Goal: Task Accomplishment & Management: Manage account settings

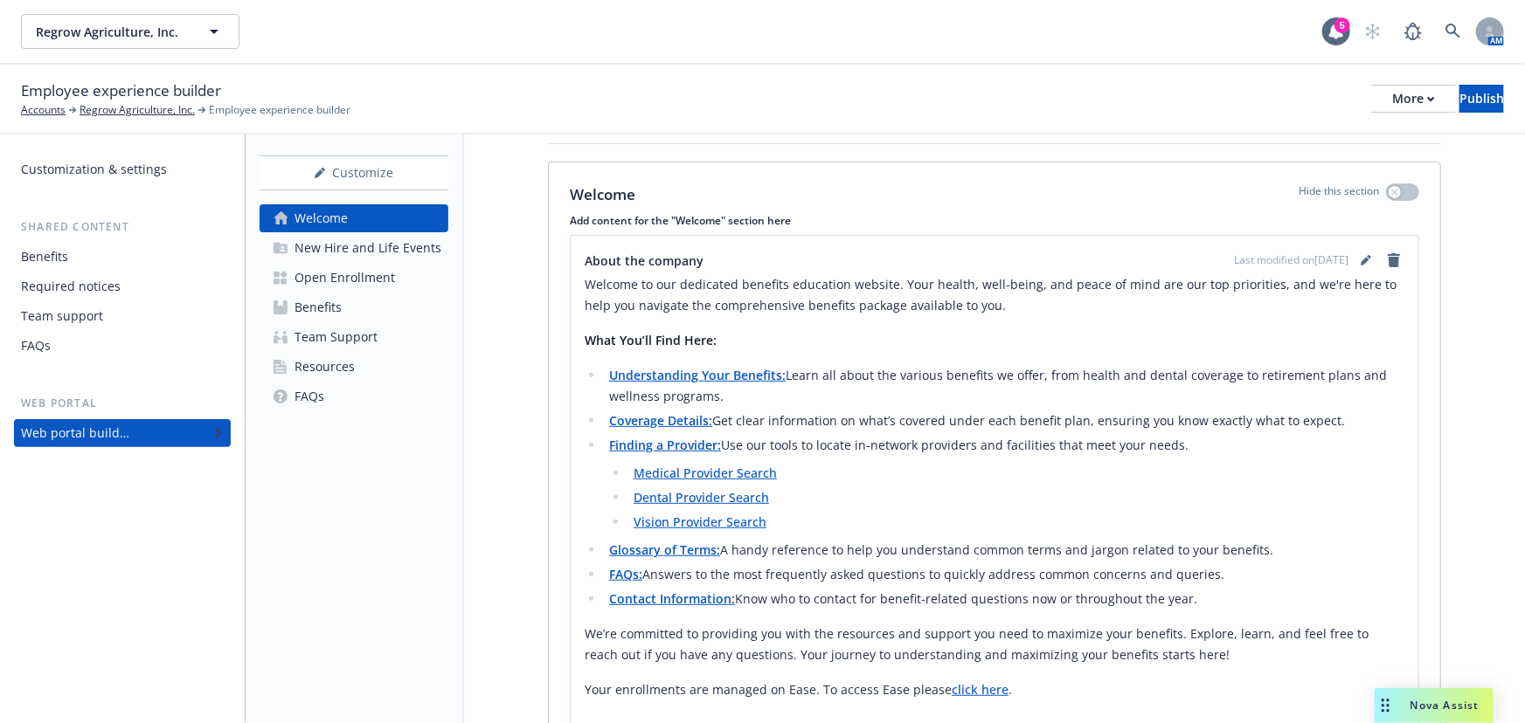
scroll to position [238, 0]
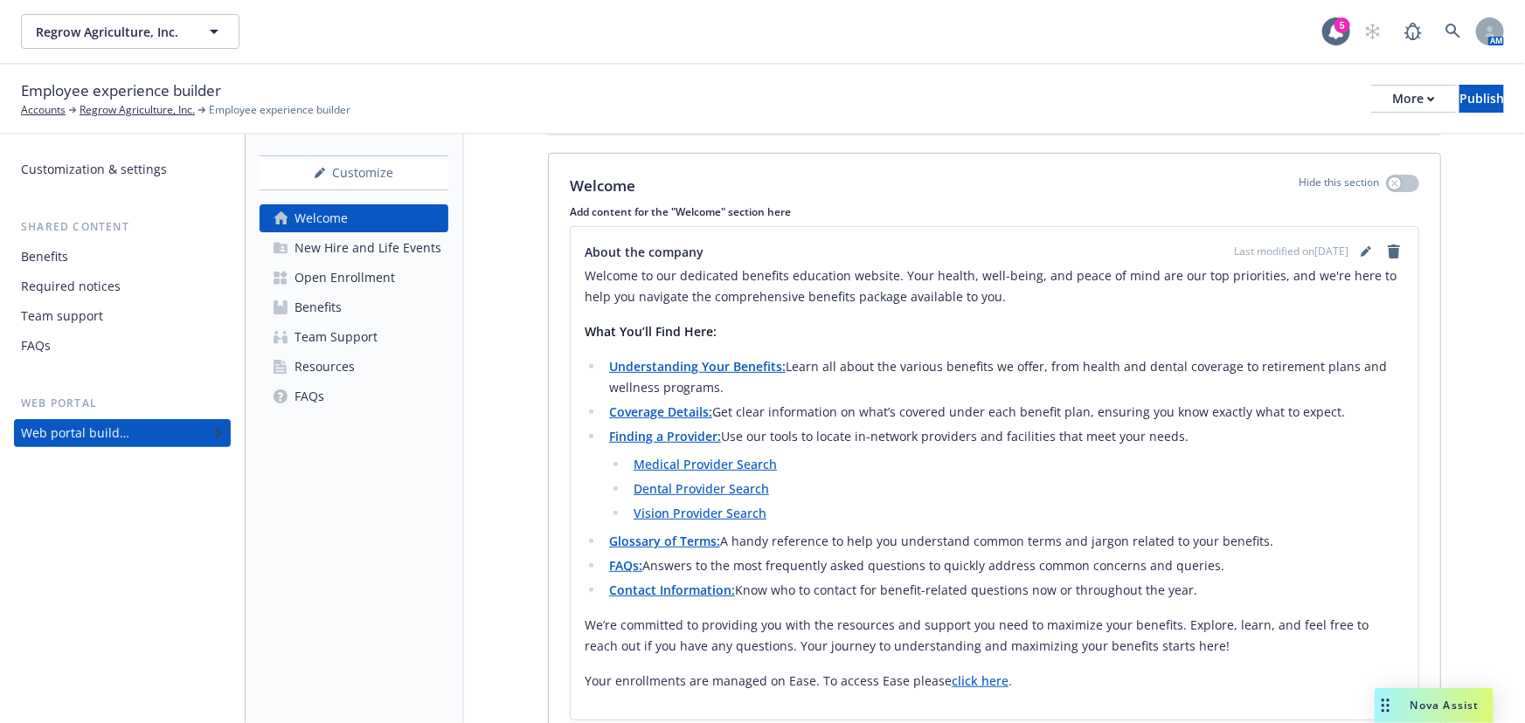
click at [1211, 297] on p "Welcome to our dedicated benefits education website. Your health, well-being, a…" at bounding box center [993, 287] width 819 height 42
click at [1360, 249] on icon "editPencil" at bounding box center [1364, 253] width 9 height 9
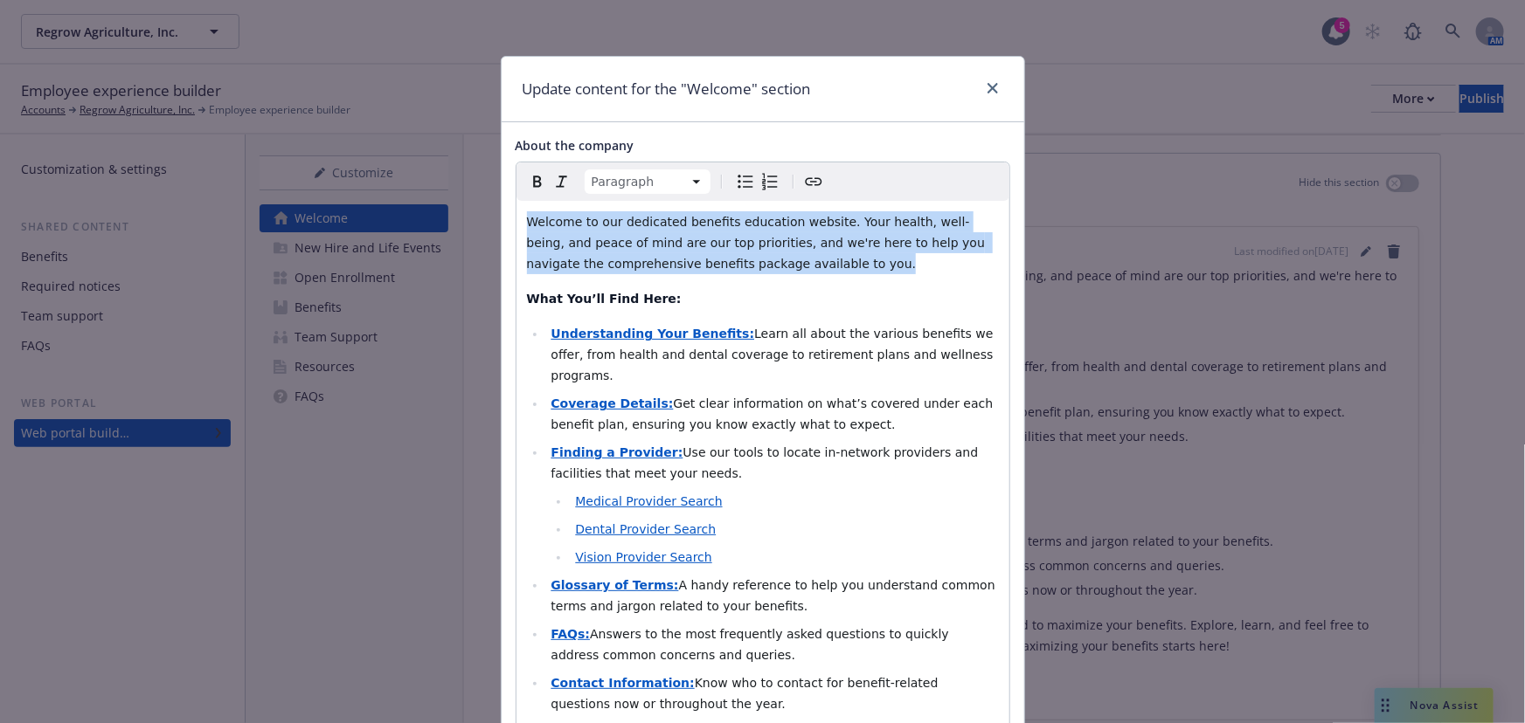
drag, startPoint x: 809, startPoint y: 265, endPoint x: 494, endPoint y: 227, distance: 316.7
click at [501, 227] on div "About the company Paragraph Paragraph Heading 1 Heading 2 Heading 3 Heading 4 H…" at bounding box center [762, 608] width 522 height 973
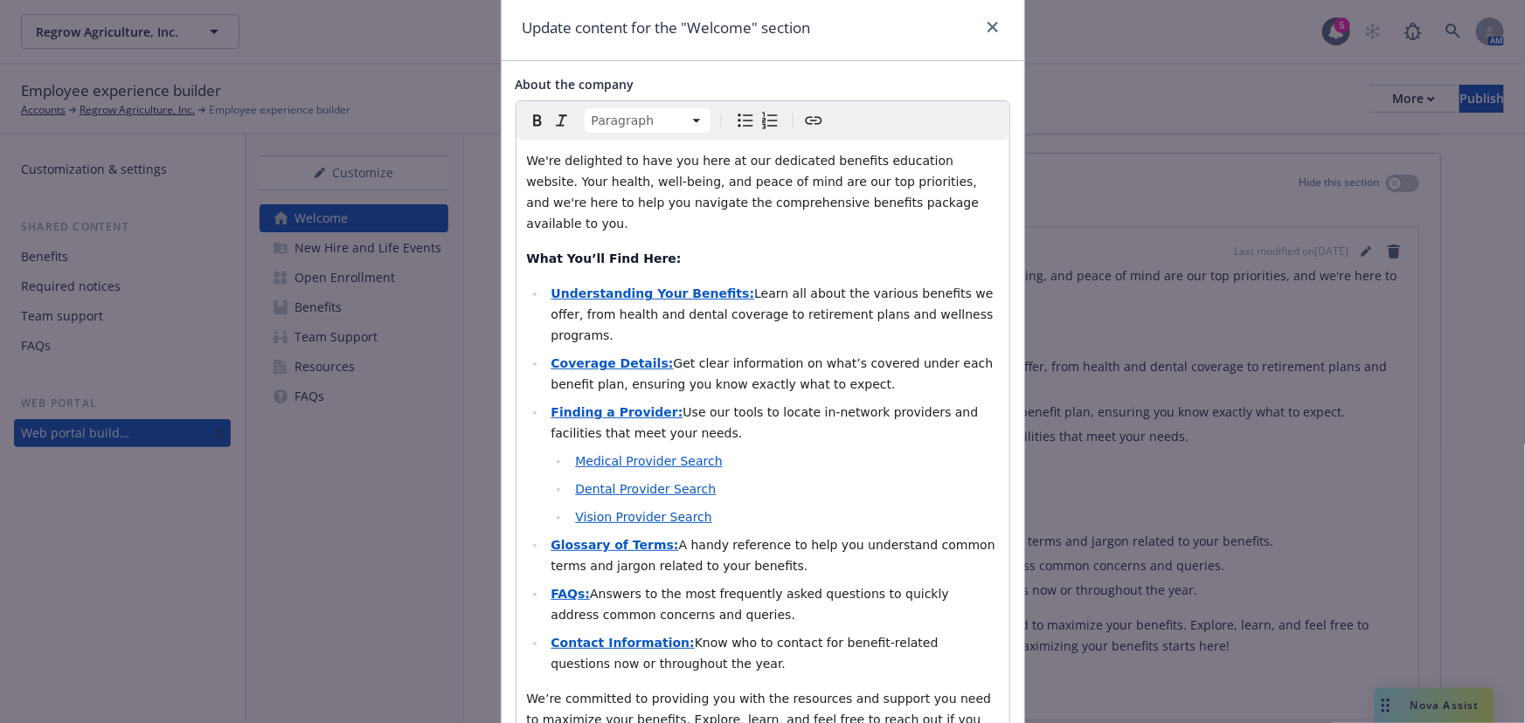
scroll to position [79, 0]
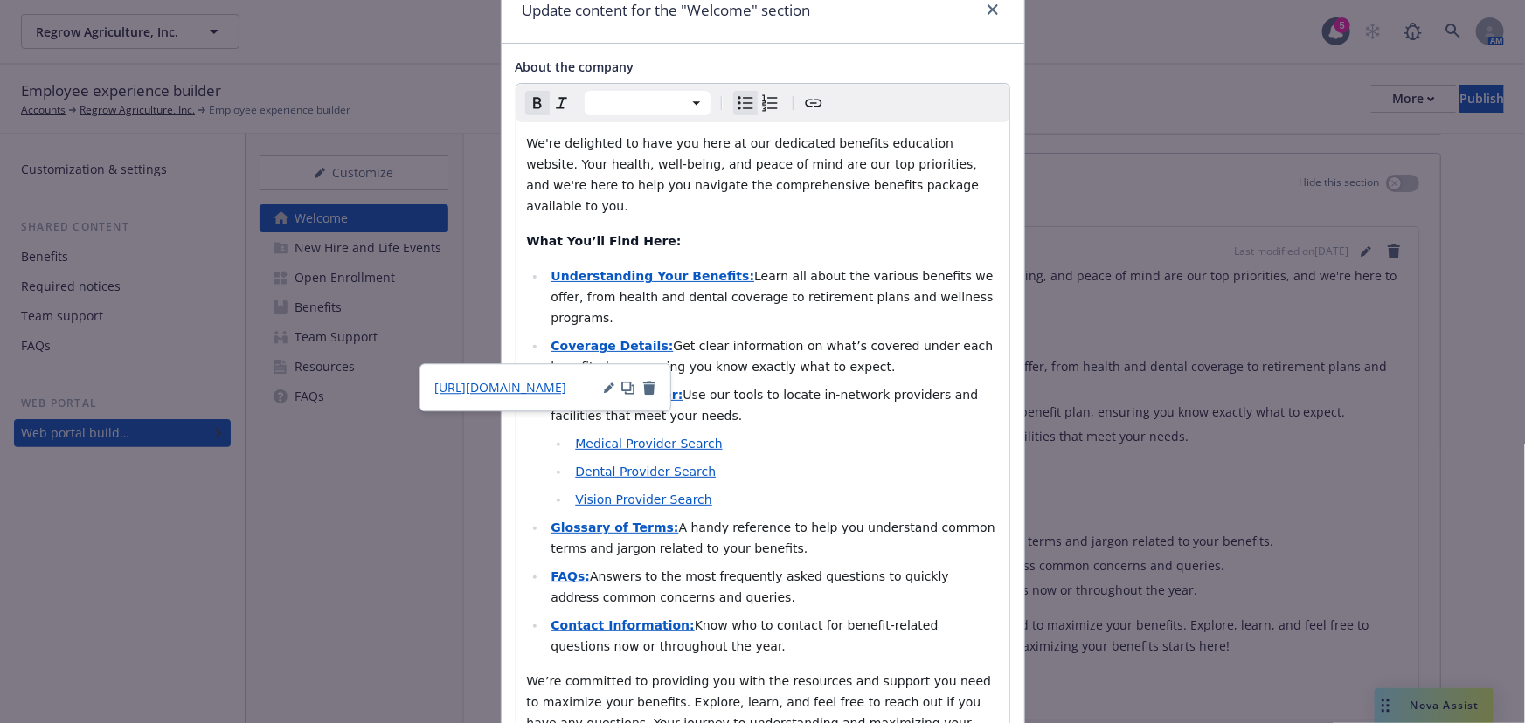
drag, startPoint x: 596, startPoint y: 349, endPoint x: 575, endPoint y: 387, distance: 43.0
click at [566, 386] on span "https://app.newfront.com/employee/d066e85c-0888-4bbf-94bd-4c30a5e91c6d/benefits" at bounding box center [500, 387] width 132 height 17
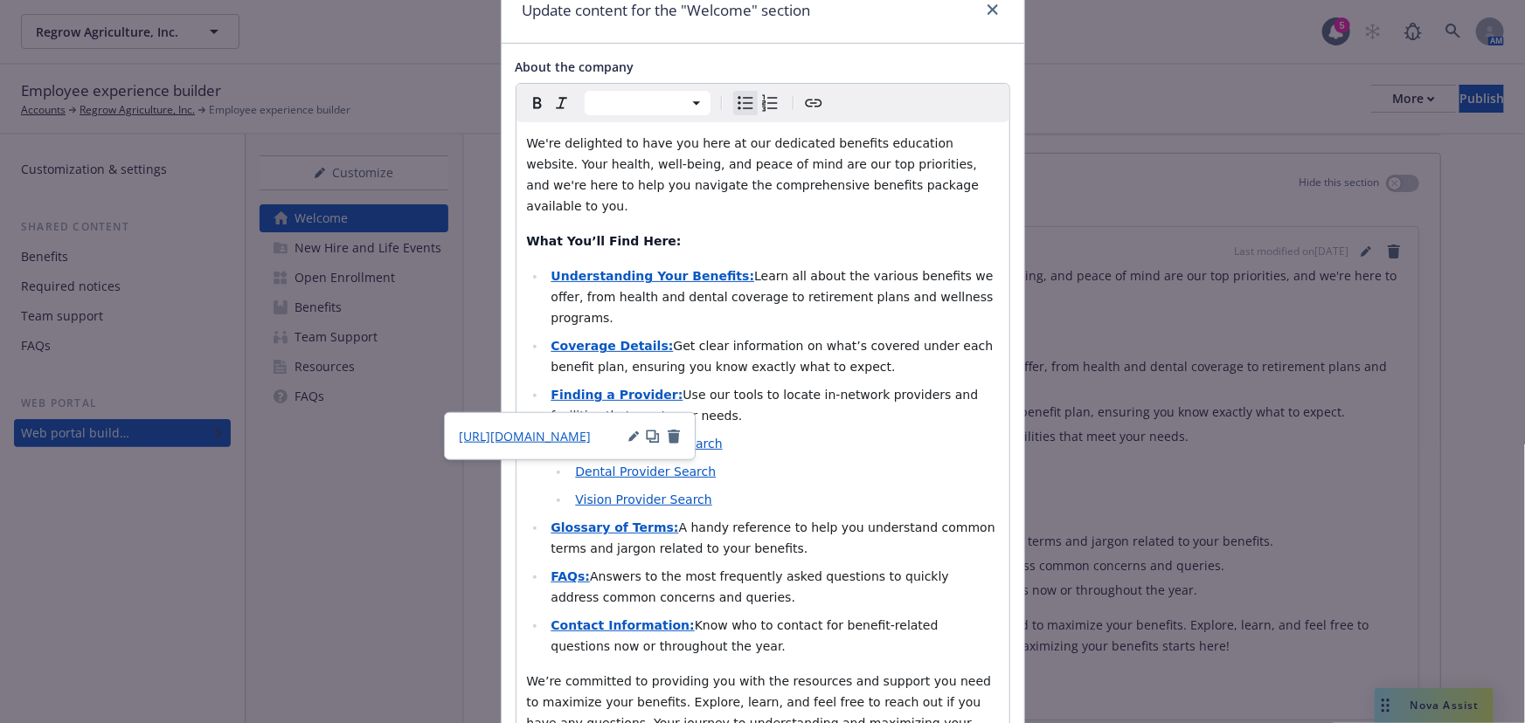
click at [838, 433] on li "Medical Provider Search" at bounding box center [784, 443] width 428 height 21
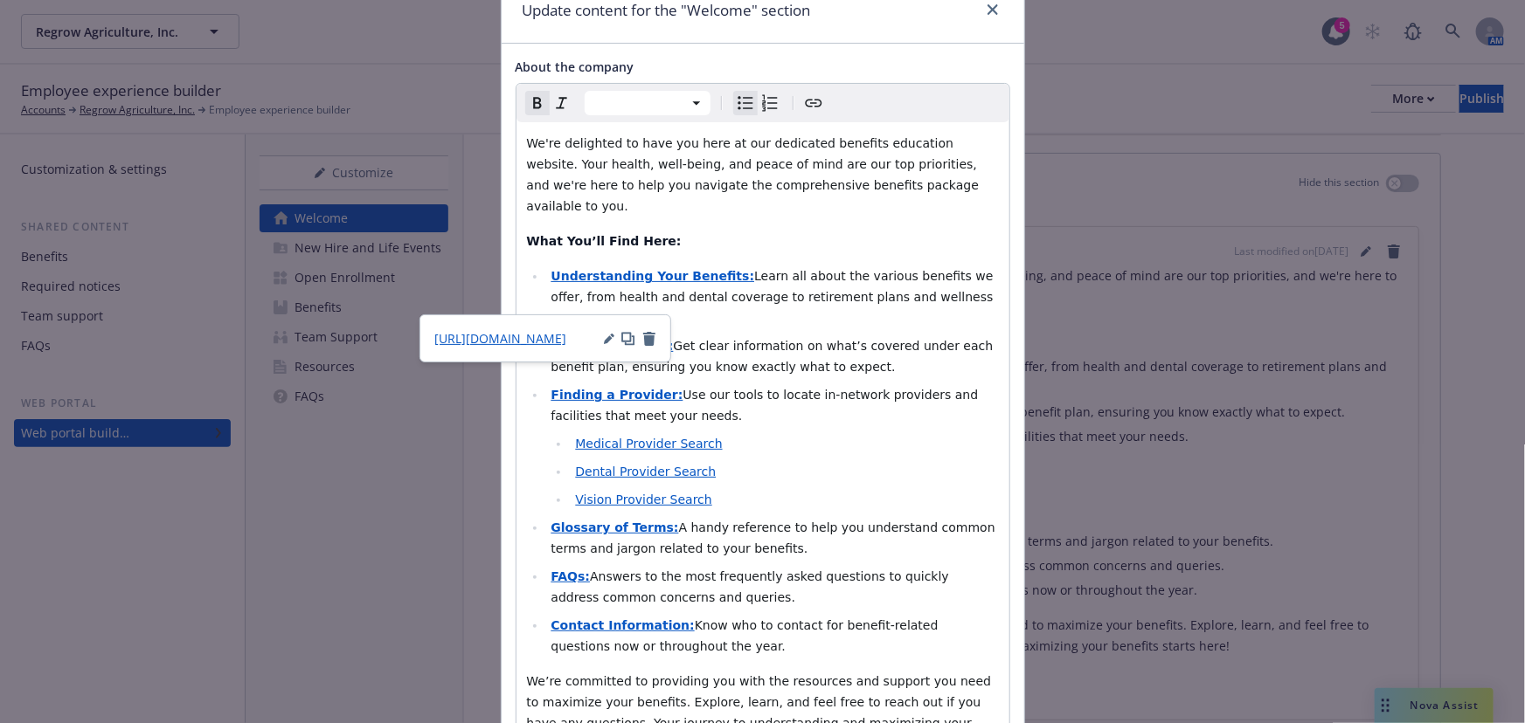
click at [857, 461] on li "Dental Provider Search" at bounding box center [784, 471] width 428 height 21
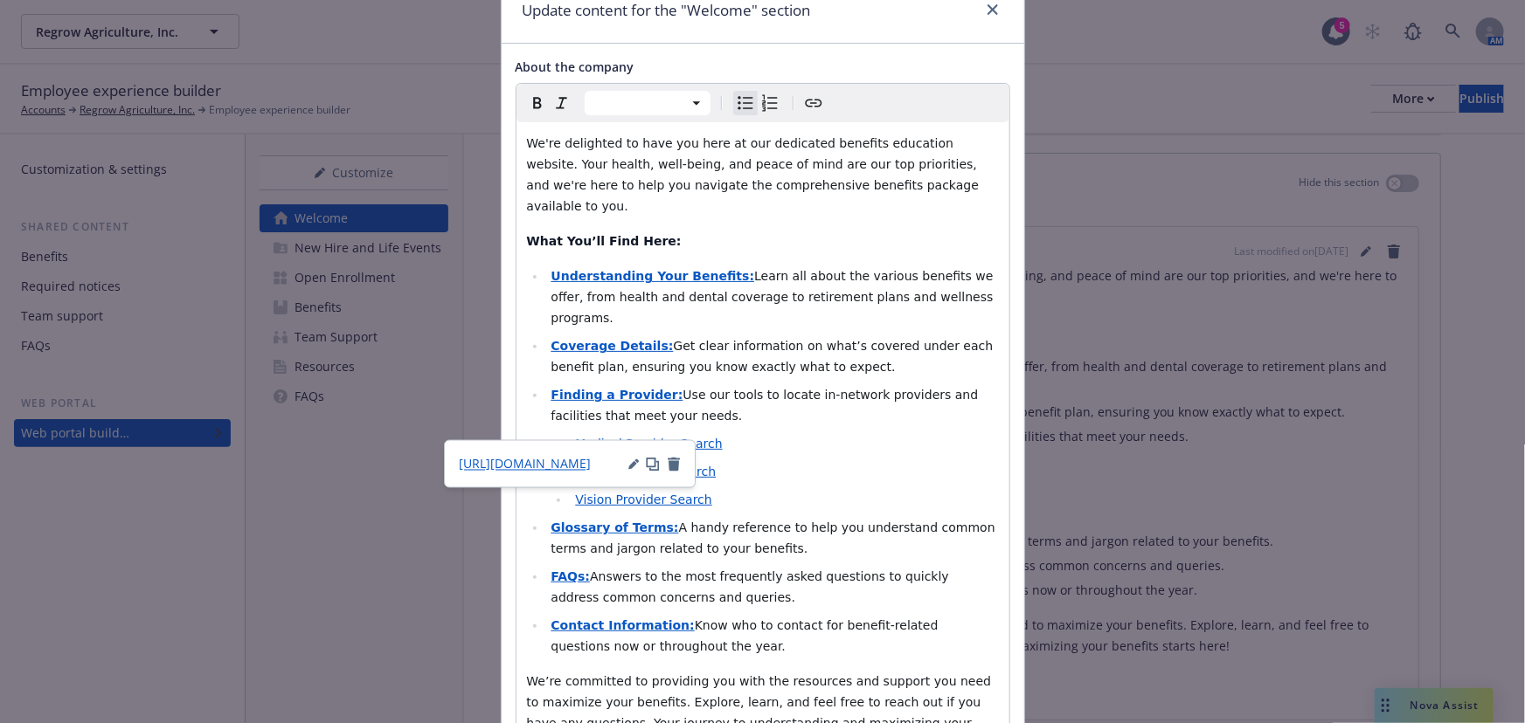
click at [919, 521] on span "A handy reference to help you understand common terms and jargon related to you…" at bounding box center [774, 538] width 448 height 35
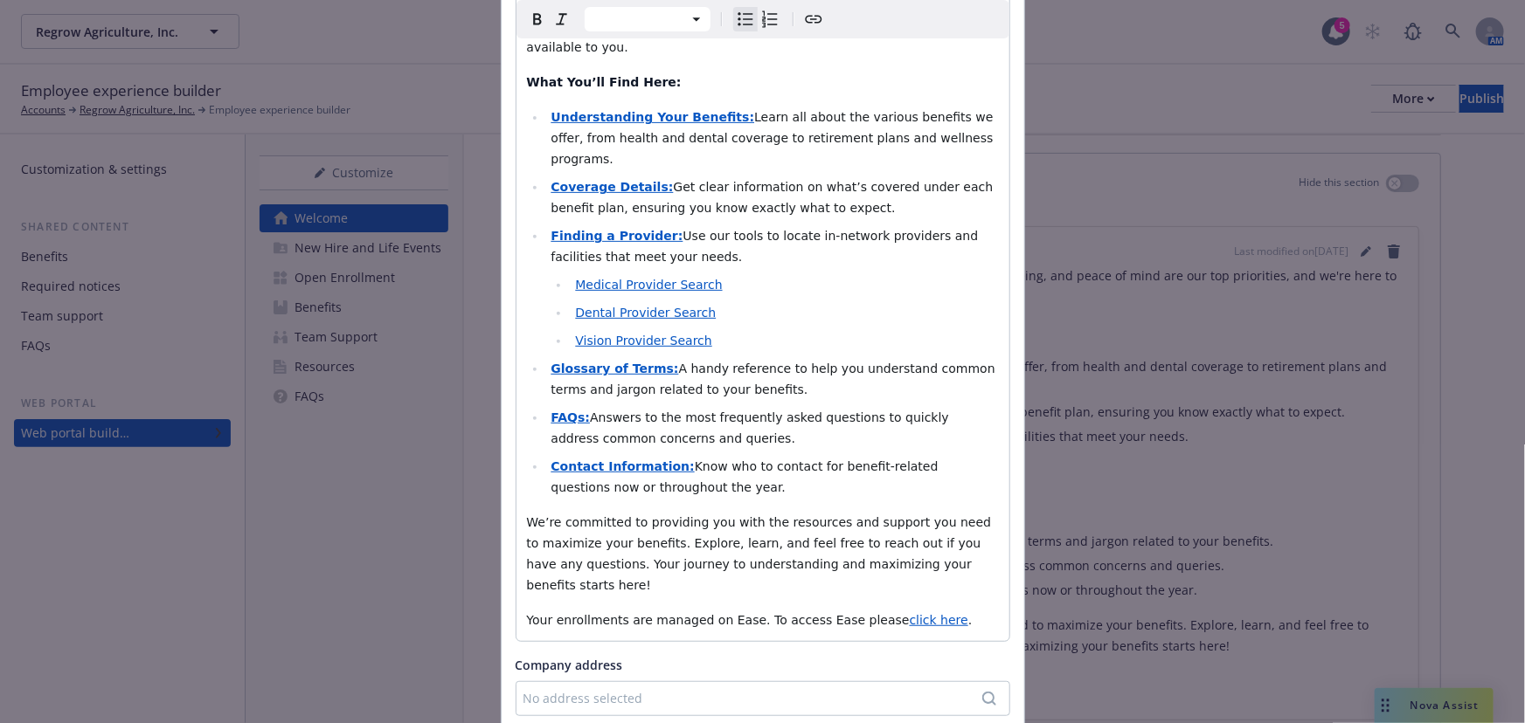
scroll to position [317, 0]
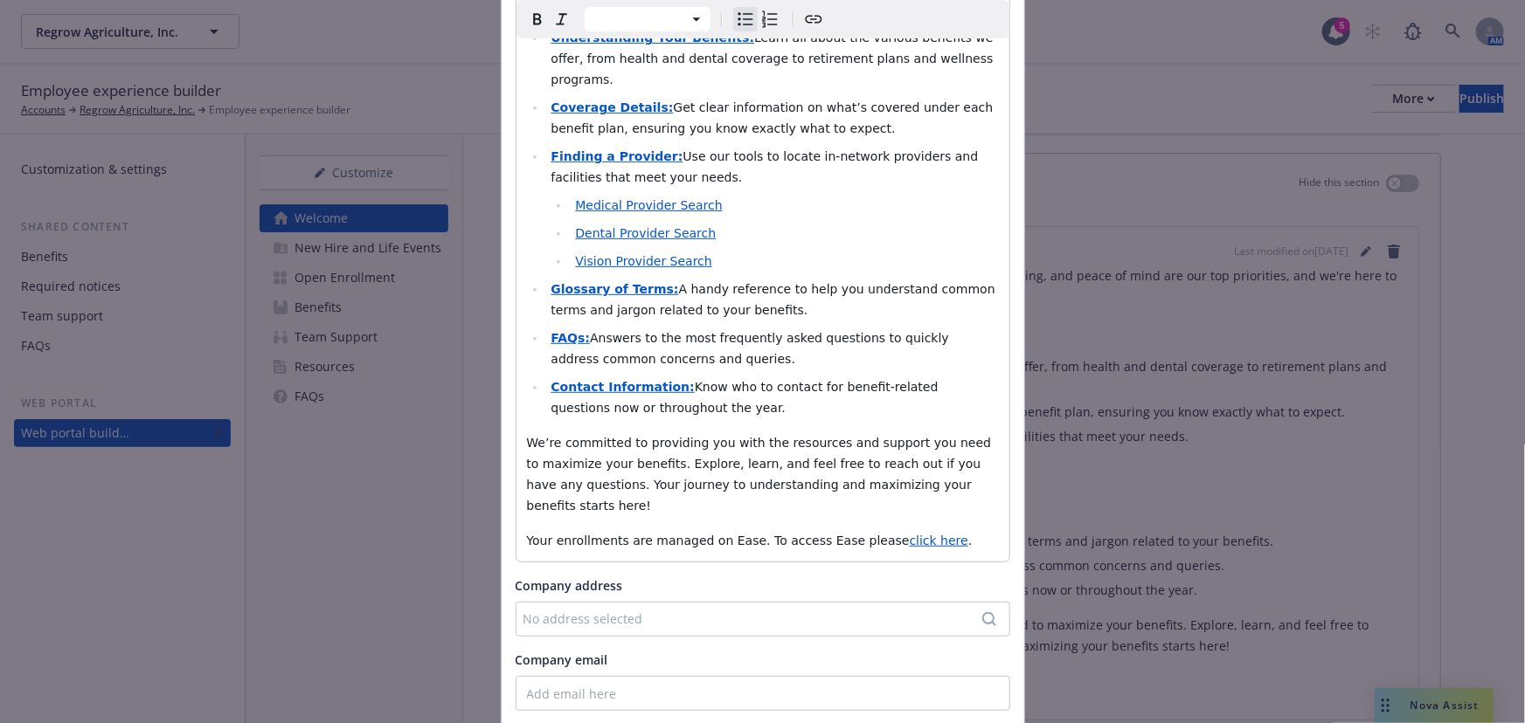
select select "paragraph"
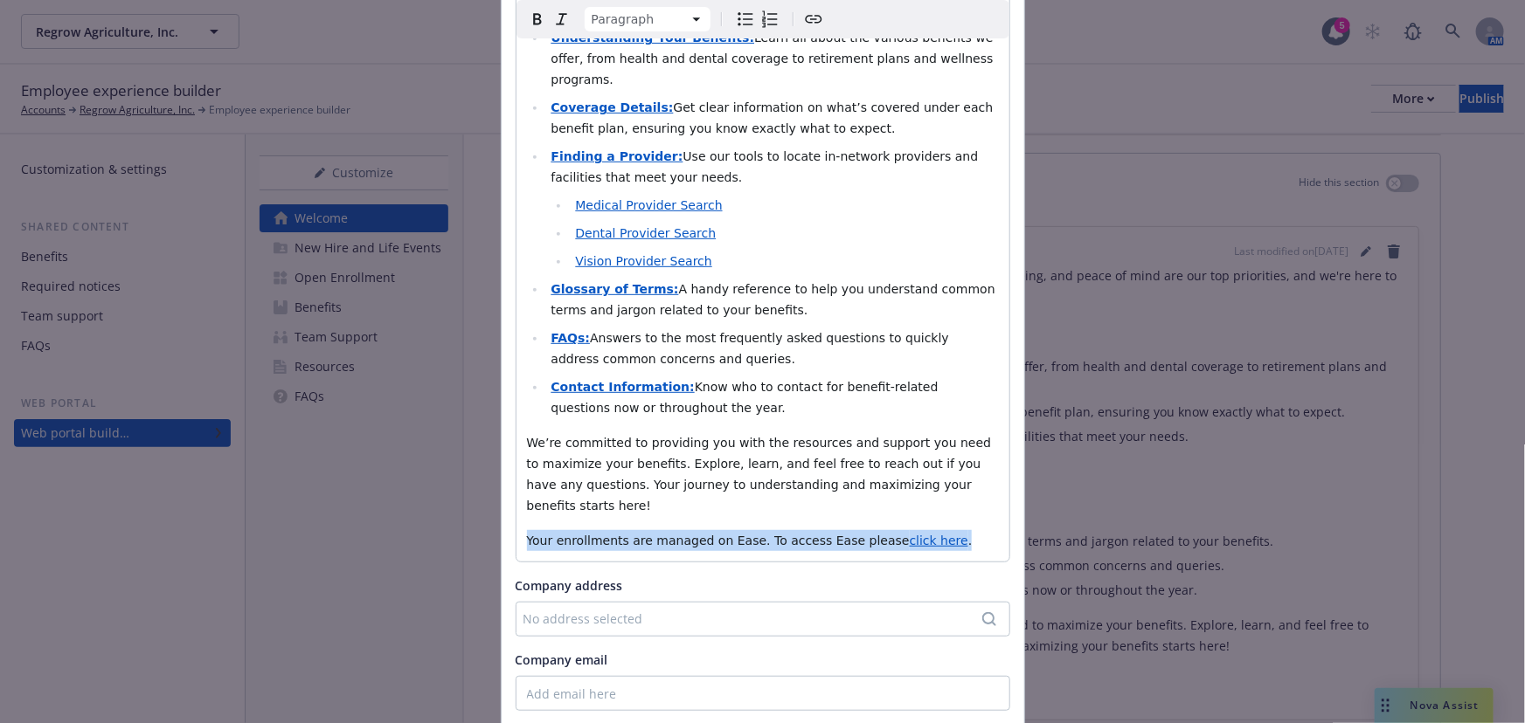
drag, startPoint x: 944, startPoint y: 479, endPoint x: 505, endPoint y: 470, distance: 439.5
click at [505, 470] on div "About the company Paragraph Paragraph Heading 1 Heading 2 Heading 3 Heading 4 H…" at bounding box center [762, 302] width 522 height 994
click at [921, 530] on p "Your enrollments are managed on Ease. To access Ease please click here ." at bounding box center [763, 540] width 472 height 21
click at [927, 530] on p "Your enrollments are managed on Ease. To access Ease please click here ." at bounding box center [763, 540] width 472 height 21
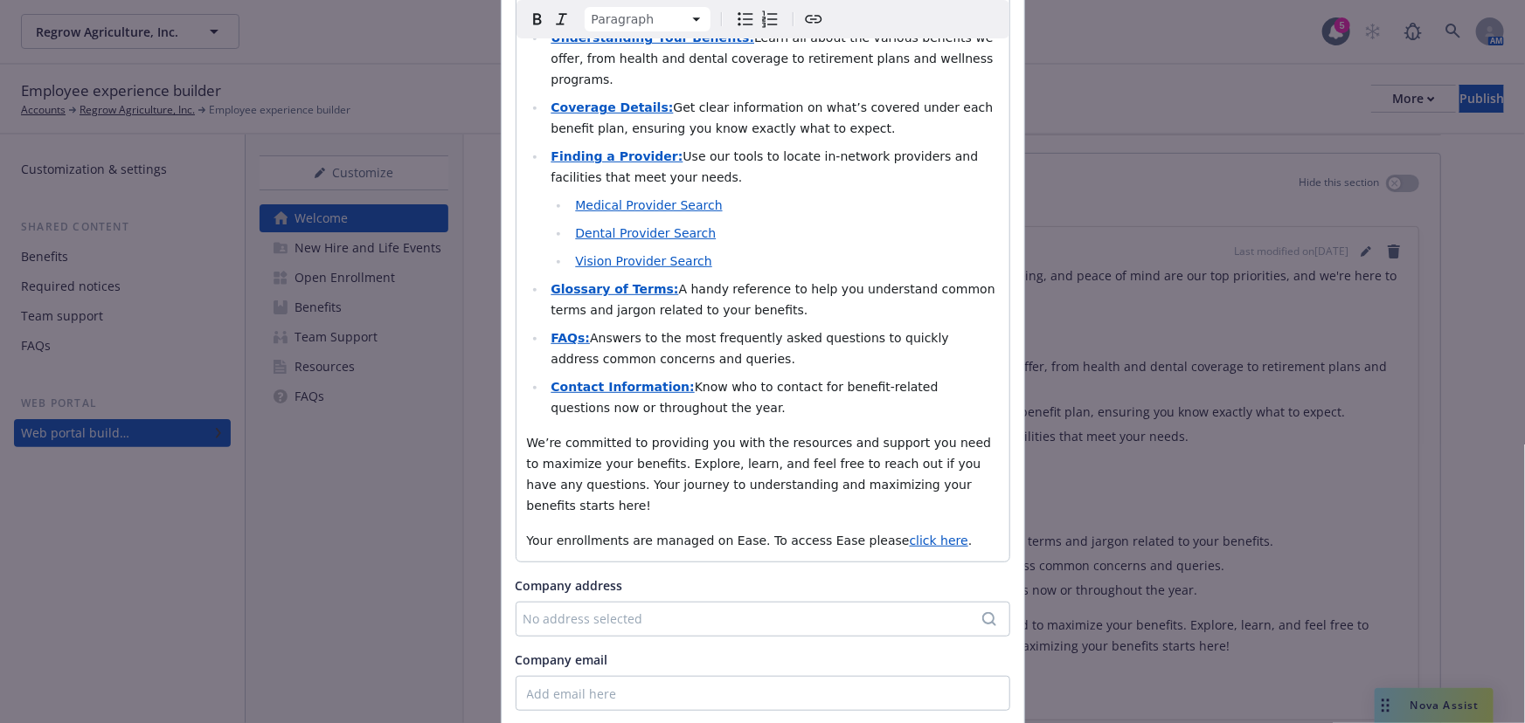
click at [729, 610] on div "No address selected" at bounding box center [753, 619] width 461 height 18
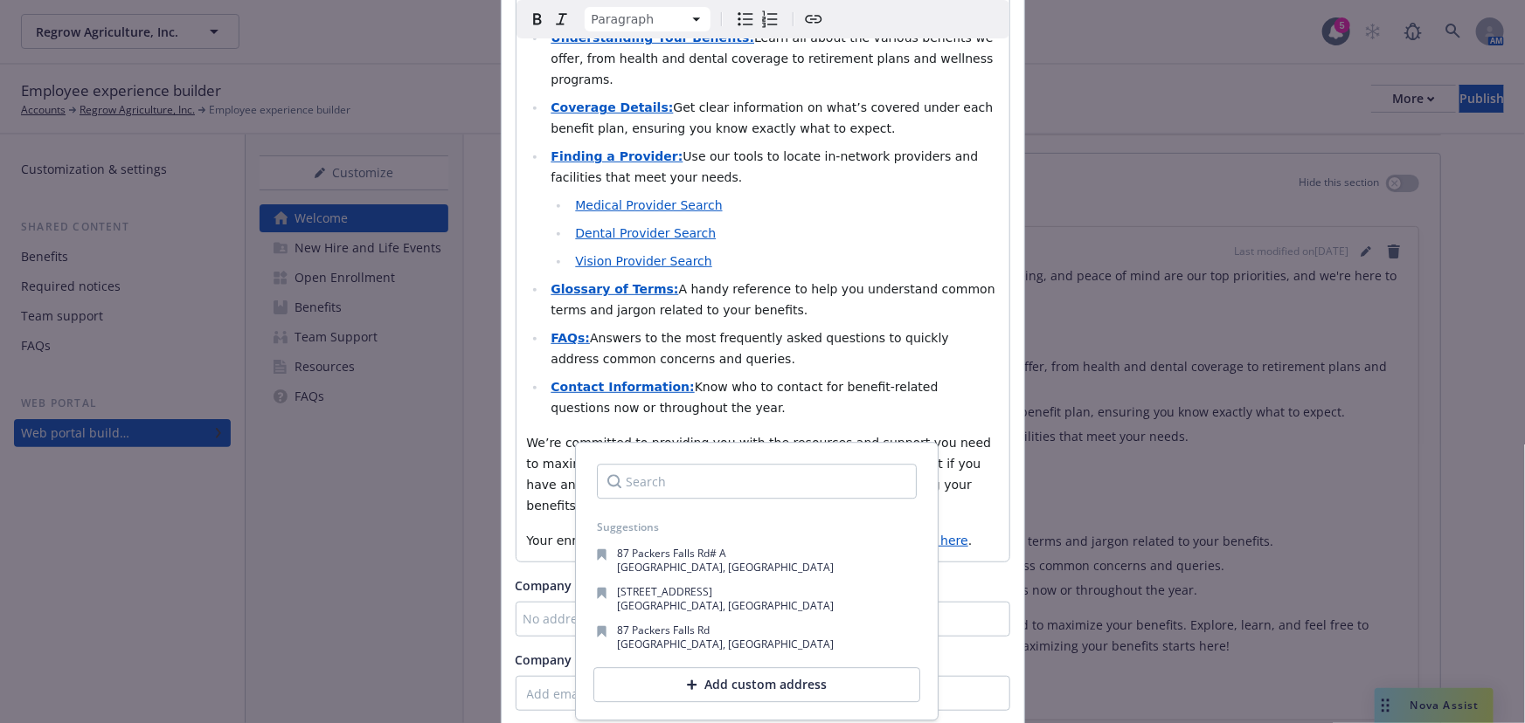
click at [954, 432] on p "We’re committed to providing you with the resources and support you need to max…" at bounding box center [763, 474] width 472 height 84
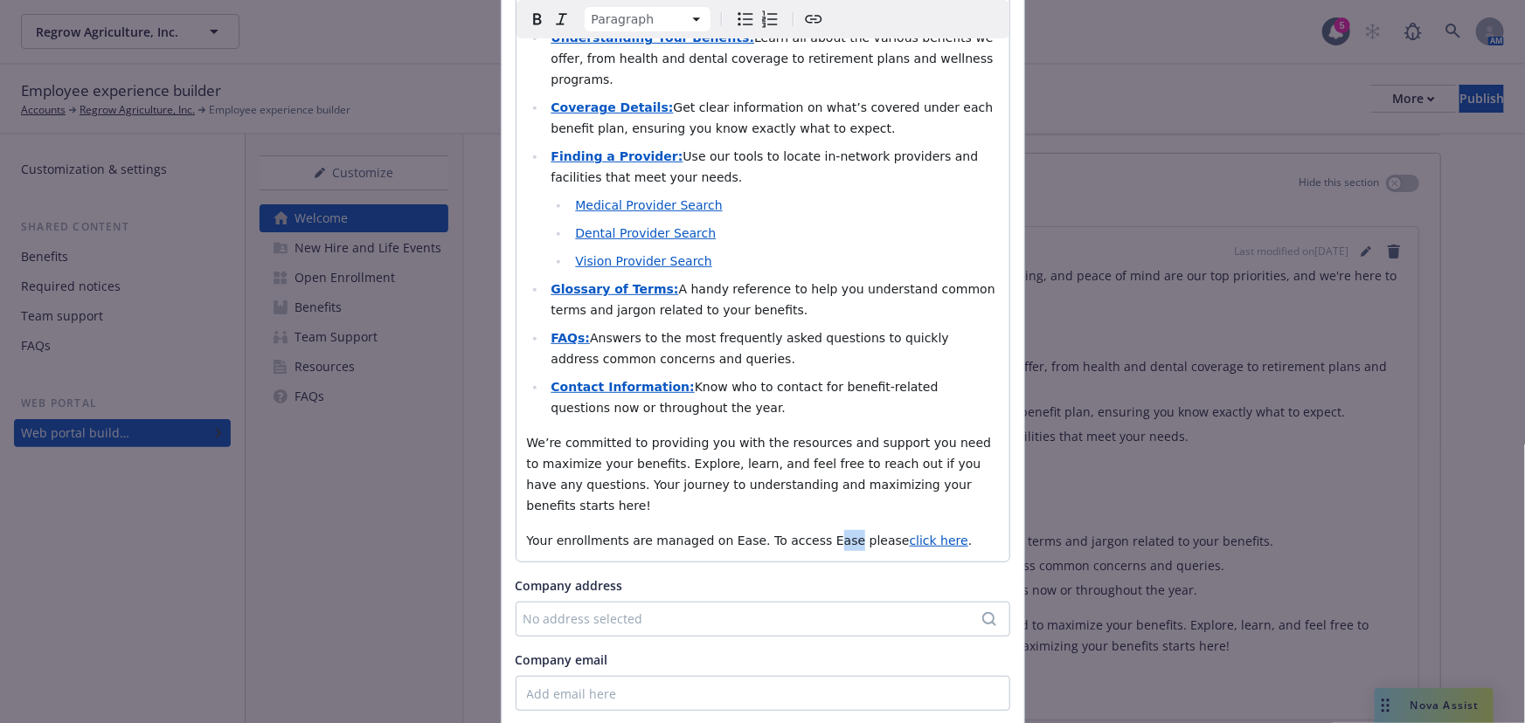
drag, startPoint x: 815, startPoint y: 476, endPoint x: 799, endPoint y: 476, distance: 16.6
click at [799, 534] on span "Your enrollments are managed on Ease. To access Ease please" at bounding box center [718, 541] width 383 height 14
click at [728, 534] on span "Your enrollments are managed on Ease. To access Employee Navigator please" at bounding box center [746, 551] width 438 height 35
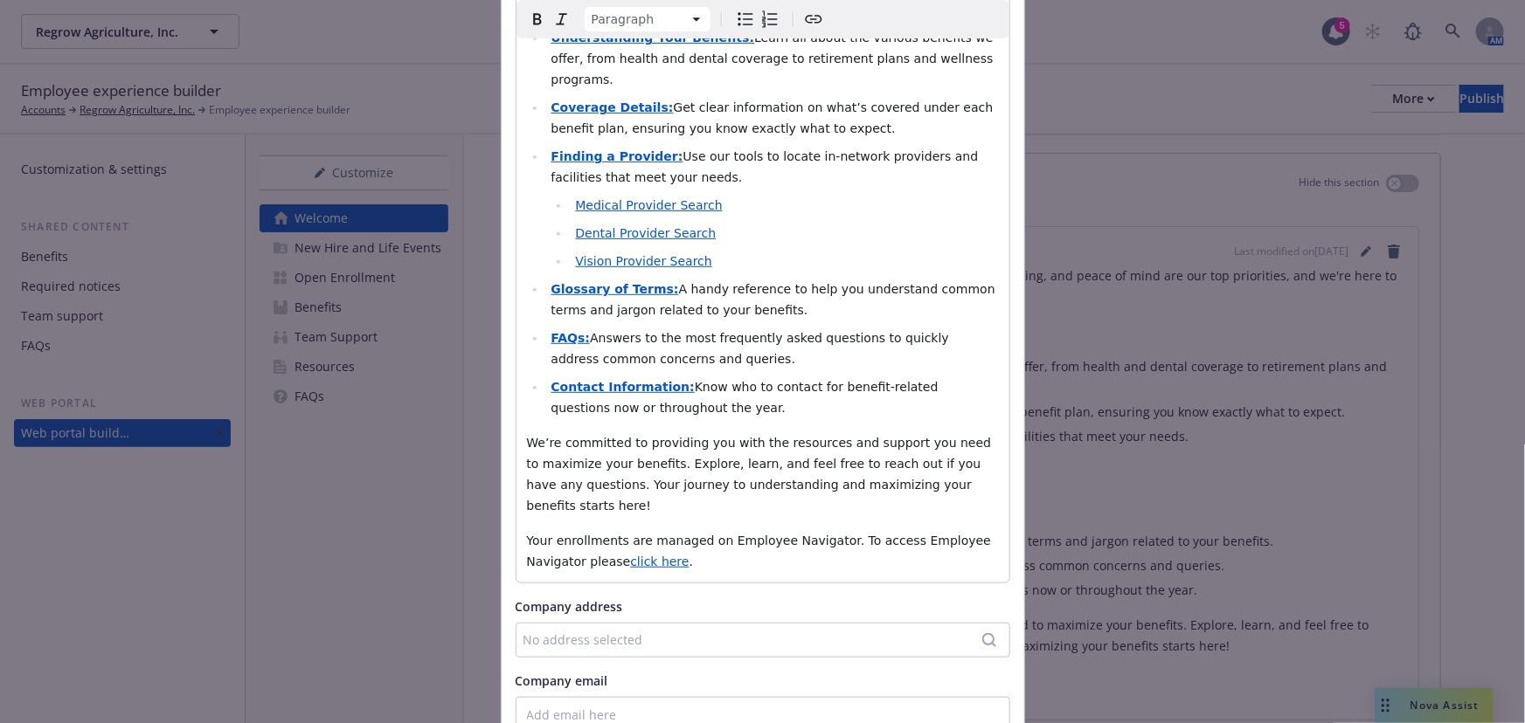
click at [794, 530] on p "Your enrollments are managed on Employee Navigator. To access Employee Navigato…" at bounding box center [763, 551] width 472 height 42
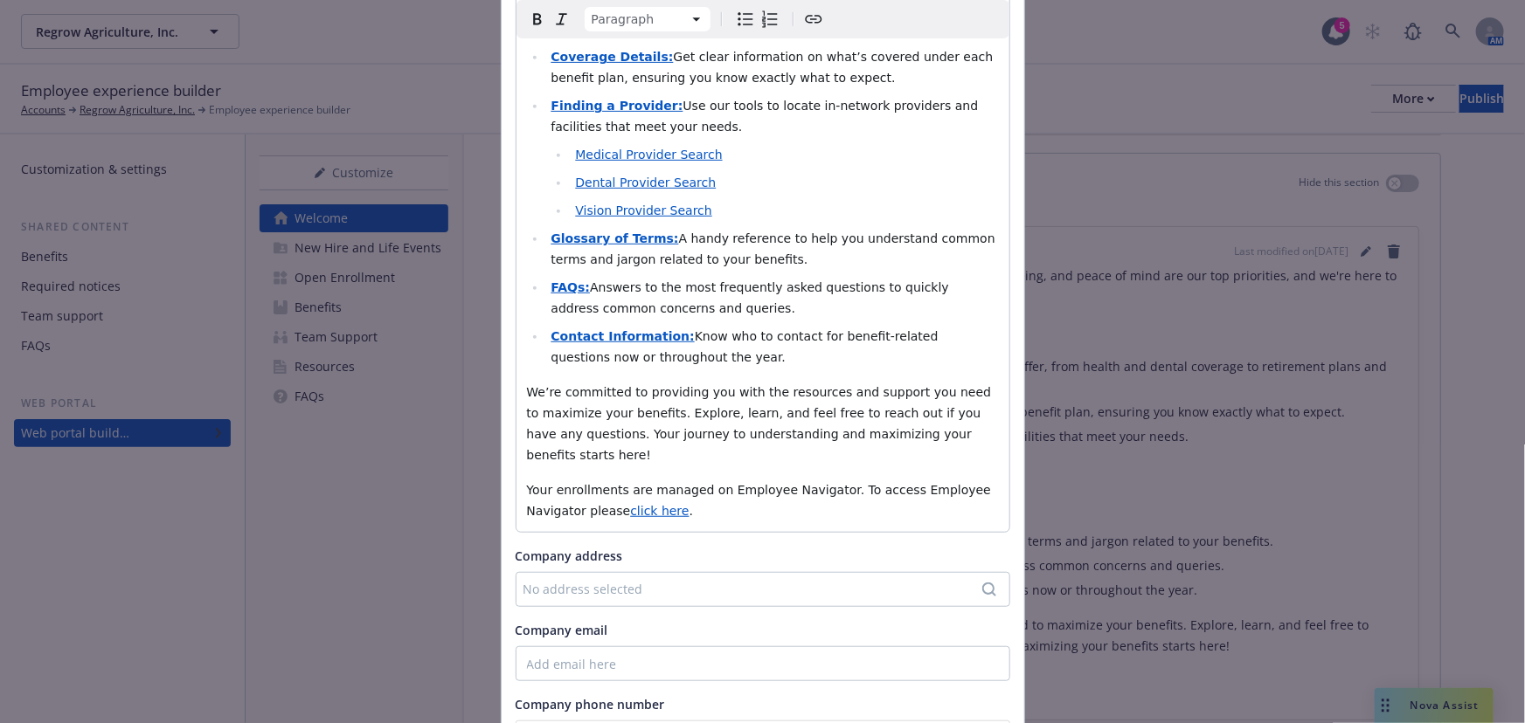
scroll to position [397, 0]
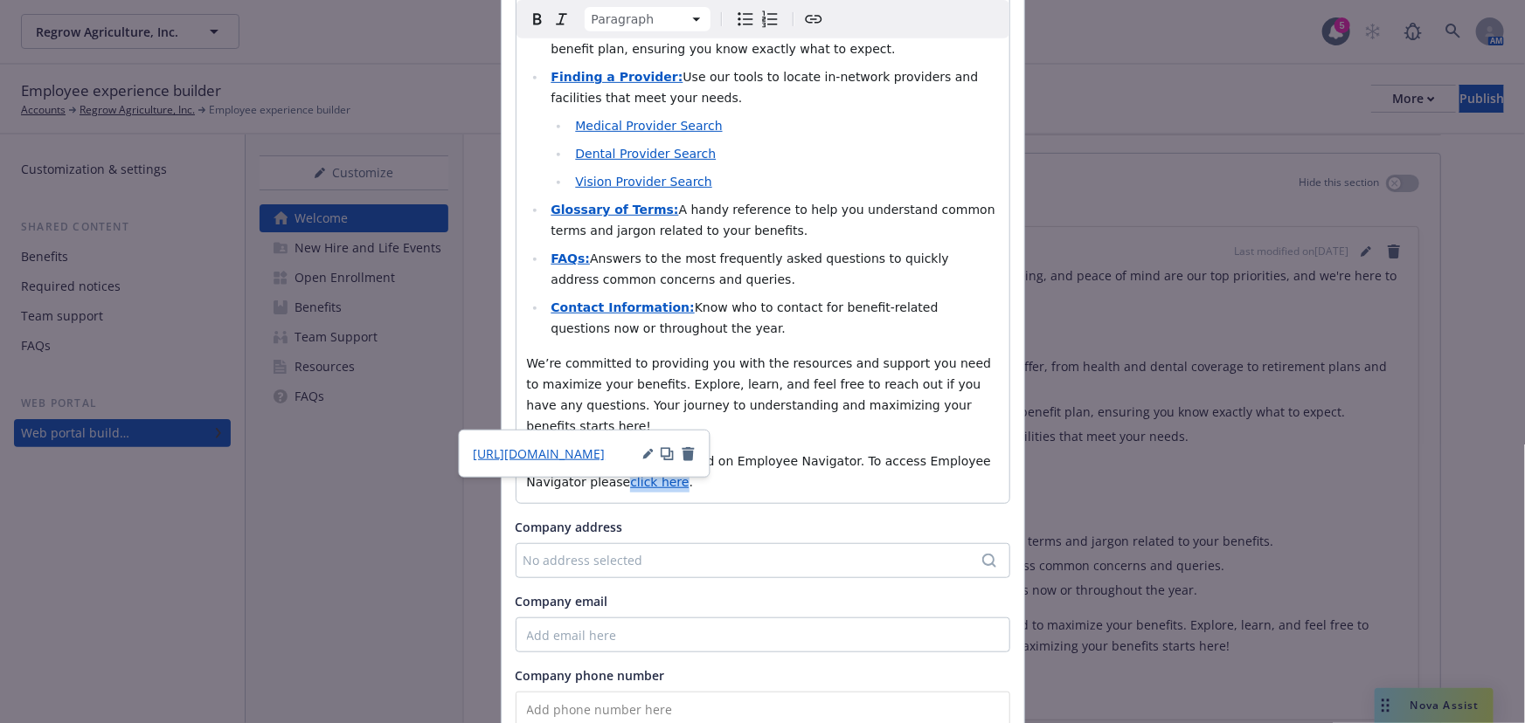
drag, startPoint x: 607, startPoint y: 422, endPoint x: 558, endPoint y: 420, distance: 49.0
click at [630, 475] on span "click here" at bounding box center [659, 482] width 59 height 14
drag, startPoint x: 563, startPoint y: 419, endPoint x: 533, endPoint y: 467, distance: 56.5
click at [533, 467] on div "https://regrow-agriculture.ease.com/?QNBqVwm6xPan00aG2eynfLhPr3b23wpT8Efr6AEAQJ…" at bounding box center [585, 454] width 252 height 48
click at [643, 454] on icon "button" at bounding box center [648, 453] width 10 height 10
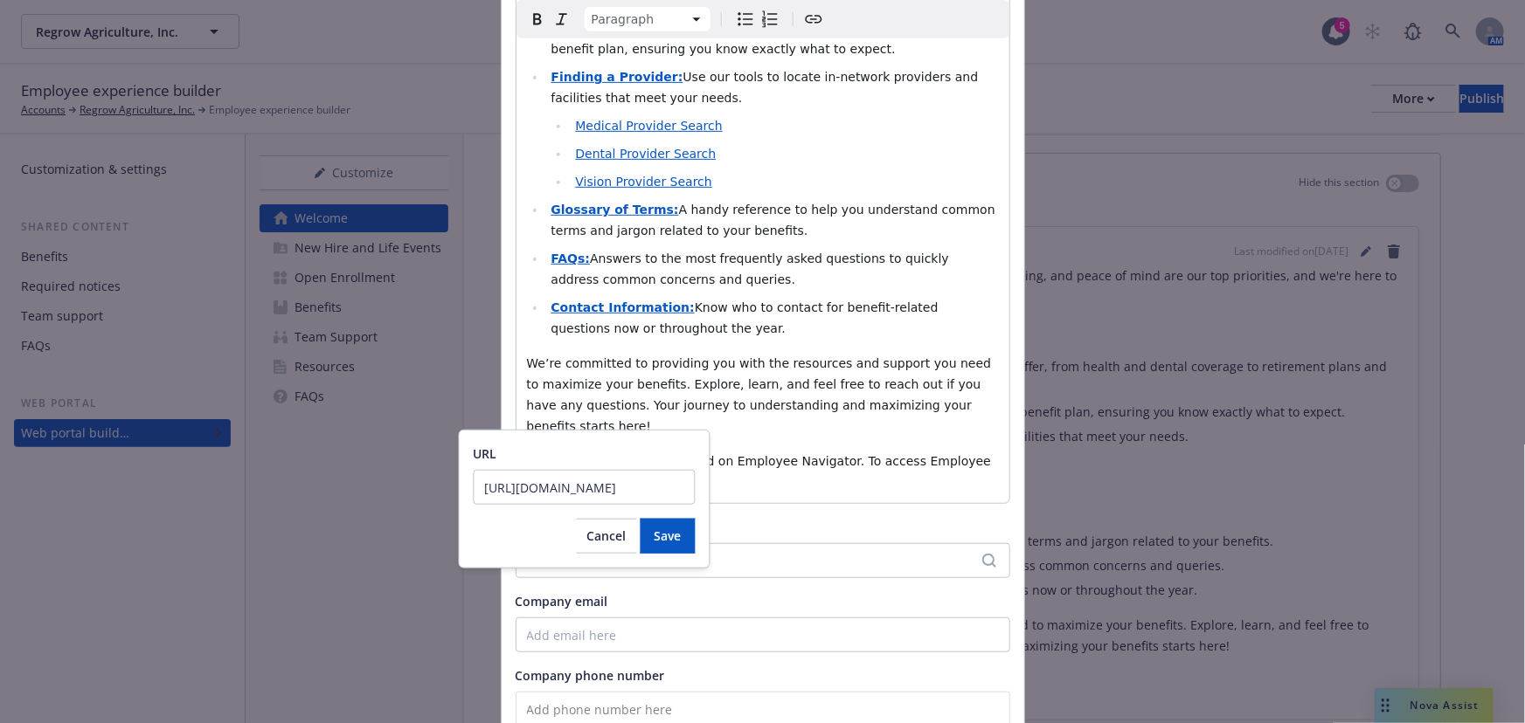
scroll to position [0, 773]
click at [646, 472] on input "https://regrow-agriculture.ease.com/?QNBqVwm6xPan00aG2eynfLhPr3b23wpT8Efr6AEAQJ…" at bounding box center [585, 487] width 222 height 35
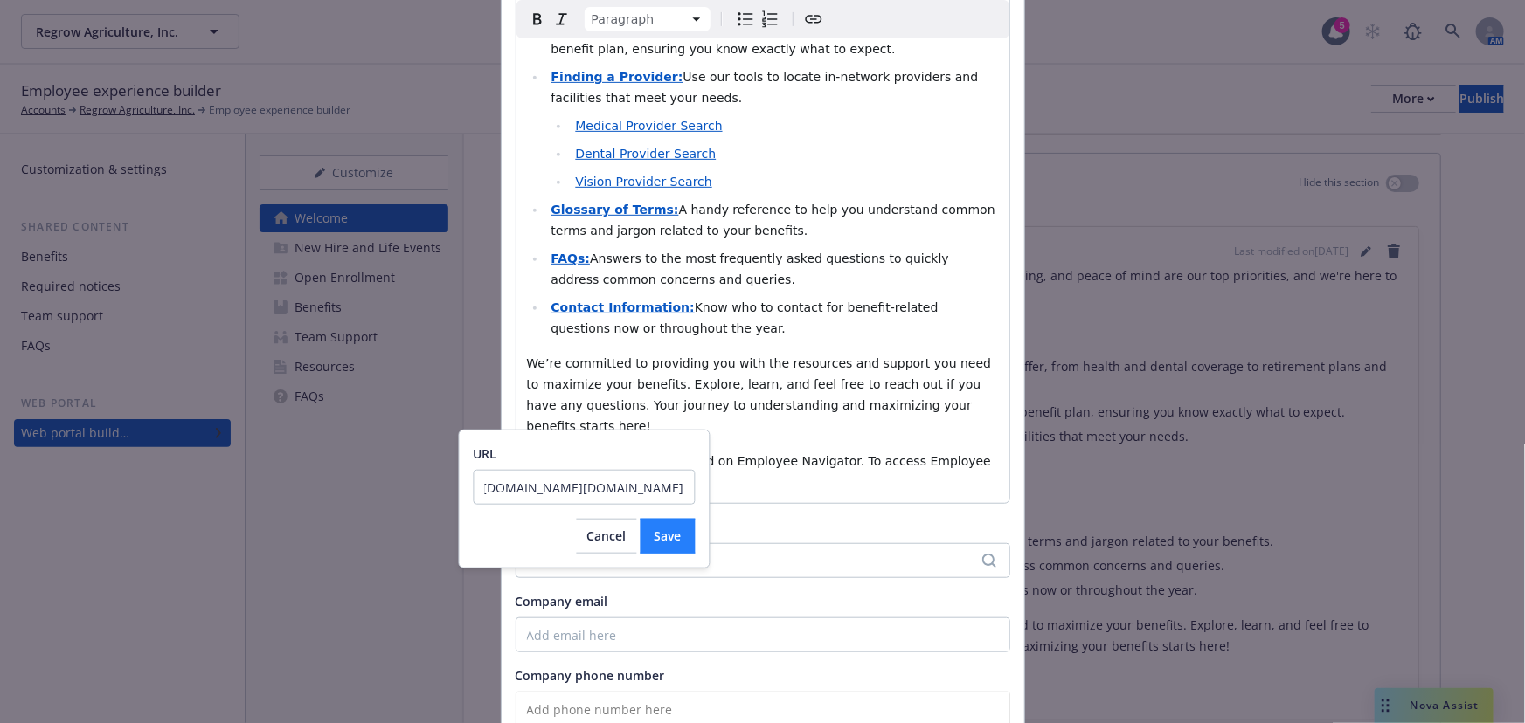
type input "https://regrow-agriculture.ease.com/?QNBqVwm6xPan00aG2eynfLhPr3b23wpT8Efr6AEAQJ…"
click at [659, 539] on span "Save" at bounding box center [667, 536] width 27 height 17
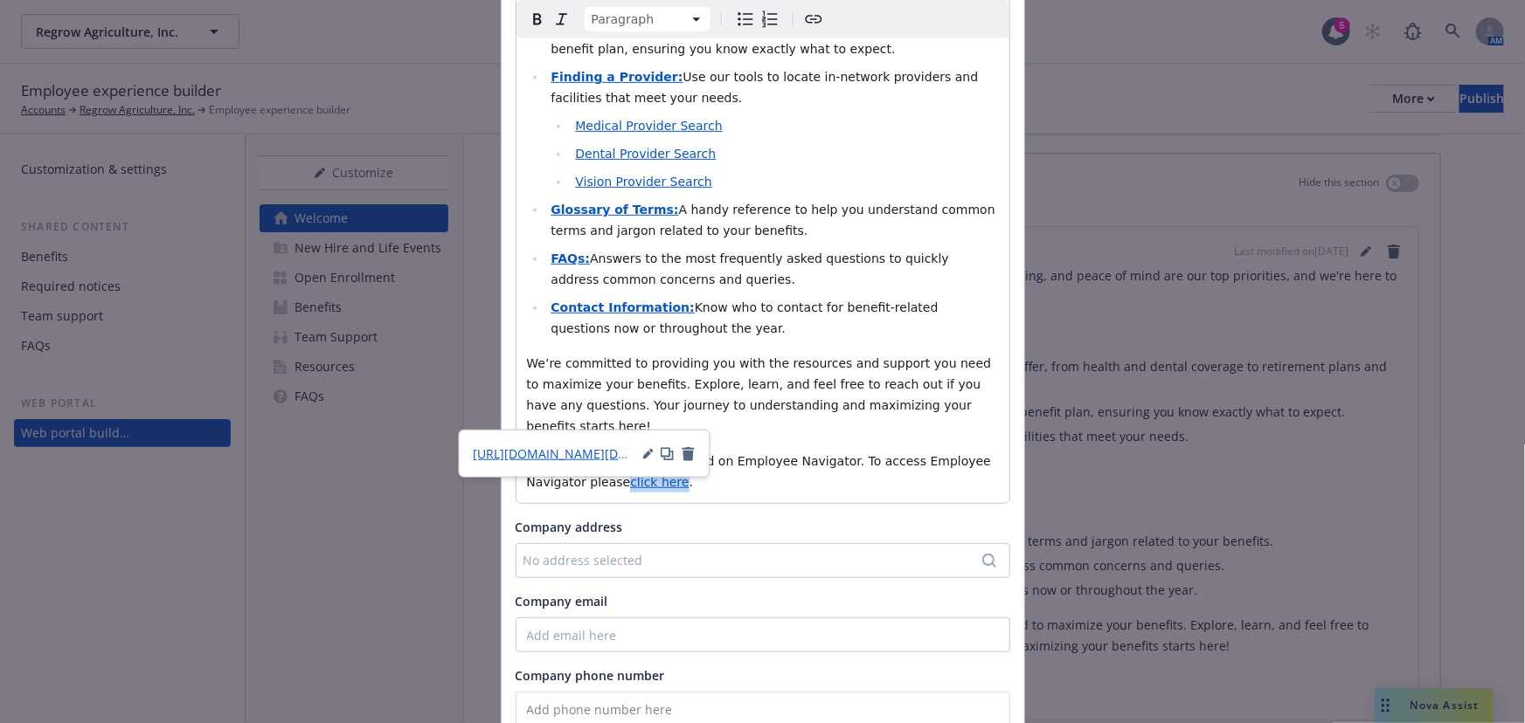
click at [701, 551] on div "No address selected" at bounding box center [753, 560] width 461 height 18
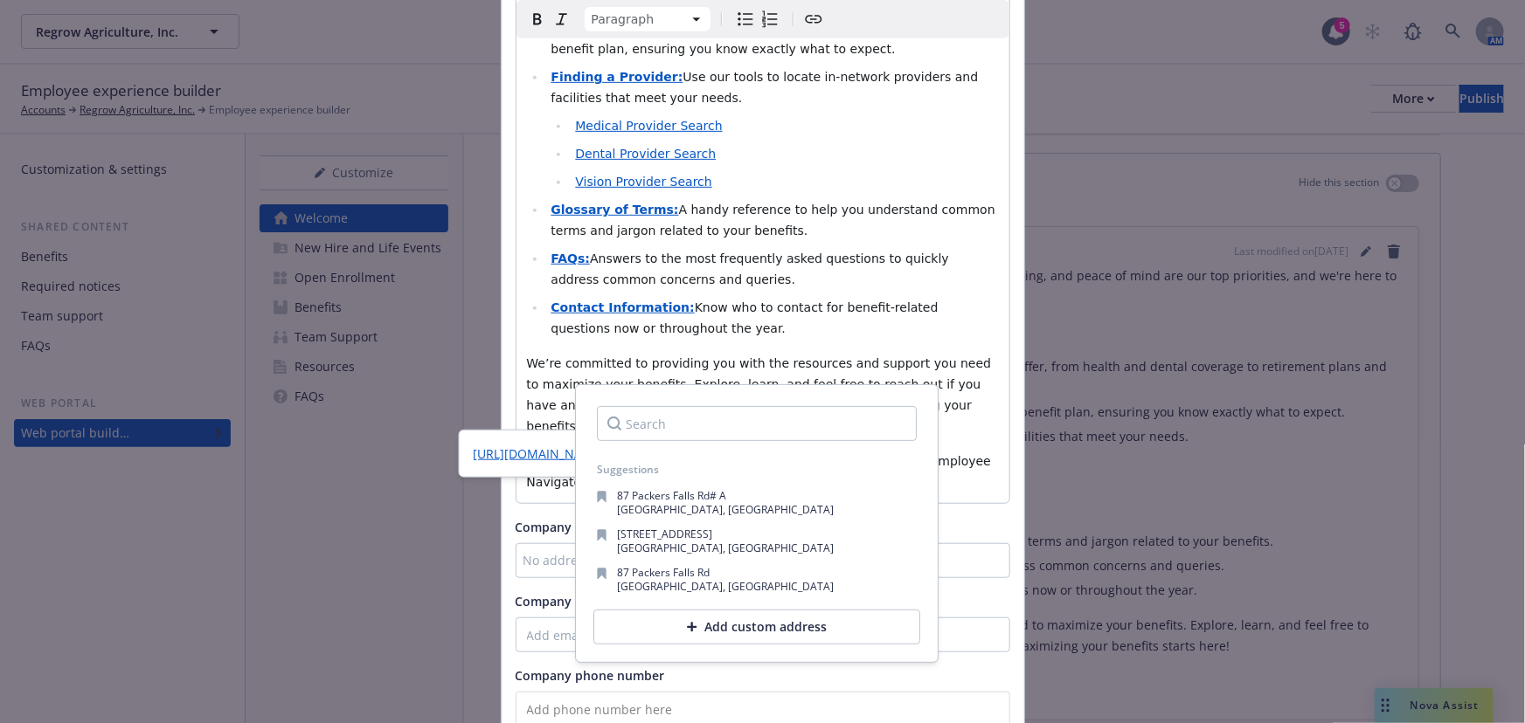
click at [967, 451] on p "Your enrollments are managed on Employee Navigator. To access Employee Navigato…" at bounding box center [763, 472] width 472 height 42
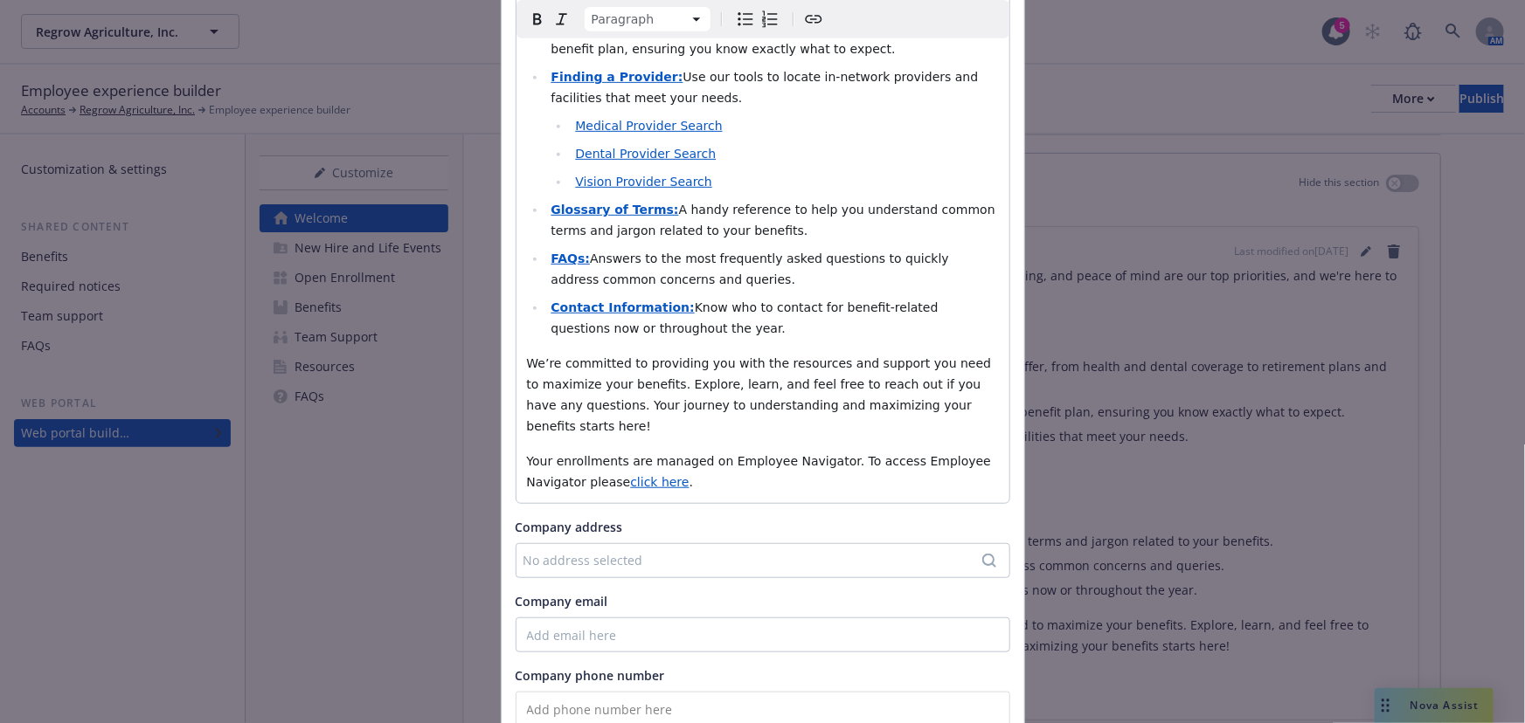
click at [937, 551] on div "No address selected" at bounding box center [753, 560] width 461 height 18
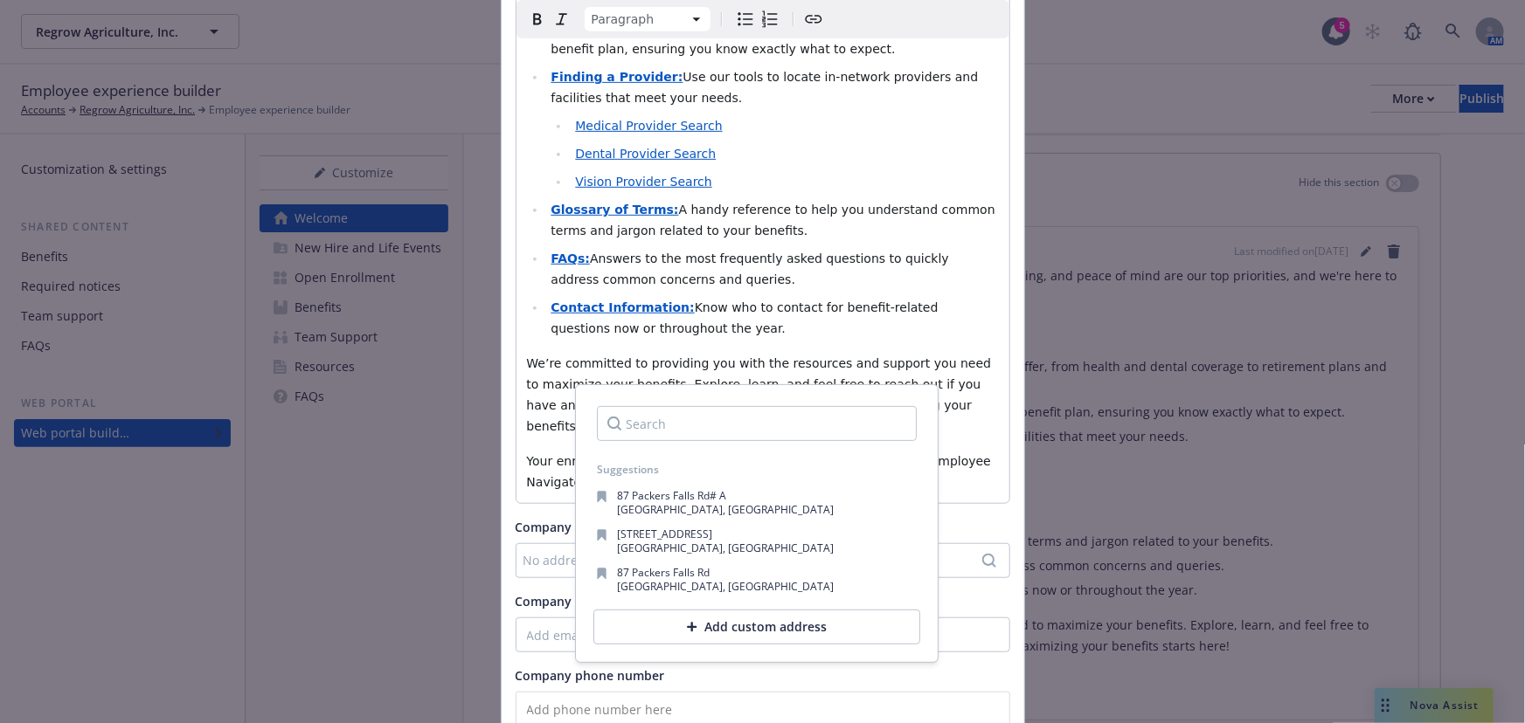
click at [965, 439] on div "We're delighted to have you here at our dedicated benefits education website. Y…" at bounding box center [762, 153] width 493 height 699
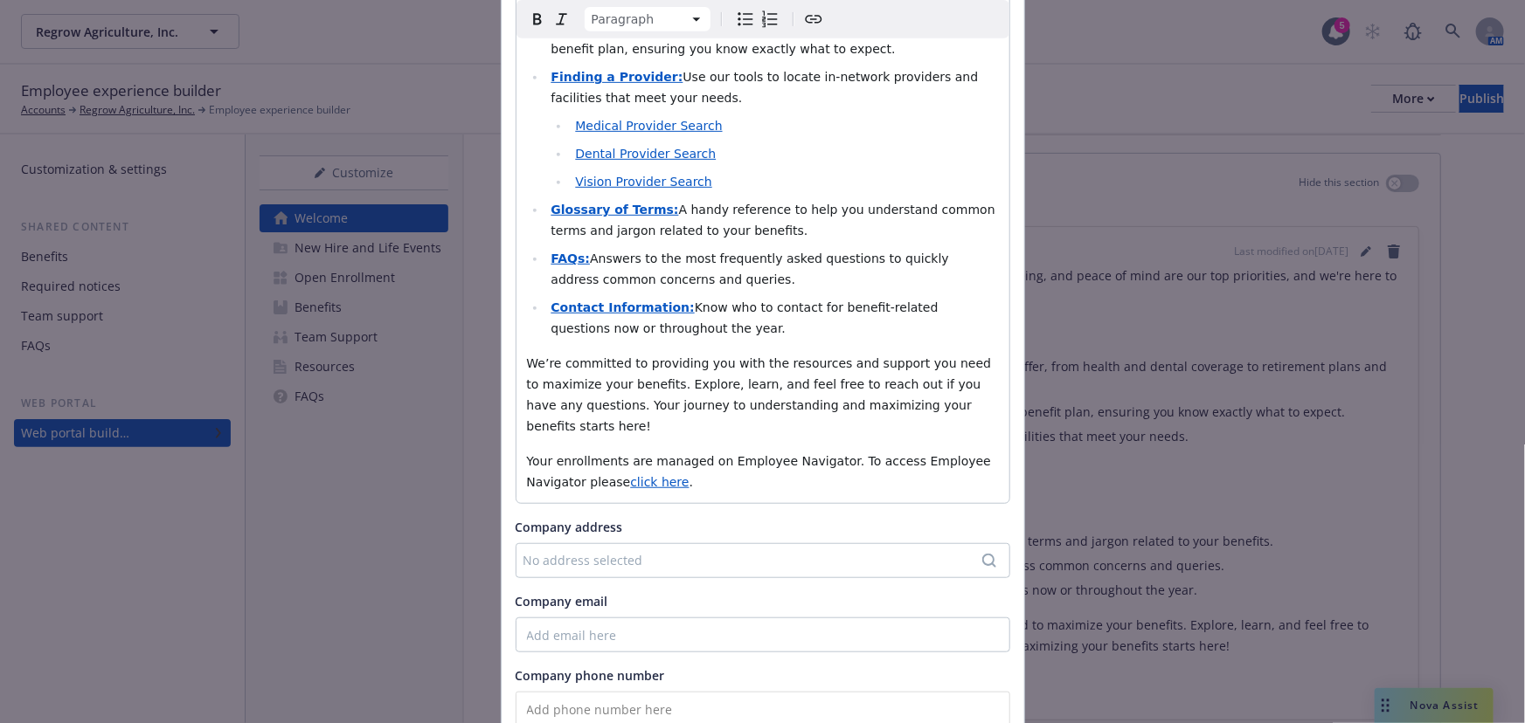
click at [731, 551] on div "No address selected" at bounding box center [753, 560] width 461 height 18
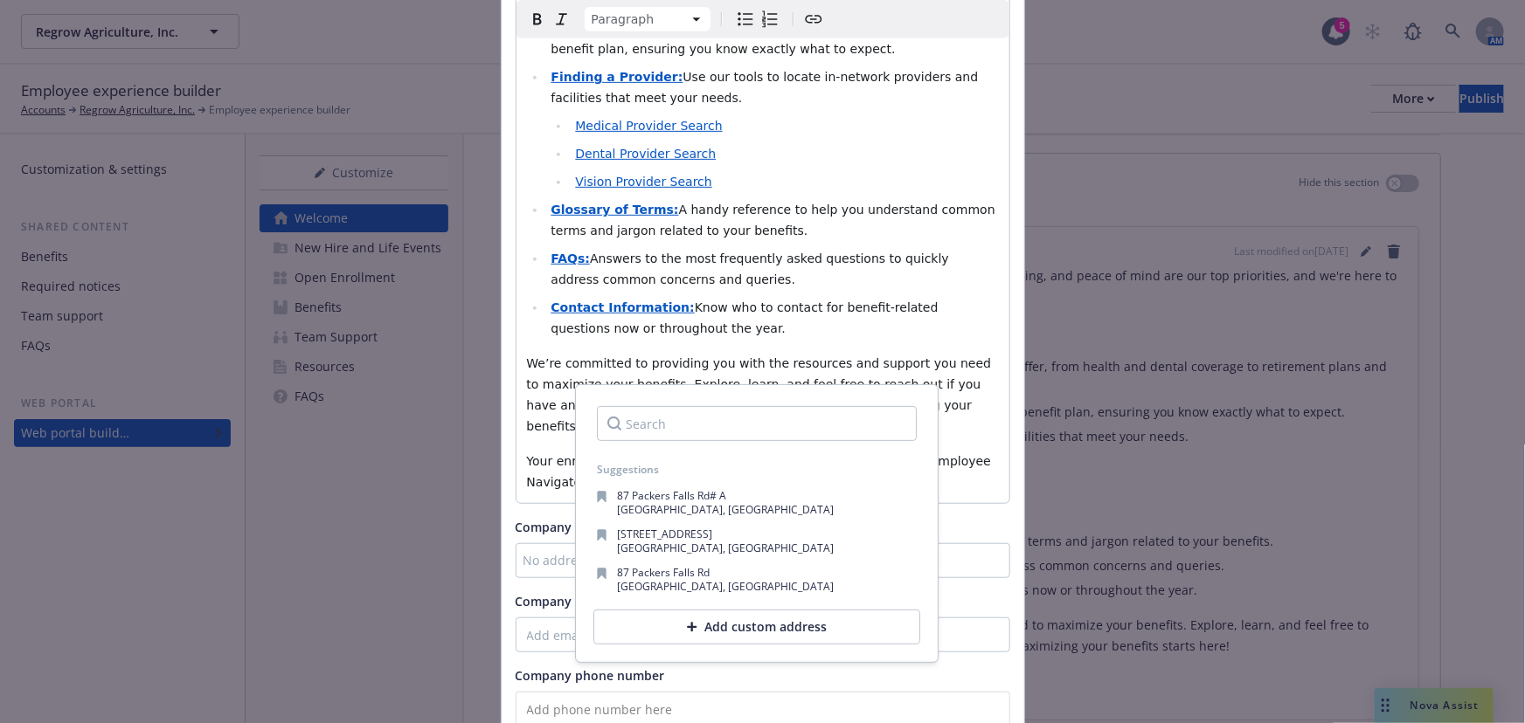
click at [533, 551] on div "No address selected" at bounding box center [753, 560] width 461 height 18
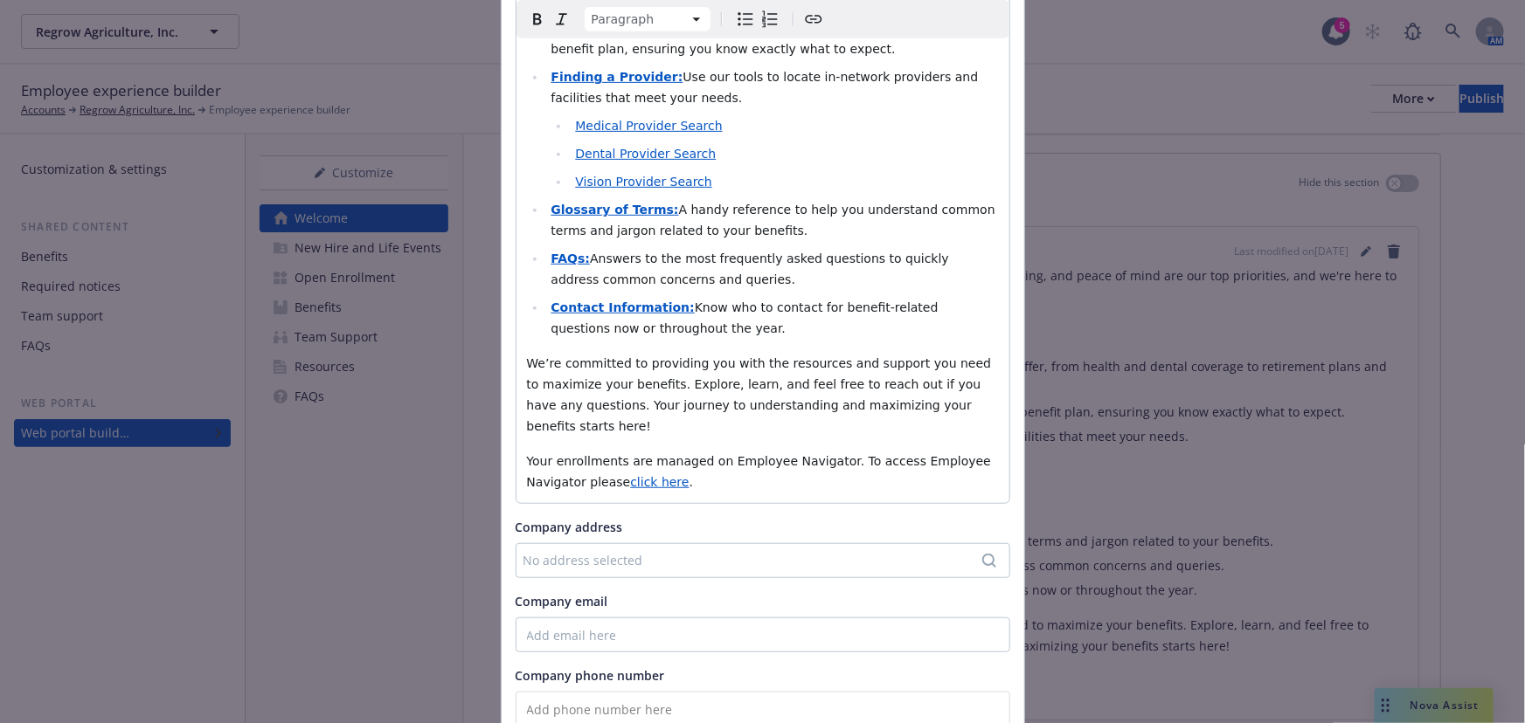
click at [535, 551] on div "No address selected" at bounding box center [753, 560] width 461 height 18
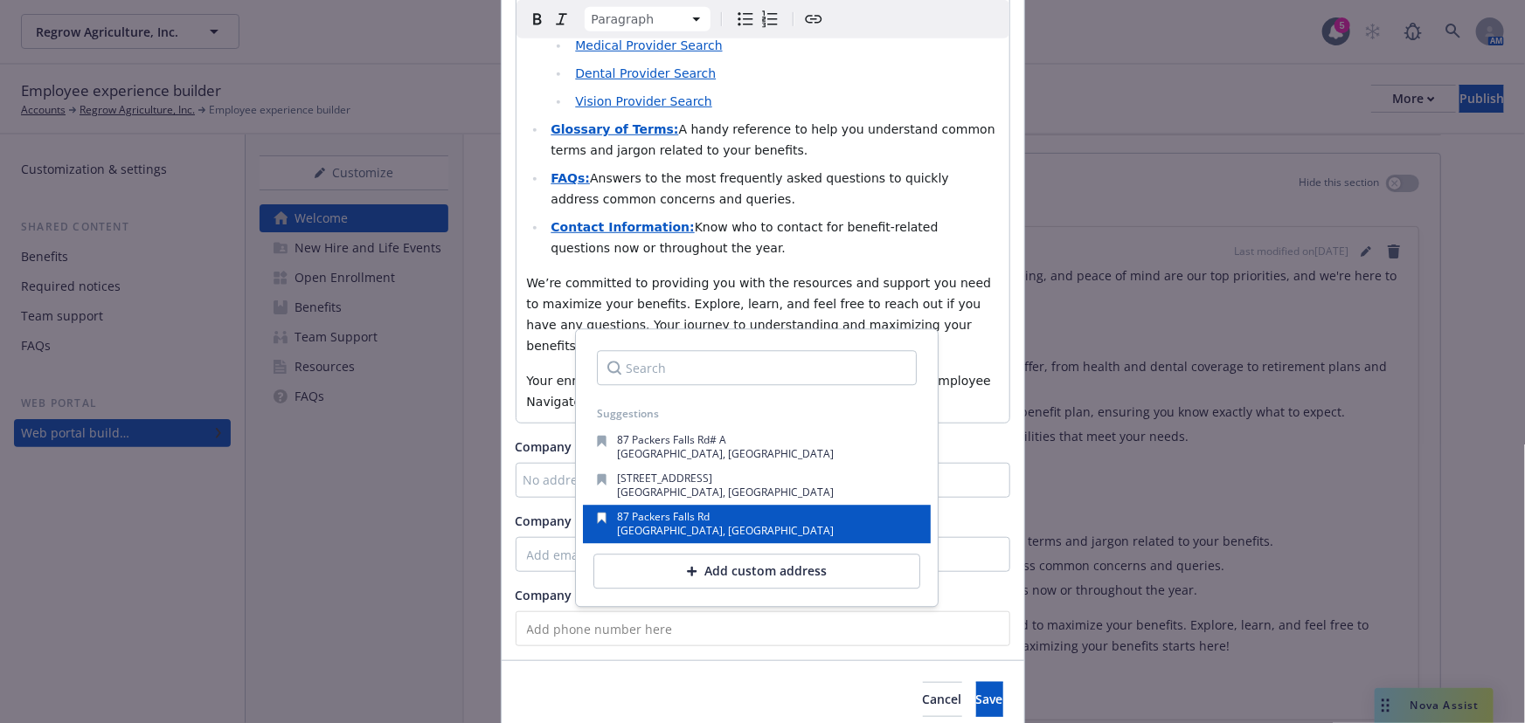
scroll to position [485, 0]
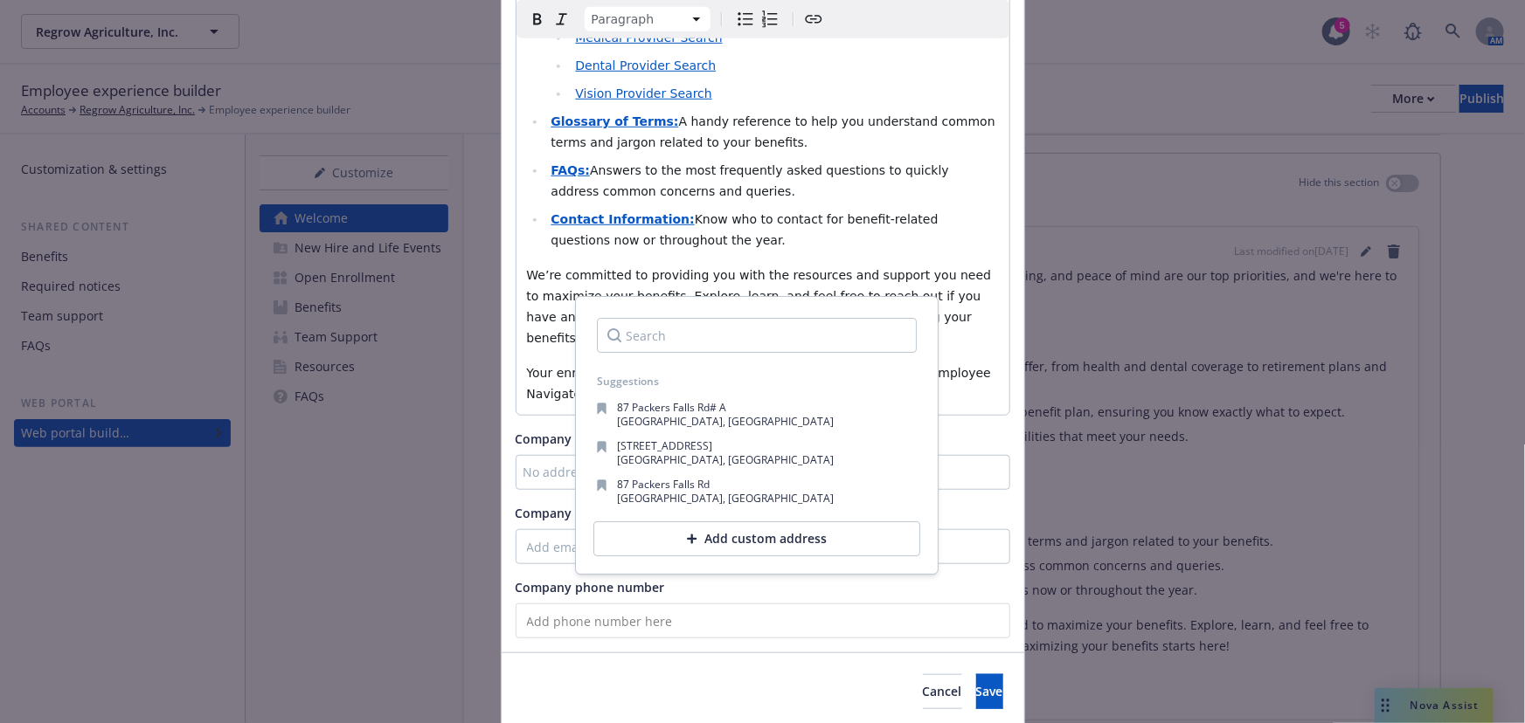
click at [714, 653] on div "Cancel Save" at bounding box center [762, 692] width 522 height 78
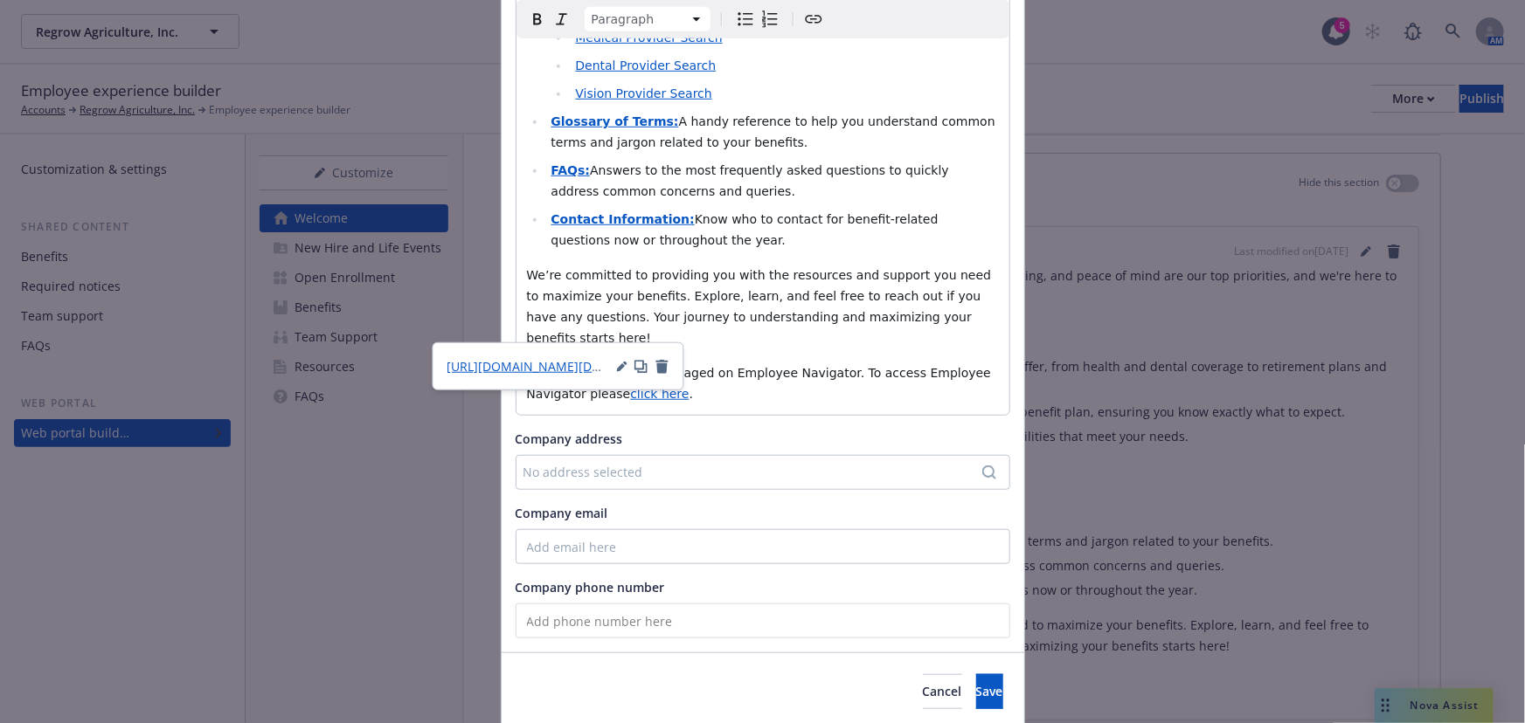
click at [630, 387] on span "click here" at bounding box center [659, 394] width 59 height 14
click at [583, 455] on div "No address selected" at bounding box center [762, 472] width 494 height 35
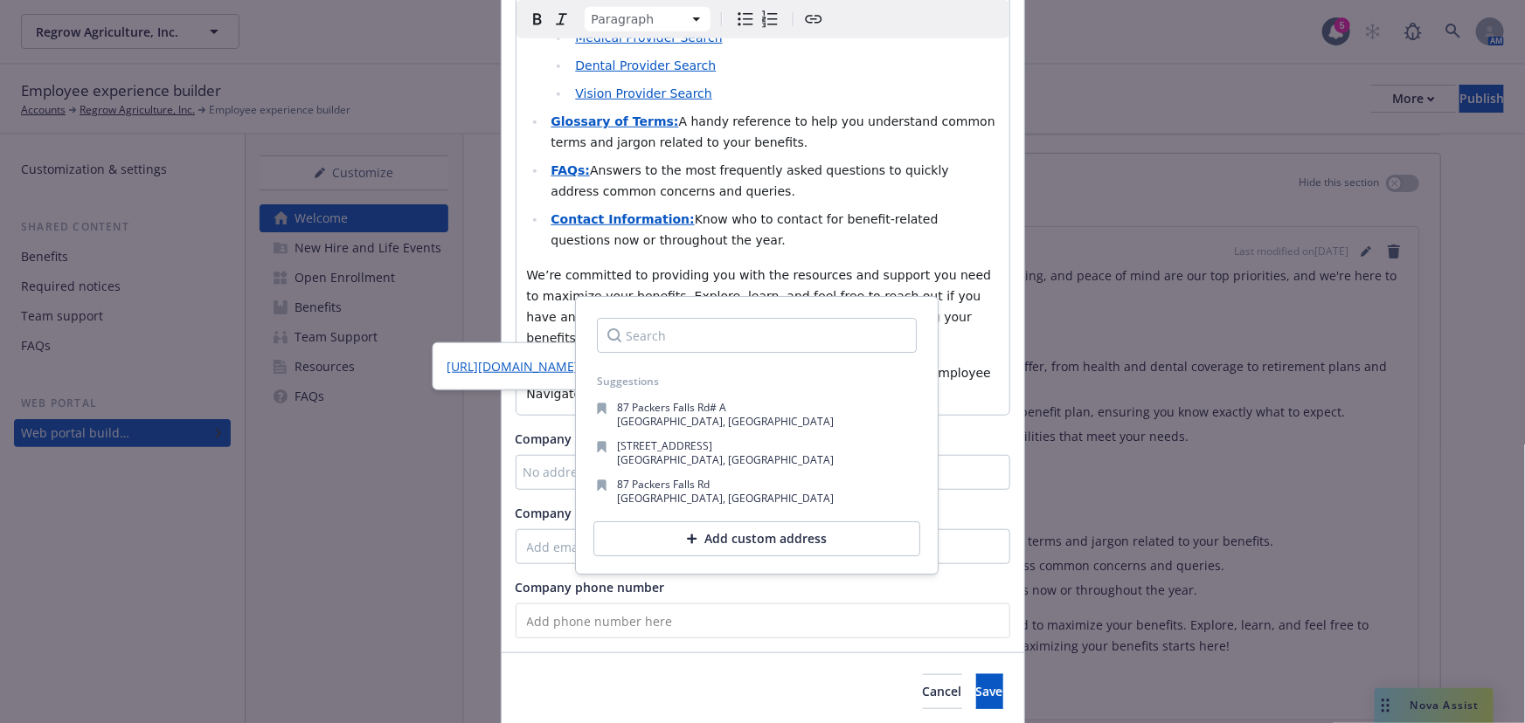
click at [973, 430] on div "Company address" at bounding box center [762, 439] width 494 height 18
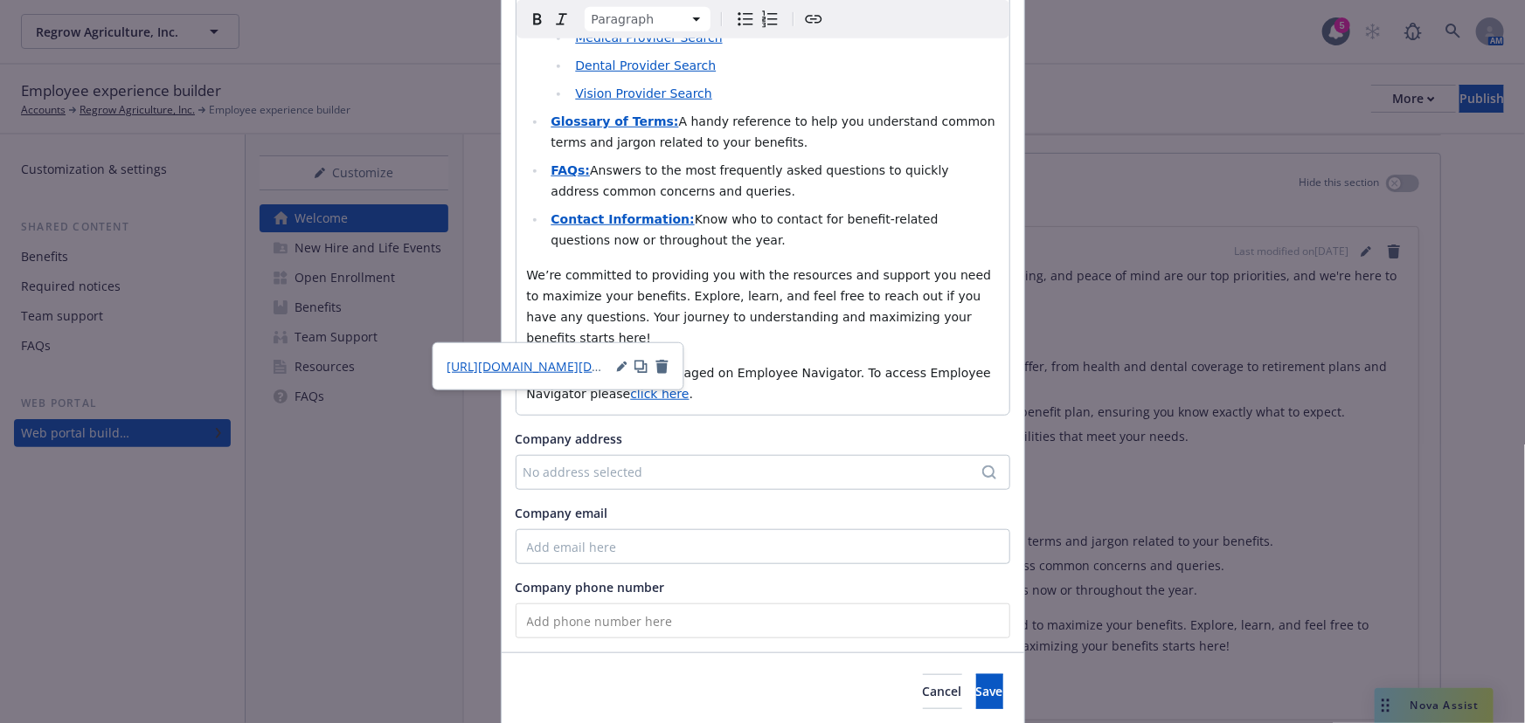
click at [973, 430] on div "Company address" at bounding box center [762, 439] width 494 height 18
click at [891, 363] on p "Your enrollments are managed on Employee Navigator. To access Employee Navigato…" at bounding box center [763, 384] width 472 height 42
click at [987, 466] on icon "Search" at bounding box center [989, 473] width 14 height 14
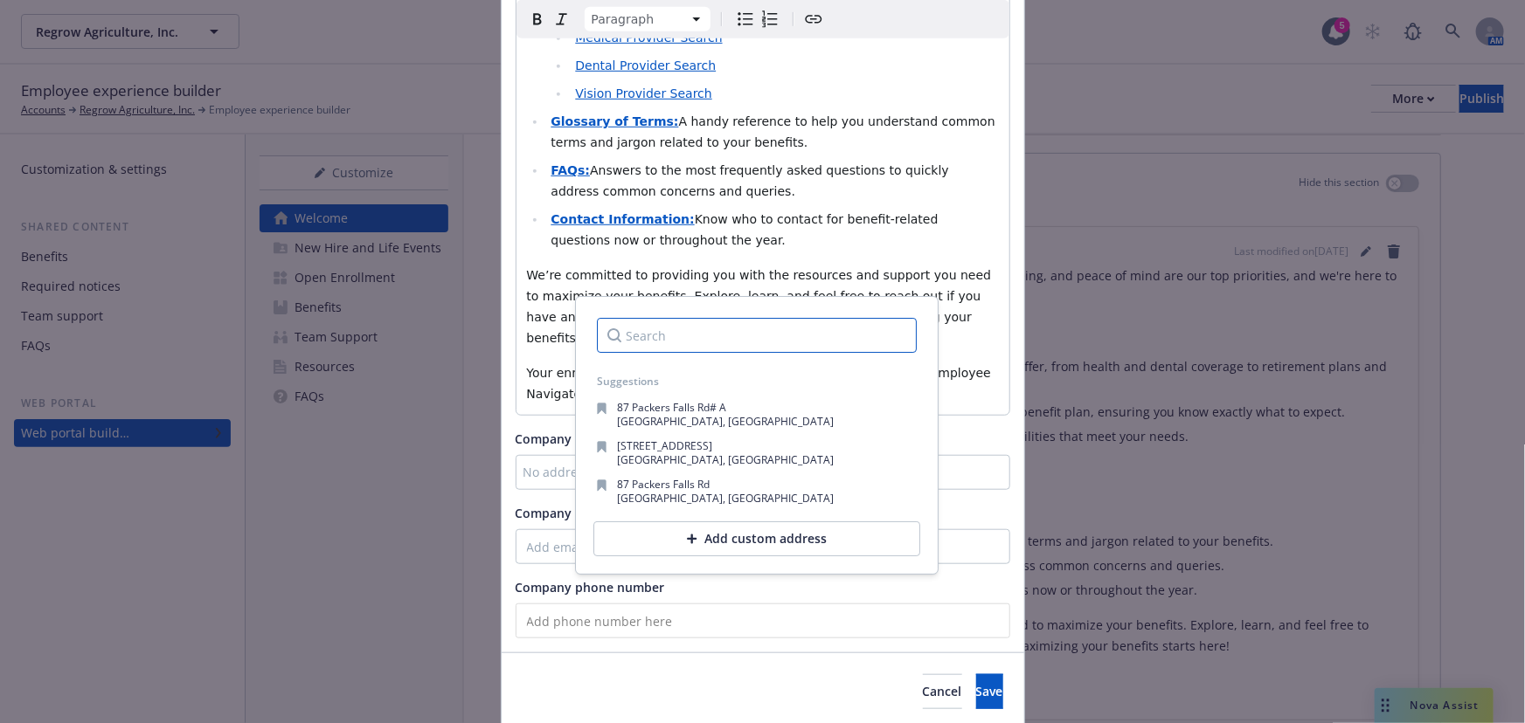
click at [655, 335] on input "Search" at bounding box center [757, 335] width 320 height 35
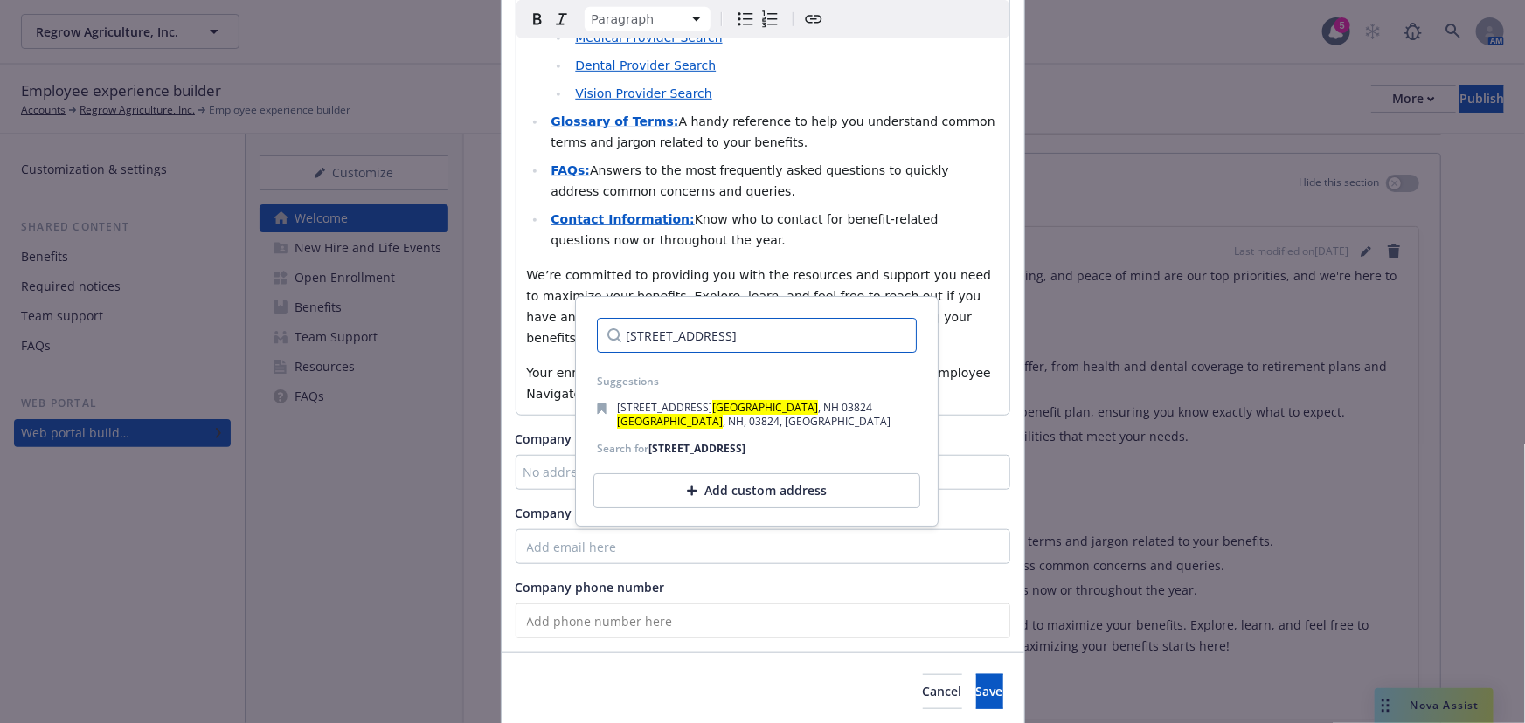
type input "15 New Mark Road, Durham"
click at [745, 453] on div "15 New Mark Road, Durham" at bounding box center [696, 448] width 97 height 15
click at [635, 448] on div "Search for 15 New Mark Road, Durham" at bounding box center [671, 448] width 149 height 15
click at [621, 453] on div "Search for 15 New Mark Road, Durham" at bounding box center [671, 448] width 149 height 15
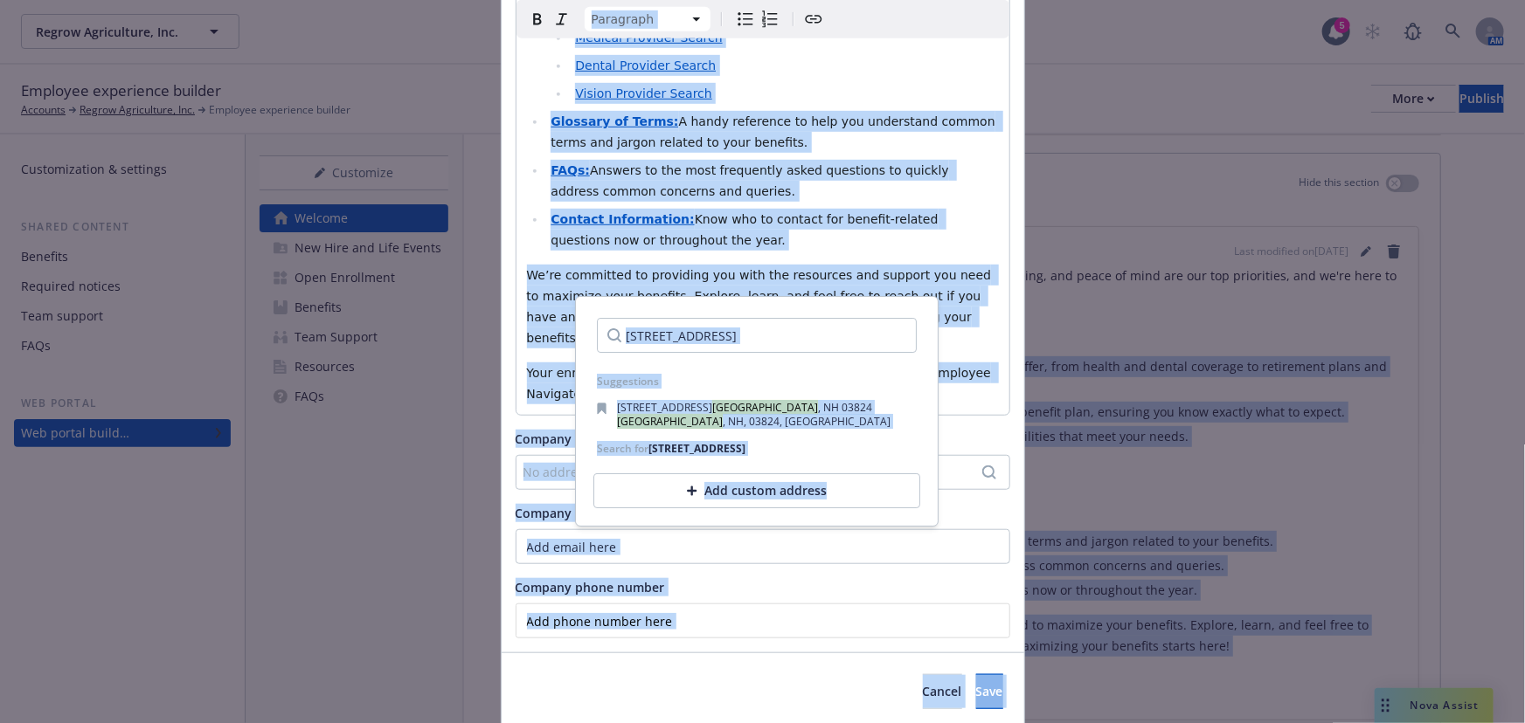
drag, startPoint x: 778, startPoint y: 508, endPoint x: 2578, endPoint y: 302, distance: 1812.3
click at [1524, 302] on html "Regrow Agriculture, Inc. Regrow Agriculture, Inc. 5 AM Employee experience buil…" at bounding box center [762, 361] width 1525 height 723
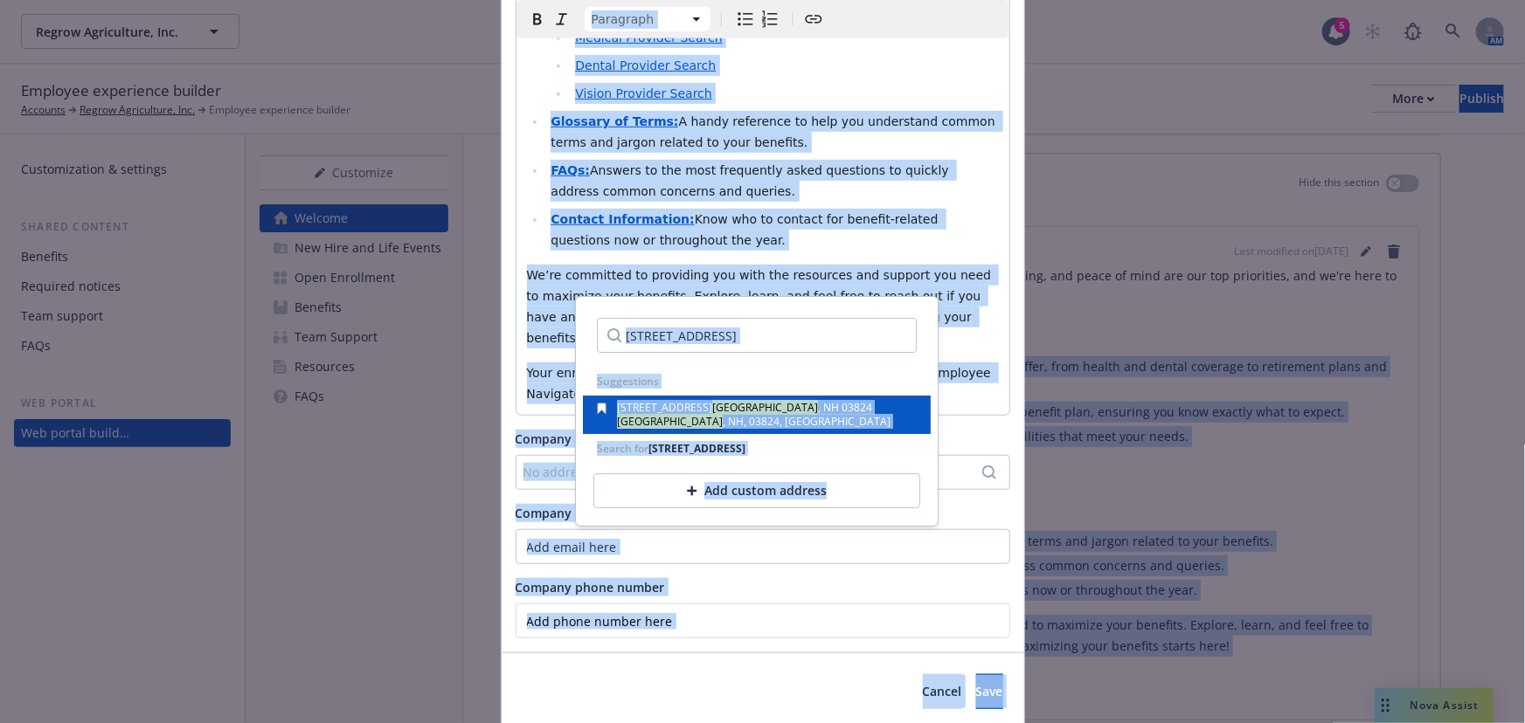
click at [723, 419] on span ", NH, 03824, USA" at bounding box center [807, 421] width 168 height 15
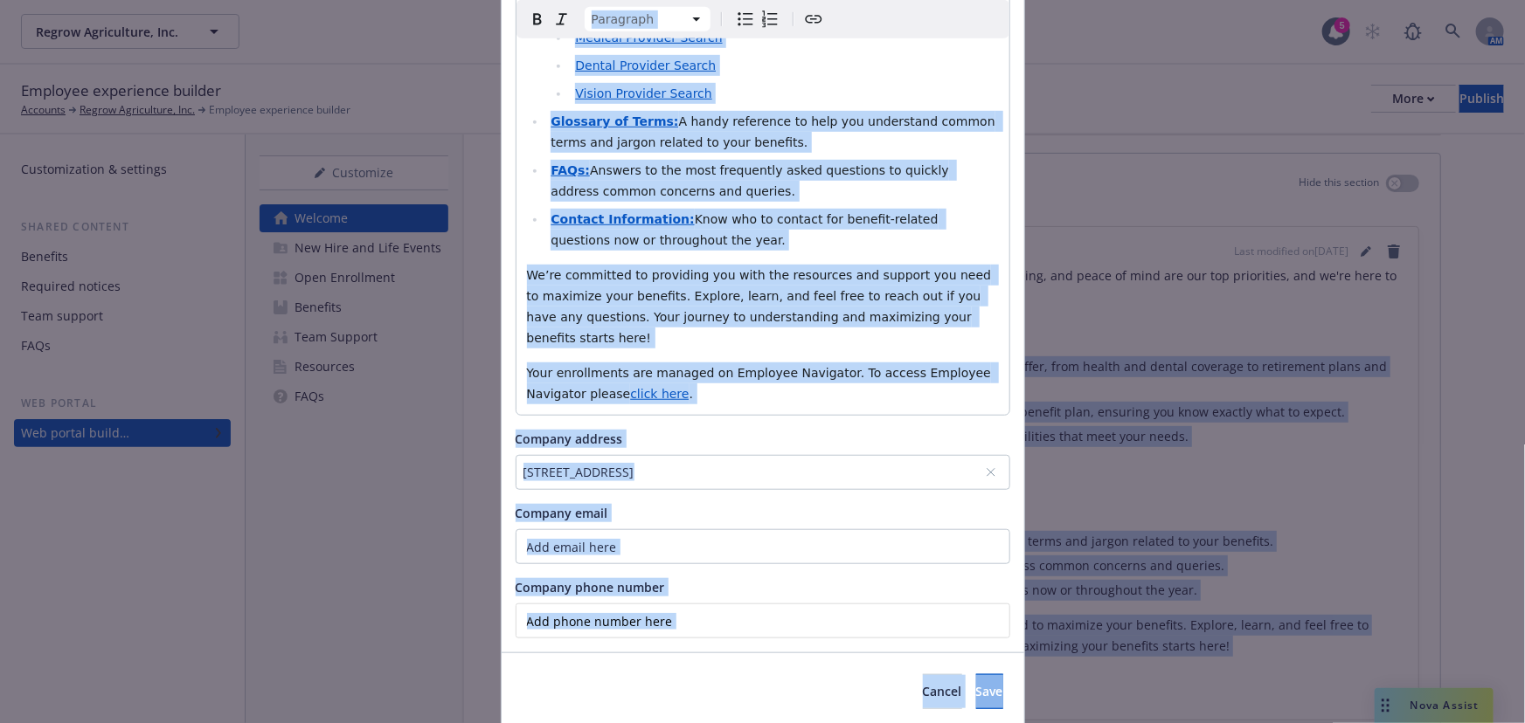
click at [675, 455] on div "87 Packers Falls Rd., Durham, NH 03824, Durham, NH, 03824, USA" at bounding box center [762, 472] width 494 height 35
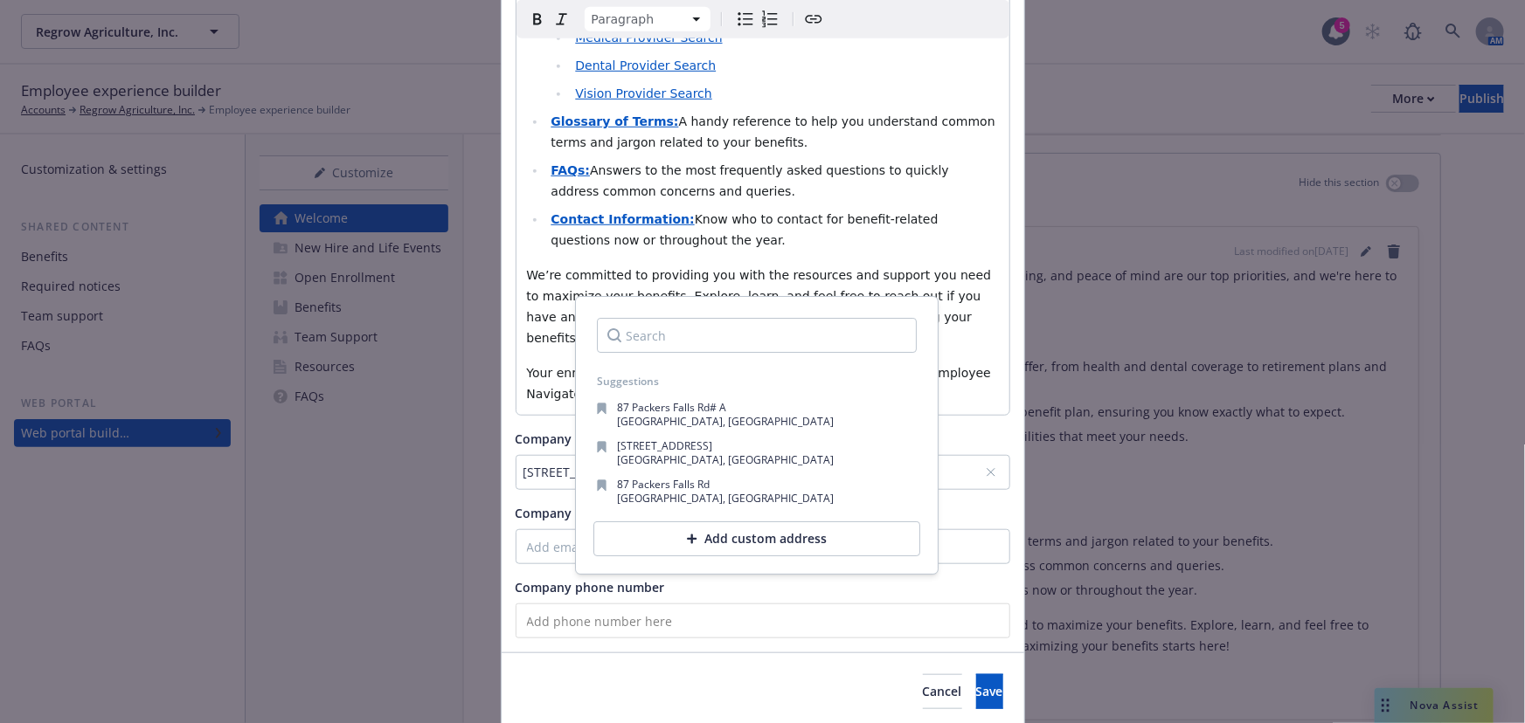
click at [540, 505] on span "Company email" at bounding box center [561, 513] width 93 height 17
click at [540, 529] on input "Company email" at bounding box center [762, 546] width 494 height 35
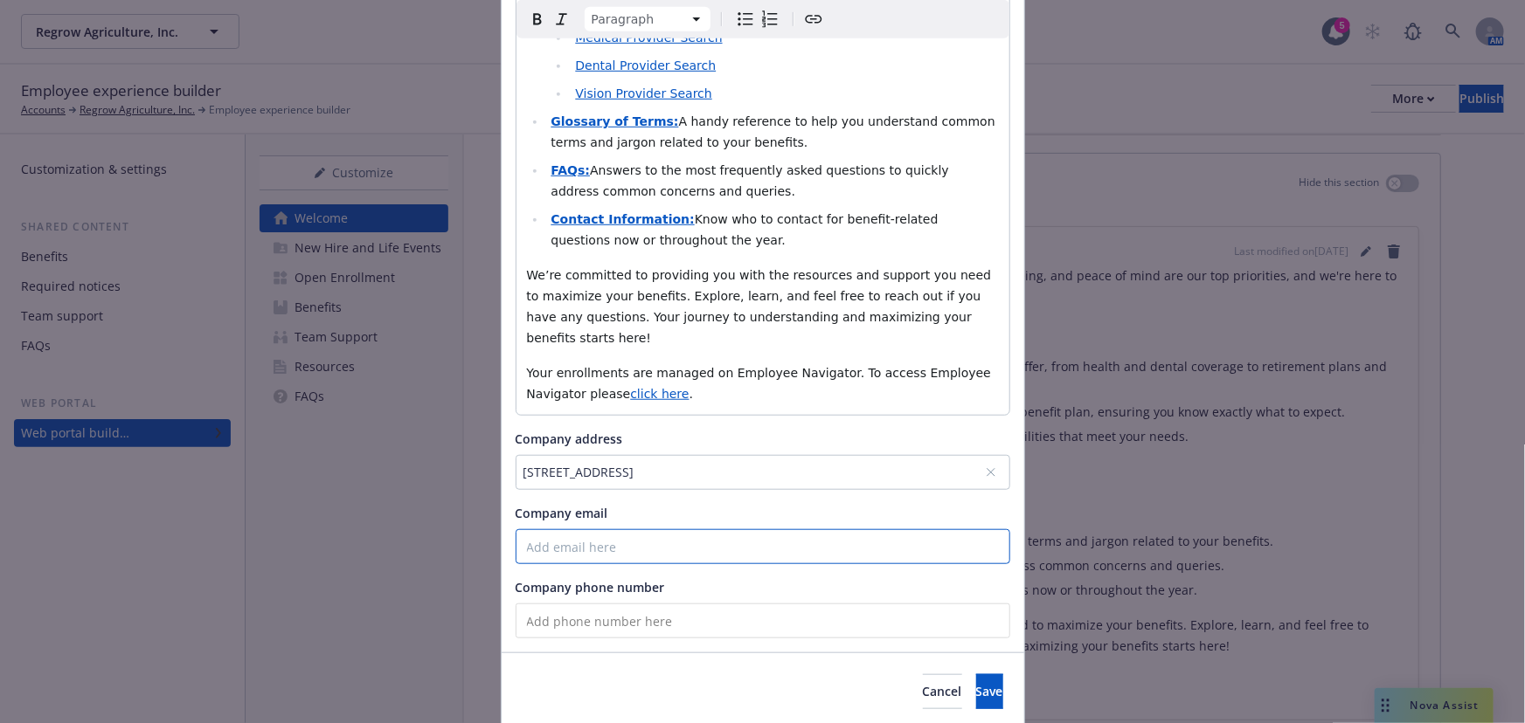
click at [795, 529] on input "Company email" at bounding box center [762, 546] width 494 height 35
click at [700, 604] on input "tel" at bounding box center [762, 621] width 494 height 35
click at [694, 604] on input "tel" at bounding box center [762, 621] width 494 height 35
click at [978, 674] on button "Save" at bounding box center [989, 691] width 27 height 35
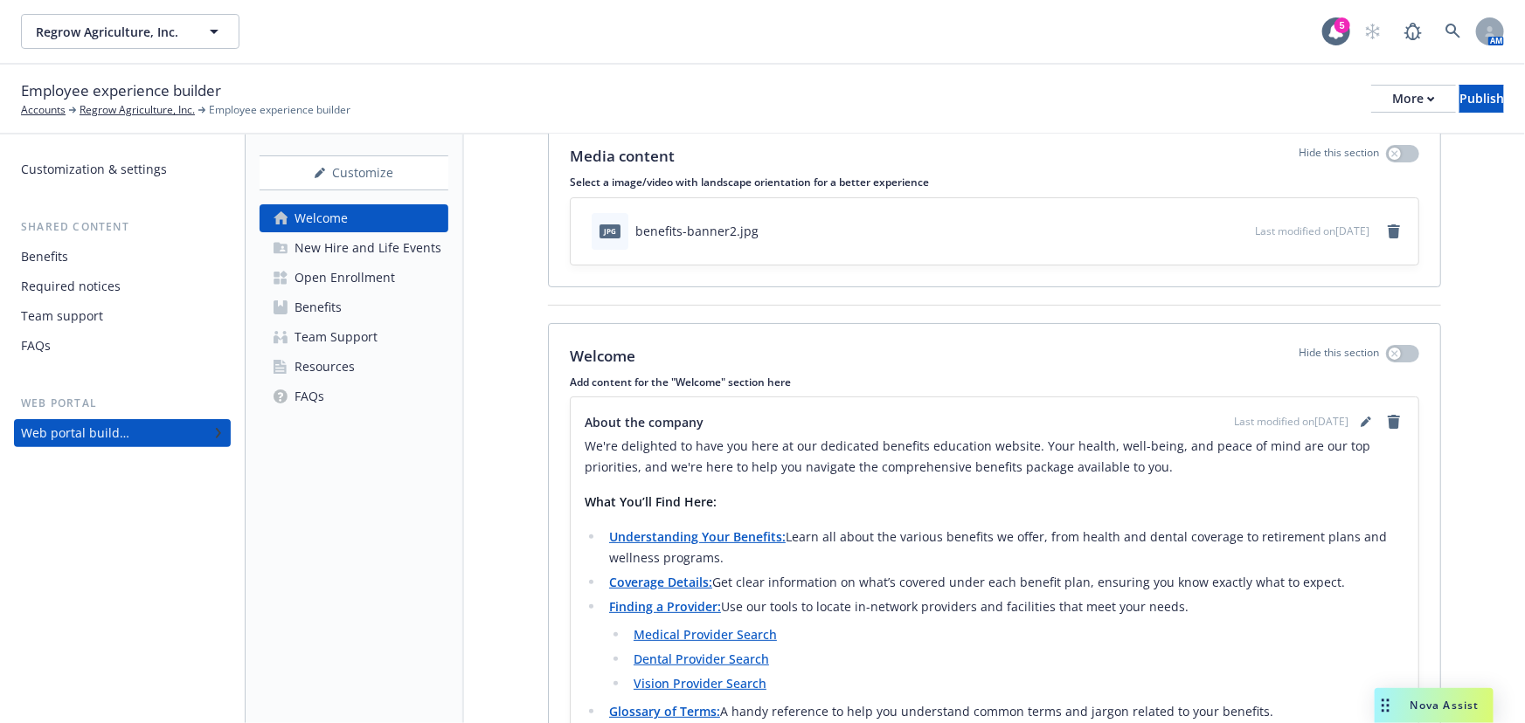
scroll to position [158, 0]
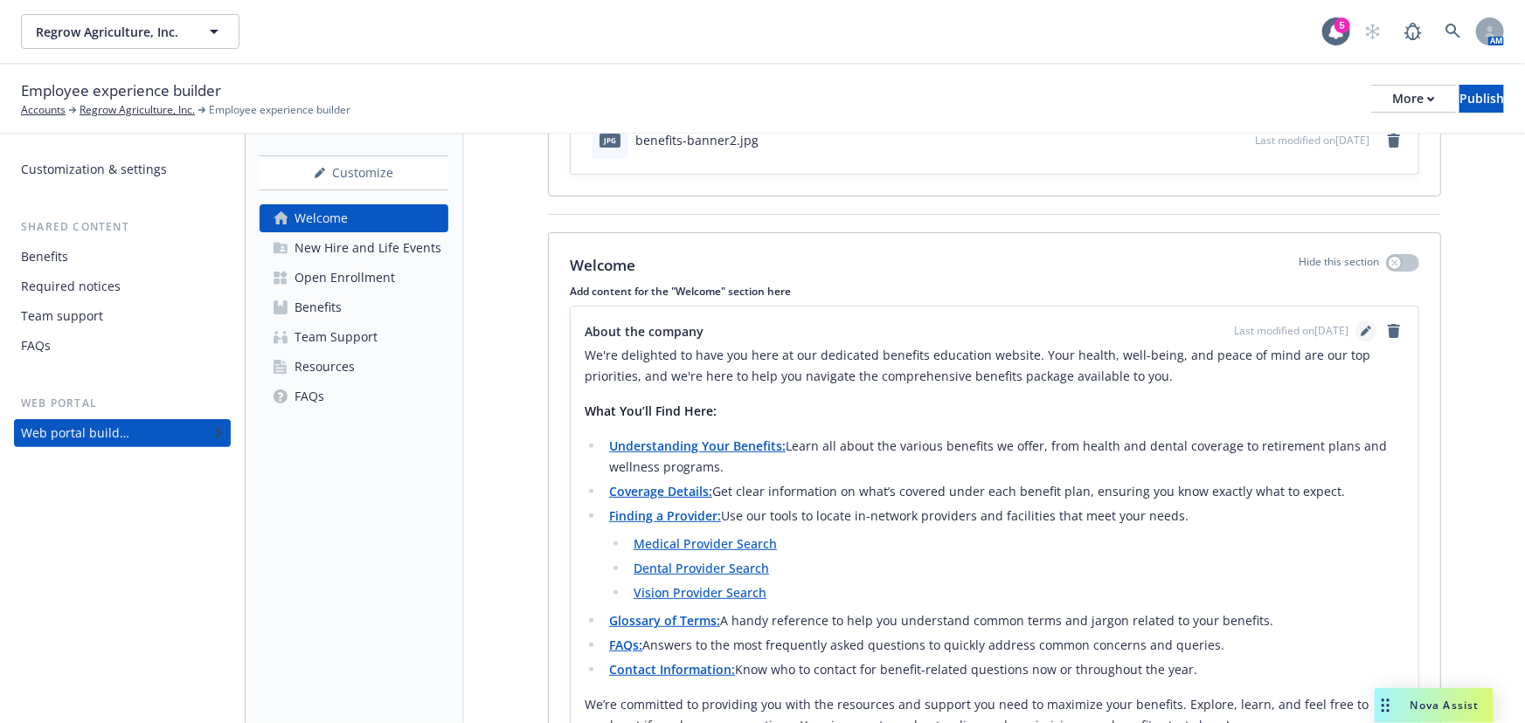
click at [1360, 328] on icon "editPencil" at bounding box center [1365, 331] width 10 height 10
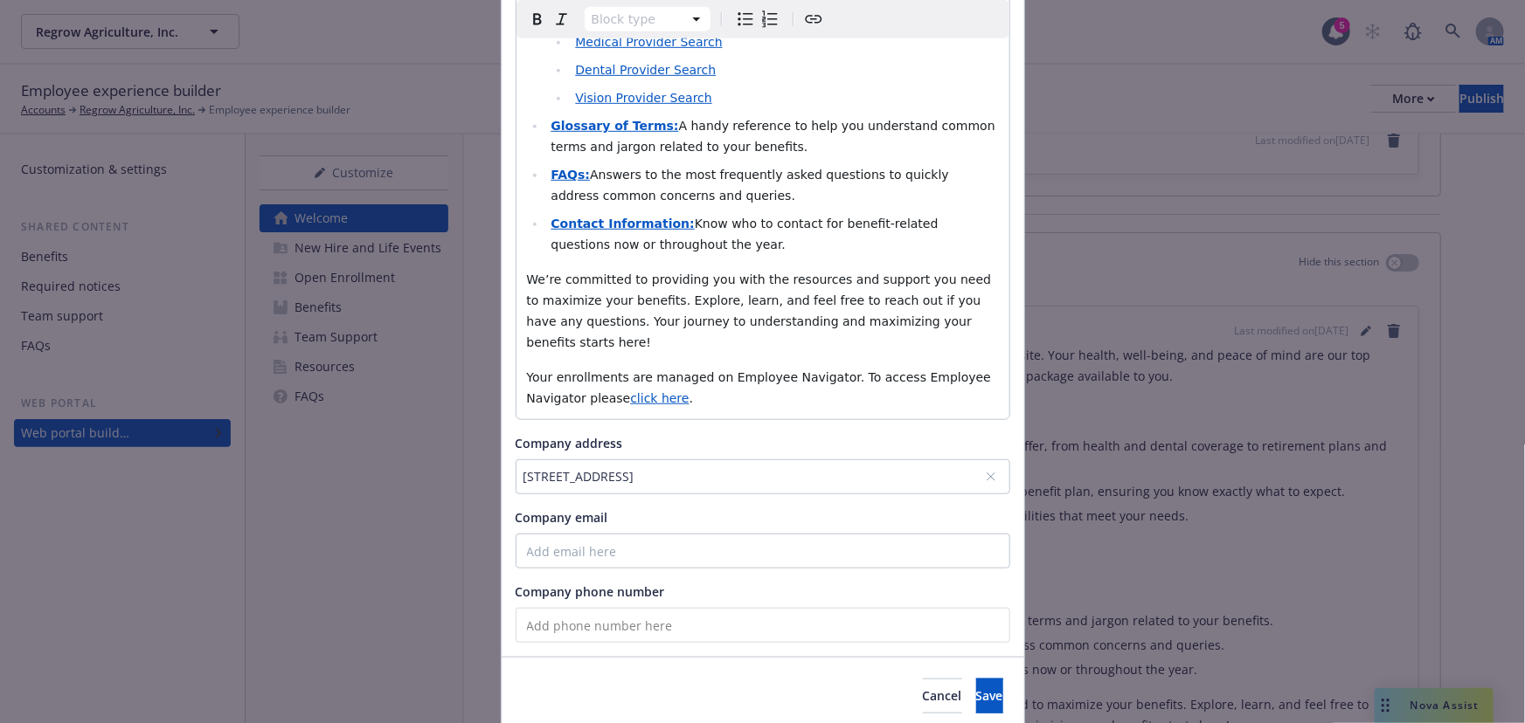
scroll to position [485, 0]
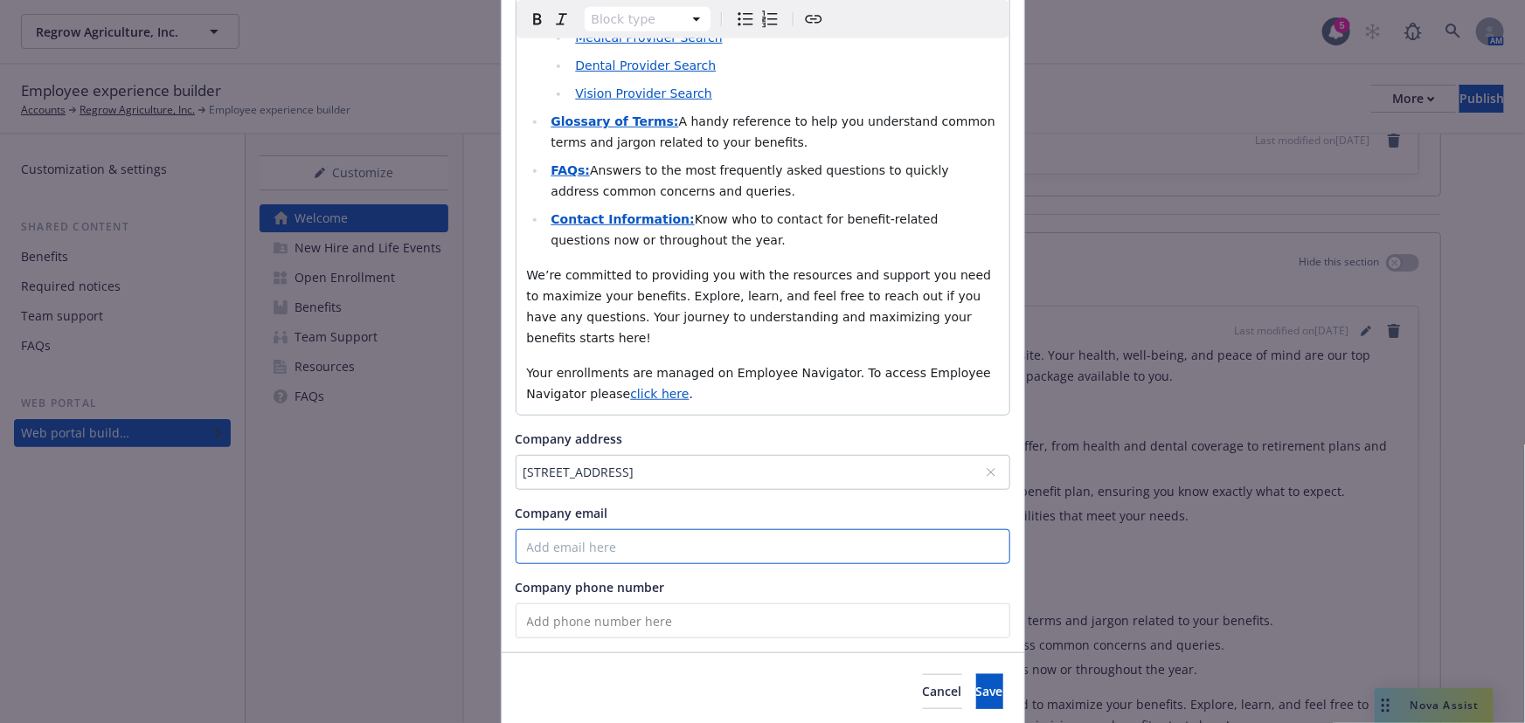
click at [688, 529] on input "Company email" at bounding box center [762, 546] width 494 height 35
paste input "Maja Valusek"
drag, startPoint x: 650, startPoint y: 482, endPoint x: 499, endPoint y: 485, distance: 151.2
click at [501, 485] on div "About the company Block type Paragraph Heading 1 Heading 2 Heading 3 Heading 4 …" at bounding box center [762, 144] width 522 height 1015
paste input "maja.valusek@regrow.ag"
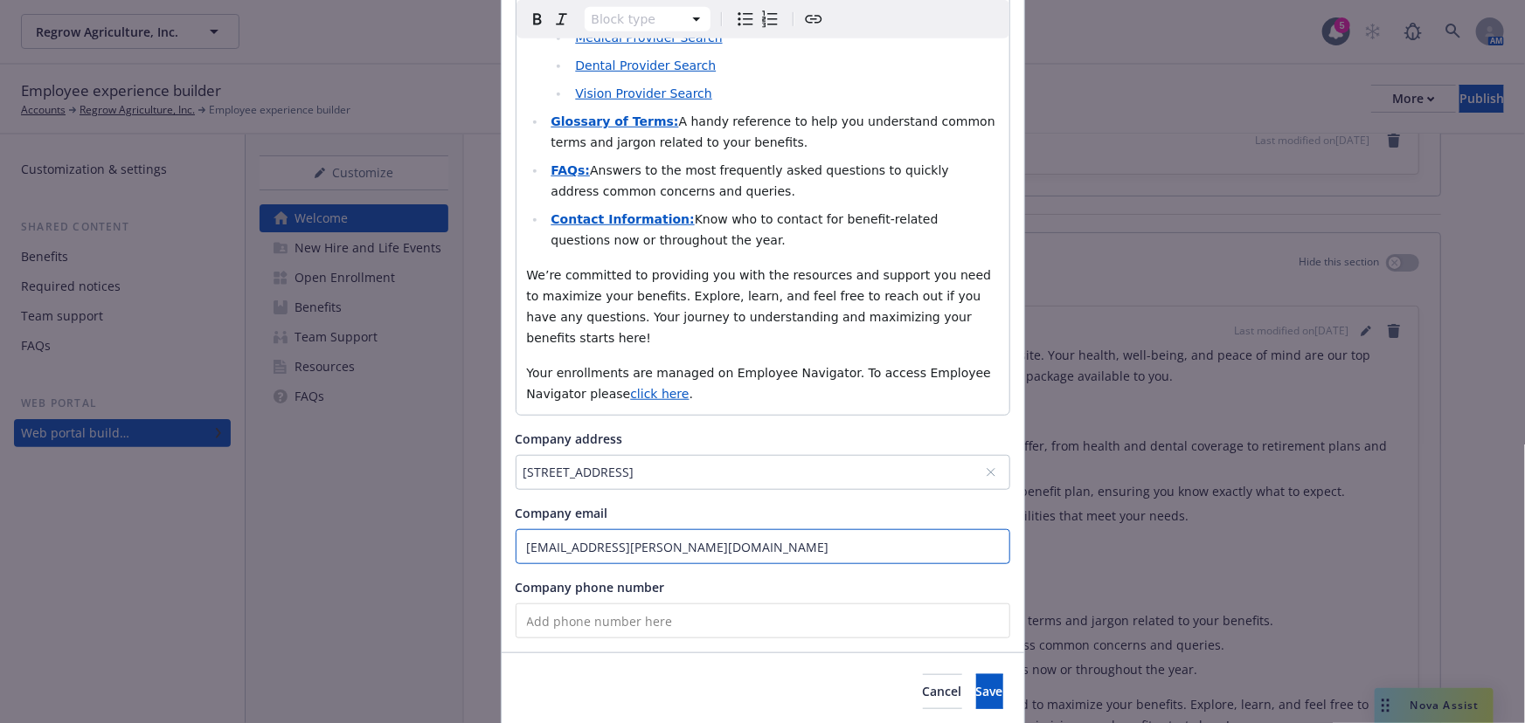
type input "maja.valusek@regrow.ag"
click at [723, 604] on input "tel" at bounding box center [762, 621] width 494 height 35
paste input "(415) 948-3704"
type input "(415) 948-3704"
click at [682, 653] on div "Cancel Save" at bounding box center [762, 692] width 522 height 78
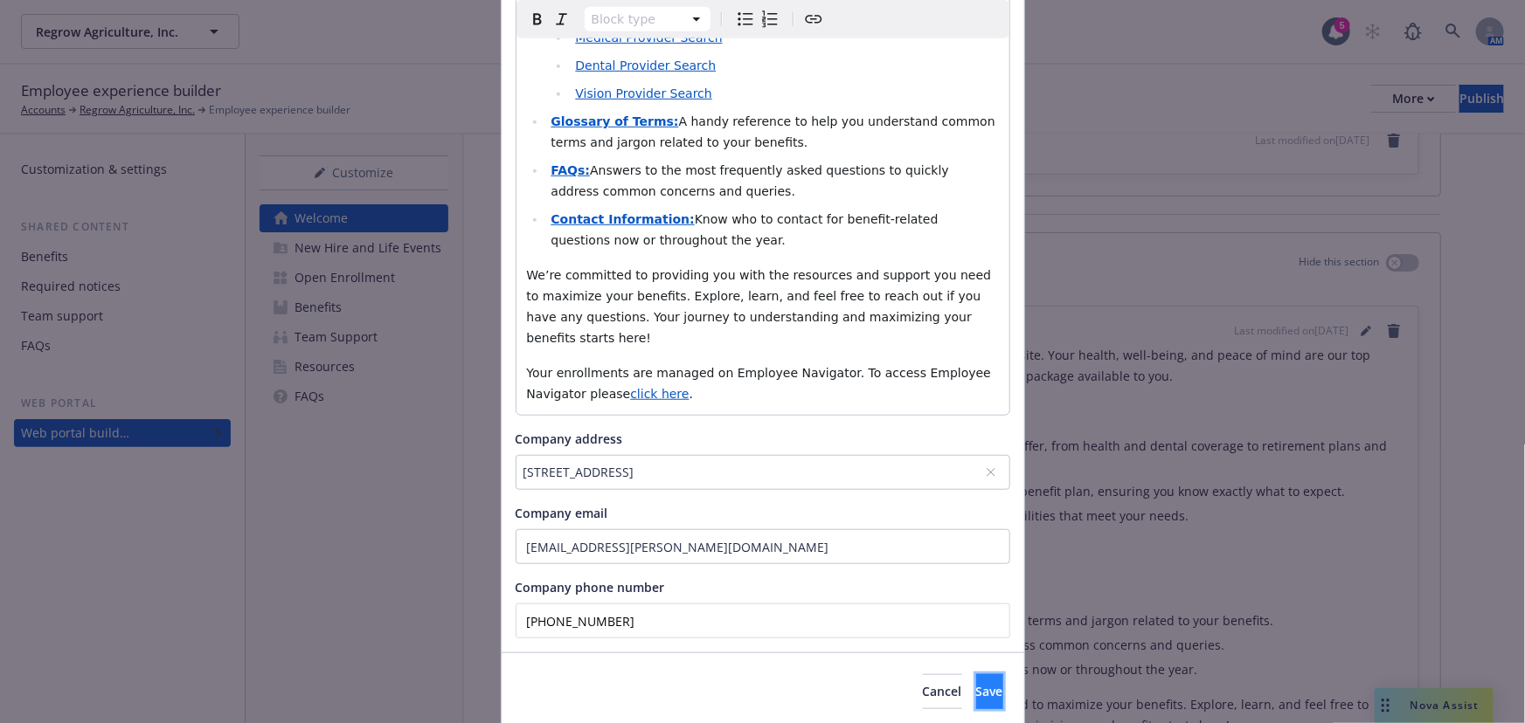
click at [976, 674] on button "Save" at bounding box center [989, 691] width 27 height 35
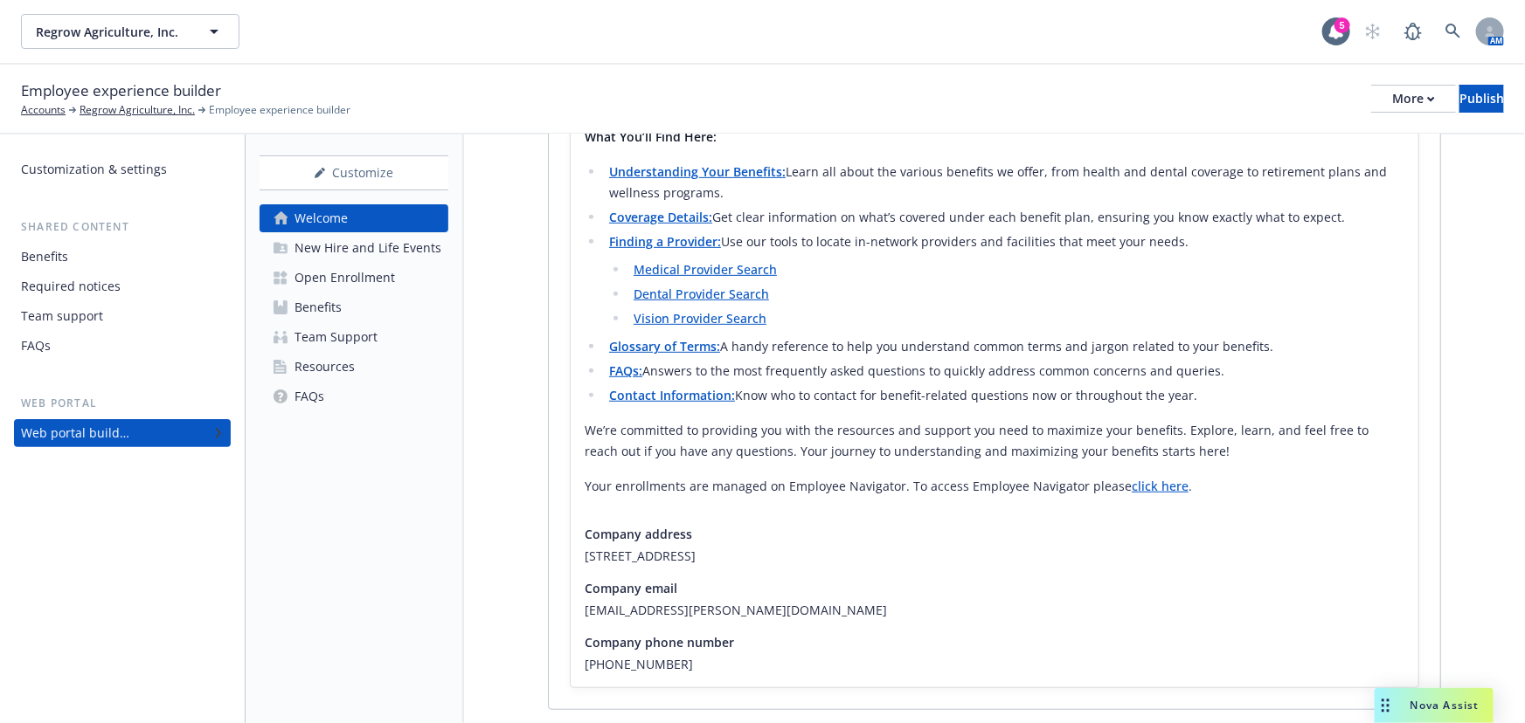
scroll to position [481, 0]
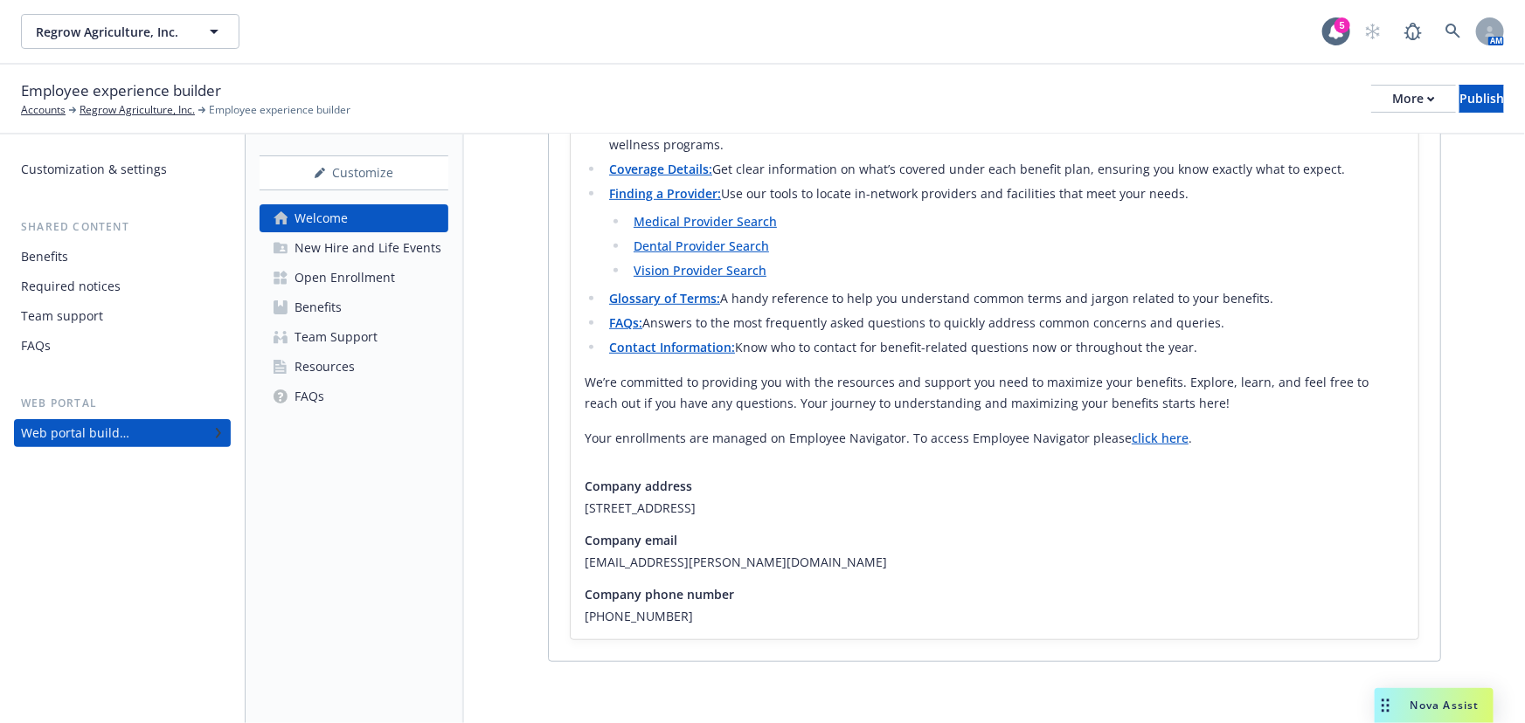
click at [377, 247] on div "New Hire and Life Events" at bounding box center [367, 248] width 147 height 28
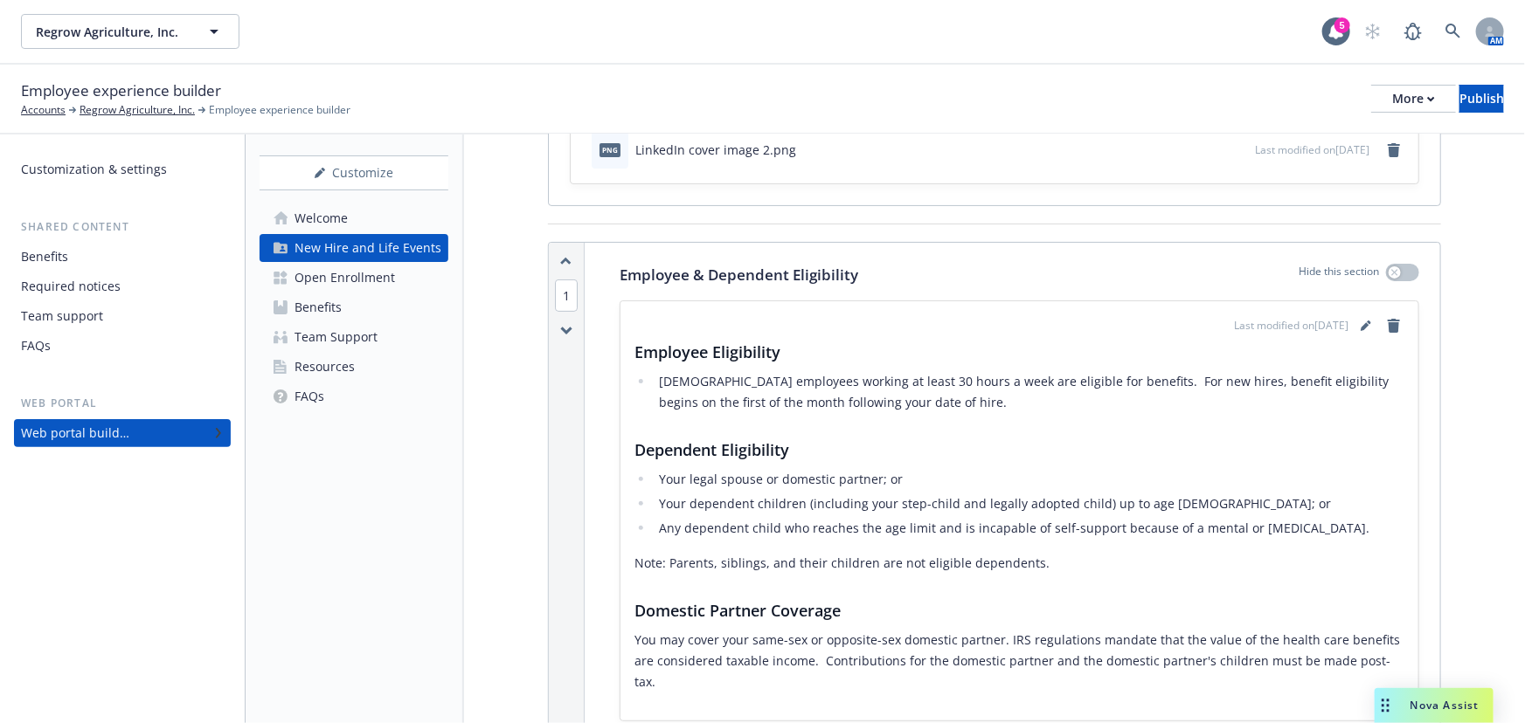
scroll to position [158, 0]
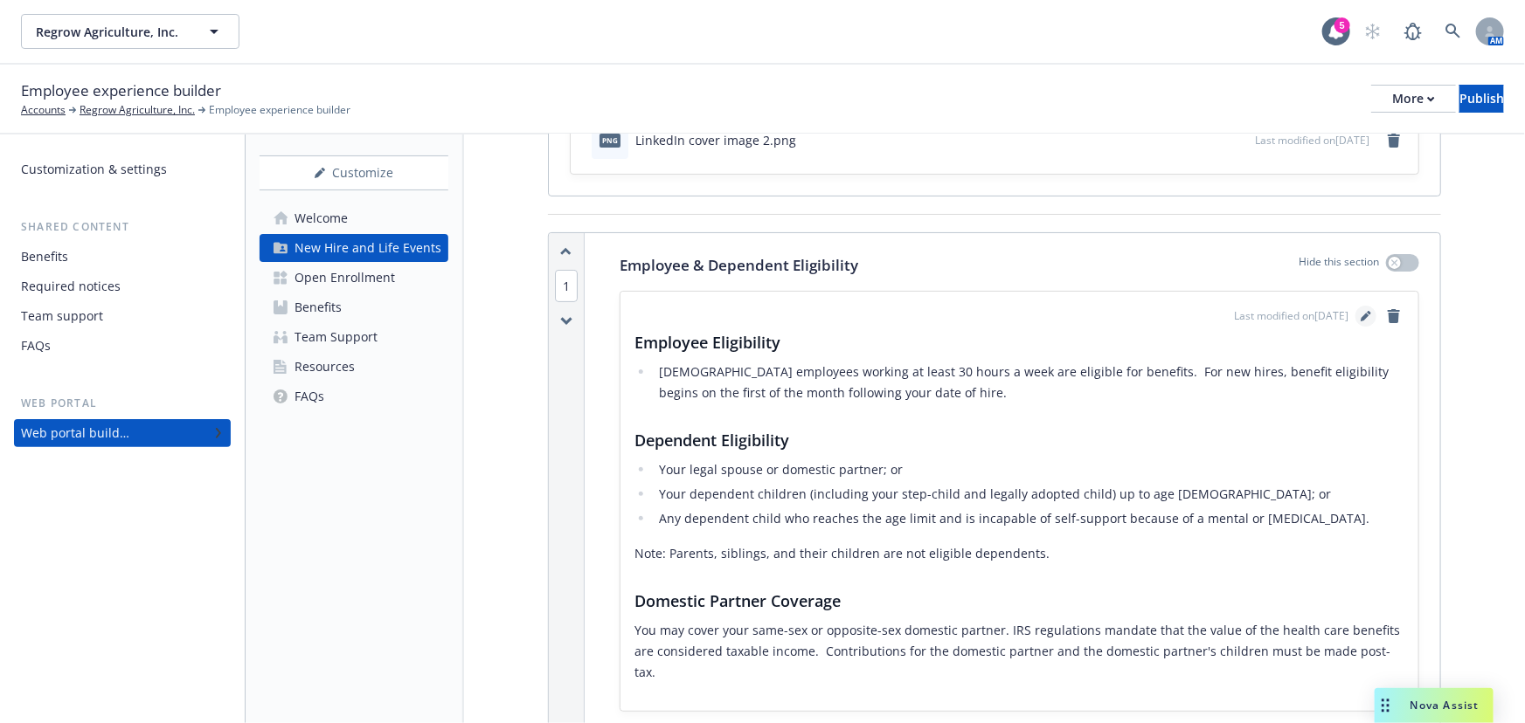
click at [1360, 315] on icon "editPencil" at bounding box center [1365, 316] width 10 height 10
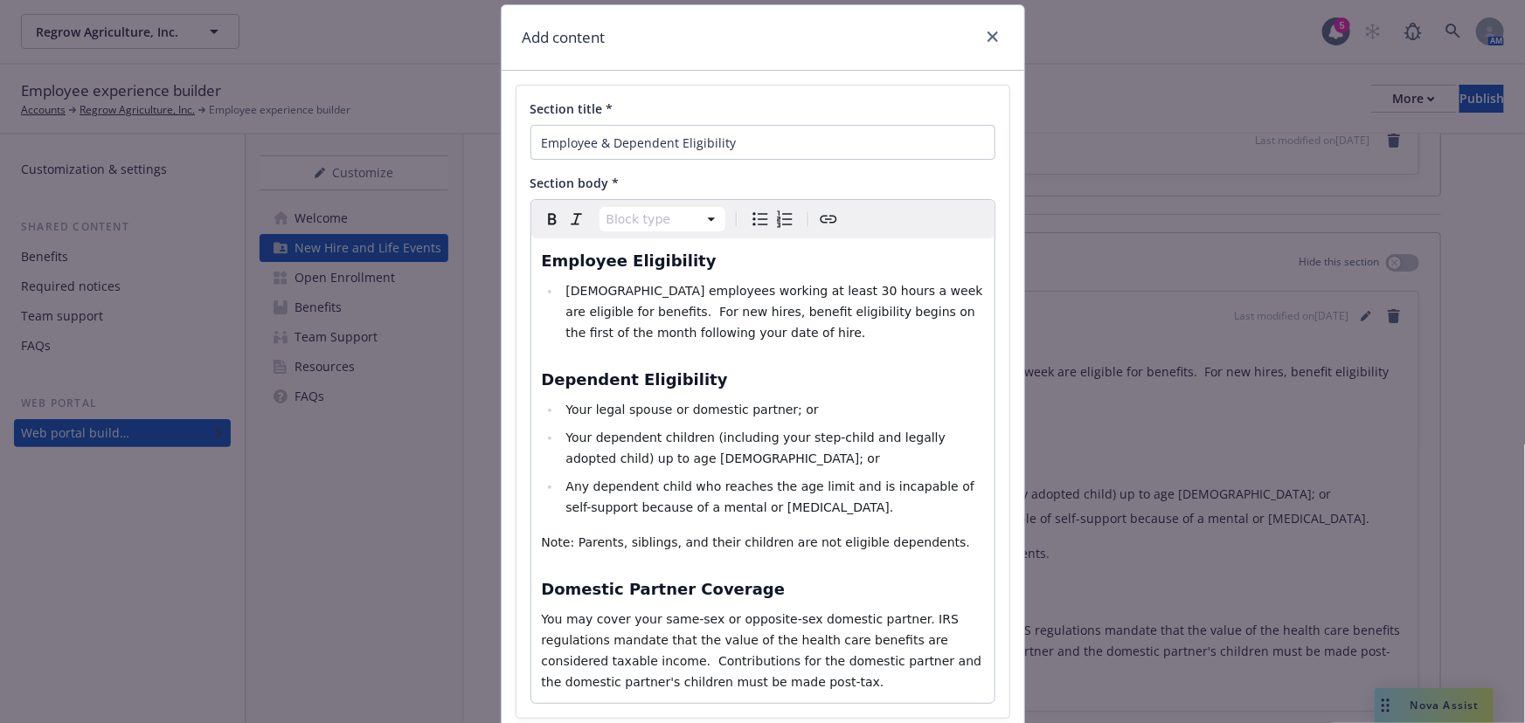
scroll to position [79, 0]
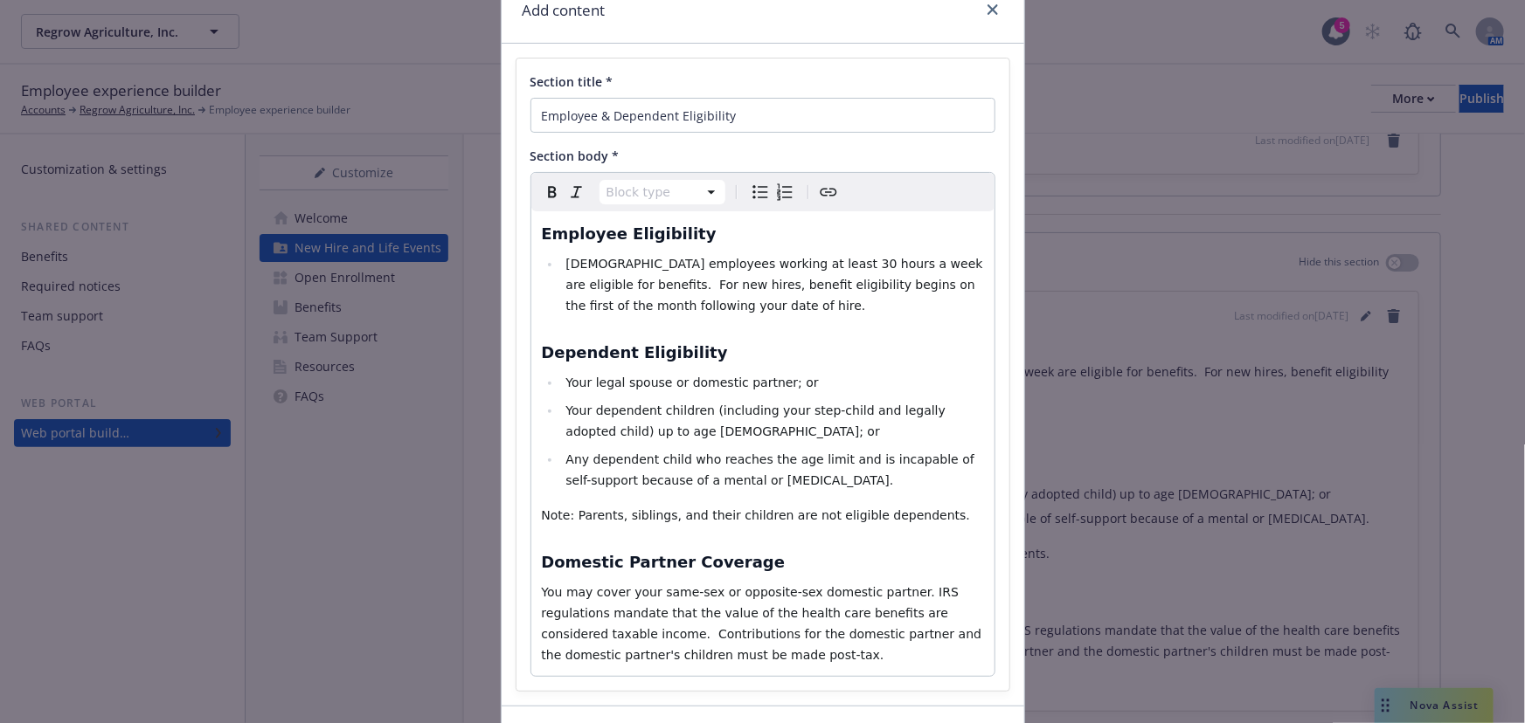
select select
click at [704, 307] on span "Full time employees working at least 30 hours a week are eligible for benefits.…" at bounding box center [775, 285] width 421 height 56
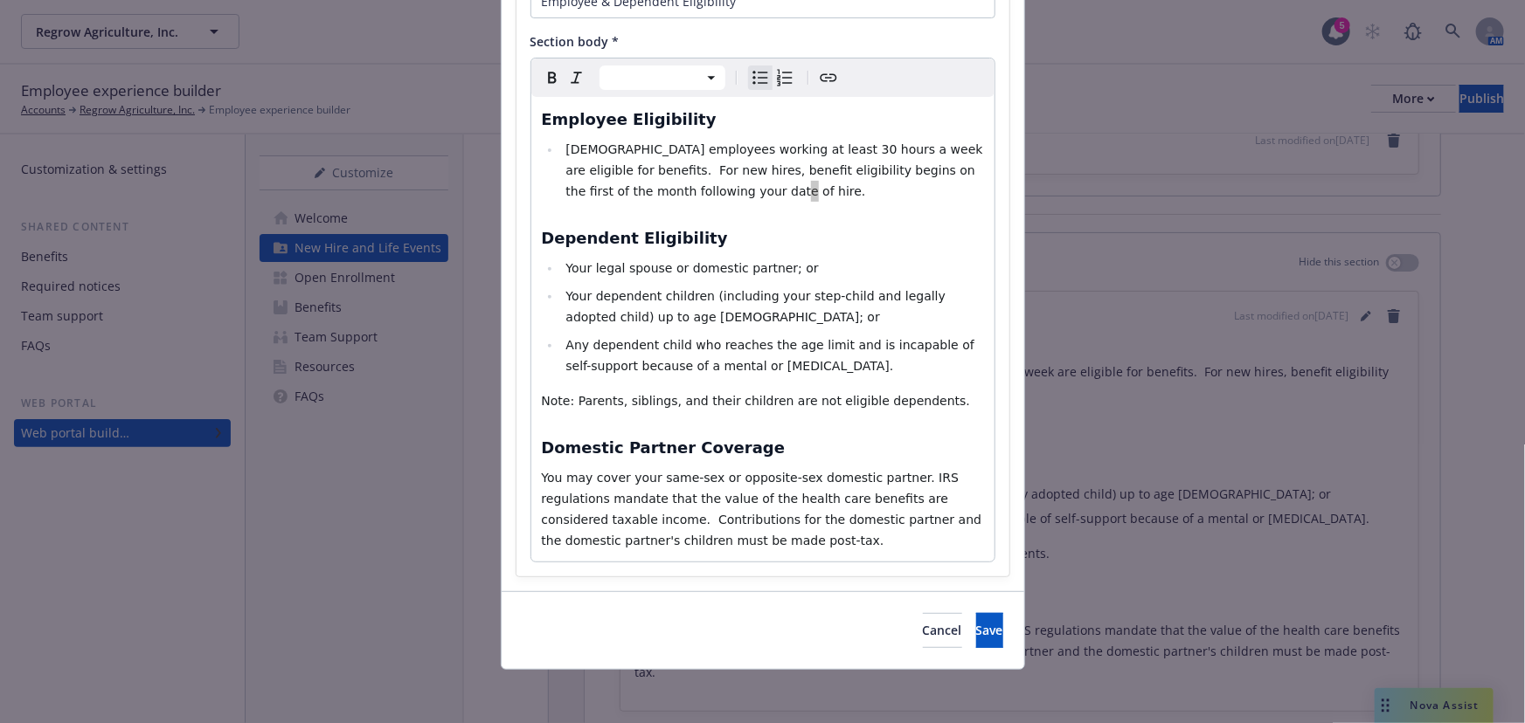
scroll to position [195, 0]
click at [976, 626] on span "Save" at bounding box center [989, 628] width 27 height 17
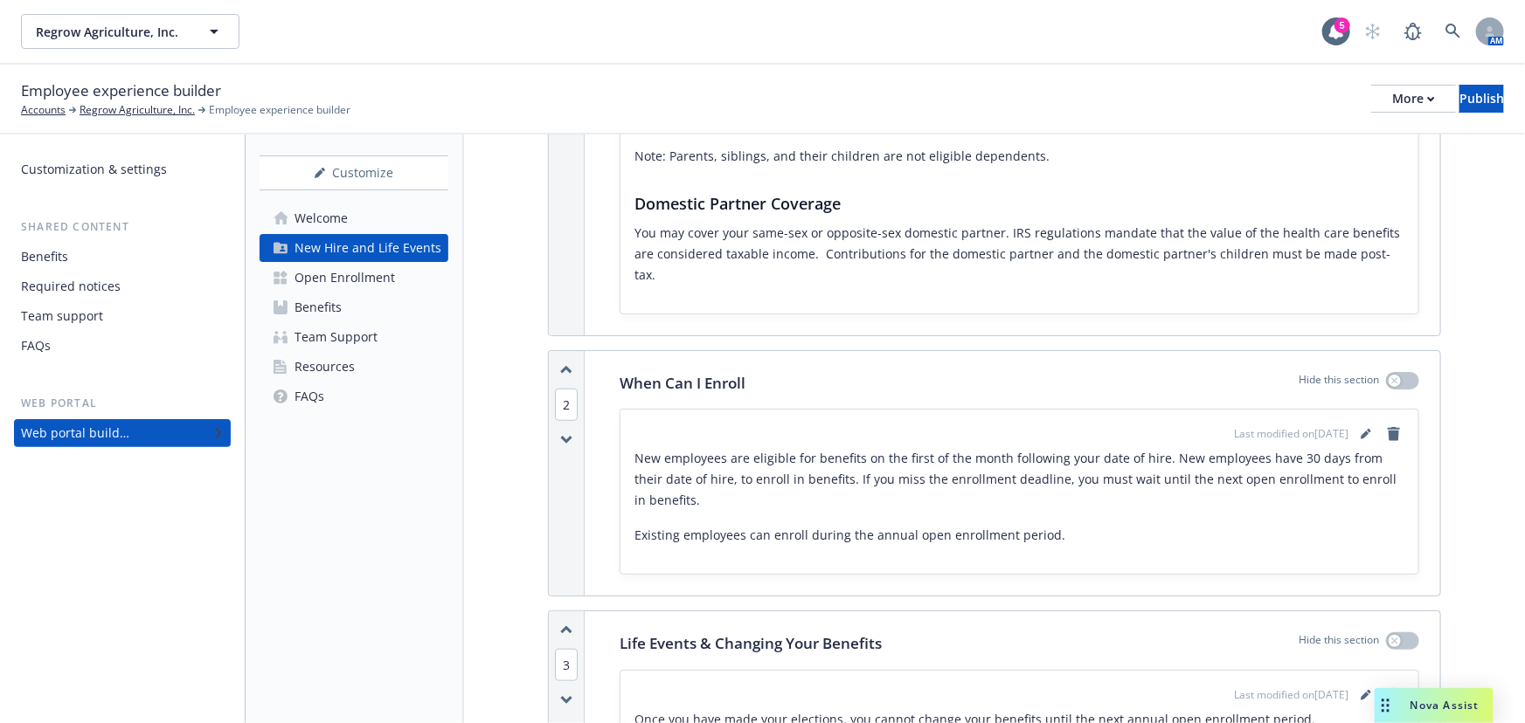
scroll to position [635, 0]
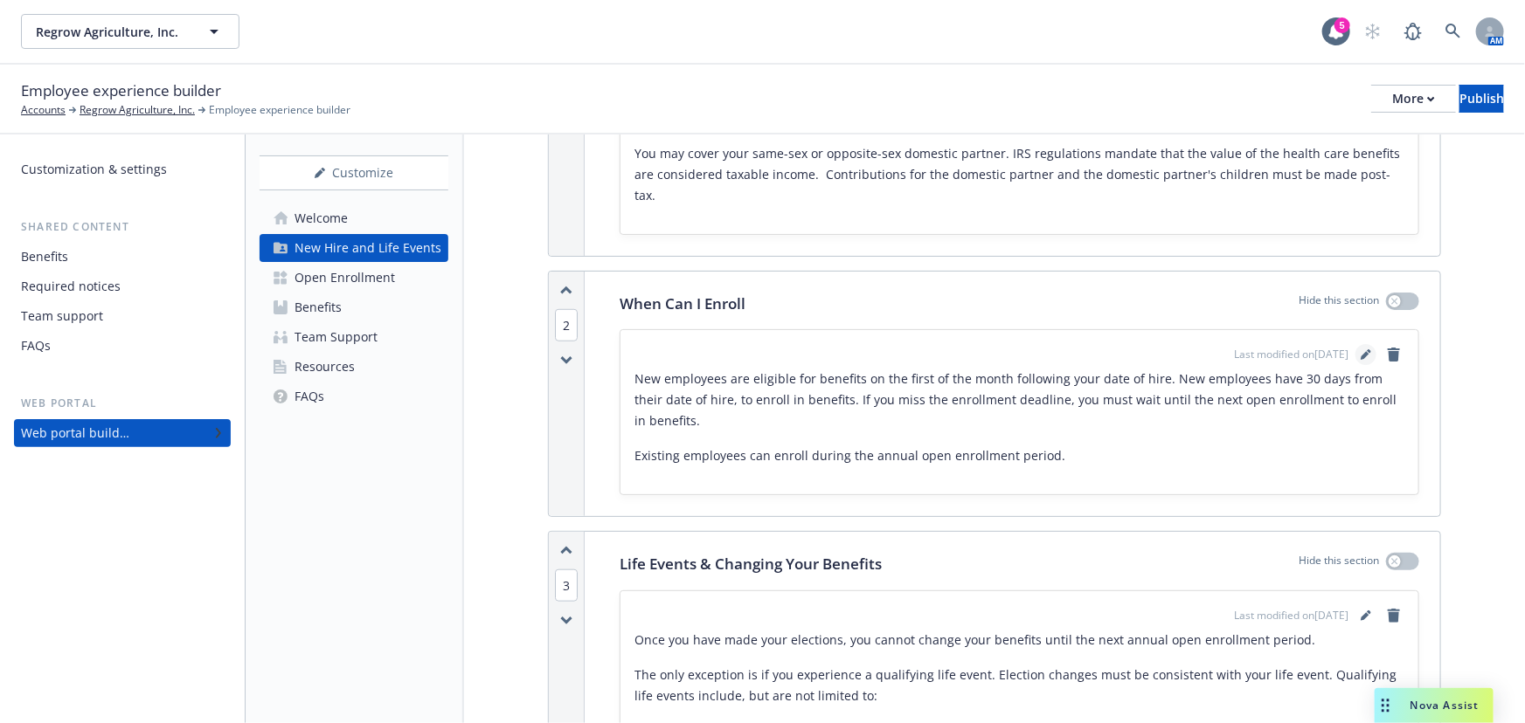
click at [1355, 344] on link "editPencil" at bounding box center [1365, 354] width 21 height 21
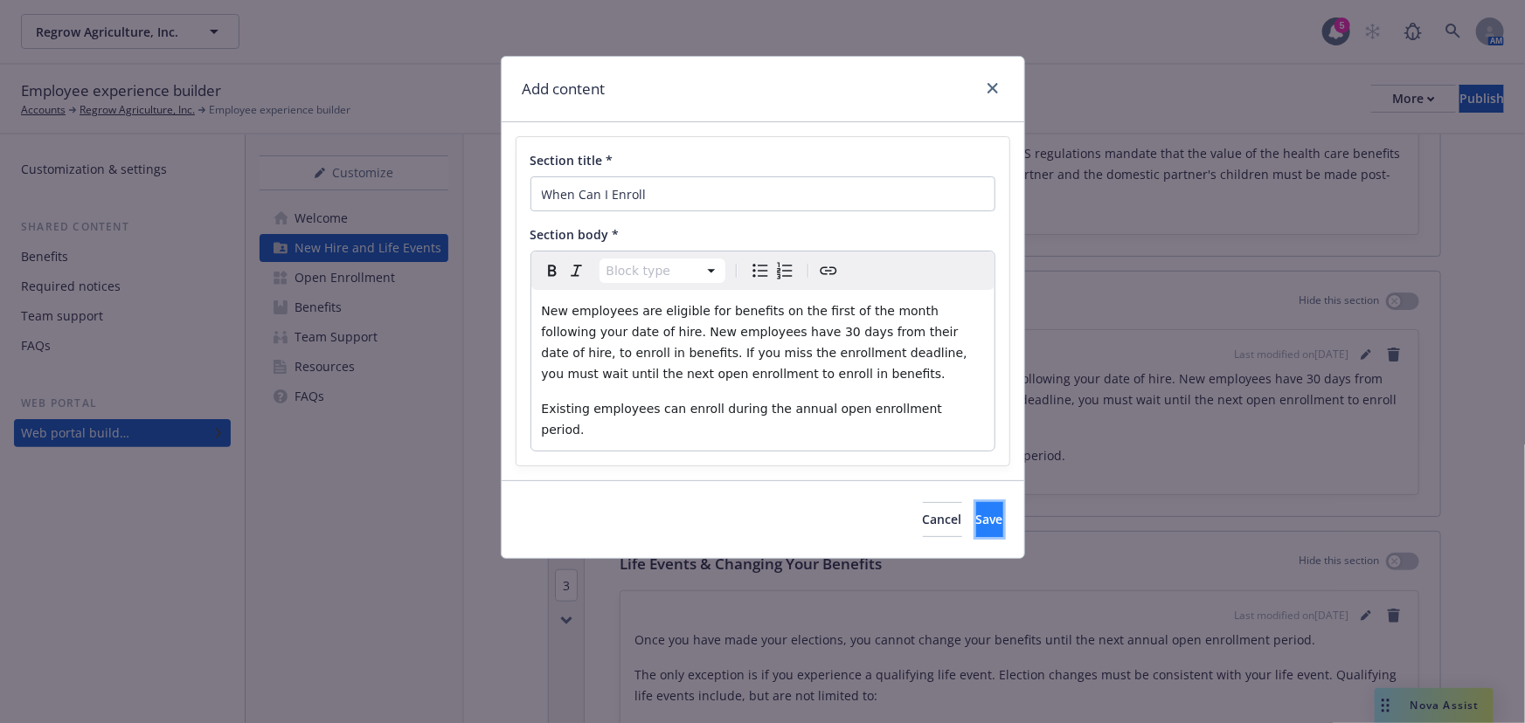
click at [977, 502] on button "Save" at bounding box center [989, 519] width 27 height 35
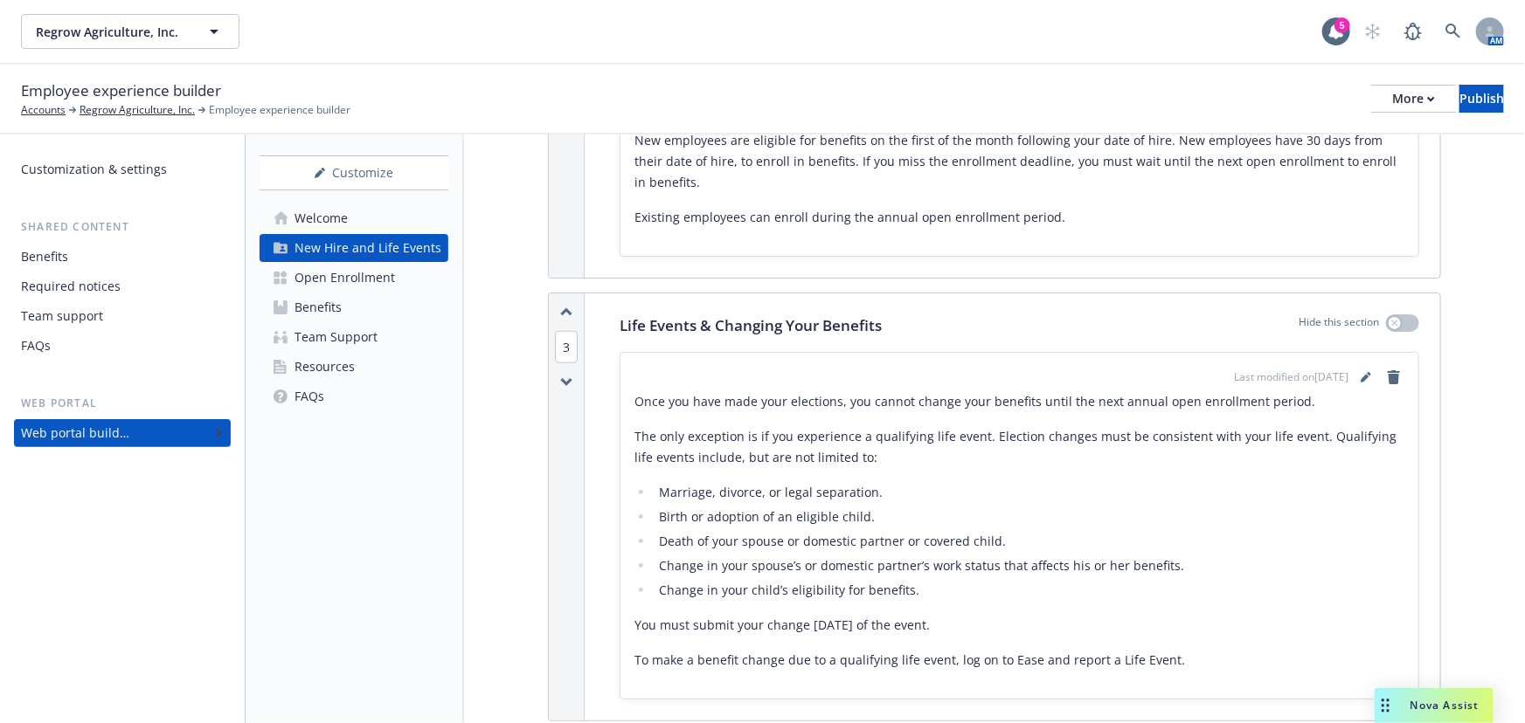
scroll to position [952, 0]
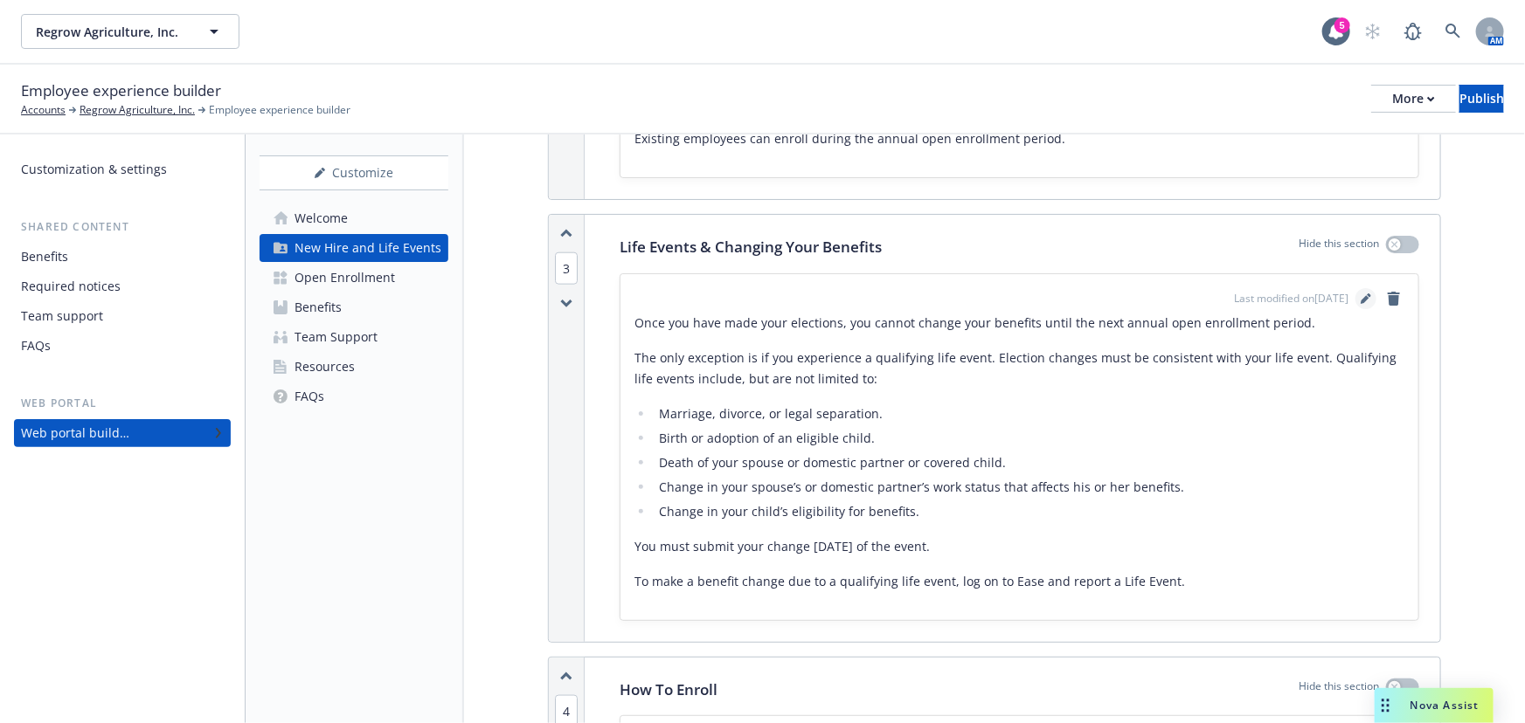
click at [1360, 294] on icon "editPencil" at bounding box center [1365, 299] width 10 height 10
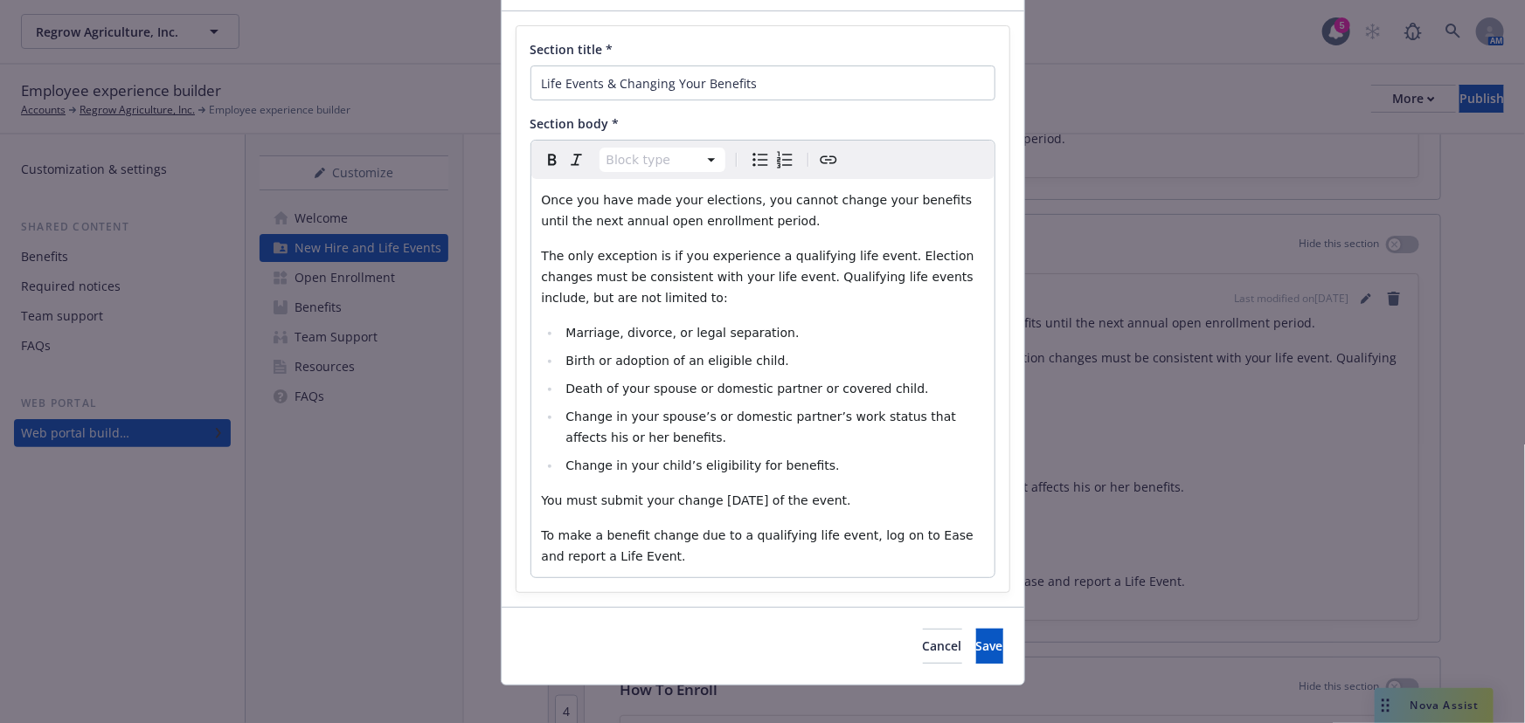
scroll to position [128, 0]
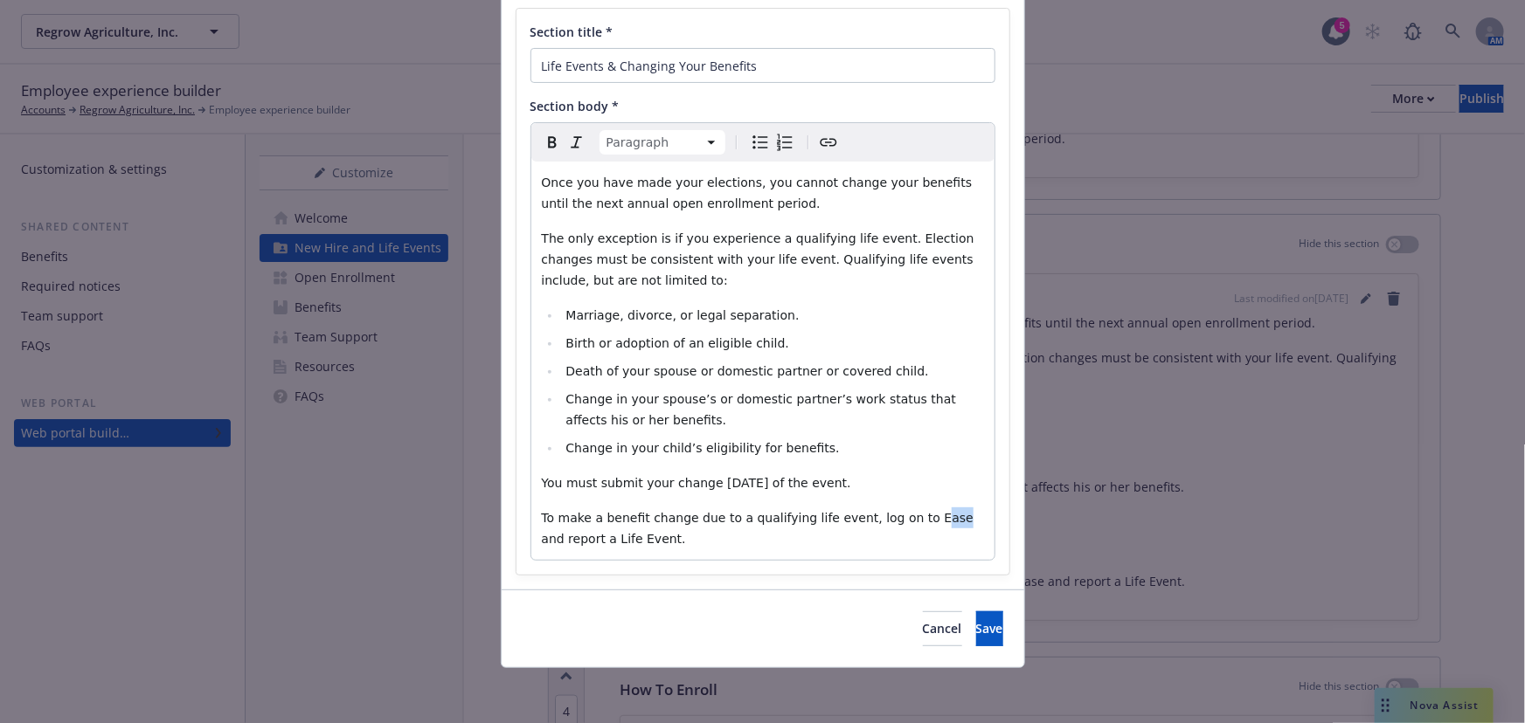
drag, startPoint x: 912, startPoint y: 519, endPoint x: 895, endPoint y: 516, distance: 16.8
click at [895, 516] on span "To make a benefit change due to a qualifying life event, log on to Ease and rep…" at bounding box center [760, 528] width 436 height 35
click at [669, 543] on span "To make a benefit change due to a qualifying life event, log on to Employee Nav…" at bounding box center [743, 528] width 403 height 35
drag, startPoint x: 588, startPoint y: 538, endPoint x: 889, endPoint y: 518, distance: 302.1
click at [889, 518] on span "To make a benefit change due to a qualifying life event, log on to Employee Nav…" at bounding box center [743, 528] width 403 height 35
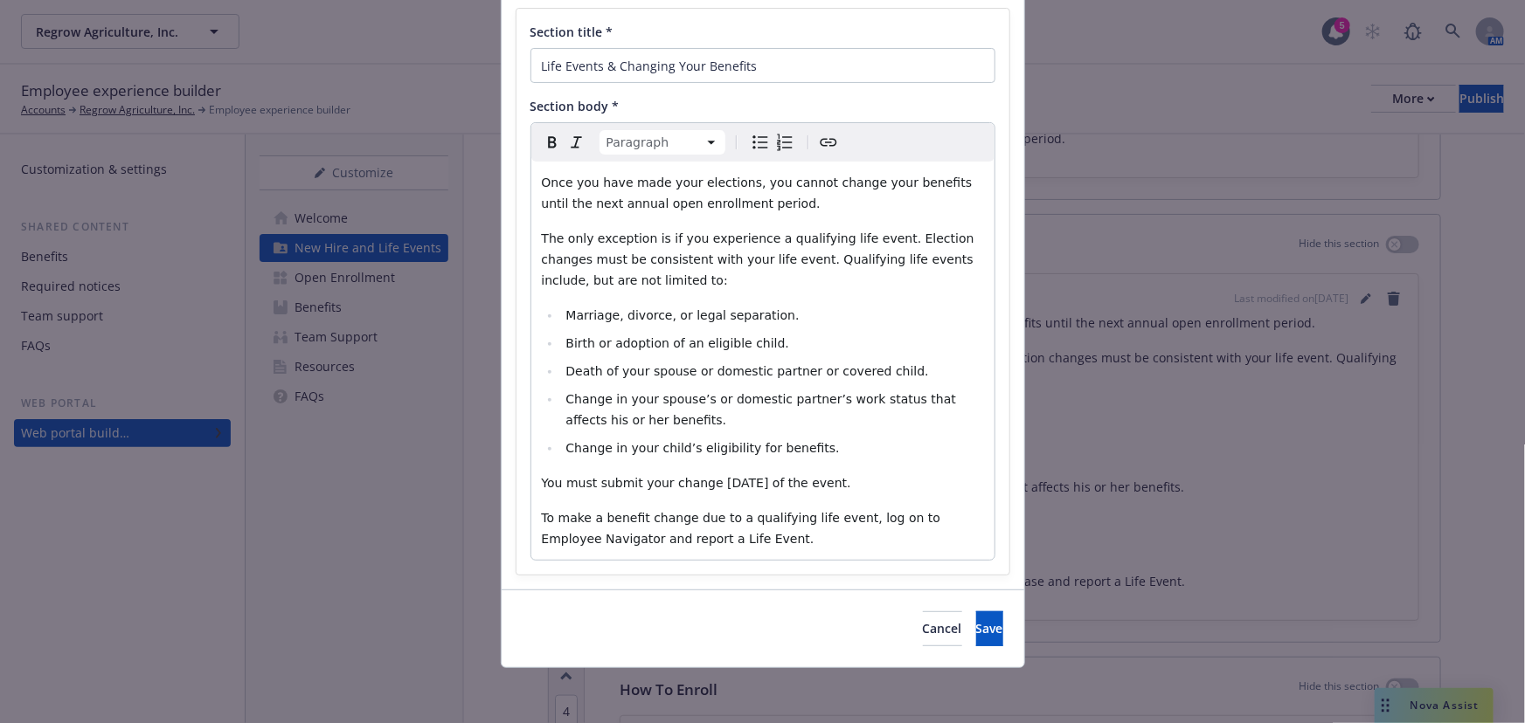
drag, startPoint x: 895, startPoint y: 518, endPoint x: 805, endPoint y: 142, distance: 387.1
click at [805, 142] on div "Paragraph Paragraph Heading 1 Heading 2 Heading 3 Heading 4 Heading 5 Heading 6" at bounding box center [762, 142] width 463 height 38
click at [819, 142] on icon "Create link" at bounding box center [827, 143] width 17 height 8
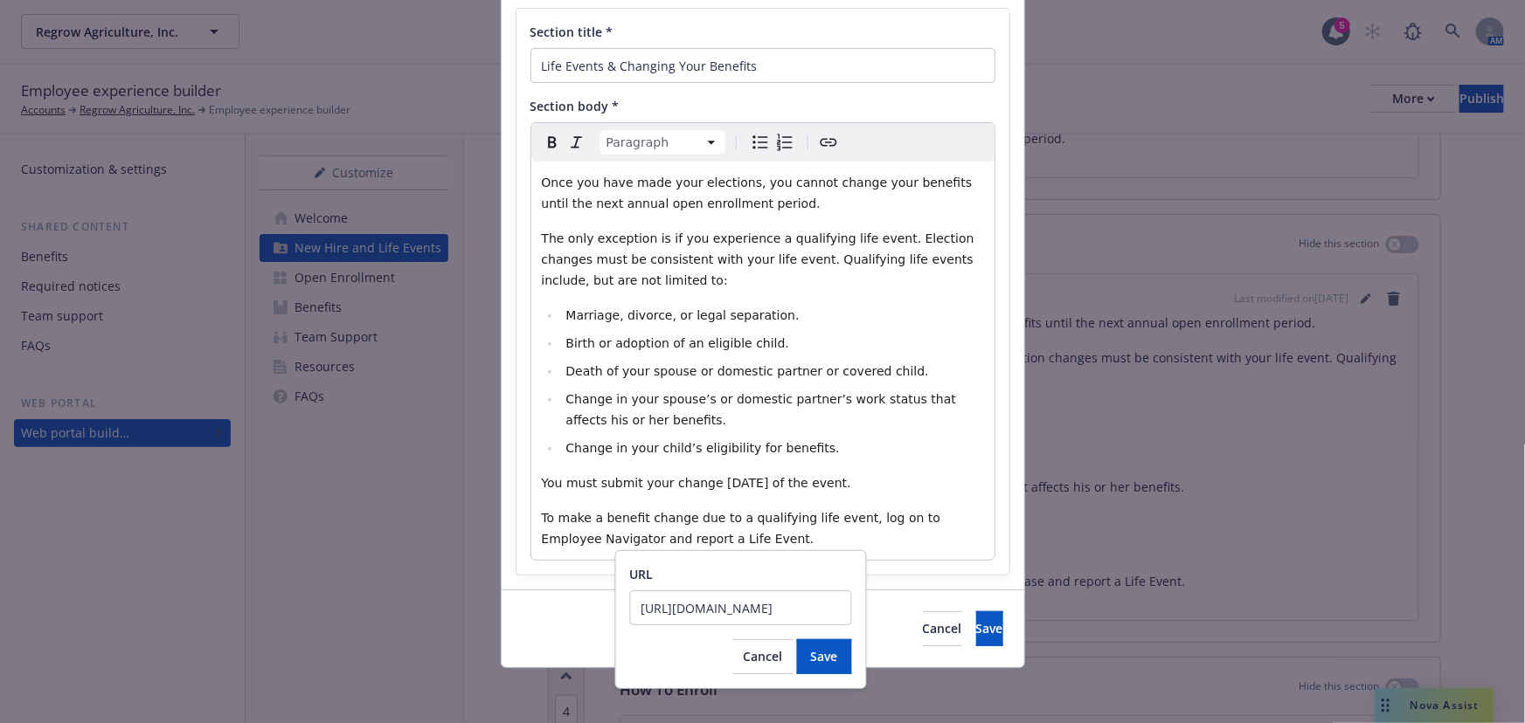
scroll to position [0, 1054]
type input "https://www.employeenavigator.com/identity/Account/Login?ReturnUrl=%2Fidentity%…"
click at [813, 660] on span "Save" at bounding box center [824, 656] width 27 height 17
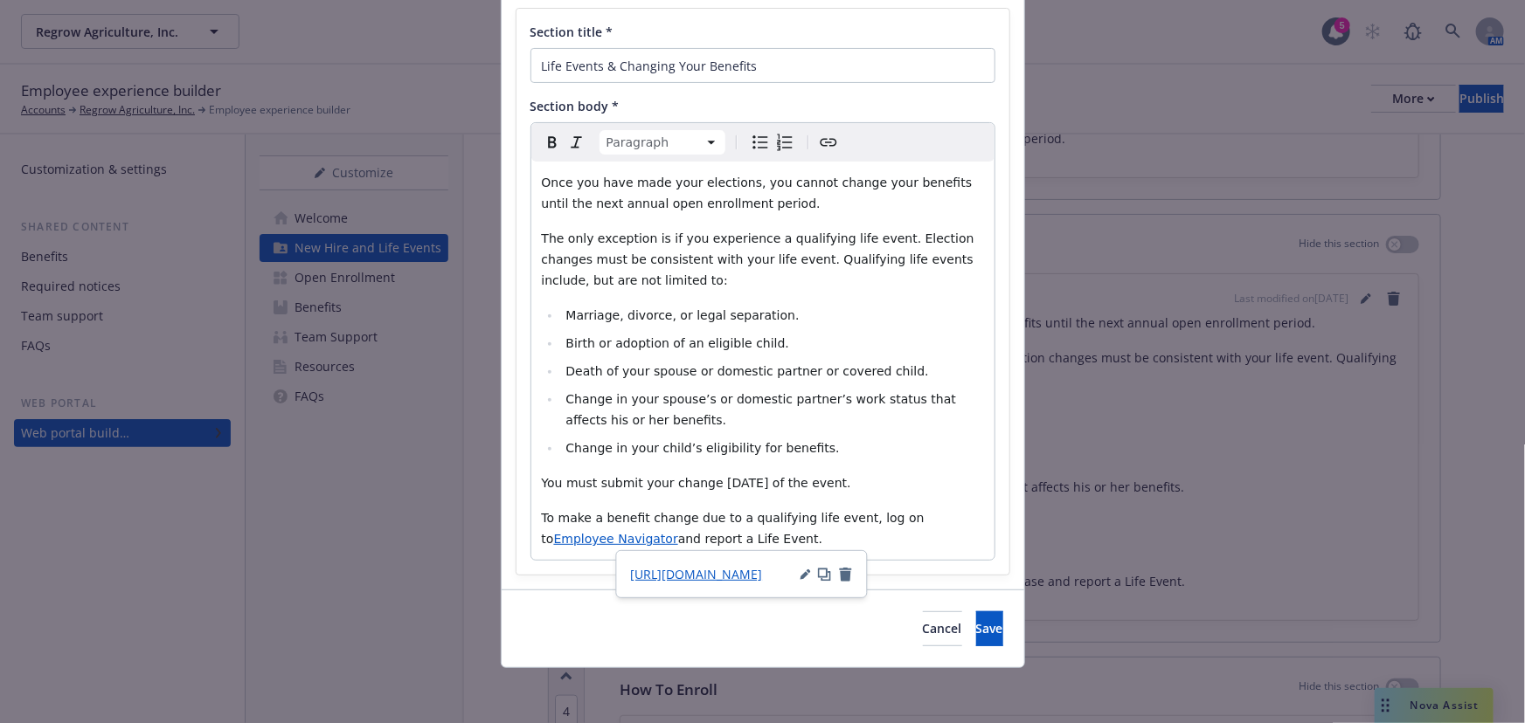
click at [924, 559] on div "Paragraph Paragraph Heading 1 Heading 2 Heading 3 Heading 4 Heading 5 Heading 6…" at bounding box center [762, 341] width 465 height 439
click at [948, 550] on div "Once you have made your elections, you cannot change your benefits until the ne…" at bounding box center [762, 361] width 463 height 398
click at [986, 633] on button "Save" at bounding box center [989, 629] width 27 height 35
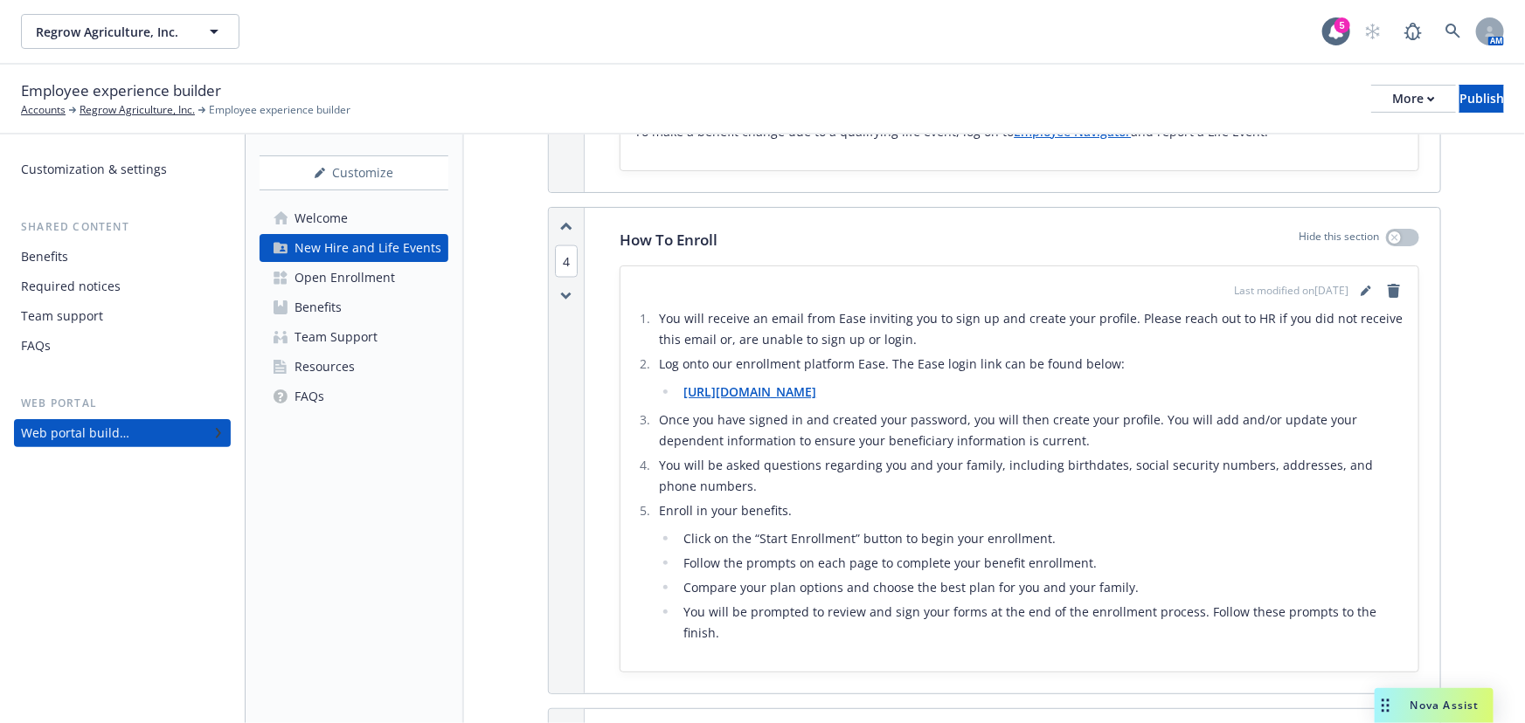
scroll to position [1429, 0]
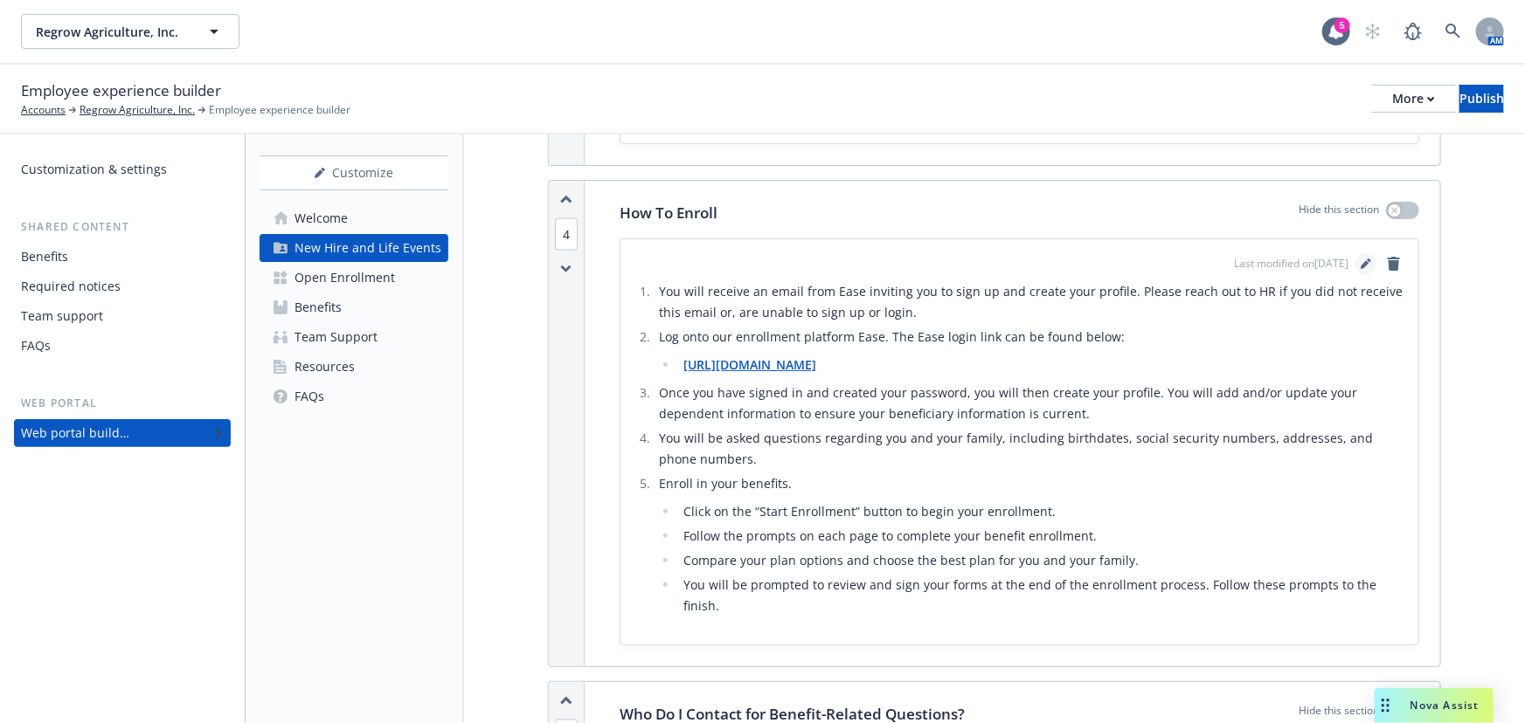
click at [1360, 261] on icon "editPencil" at bounding box center [1364, 265] width 9 height 9
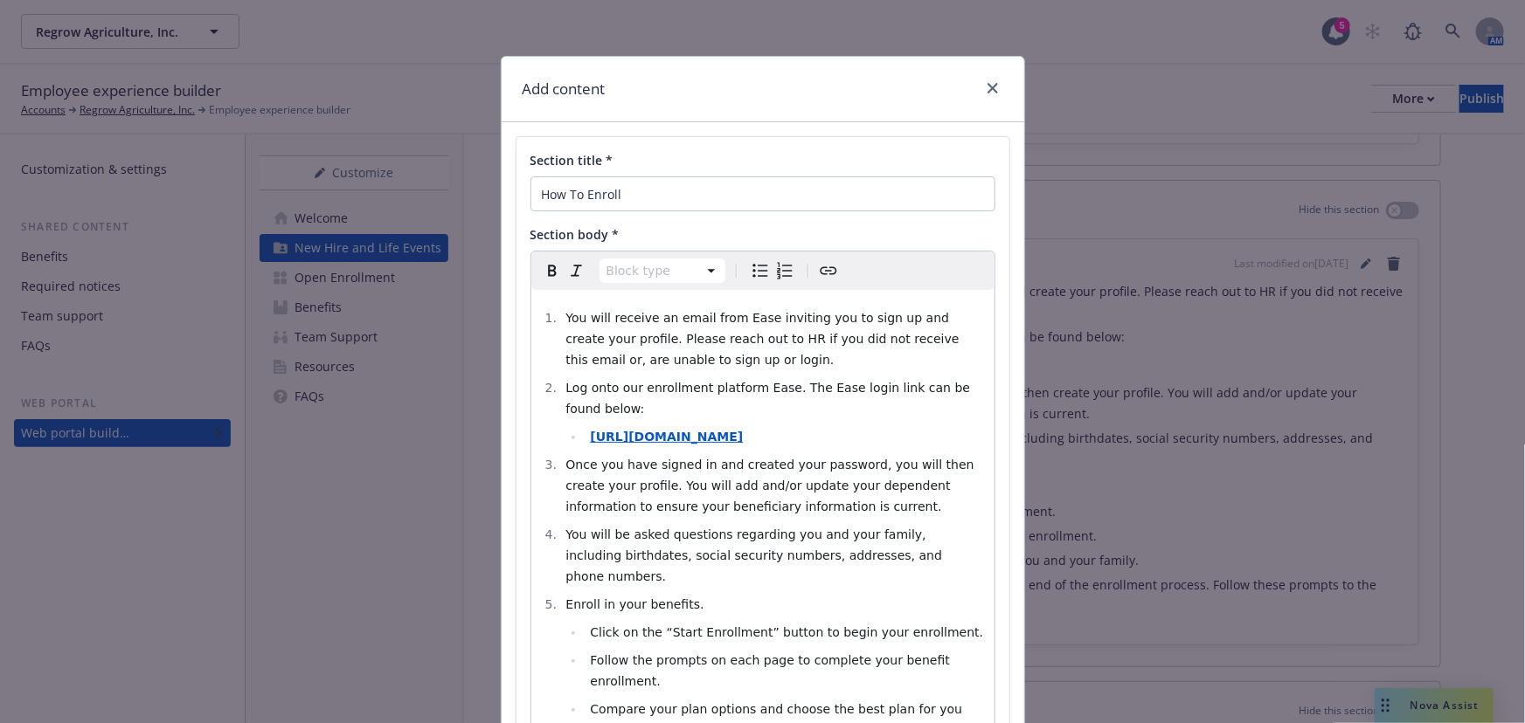
select select
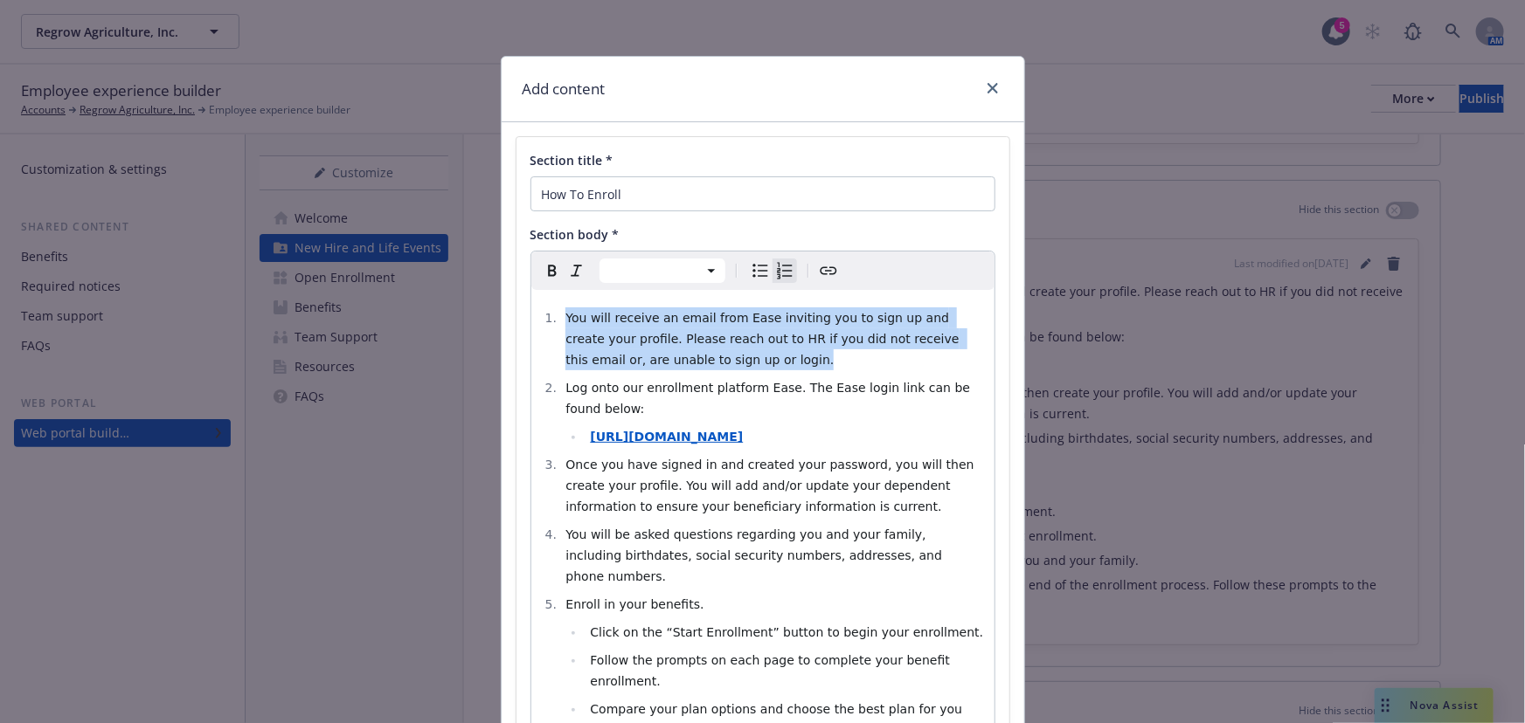
drag, startPoint x: 719, startPoint y: 365, endPoint x: 515, endPoint y: 286, distance: 219.3
click at [516, 286] on div "Section title * How To Enroll Section body * Paragraph Heading 1 Heading 2 Head…" at bounding box center [762, 493] width 493 height 713
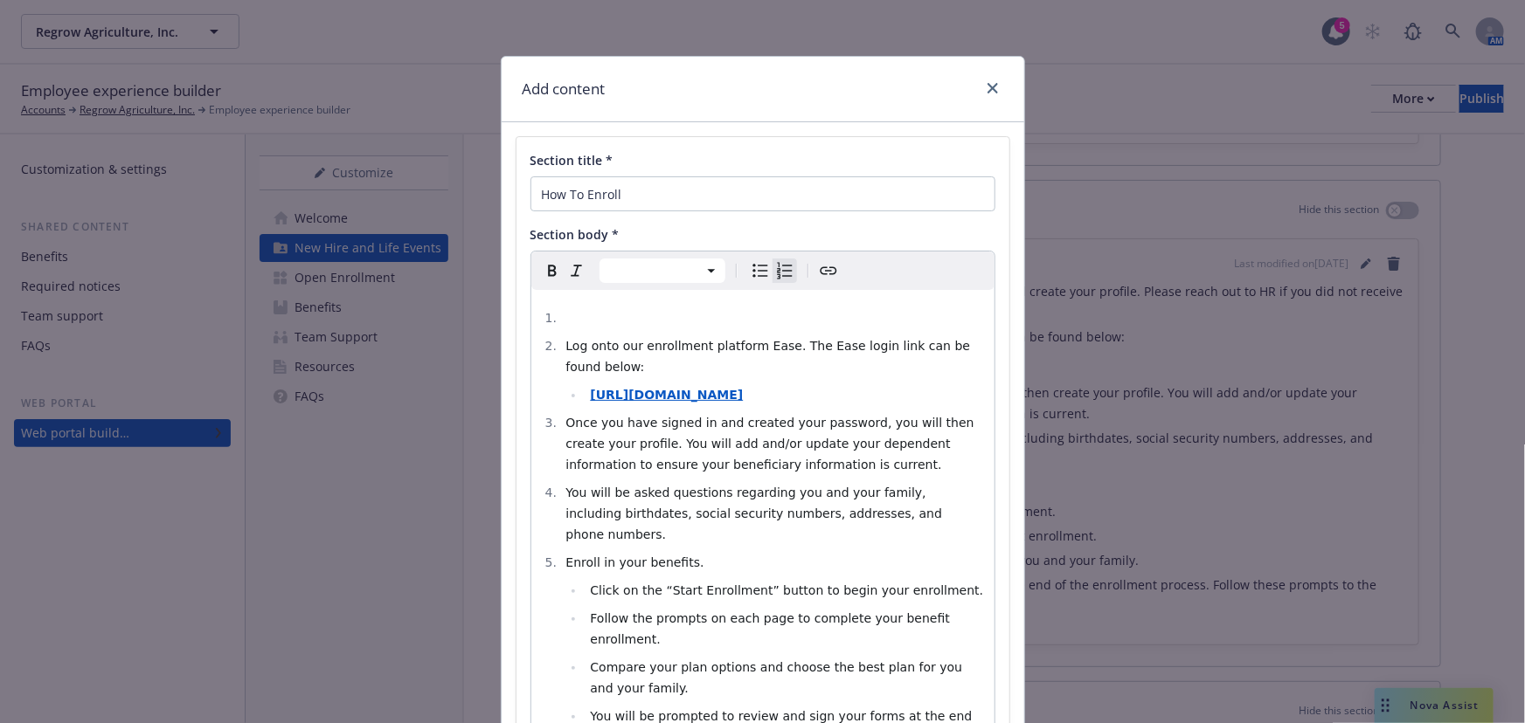
click at [561, 345] on li "Log onto our enrollment platform Ease. The Ease login link can be found below:" at bounding box center [772, 356] width 423 height 42
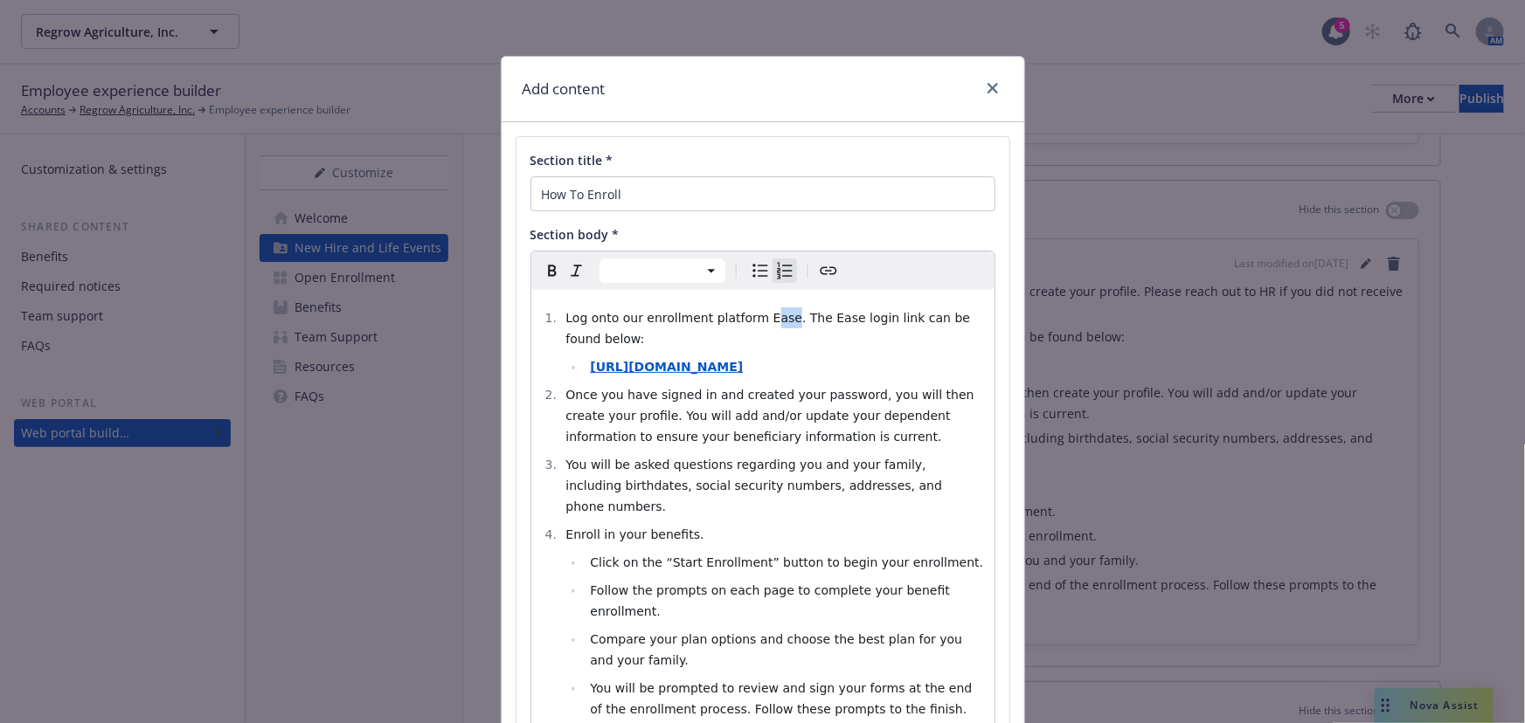
drag, startPoint x: 769, startPoint y: 320, endPoint x: 752, endPoint y: 315, distance: 17.2
click at [752, 315] on span "Log onto our enrollment platform Ease. The Ease login link can be found below:" at bounding box center [769, 328] width 408 height 35
drag, startPoint x: 852, startPoint y: 315, endPoint x: 770, endPoint y: 319, distance: 82.2
click at [770, 319] on span "Log onto our enrollment platform Employee Navigator. The Ease login link can be…" at bounding box center [764, 328] width 398 height 35
click at [754, 320] on span "Log onto our enrollment platform Employee Navigator. The Ease login link can be…" at bounding box center [764, 328] width 398 height 35
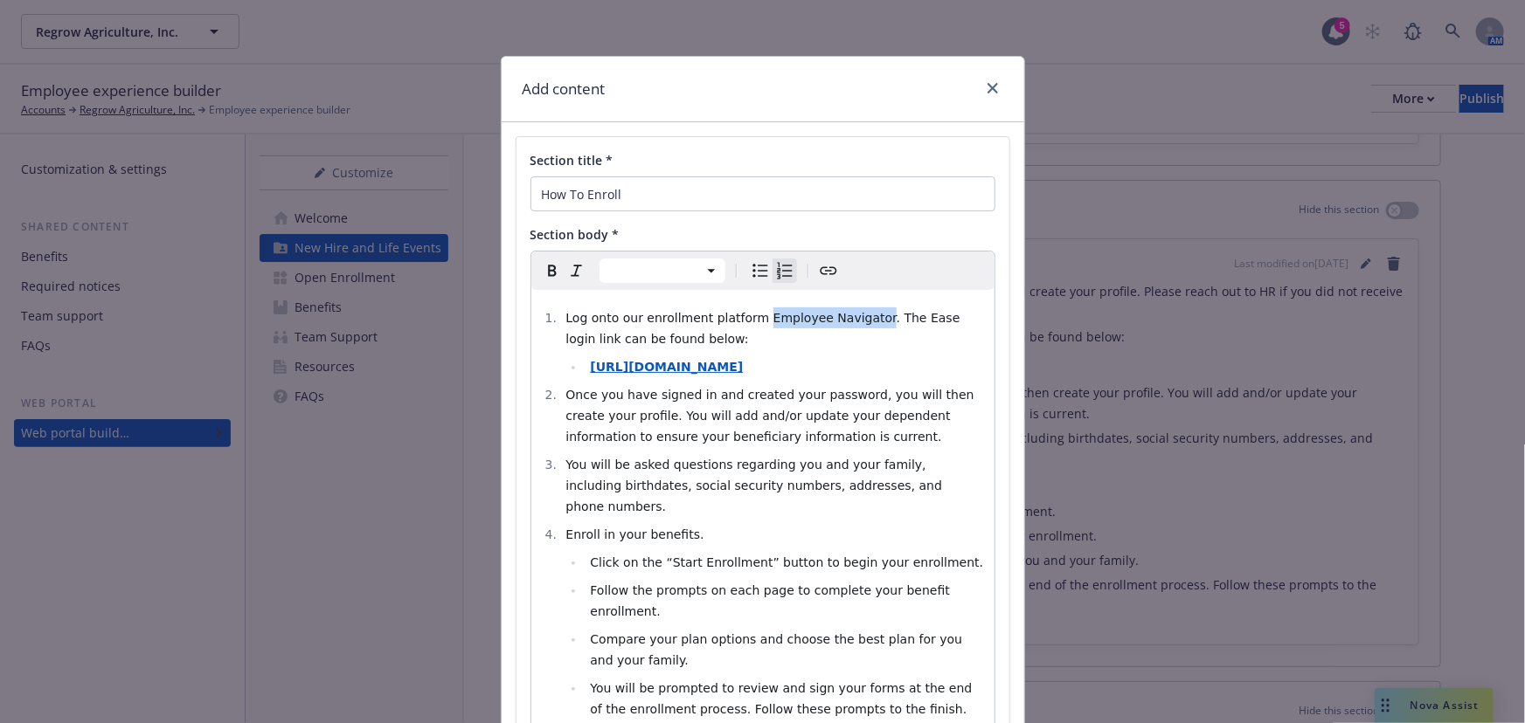
drag, startPoint x: 748, startPoint y: 318, endPoint x: 854, endPoint y: 316, distance: 106.6
click at [854, 316] on span "Log onto our enrollment platform Employee Navigator. The Ease login link can be…" at bounding box center [764, 328] width 398 height 35
click at [826, 272] on icon "Create link" at bounding box center [828, 270] width 21 height 21
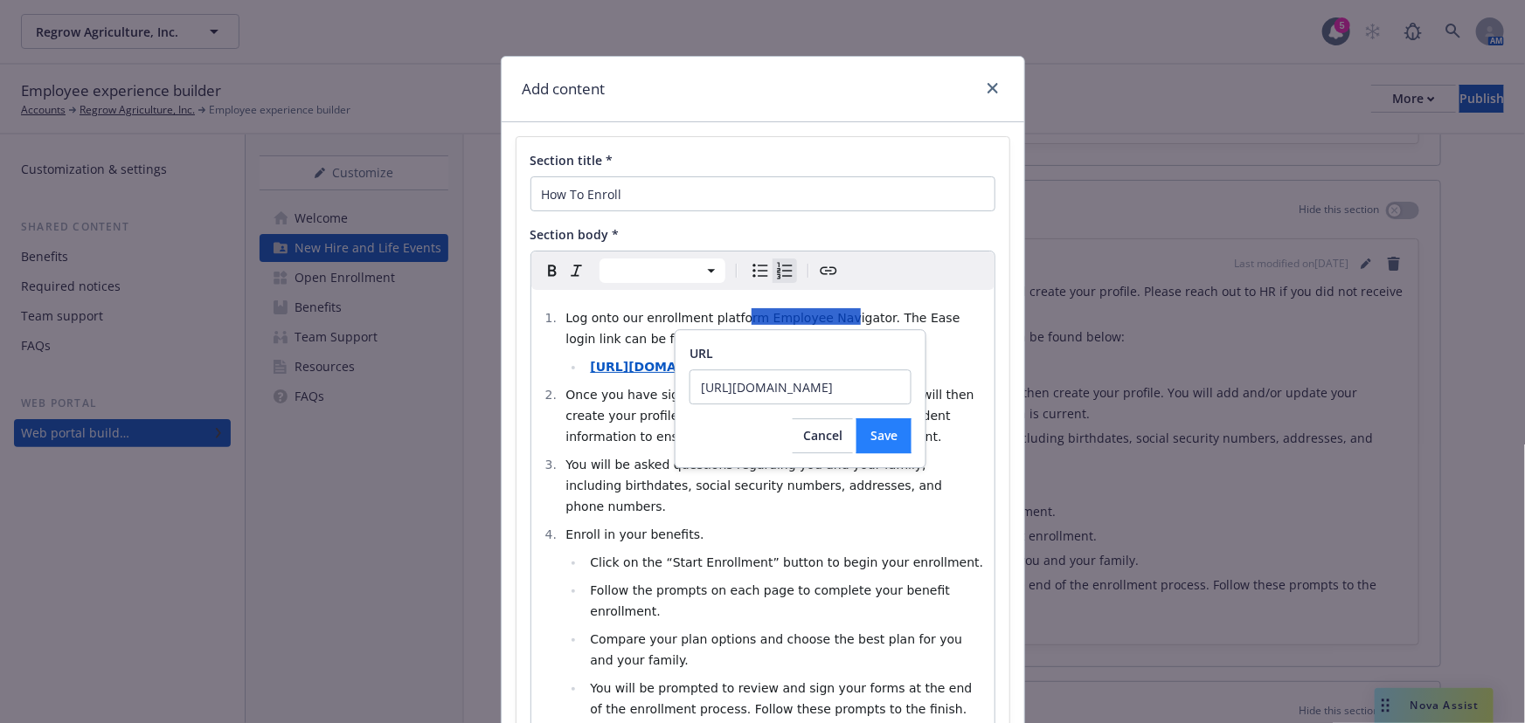
scroll to position [0, 1054]
type input "https://www.employeenavigator.com/identity/Account/Login?ReturnUrl=%2Fidentity%…"
click at [873, 430] on span "Save" at bounding box center [883, 435] width 27 height 17
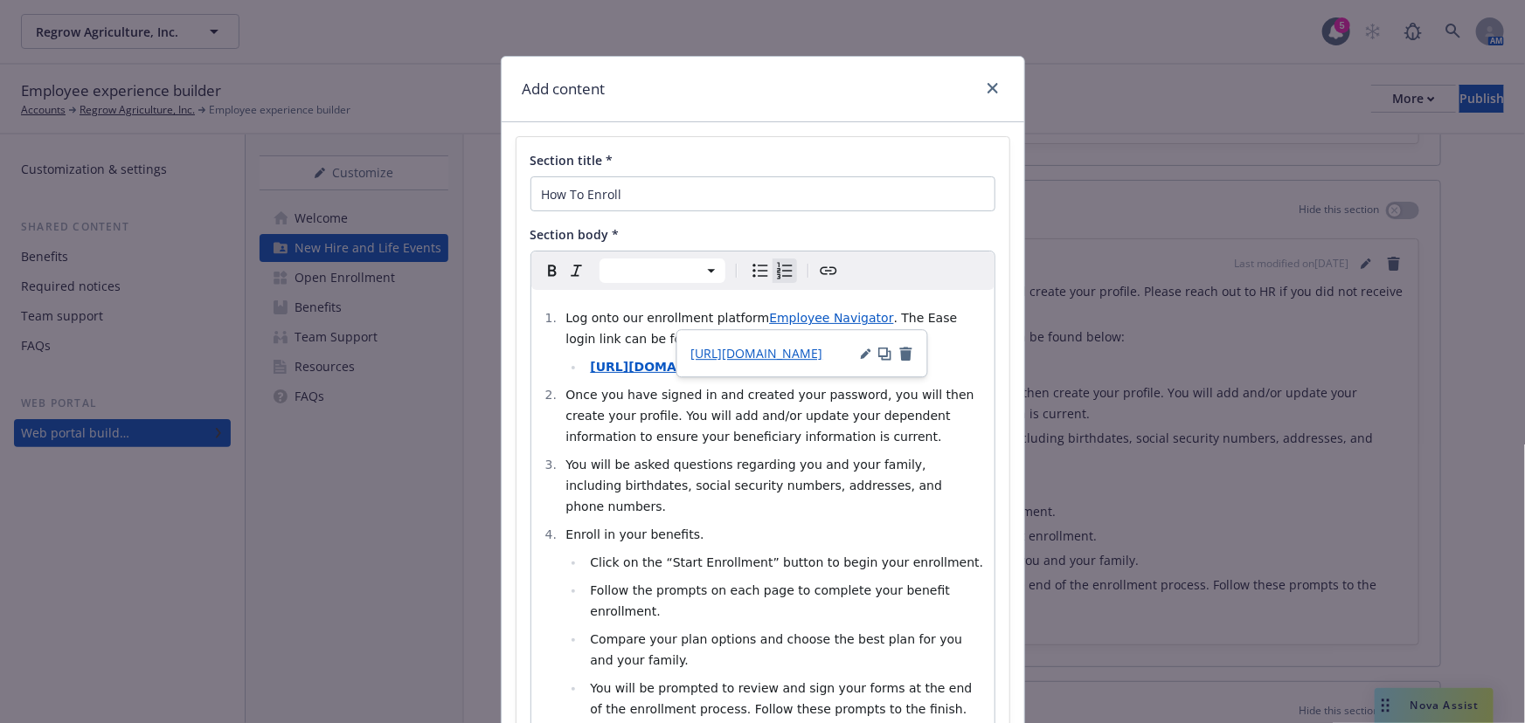
click at [815, 384] on li "Once you have signed in and created your password, you will then create your pr…" at bounding box center [772, 415] width 423 height 63
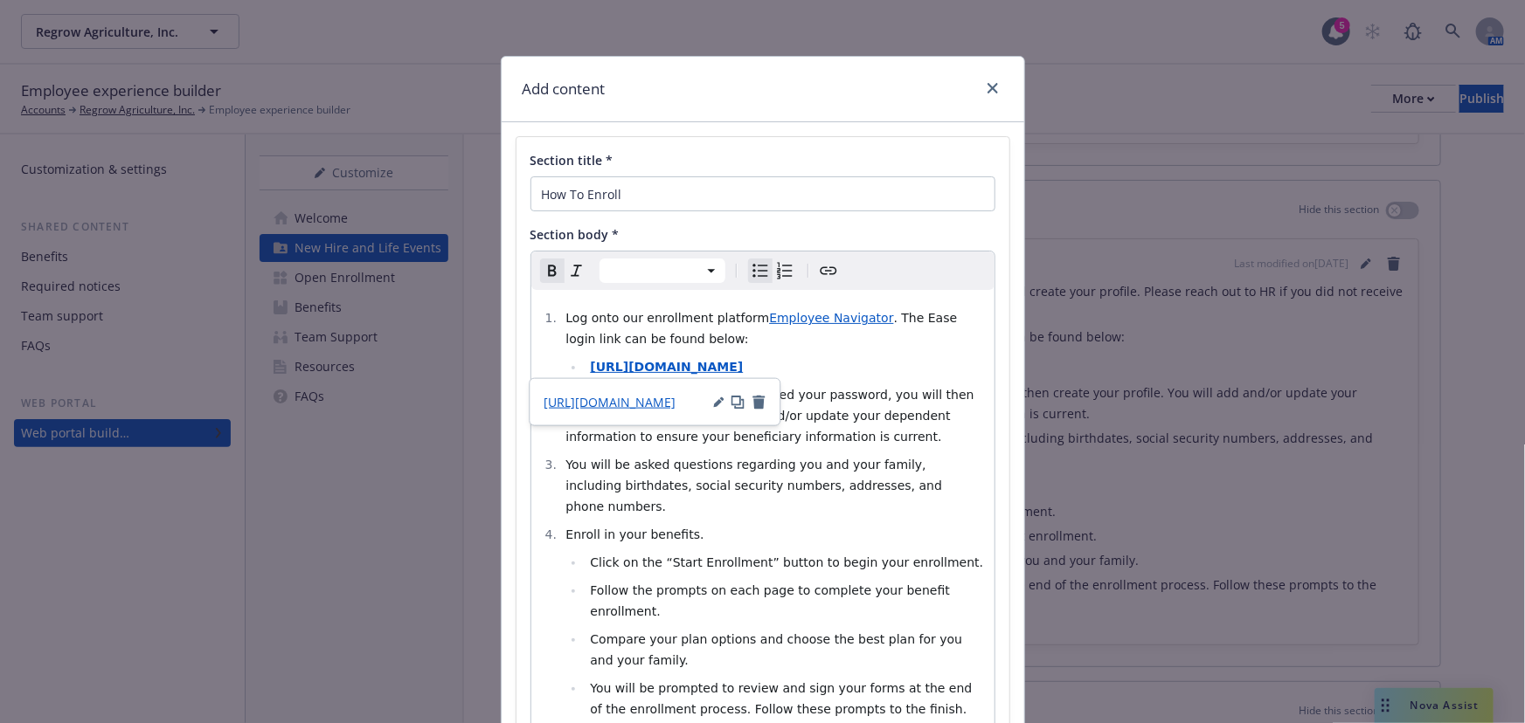
drag, startPoint x: 751, startPoint y: 368, endPoint x: 572, endPoint y: 376, distance: 179.3
click at [572, 376] on ul "https://regrow.ease.com" at bounding box center [774, 366] width 418 height 21
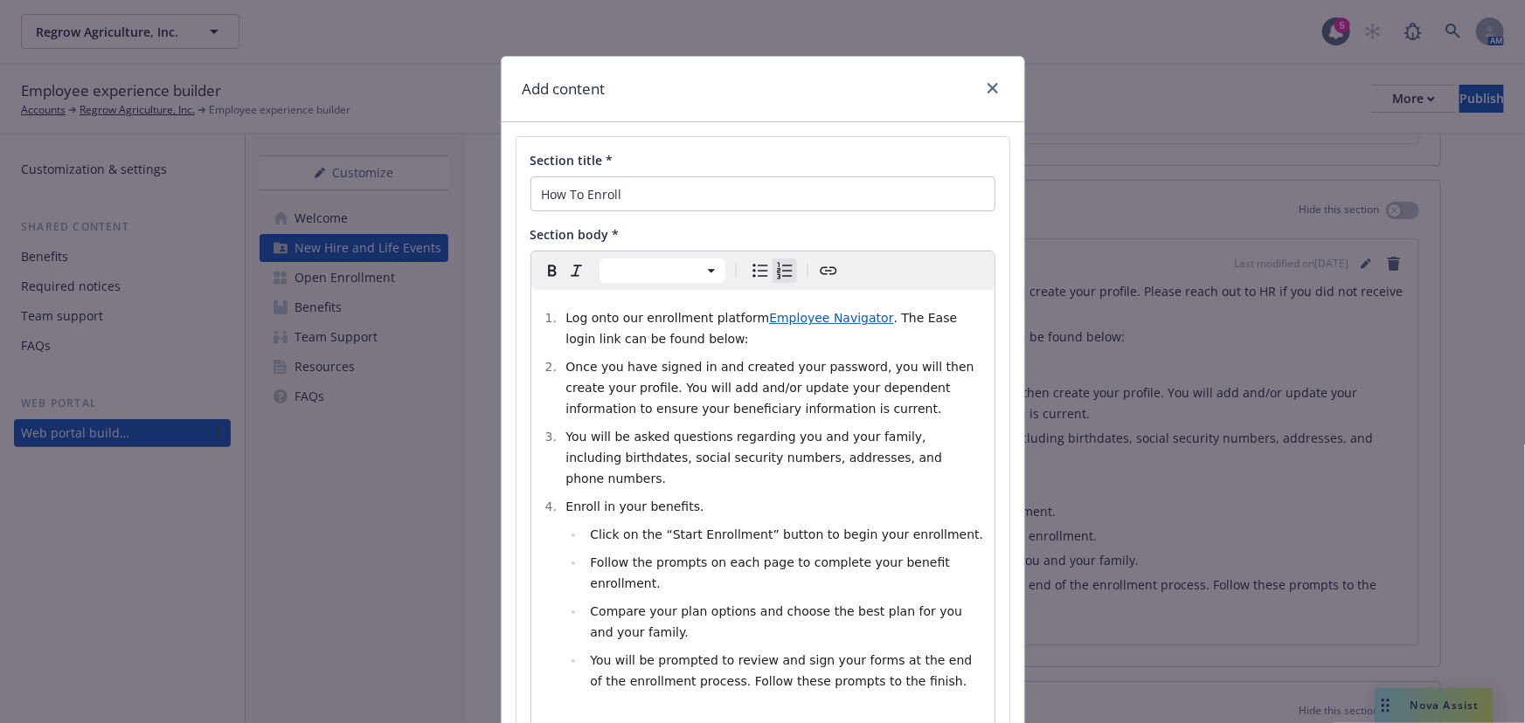
click at [909, 322] on span ". The Ease login link can be found below:" at bounding box center [762, 328] width 395 height 35
drag, startPoint x: 818, startPoint y: 341, endPoint x: 866, endPoint y: 315, distance: 54.3
click at [866, 315] on li "Log onto our enrollment platform Employee Navigator . The Ease login link can b…" at bounding box center [772, 329] width 423 height 42
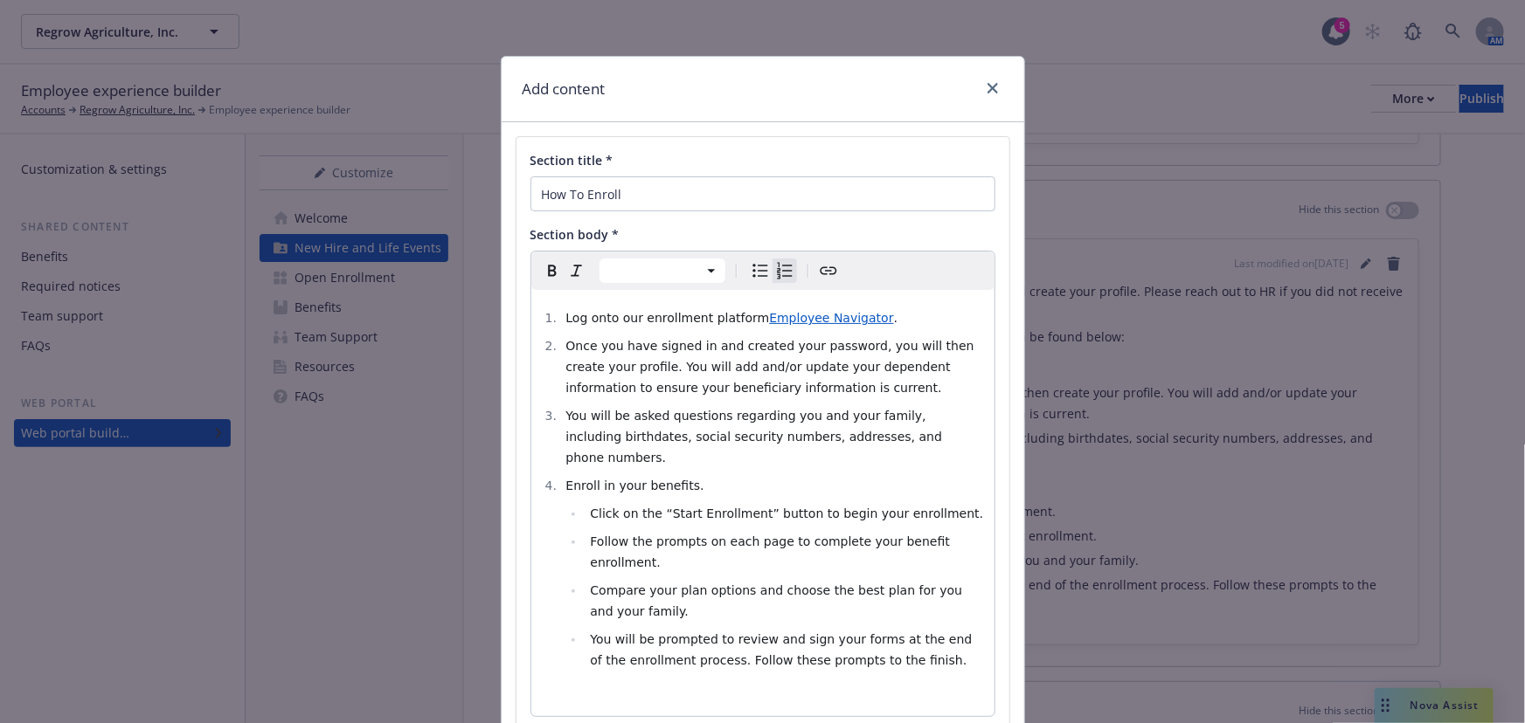
drag, startPoint x: 830, startPoint y: 514, endPoint x: 830, endPoint y: 528, distance: 14.0
click at [830, 535] on span "Follow the prompts on each page to complete your benefit enrollment." at bounding box center [771, 552] width 363 height 35
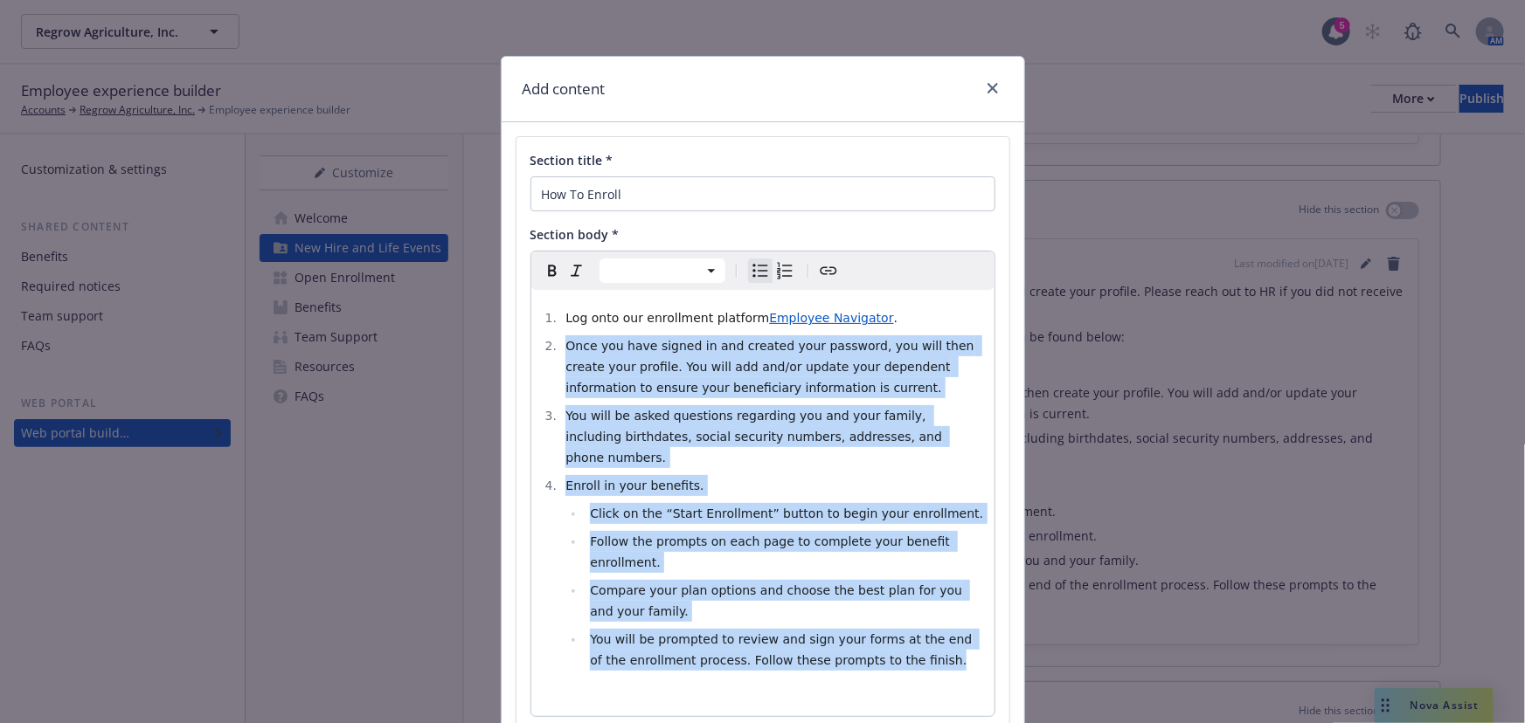
drag, startPoint x: 896, startPoint y: 624, endPoint x: 561, endPoint y: 350, distance: 432.8
click at [561, 350] on ol "Log onto our enrollment platform Employee Navigator . Once you have signed in a…" at bounding box center [763, 489] width 442 height 363
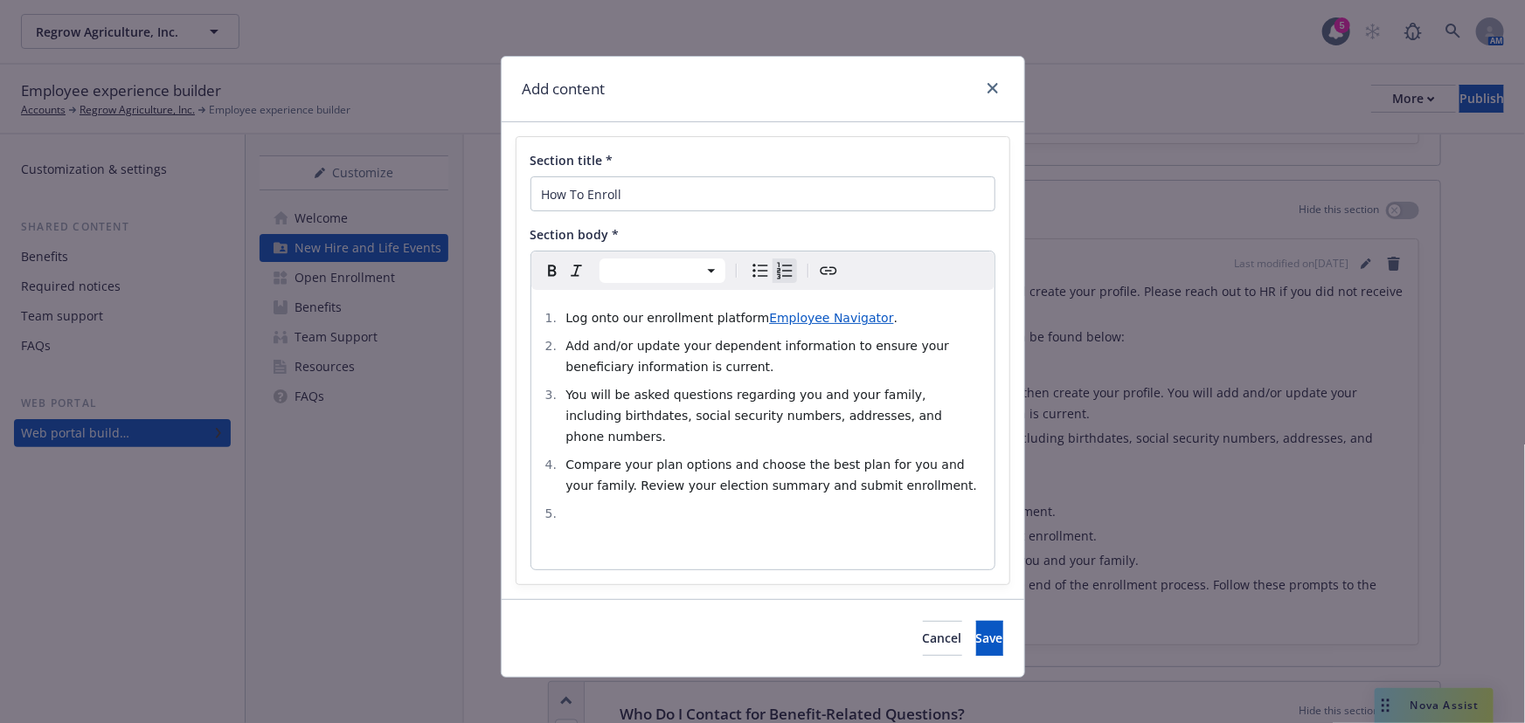
click at [629, 475] on ol "Log onto our enrollment platform Employee Navigator . Add and/or update your de…" at bounding box center [763, 416] width 442 height 217
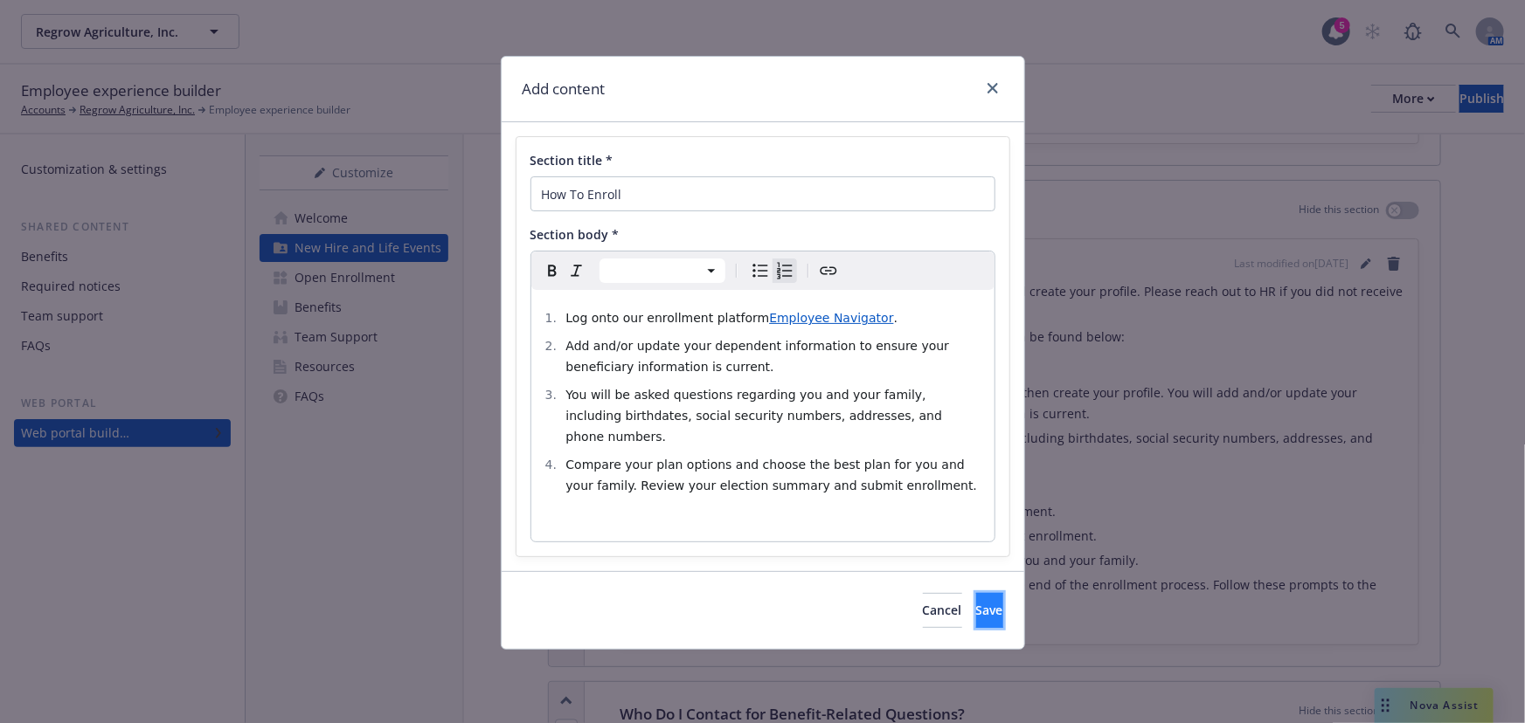
click at [976, 602] on span "Save" at bounding box center [989, 610] width 27 height 17
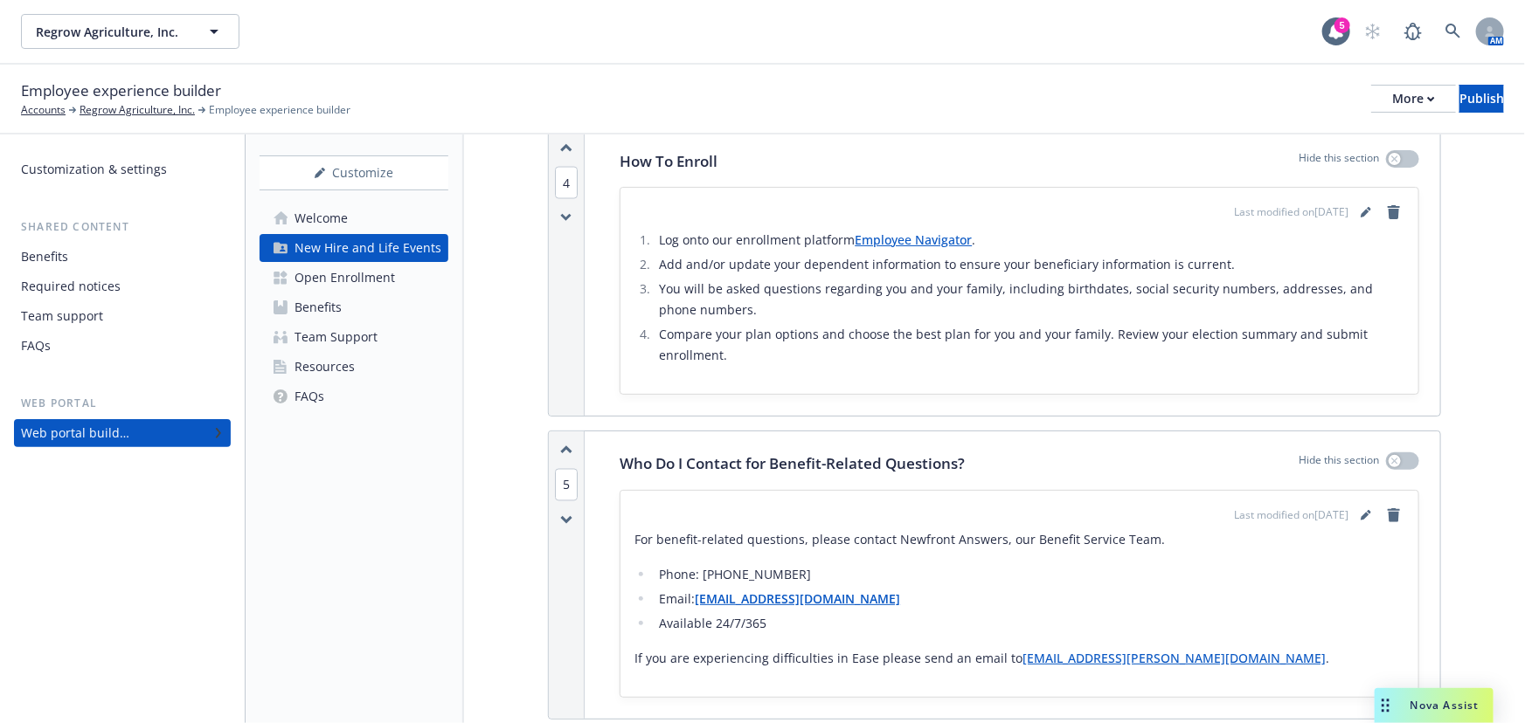
scroll to position [1509, 0]
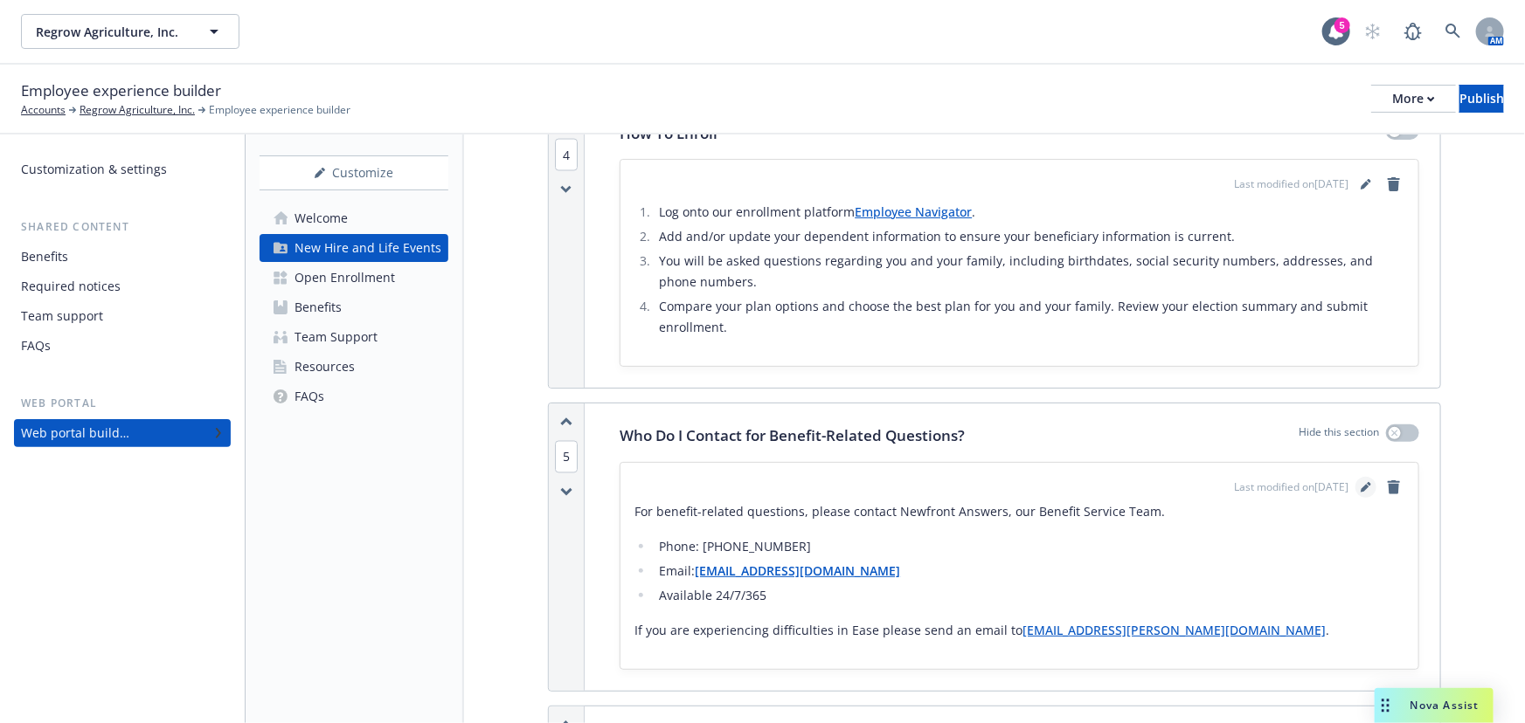
click at [1360, 482] on icon "editPencil" at bounding box center [1365, 487] width 10 height 10
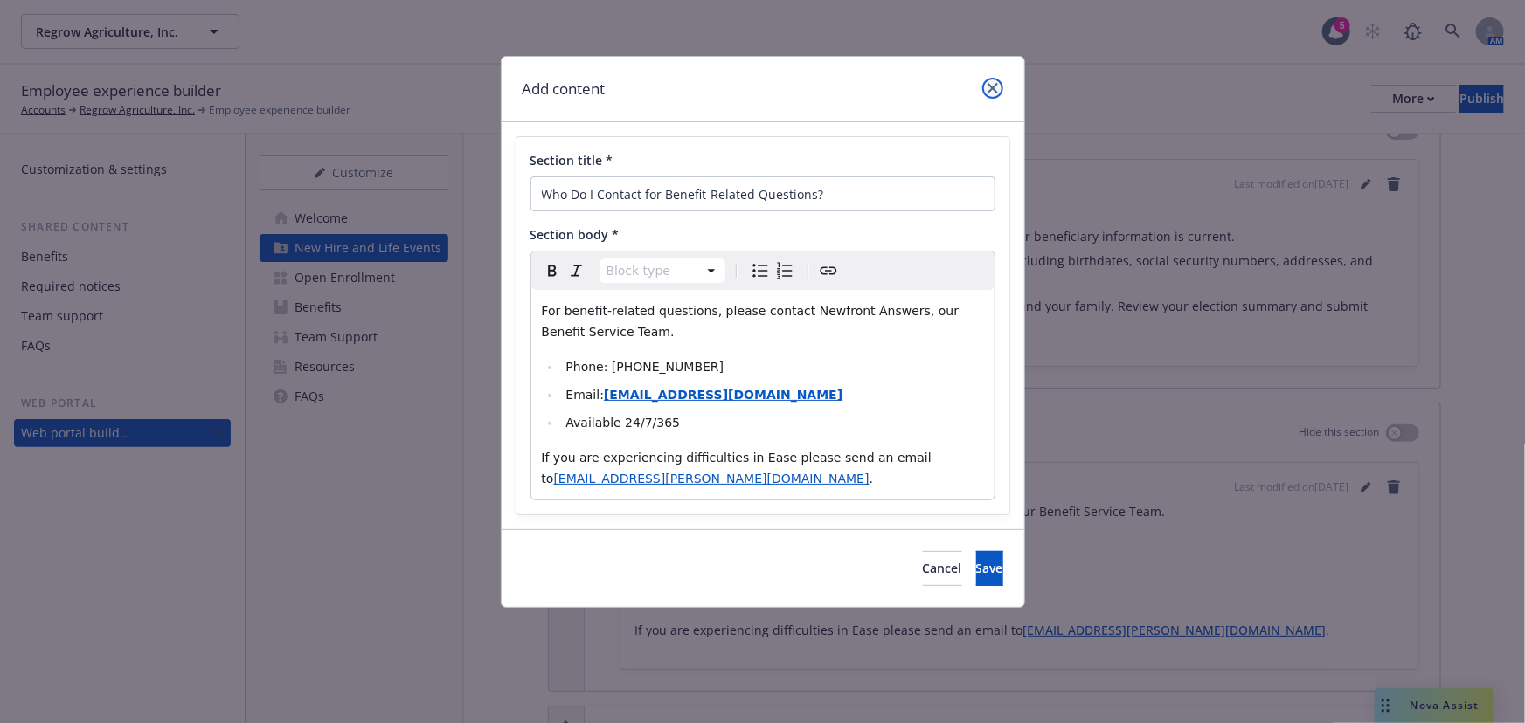
click at [998, 82] on link "close" at bounding box center [992, 88] width 21 height 21
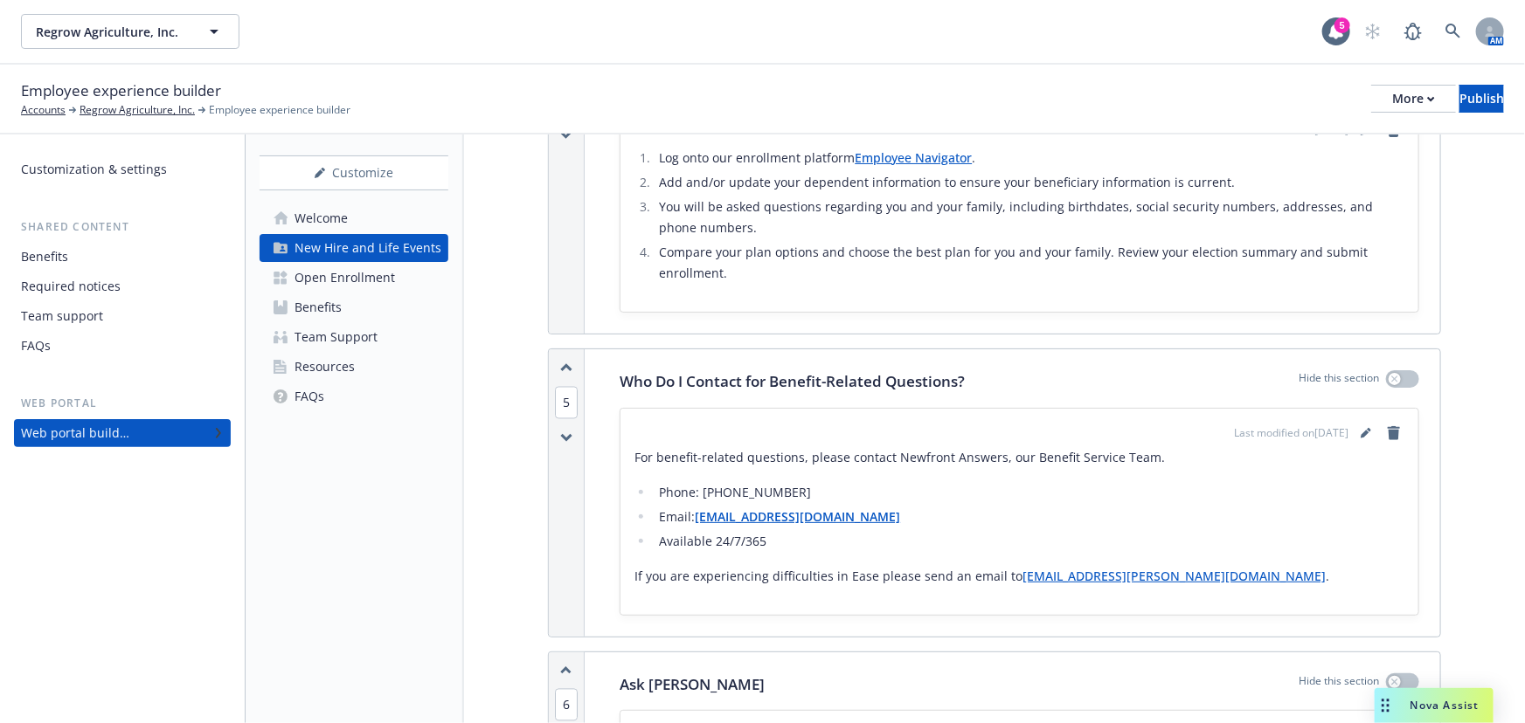
scroll to position [1564, 0]
click at [1359, 422] on link "editPencil" at bounding box center [1365, 432] width 21 height 21
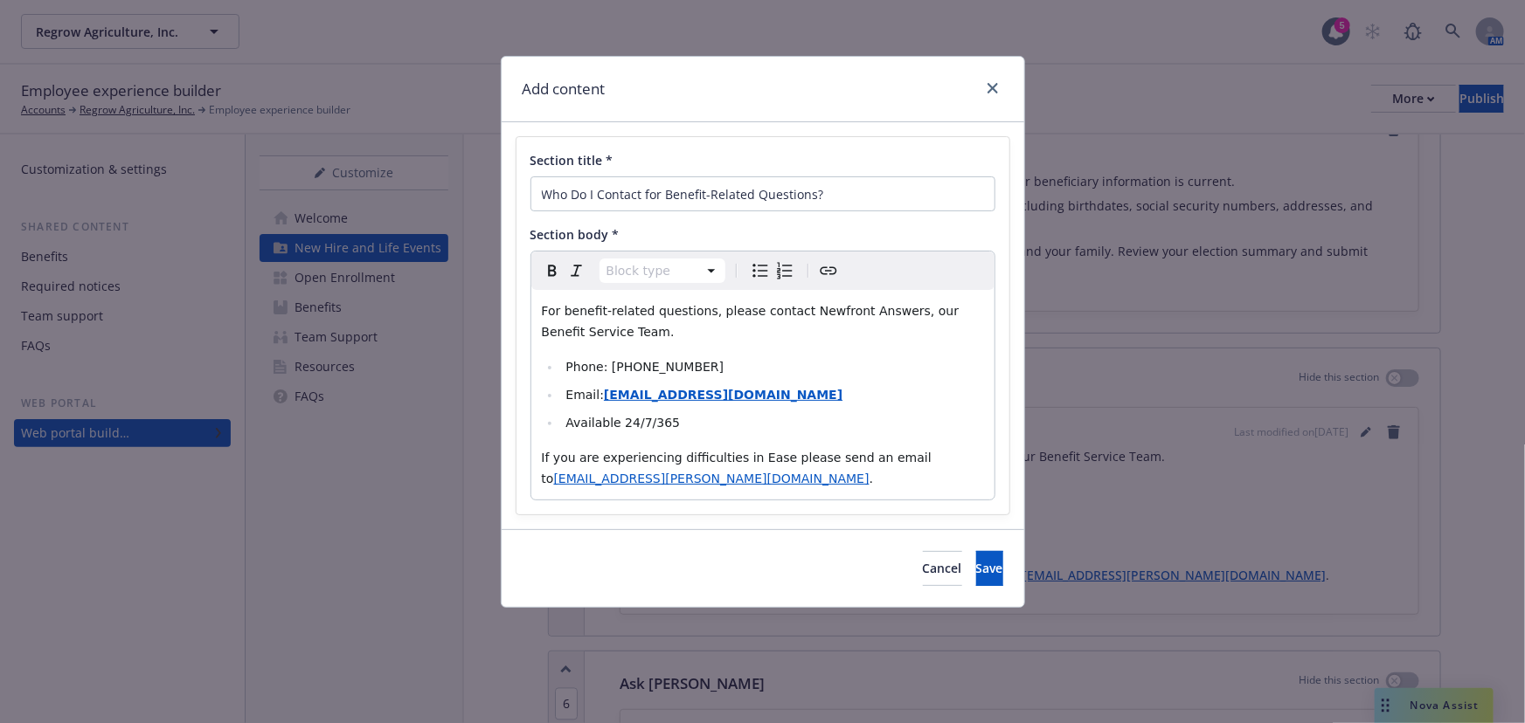
select select
click at [855, 401] on li "Email: regrowbenefits@answers.newfront.com" at bounding box center [772, 394] width 423 height 21
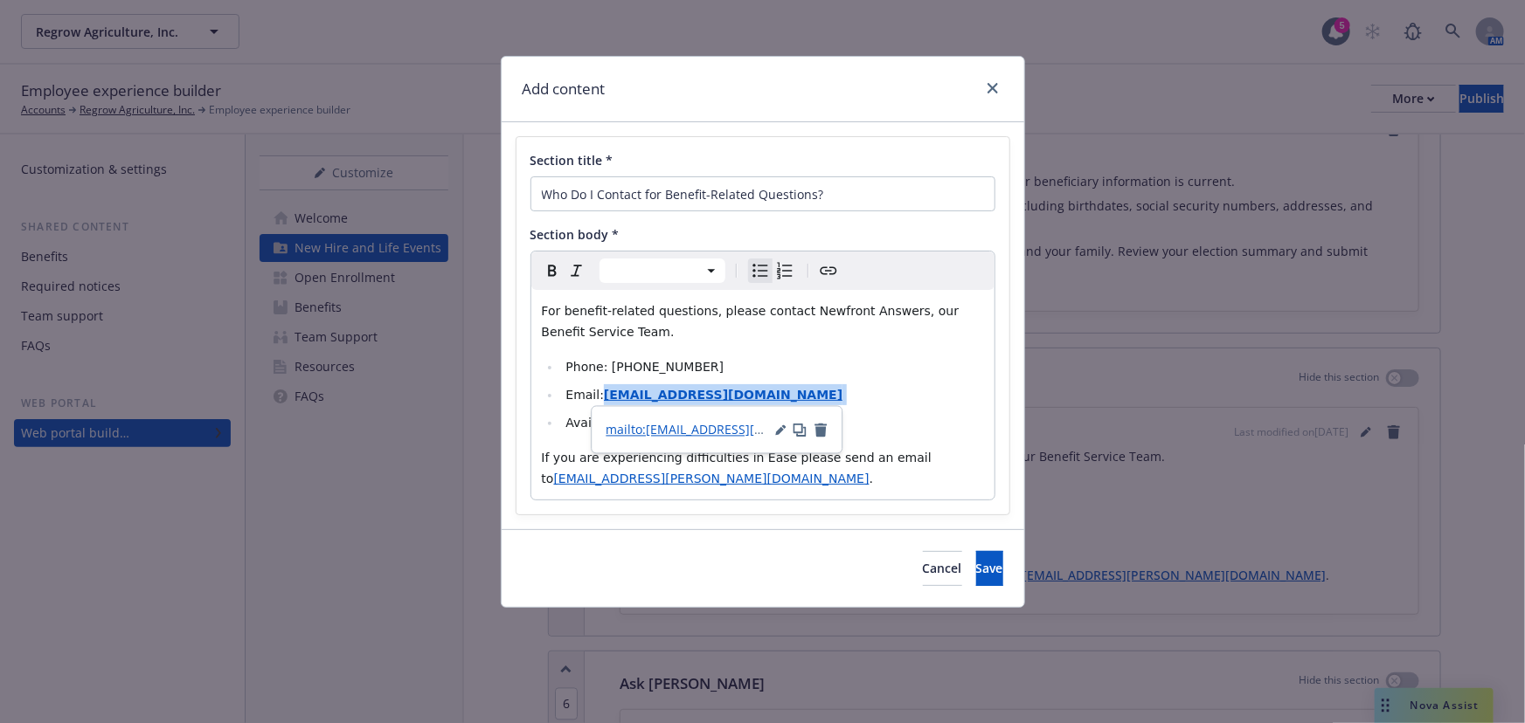
drag, startPoint x: 853, startPoint y: 395, endPoint x: 602, endPoint y: 401, distance: 250.8
click at [602, 401] on li "Email: regrowbenefits@answers.newfront.com" at bounding box center [772, 394] width 423 height 21
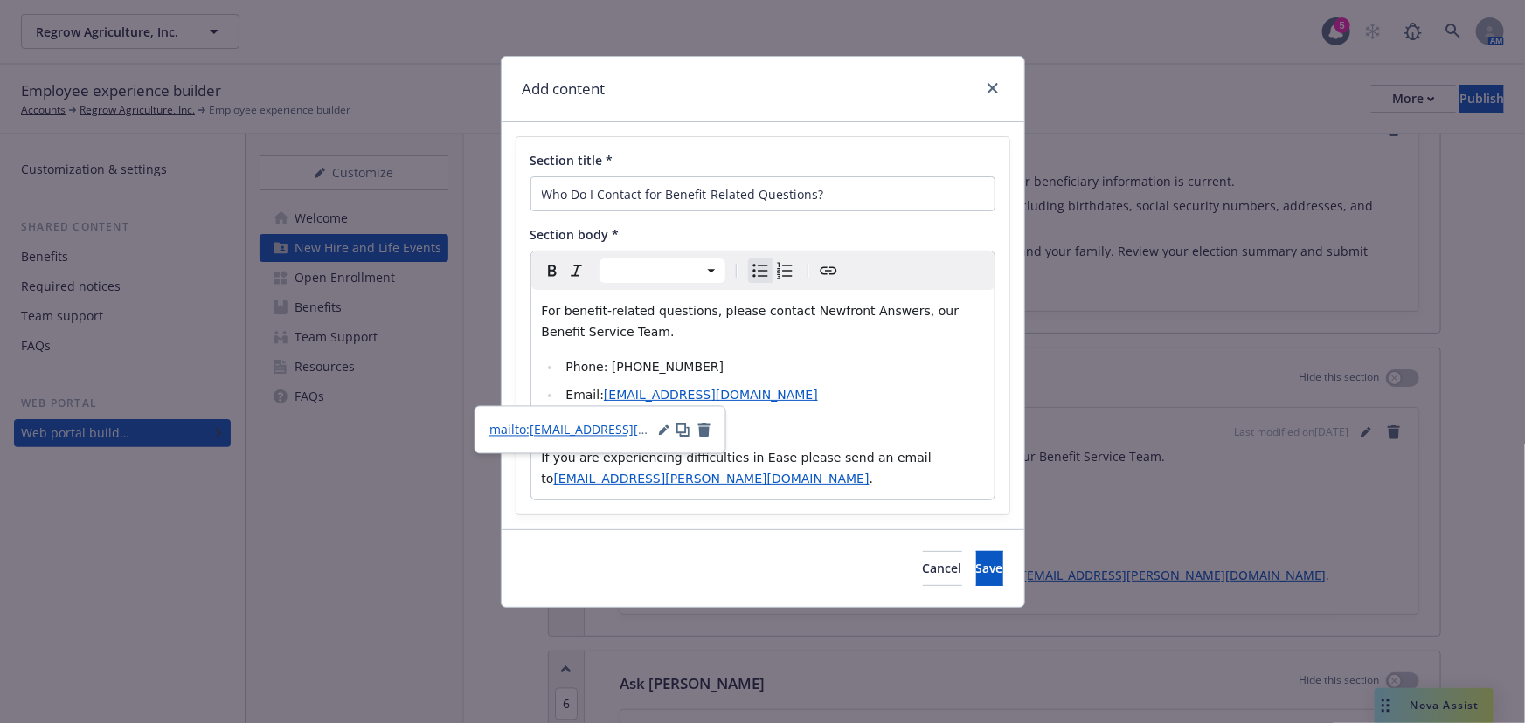
click at [660, 429] on icon "button" at bounding box center [664, 430] width 10 height 10
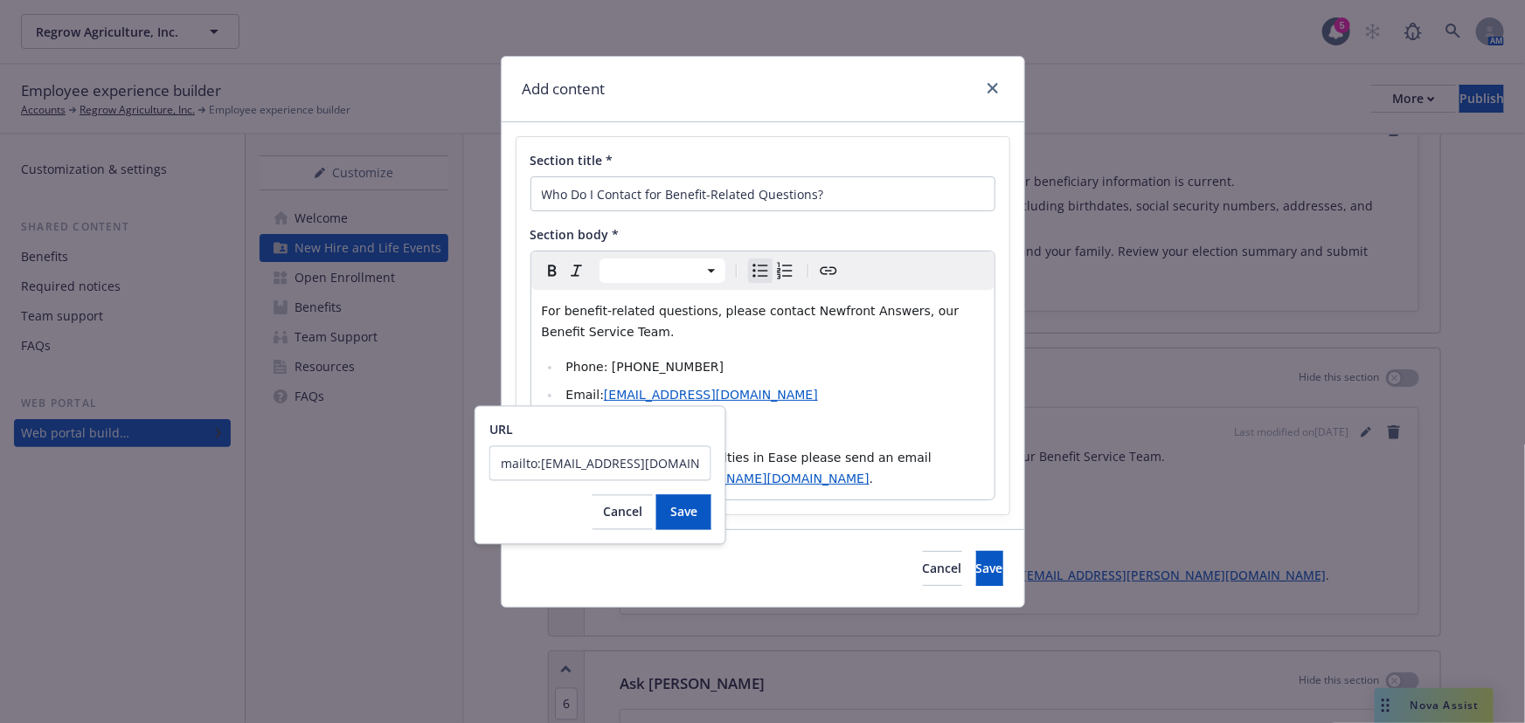
scroll to position [0, 45]
drag, startPoint x: 515, startPoint y: 463, endPoint x: 759, endPoint y: 467, distance: 243.8
click at [759, 467] on body "Regrow Agriculture, Inc. Regrow Agriculture, Inc. 5 AM Employee experience buil…" at bounding box center [762, 361] width 1525 height 723
click at [668, 469] on input "mailto:tr.regrowagriculture@newfront.com" at bounding box center [600, 463] width 222 height 35
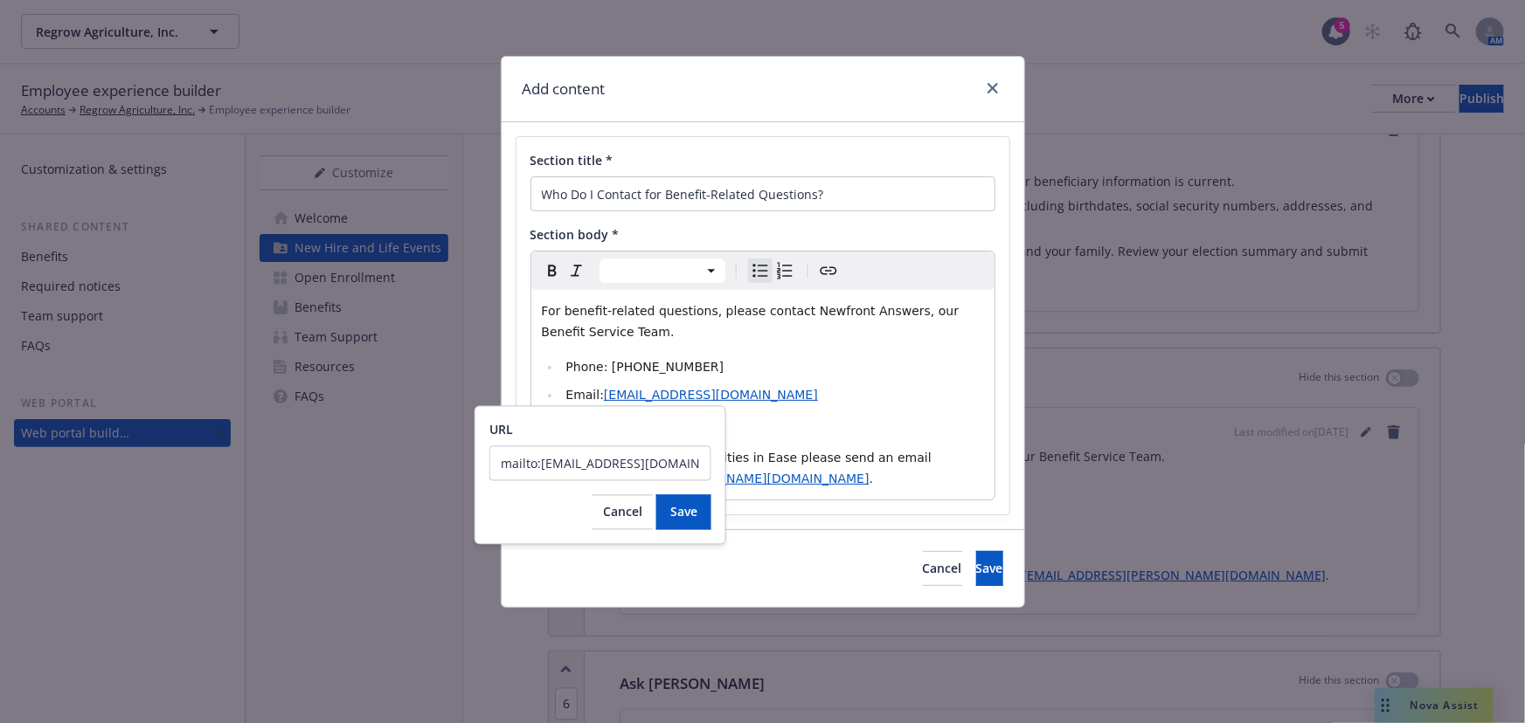
drag, startPoint x: 515, startPoint y: 467, endPoint x: 451, endPoint y: 467, distance: 64.7
click at [451, 467] on body "Regrow Agriculture, Inc. Regrow Agriculture, Inc. 5 AM Employee experience buil…" at bounding box center [762, 361] width 1525 height 723
drag, startPoint x: 539, startPoint y: 464, endPoint x: 739, endPoint y: 465, distance: 200.1
click at [736, 464] on body "Regrow Agriculture, Inc. Regrow Agriculture, Inc. 5 AM Employee experience buil…" at bounding box center [762, 361] width 1525 height 723
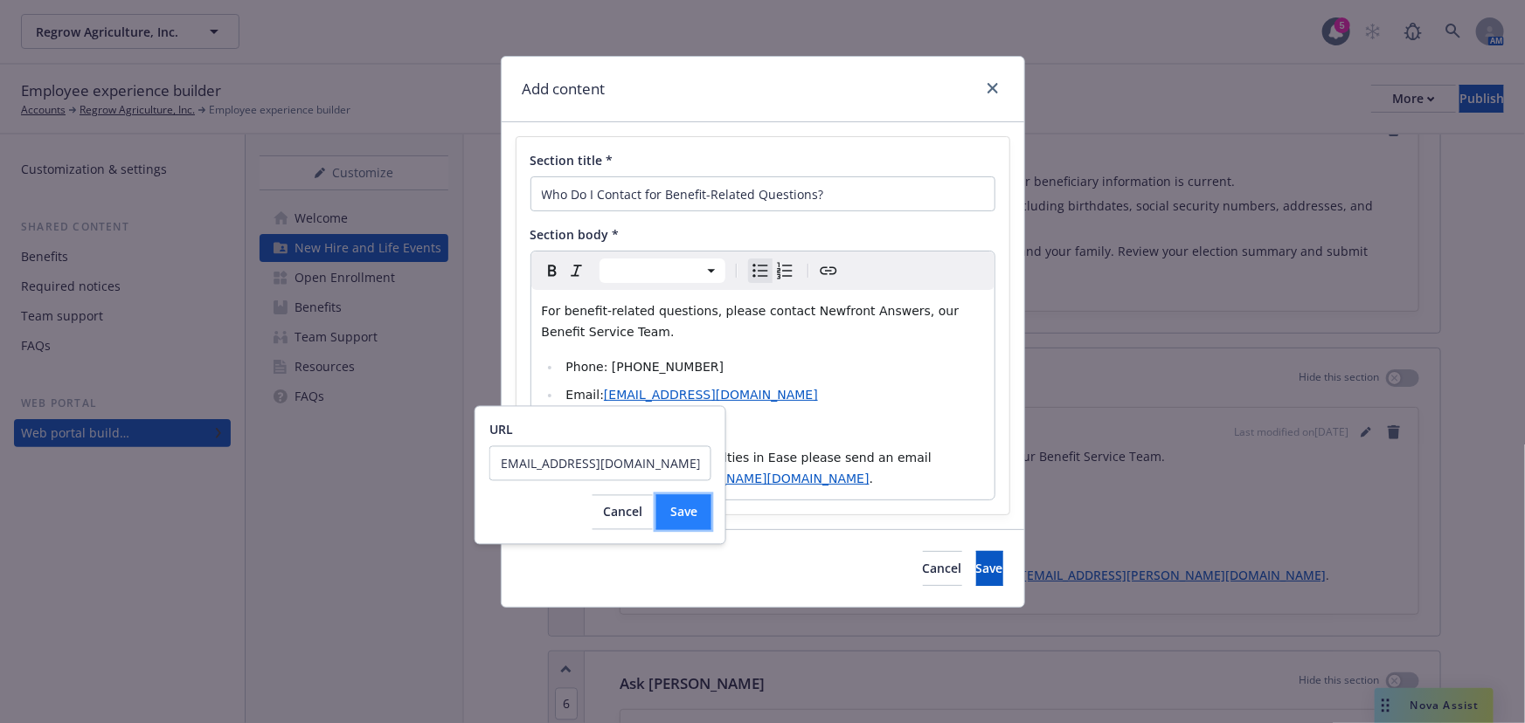
scroll to position [0, 0]
click at [693, 519] on span "Save" at bounding box center [683, 512] width 27 height 17
click at [620, 528] on span "Cancel" at bounding box center [622, 534] width 39 height 17
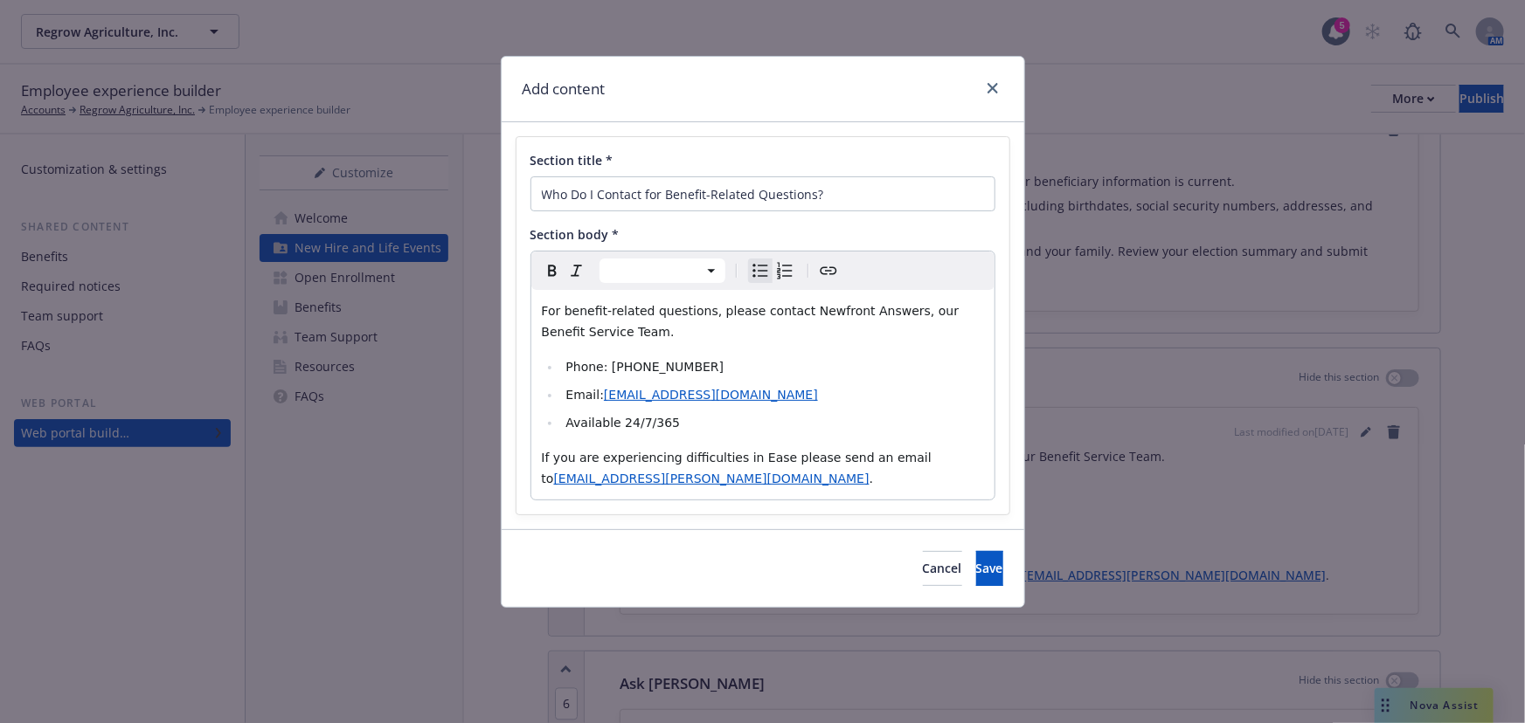
click at [805, 412] on li "Available 24/7/365" at bounding box center [772, 422] width 423 height 21
drag, startPoint x: 729, startPoint y: 431, endPoint x: 623, endPoint y: 425, distance: 105.8
click at [623, 425] on li "Available 24/7/365" at bounding box center [772, 422] width 423 height 21
select select "paragraph"
click at [738, 486] on p "If you are experiencing difficulties in Ease please send an email to maja.valus…" at bounding box center [763, 468] width 442 height 42
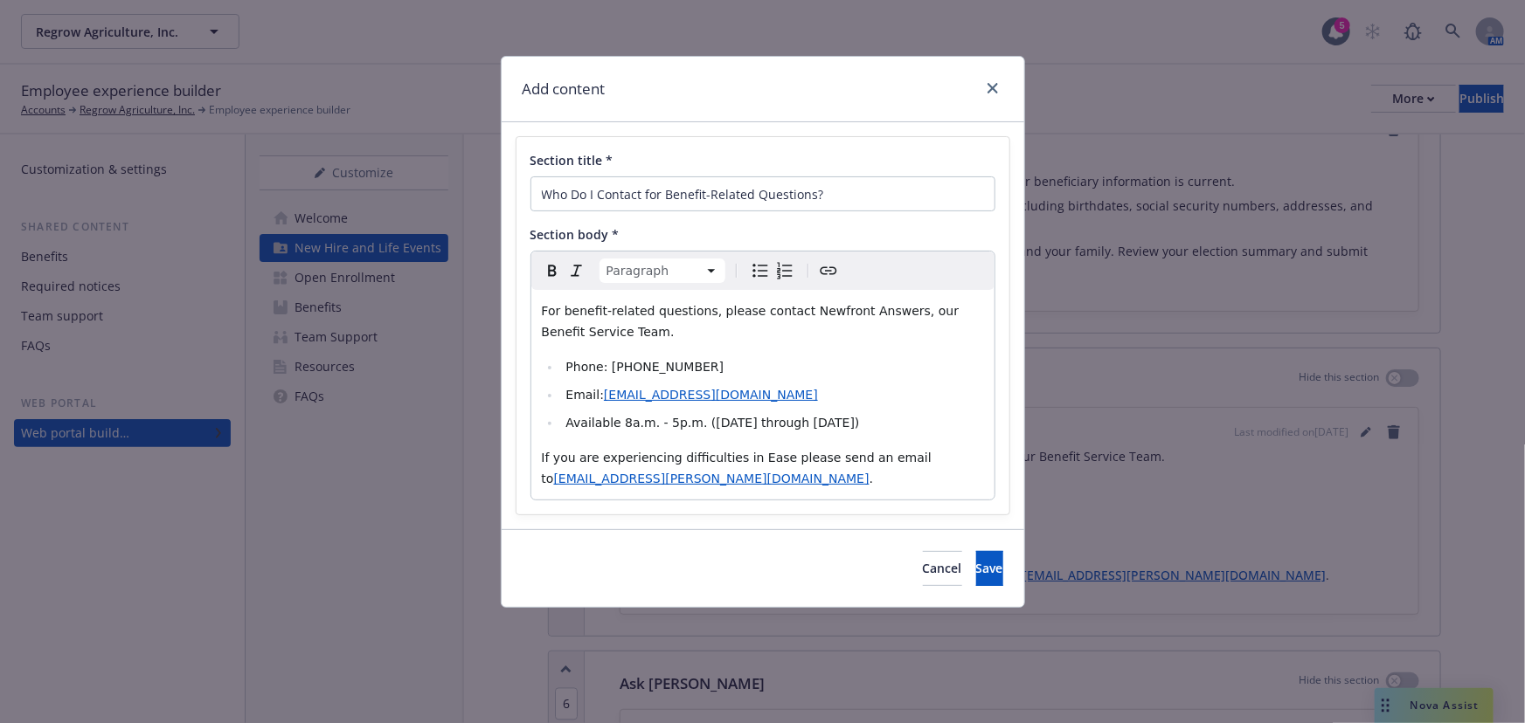
click at [760, 460] on span "If you are experiencing difficulties in Ease please send an email to" at bounding box center [739, 468] width 394 height 35
drag, startPoint x: 847, startPoint y: 454, endPoint x: 740, endPoint y: 460, distance: 106.8
click at [740, 460] on span "If you are experiencing difficulties in Employee Navigator please send an email…" at bounding box center [758, 468] width 432 height 35
drag, startPoint x: 819, startPoint y: 454, endPoint x: 772, endPoint y: 218, distance: 241.4
click at [772, 218] on div "Section title * Who Do I Contact for Benefit-Related Questions? Section body * …" at bounding box center [762, 325] width 493 height 377
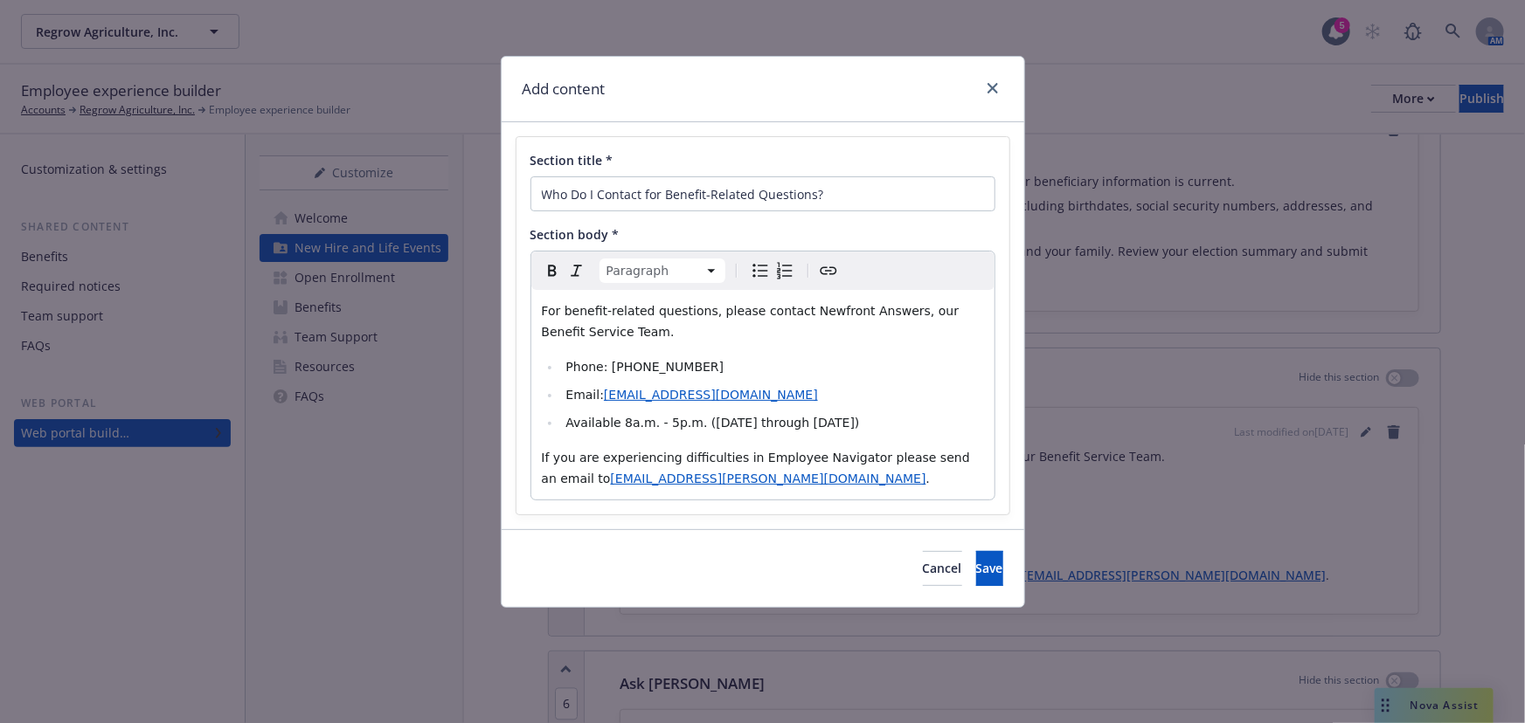
click at [827, 273] on icon "Create link" at bounding box center [828, 270] width 21 height 21
type input "https://www.employeenavigator.com/identity/Account/Login?ReturnUrl=%2Fidentity%…"
click at [875, 571] on span "Save" at bounding box center [877, 575] width 27 height 17
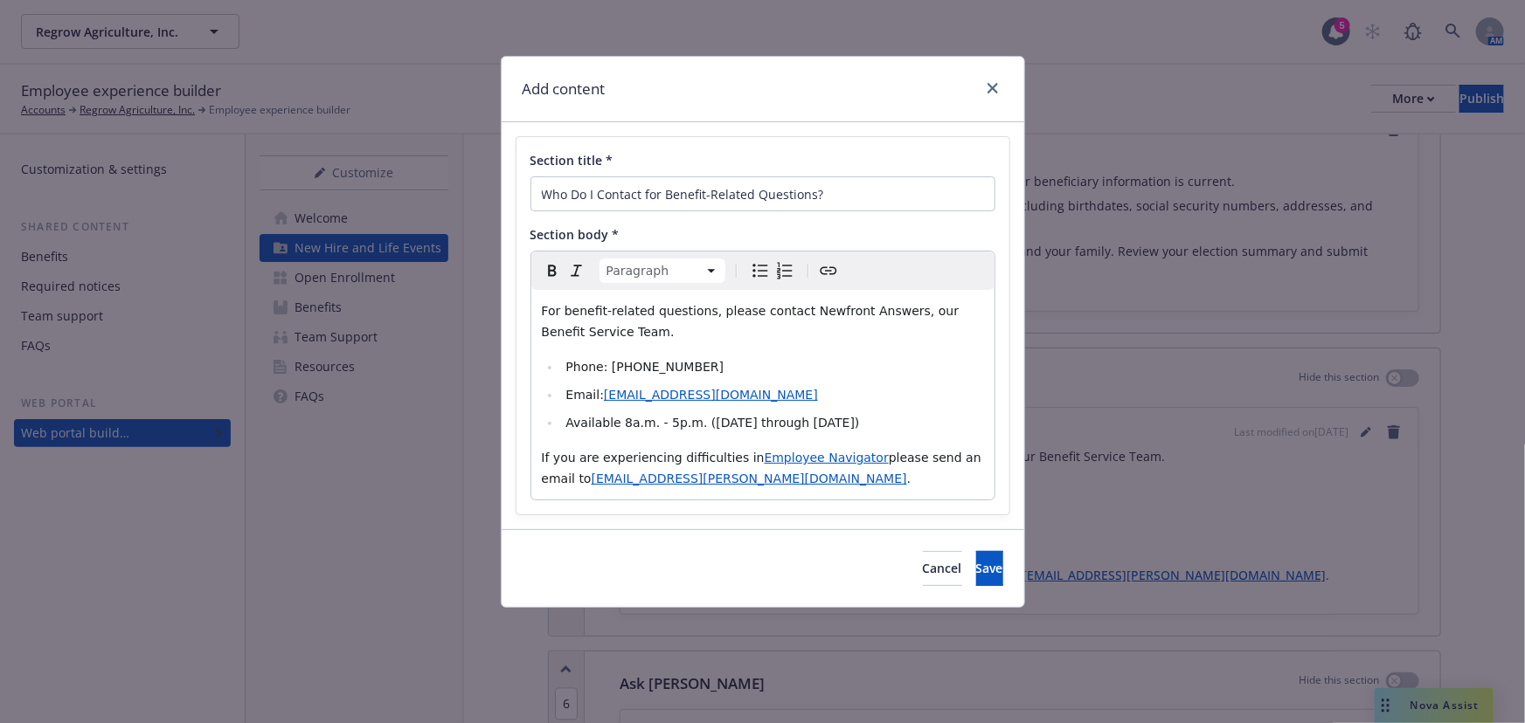
click at [925, 433] on div "For benefit-related questions, please contact Newfront Answers, our Benefit Ser…" at bounding box center [762, 395] width 463 height 210
click at [842, 480] on p "If you are experiencing difficulties in Employee Navigator please send an email…" at bounding box center [763, 468] width 442 height 42
click at [780, 487] on p "If you are experiencing difficulties in Employee Navigator please send an email…" at bounding box center [763, 468] width 442 height 42
drag, startPoint x: 538, startPoint y: 312, endPoint x: 621, endPoint y: 334, distance: 85.8
click at [621, 334] on div "For benefit-related questions, please contact Newfront Answers, our Benefit Ser…" at bounding box center [762, 395] width 463 height 210
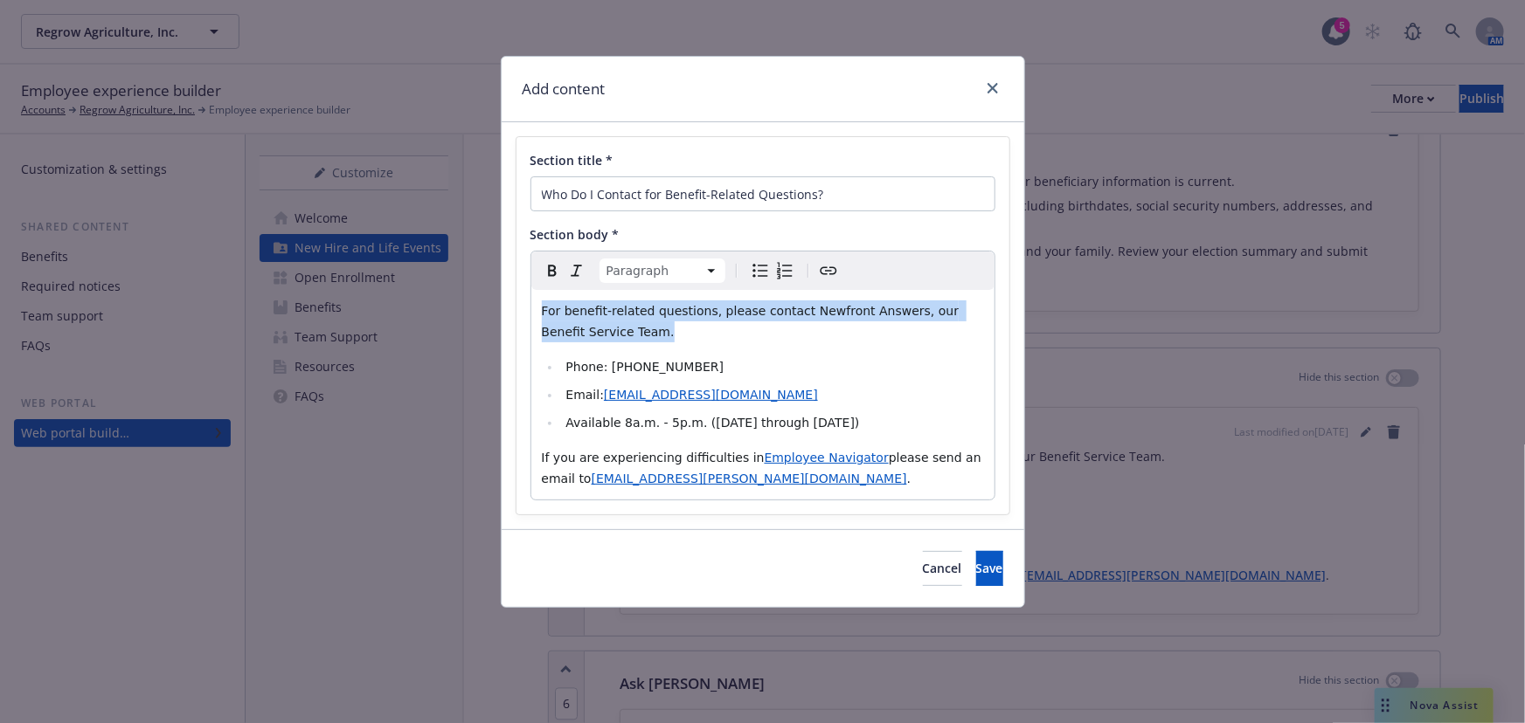
click at [577, 317] on span "For benefit-related questions, please contact Newfront Answers, our Benefit Ser…" at bounding box center [752, 321] width 421 height 35
drag, startPoint x: 882, startPoint y: 312, endPoint x: 838, endPoint y: 311, distance: 43.7
click at [838, 311] on span "For benefit-related questions, please contact Newfront Answers, our Benefit Ser…" at bounding box center [752, 321] width 421 height 35
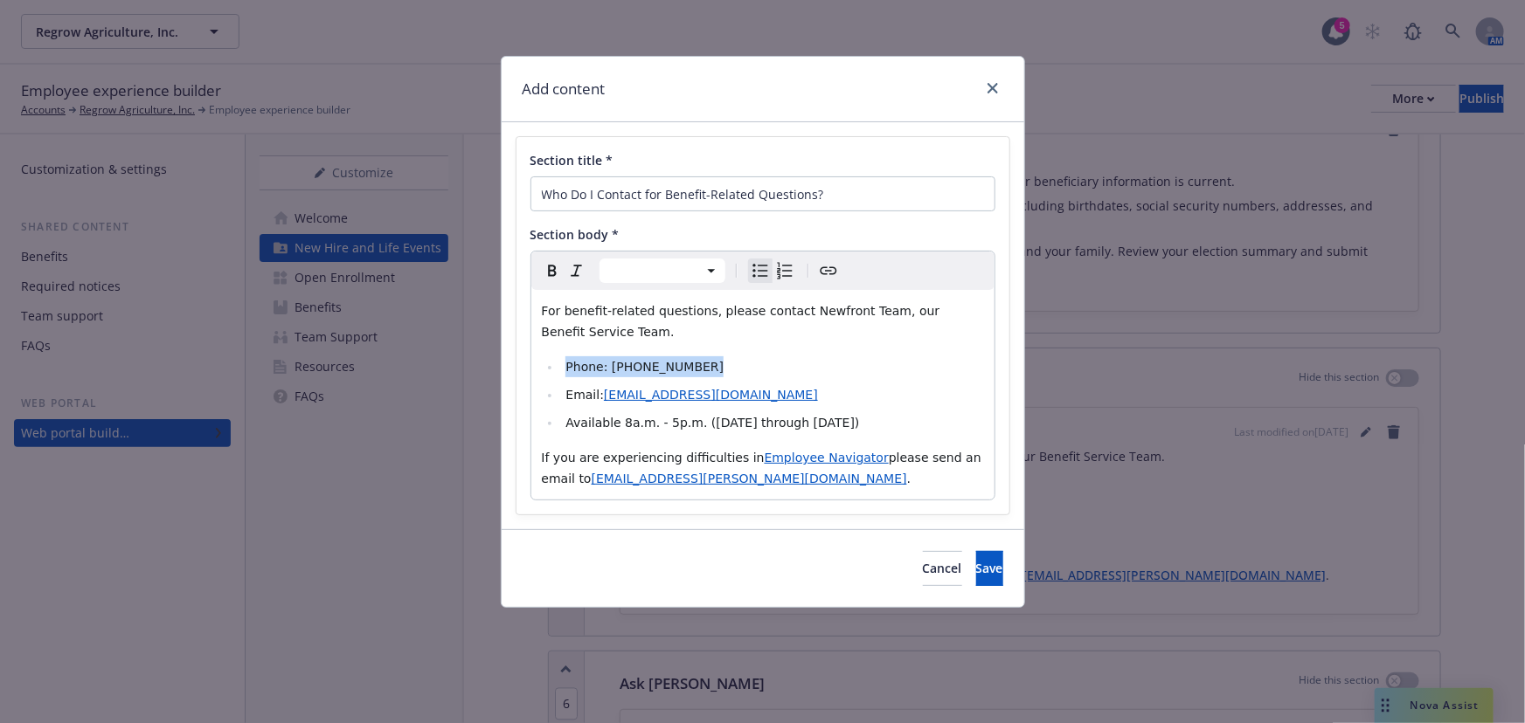
drag, startPoint x: 695, startPoint y: 366, endPoint x: 565, endPoint y: 367, distance: 130.2
click at [565, 367] on li "Phone: (803) 597-2862" at bounding box center [772, 366] width 423 height 21
select select "paragraph"
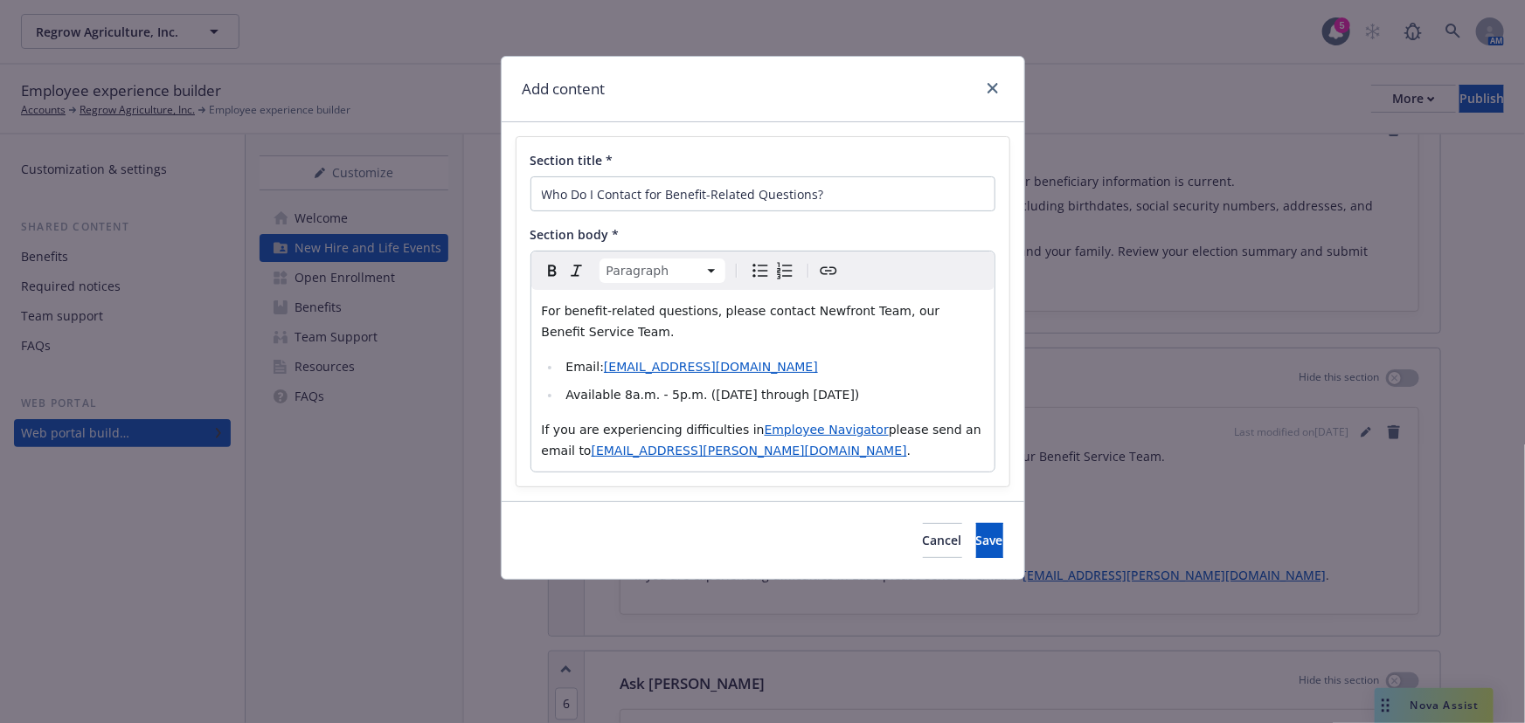
click at [937, 430] on span "please send an email to" at bounding box center [764, 440] width 444 height 35
click at [978, 537] on button "Save" at bounding box center [989, 540] width 27 height 35
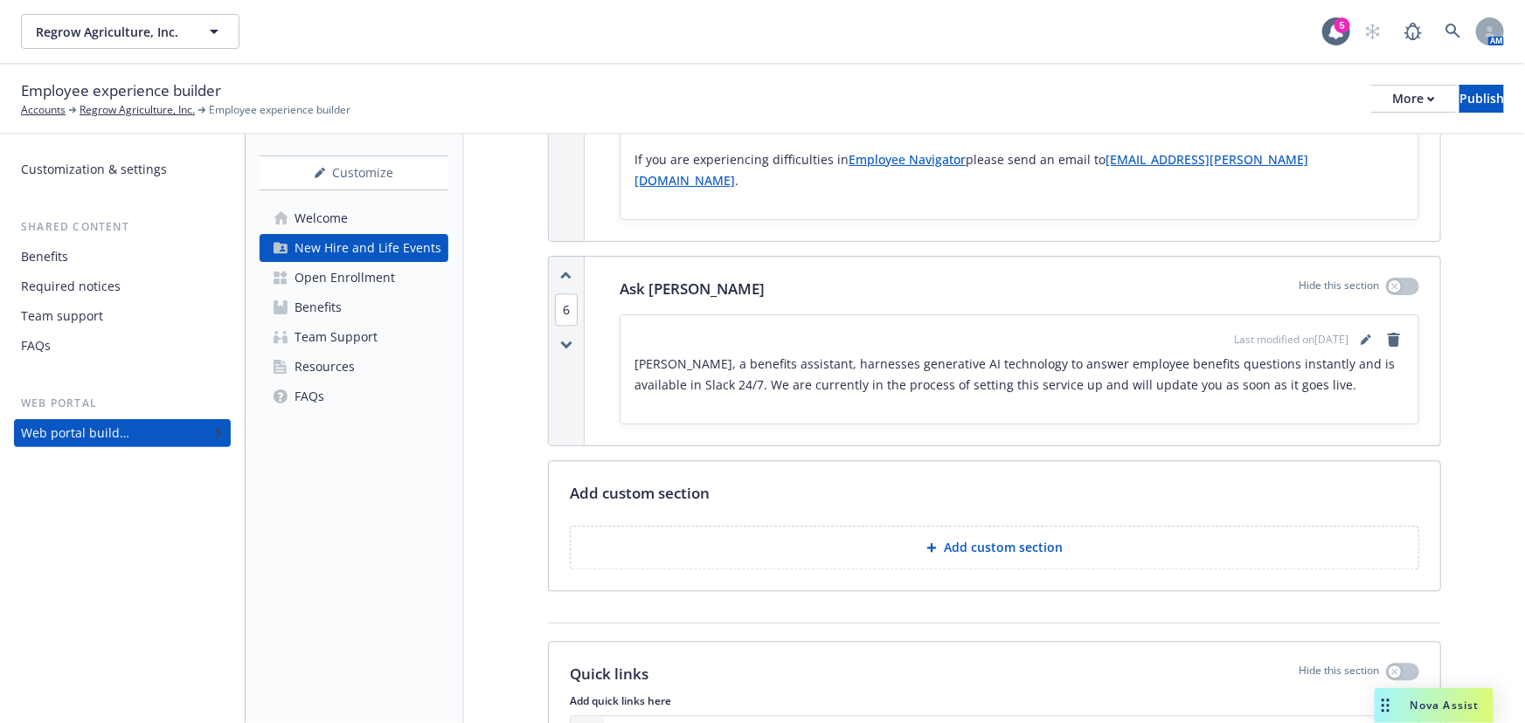
scroll to position [1960, 0]
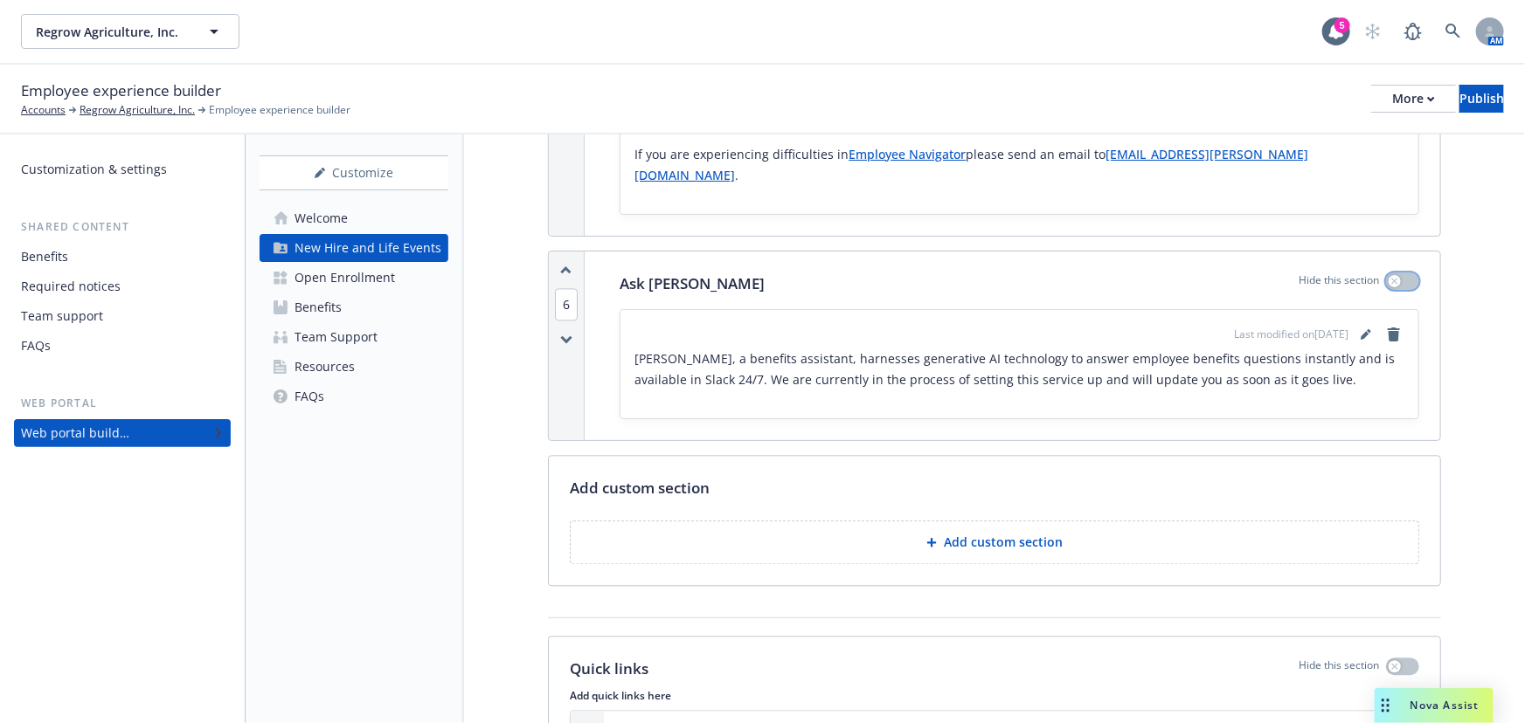
click at [1391, 273] on button "button" at bounding box center [1402, 281] width 33 height 17
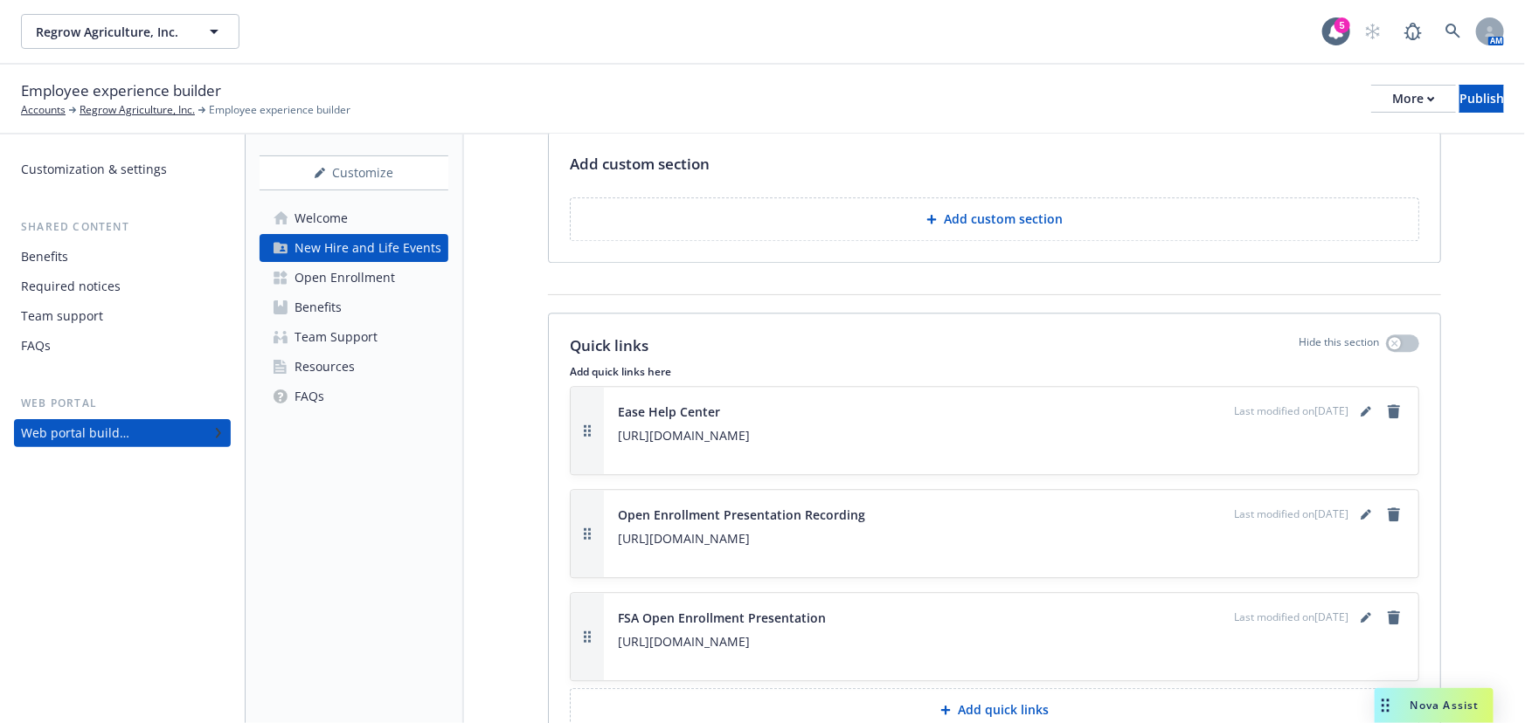
scroll to position [2199, 0]
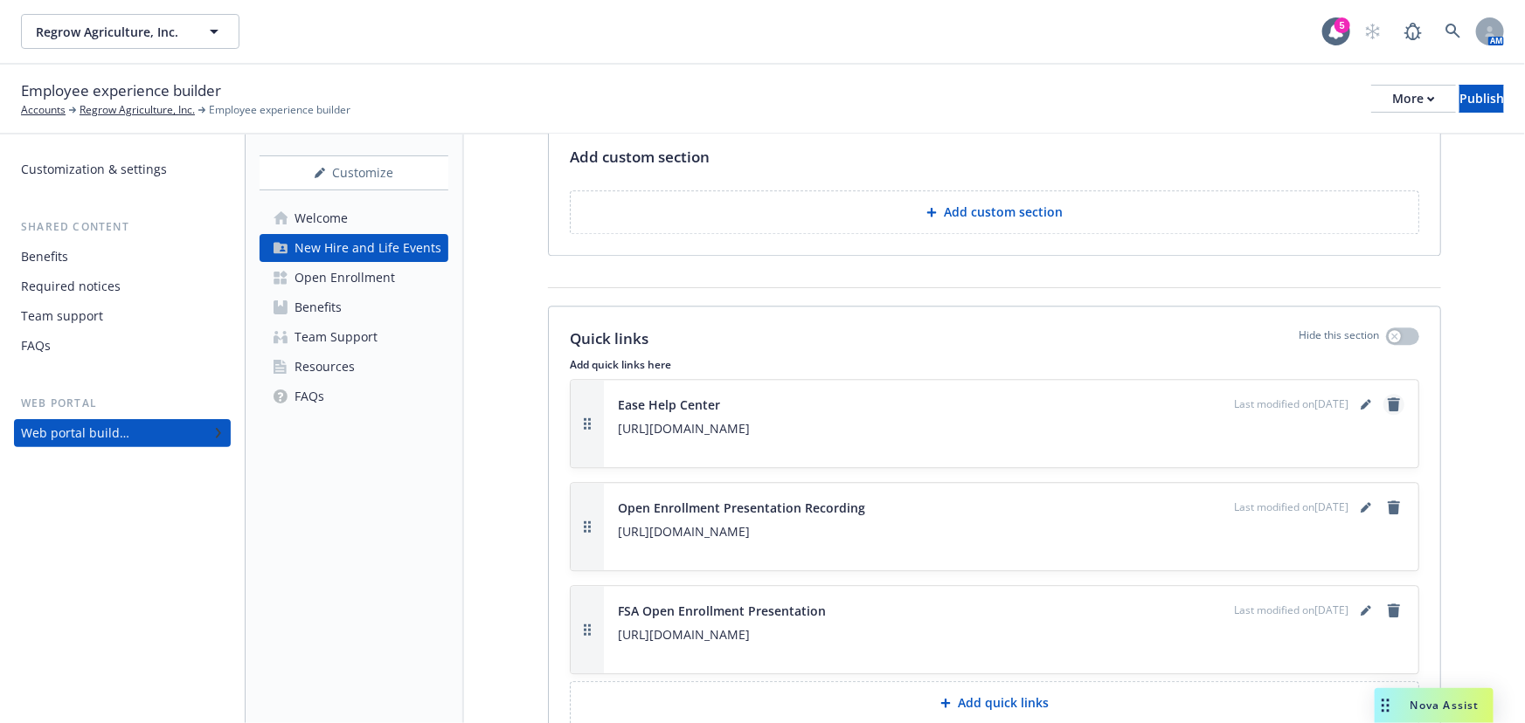
click at [1387, 398] on icon "remove" at bounding box center [1393, 405] width 12 height 14
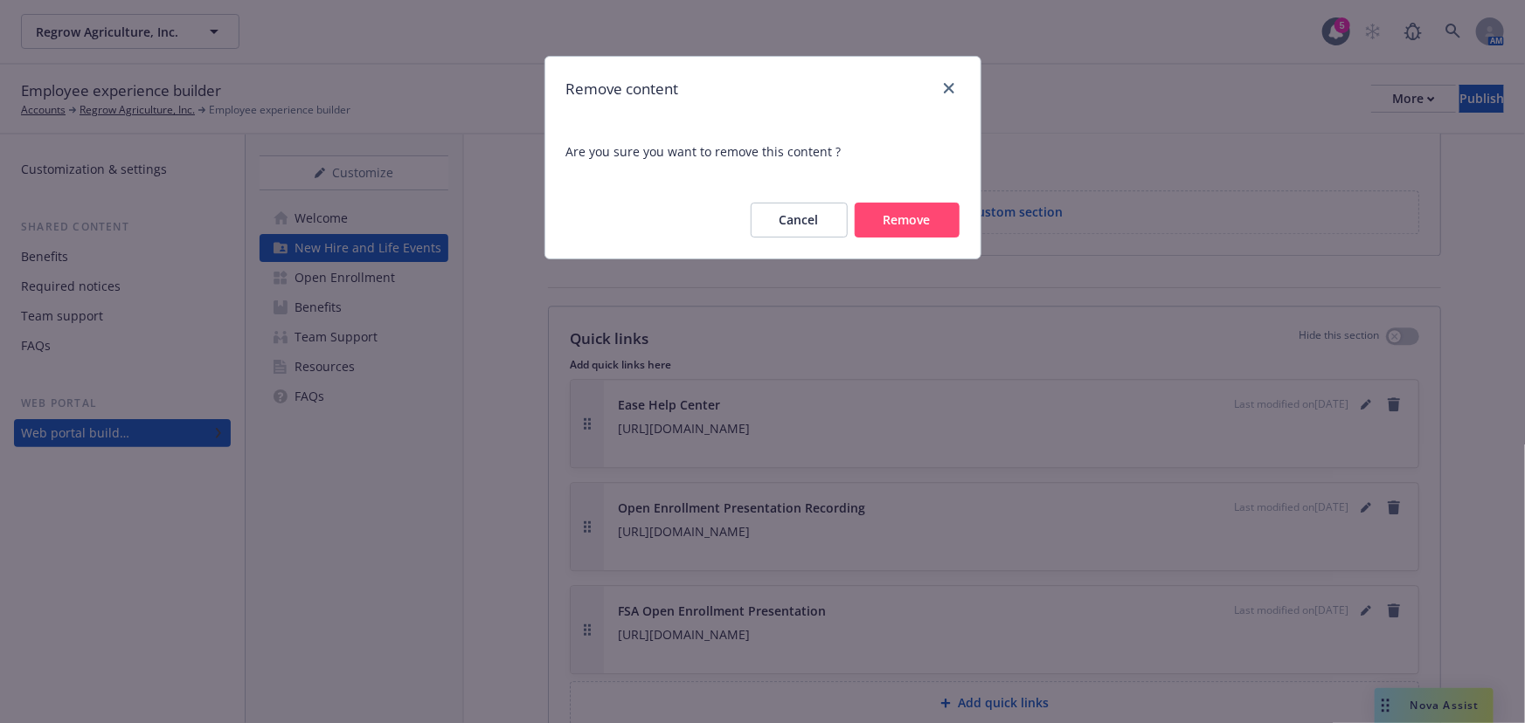
click at [920, 229] on button "Remove" at bounding box center [906, 220] width 105 height 35
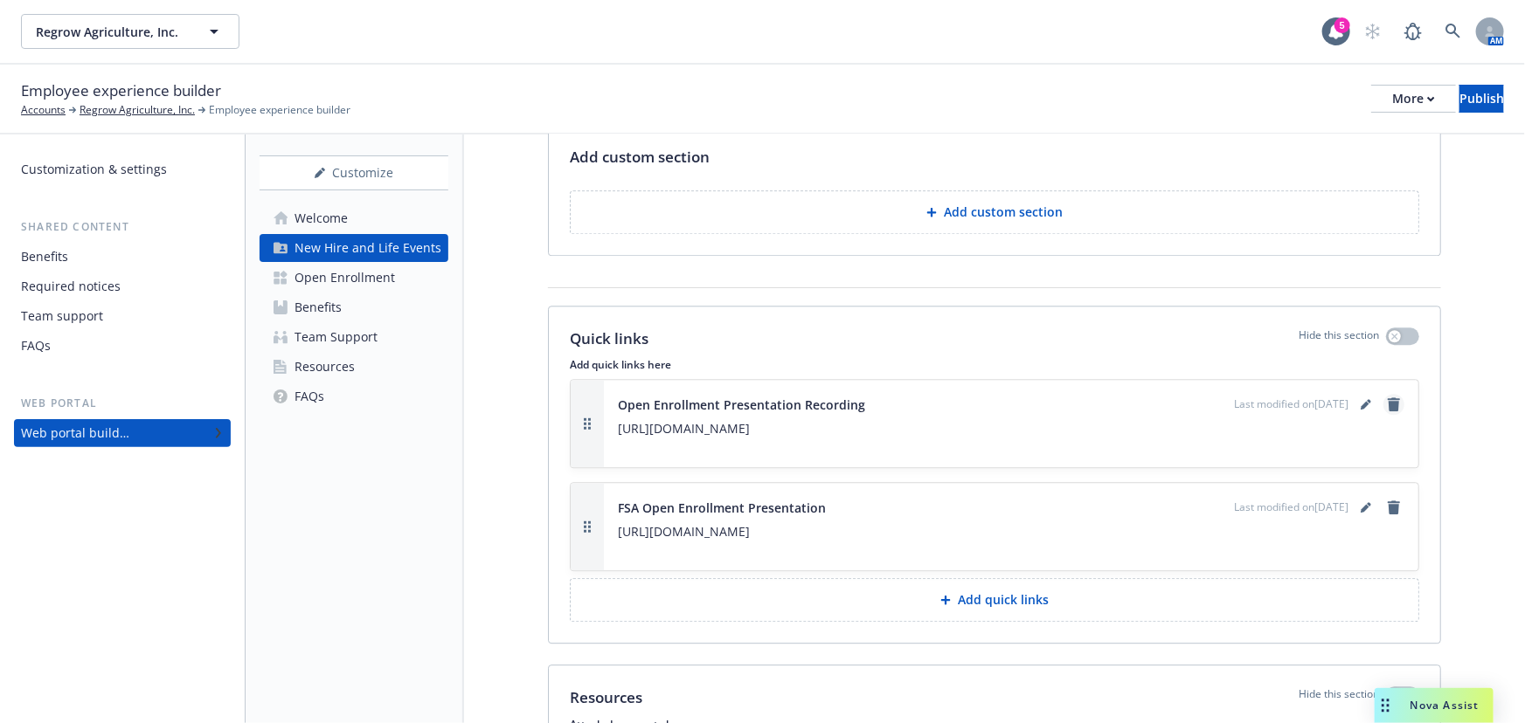
click at [1387, 398] on icon "remove" at bounding box center [1393, 405] width 12 height 14
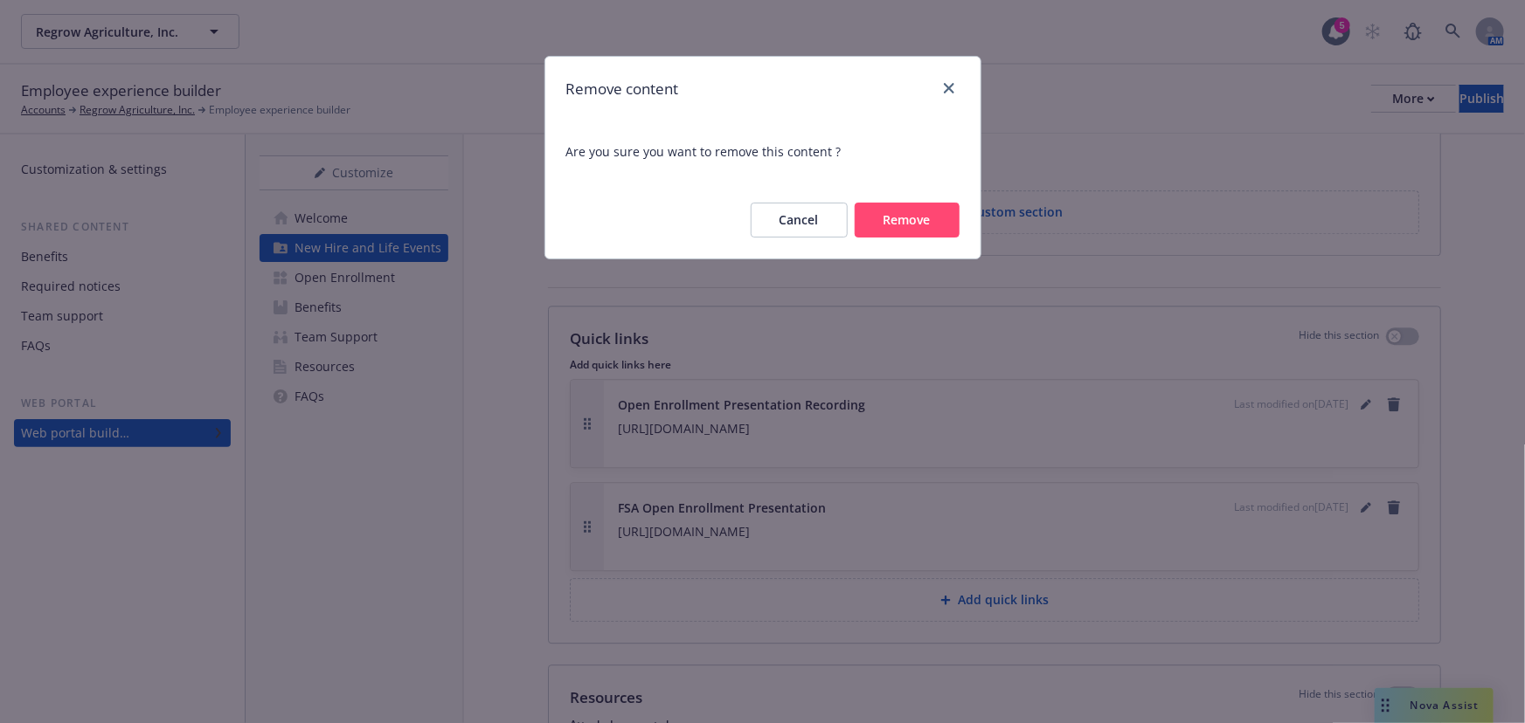
click at [916, 225] on button "Remove" at bounding box center [906, 220] width 105 height 35
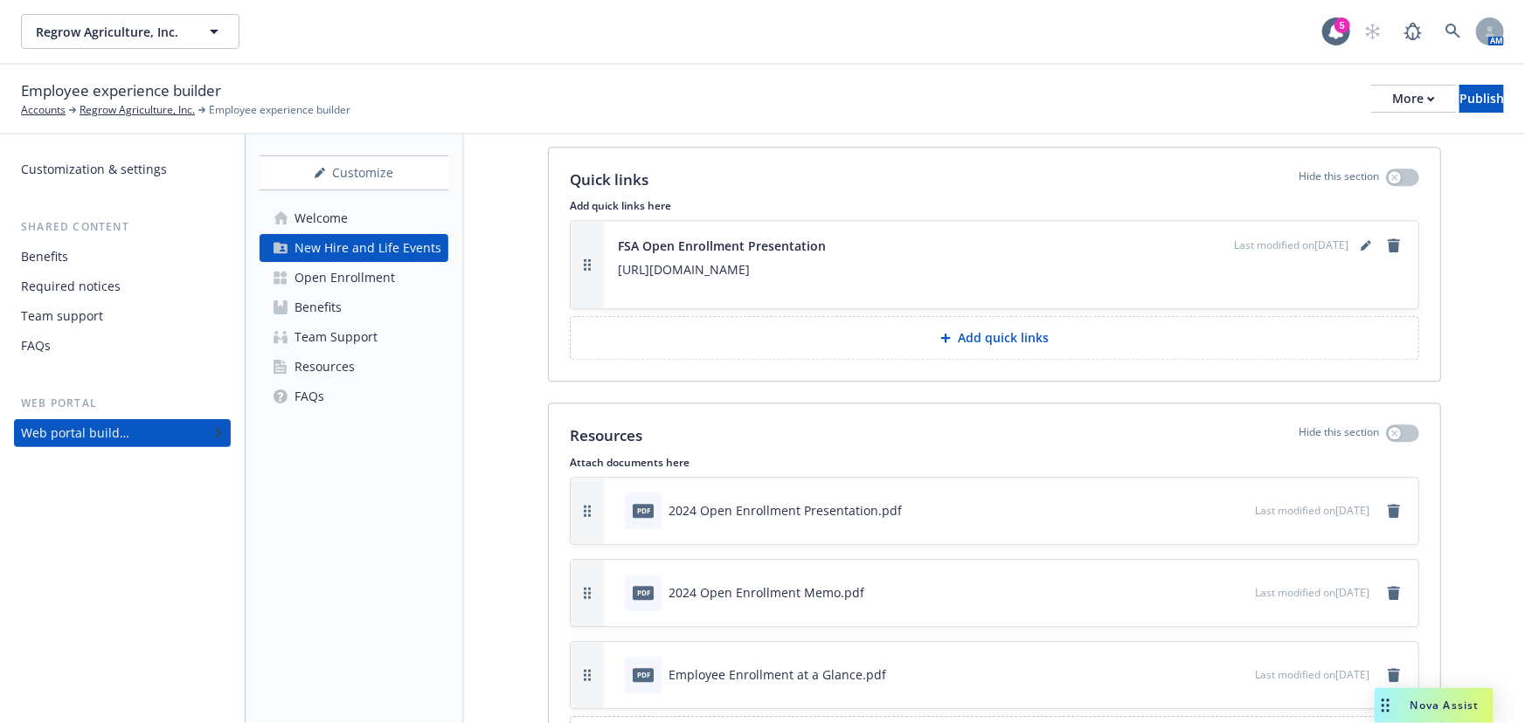
scroll to position [2432, 0]
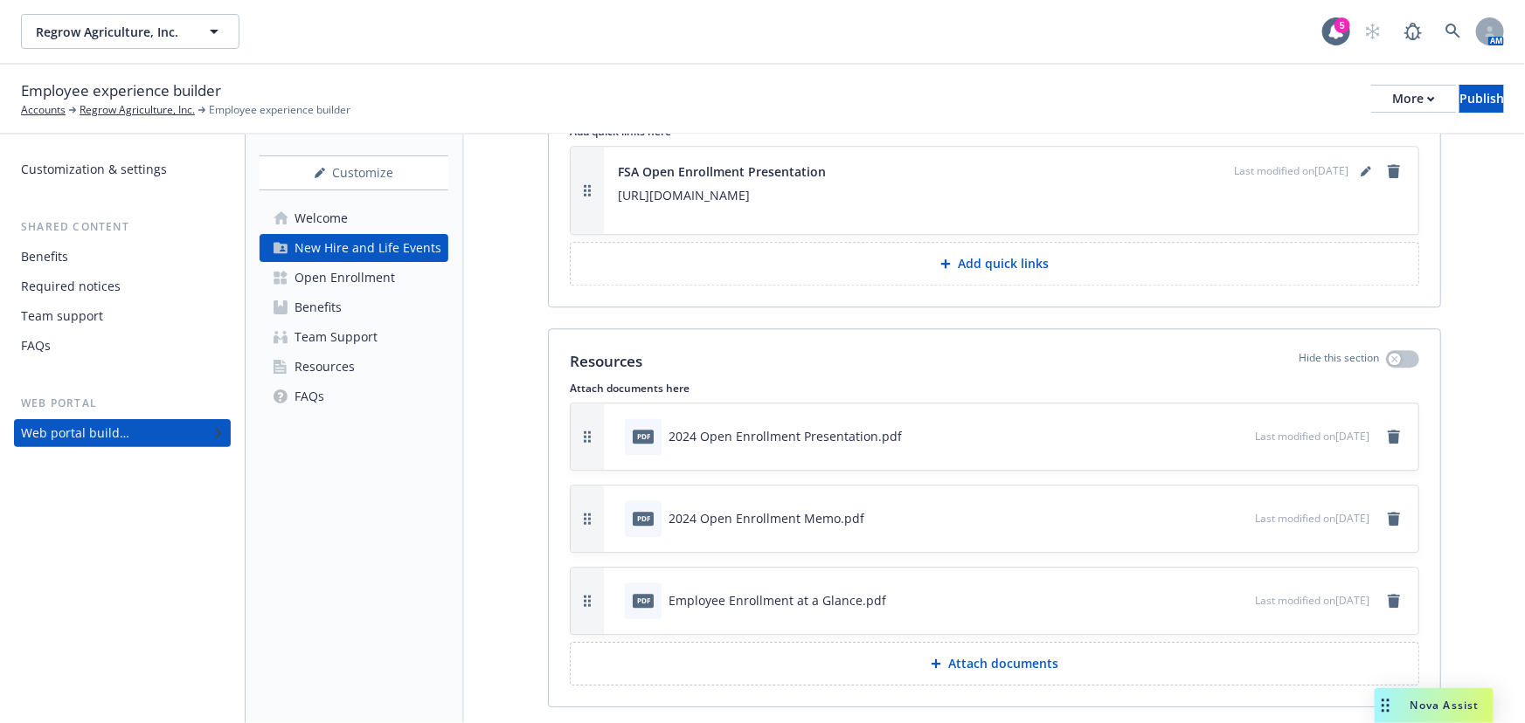
click at [1230, 429] on icon "preview file" at bounding box center [1238, 435] width 16 height 12
click at [1386, 430] on icon "remove" at bounding box center [1393, 437] width 14 height 14
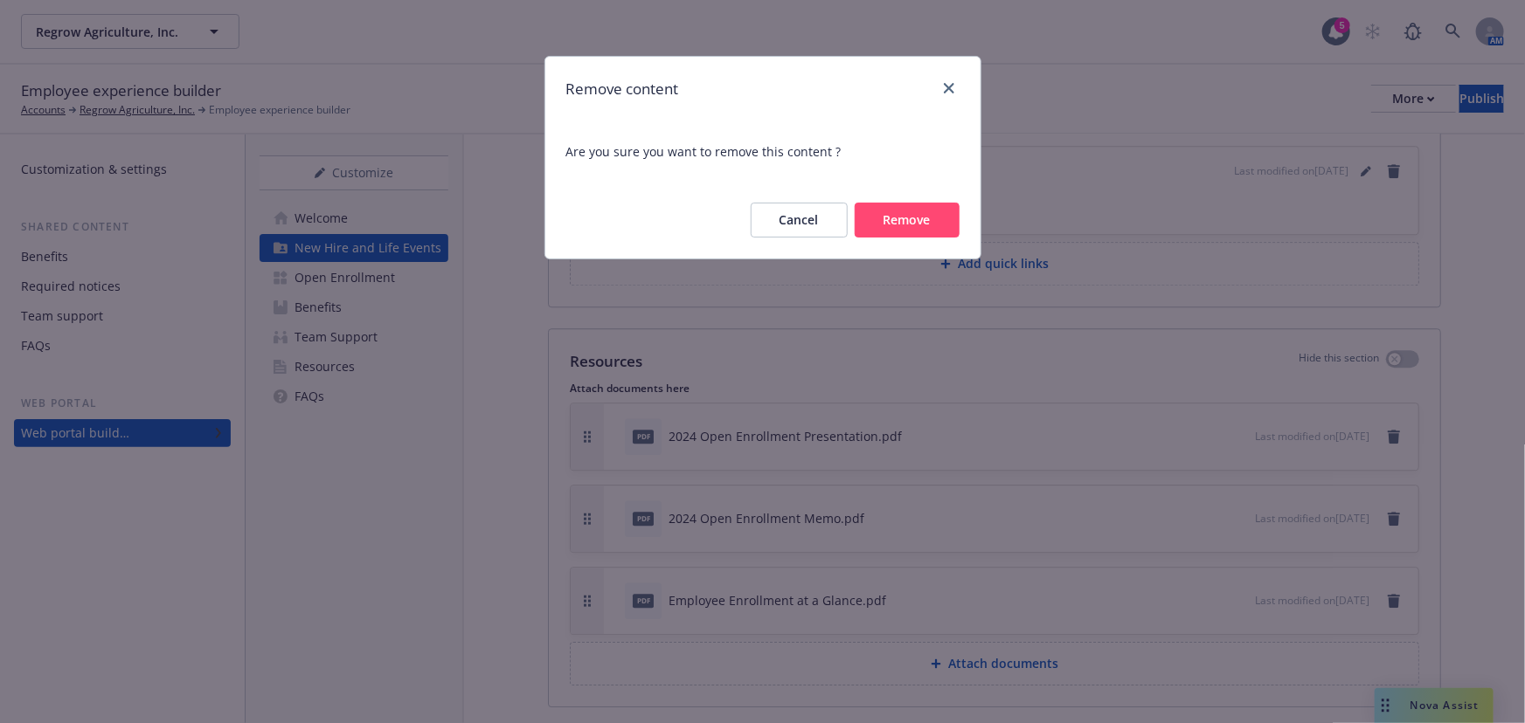
click at [902, 225] on button "Remove" at bounding box center [906, 220] width 105 height 35
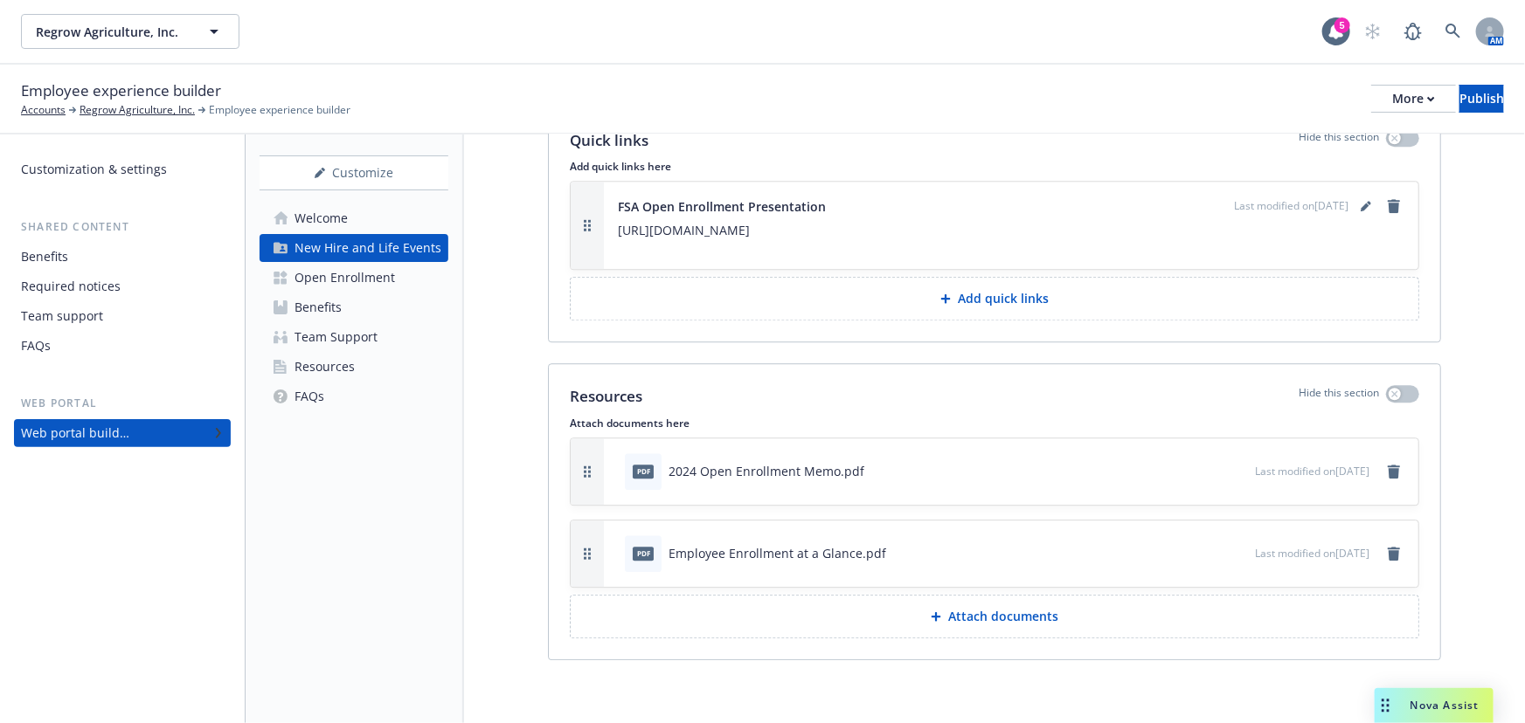
scroll to position [2350, 0]
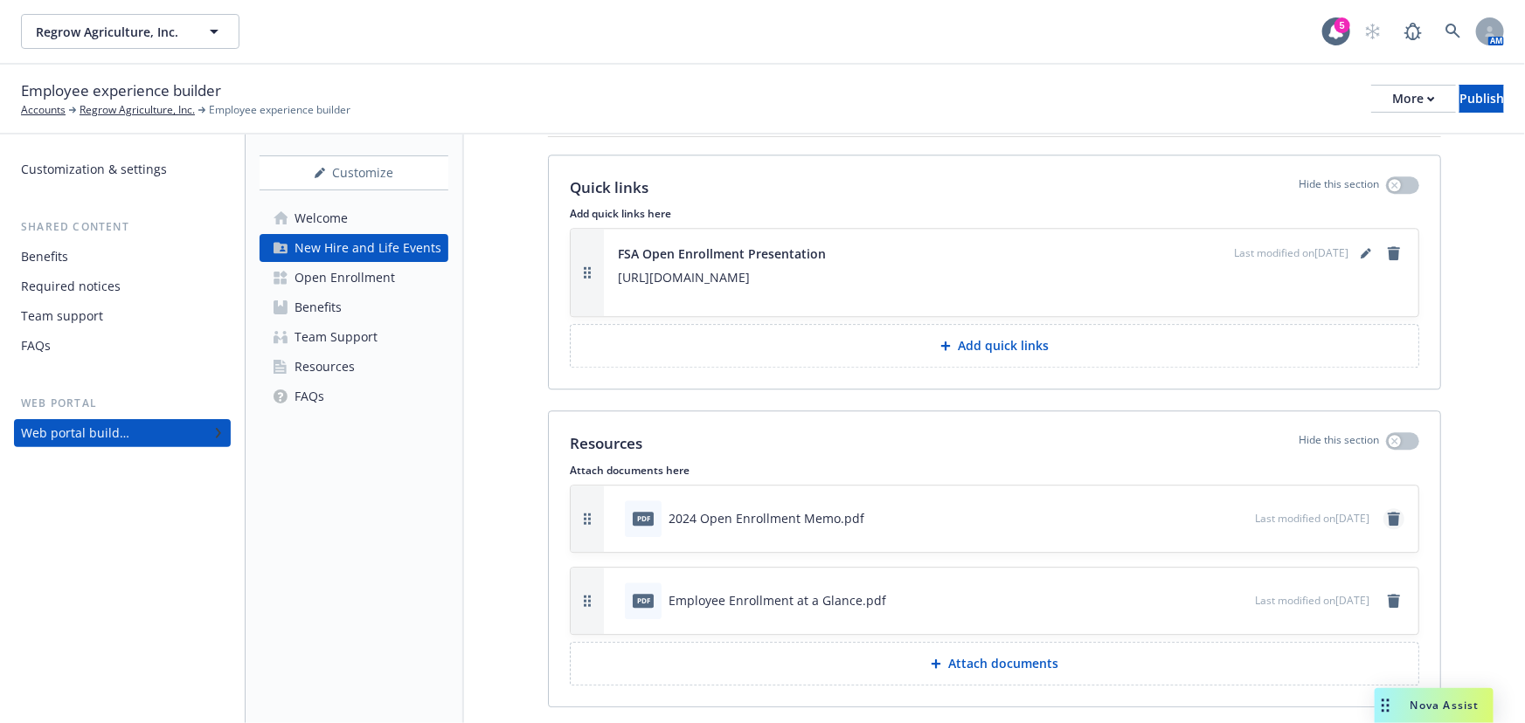
click at [1387, 512] on icon "remove" at bounding box center [1393, 519] width 12 height 14
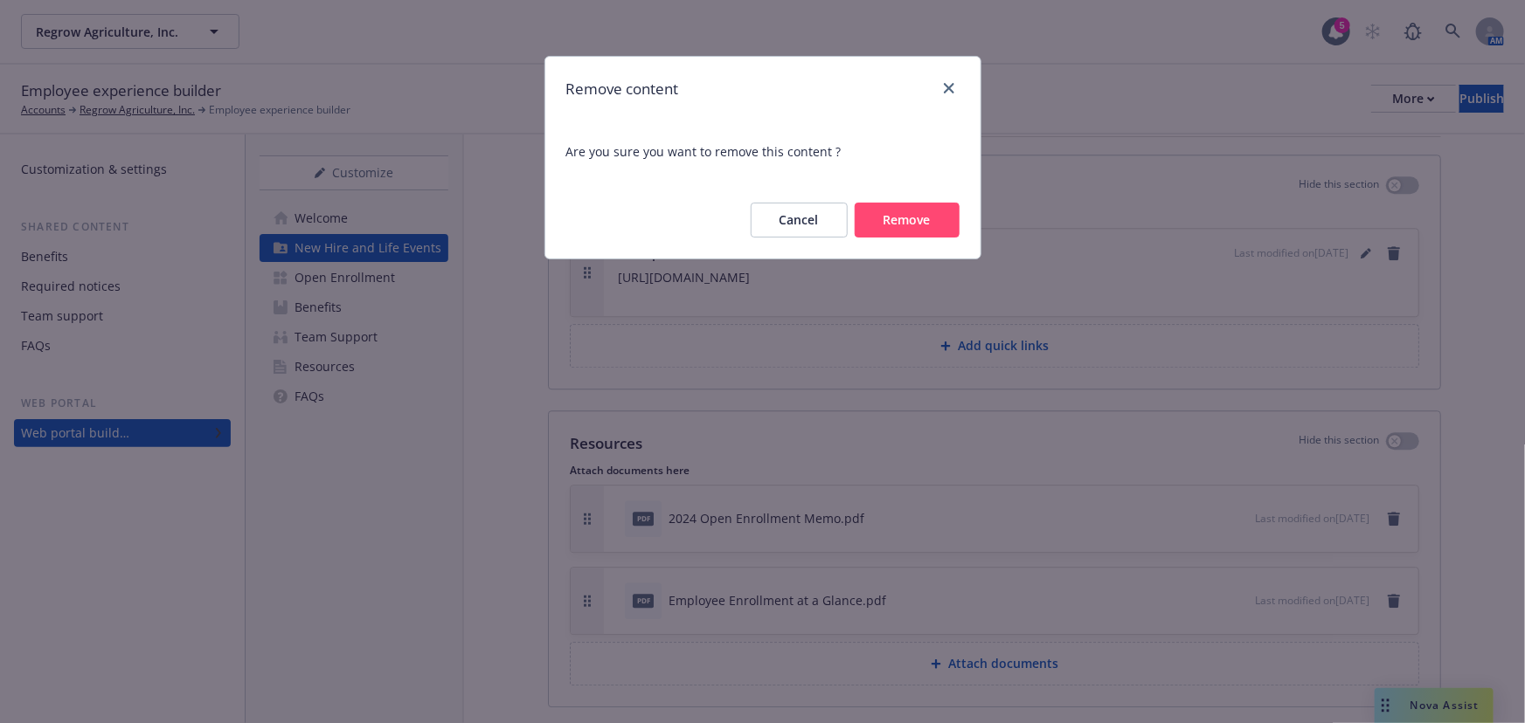
click at [922, 231] on button "Remove" at bounding box center [906, 220] width 105 height 35
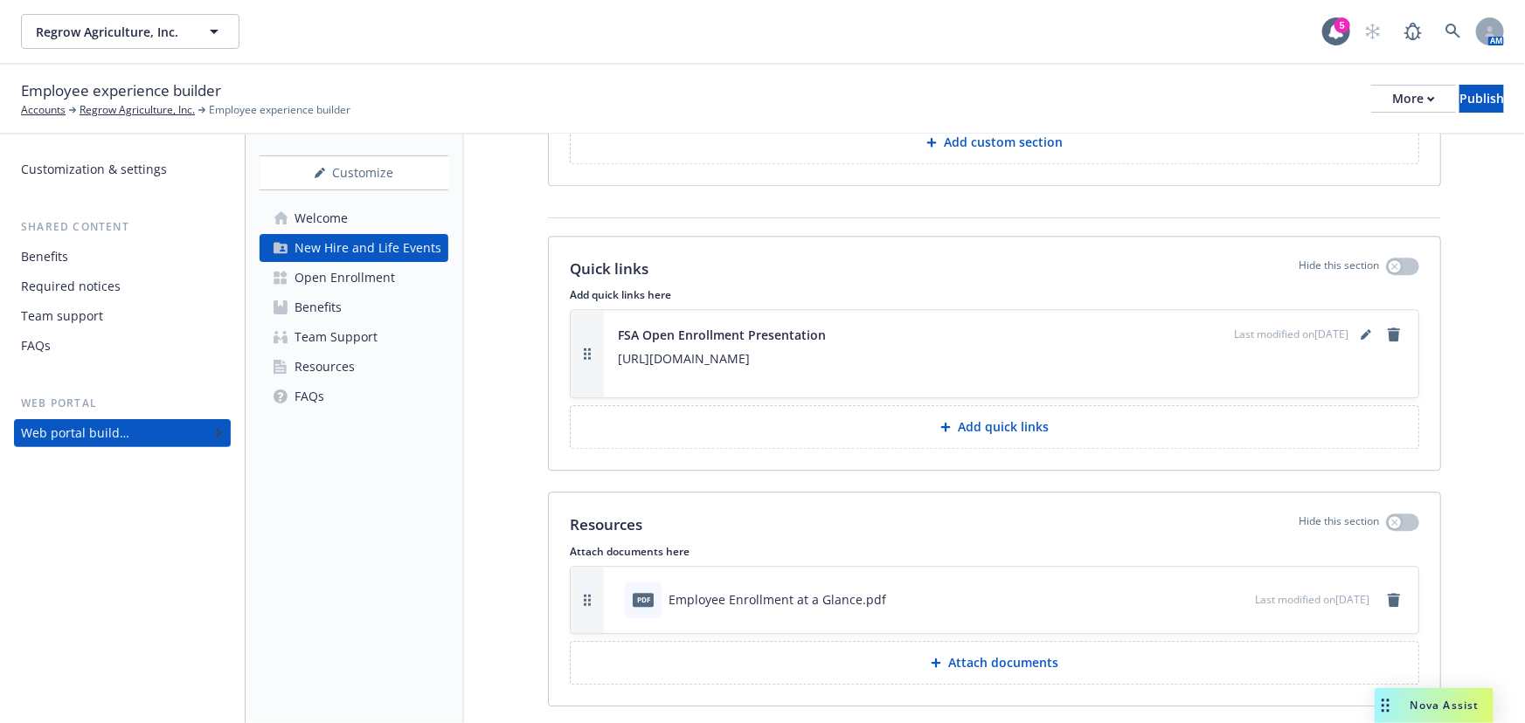
click at [773, 591] on div "Employee Enrollment at a Glance.pdf" at bounding box center [777, 600] width 218 height 18
click at [1230, 592] on icon "preview file" at bounding box center [1238, 598] width 16 height 12
click at [1386, 593] on icon "remove" at bounding box center [1393, 600] width 14 height 14
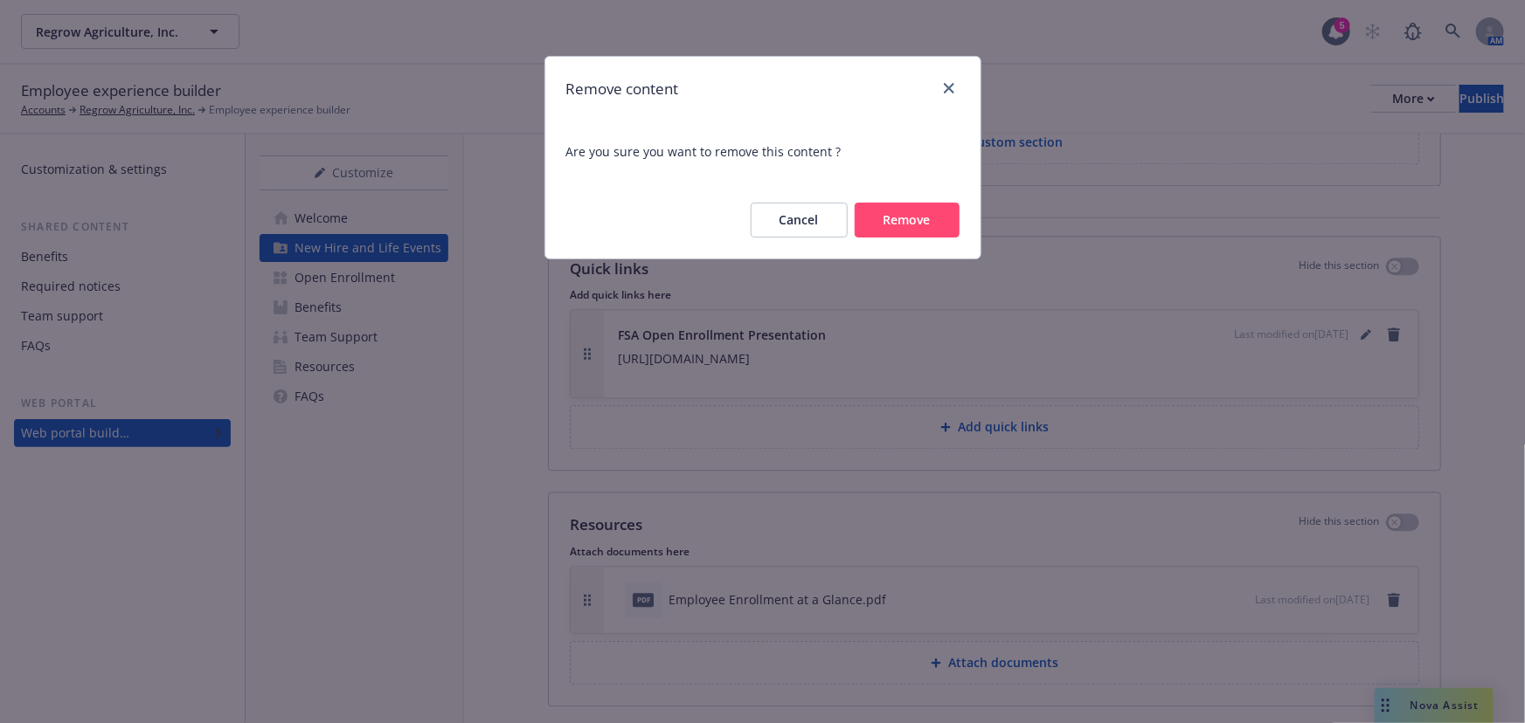
click at [912, 204] on button "Remove" at bounding box center [906, 220] width 105 height 35
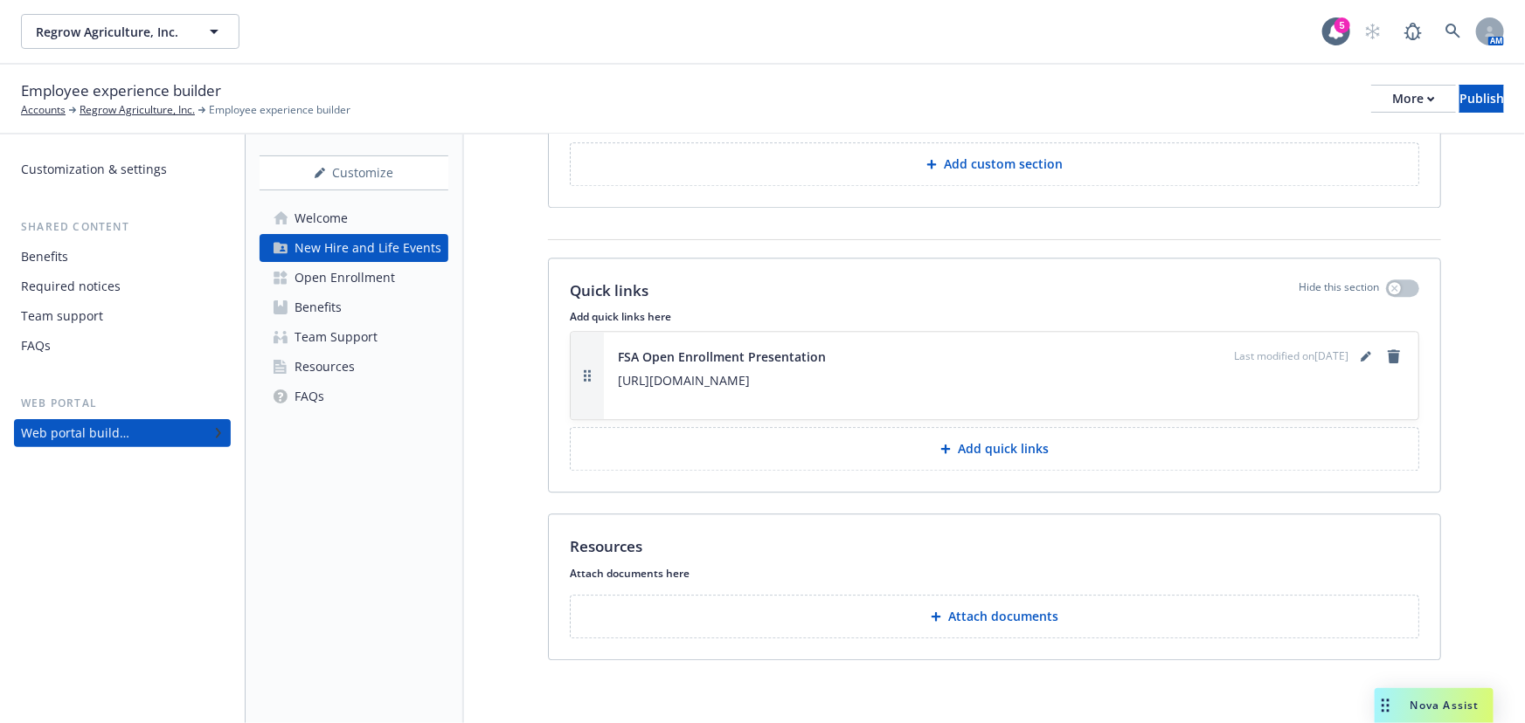
scroll to position [2201, 0]
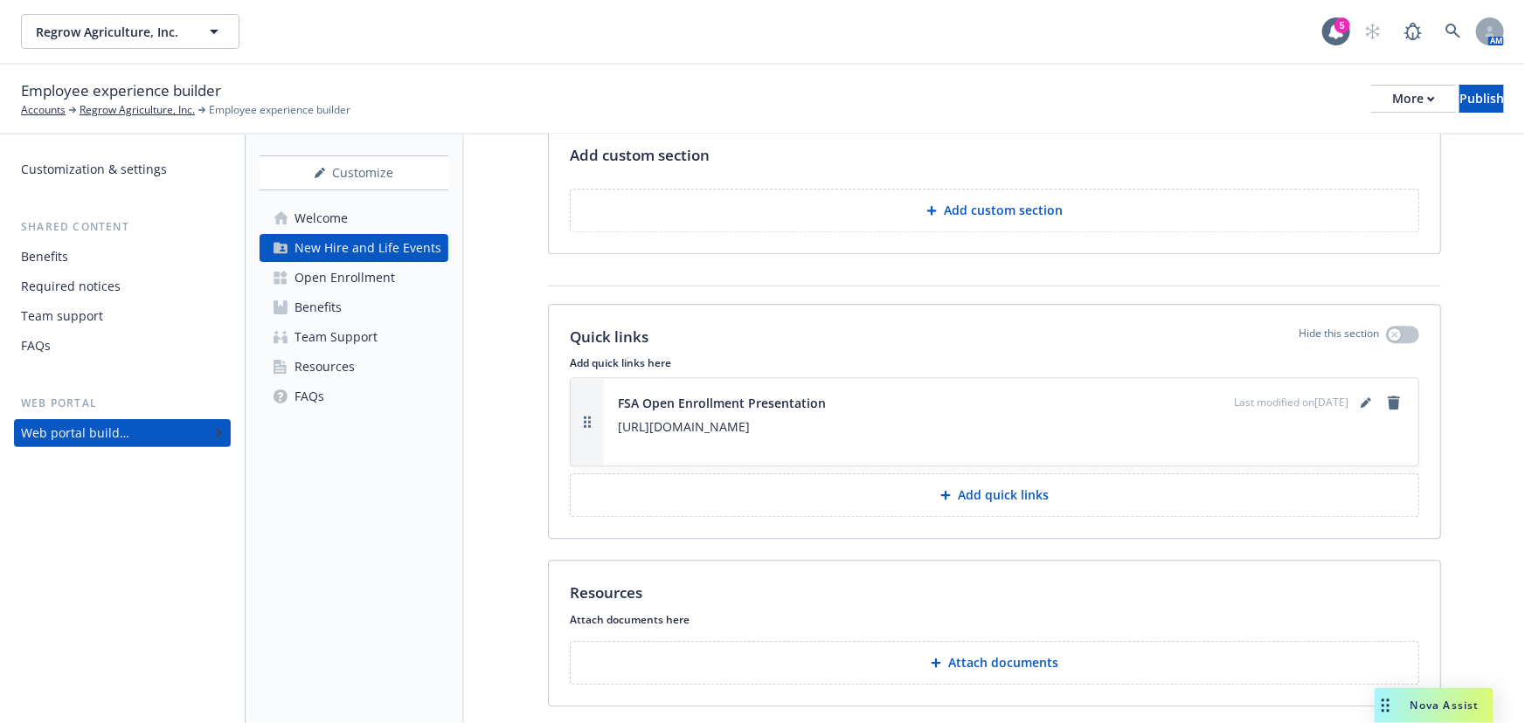
click at [398, 287] on link "Open Enrollment" at bounding box center [353, 278] width 189 height 28
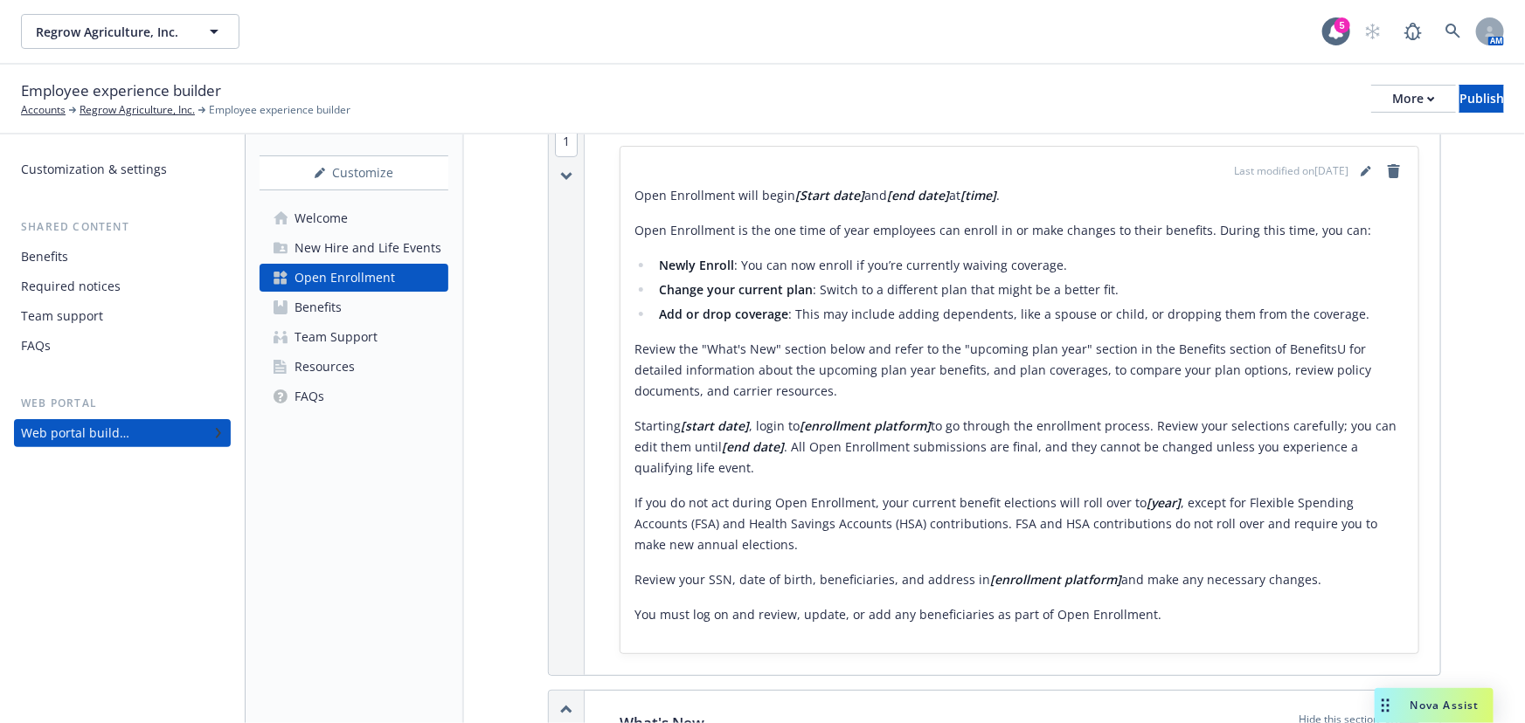
scroll to position [238, 0]
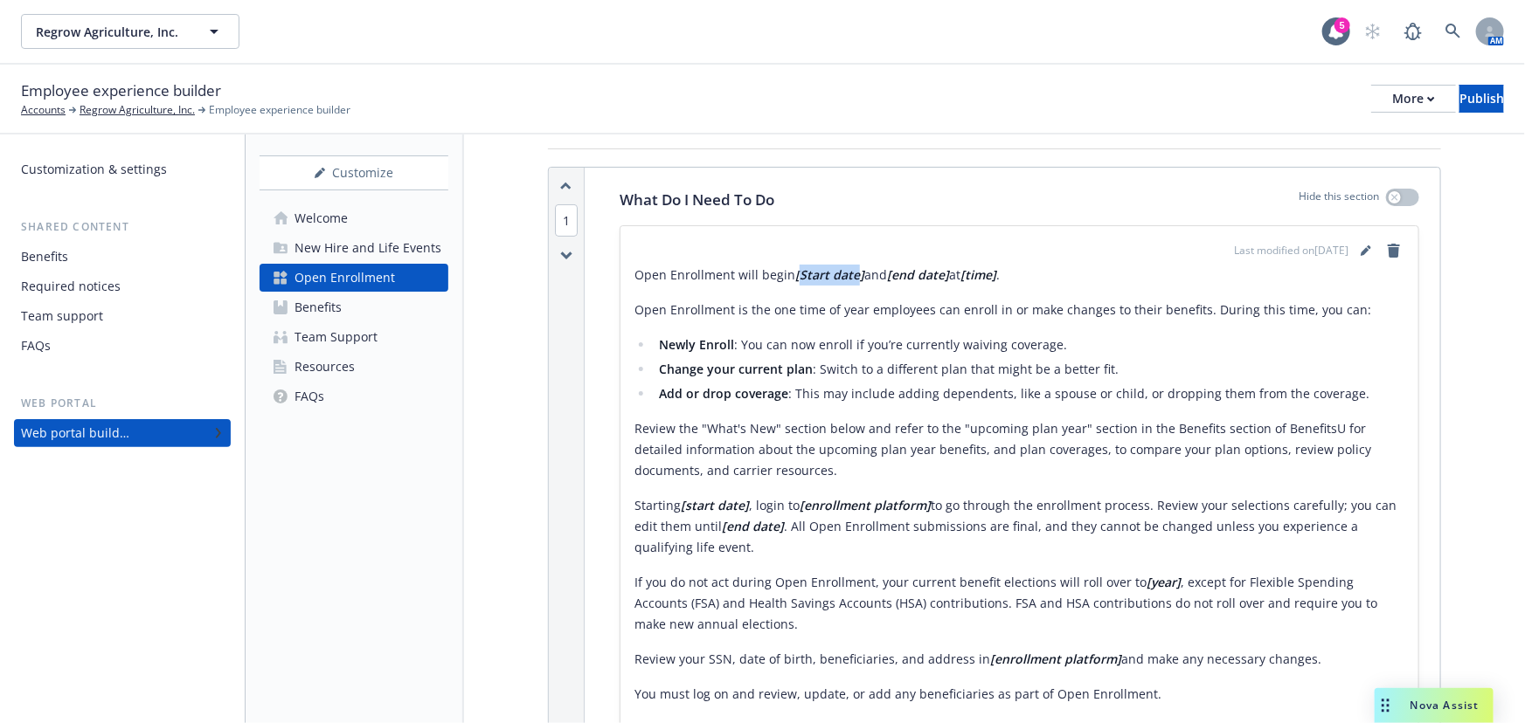
drag, startPoint x: 855, startPoint y: 273, endPoint x: 806, endPoint y: 305, distance: 58.2
click at [795, 279] on strong "[Start date]" at bounding box center [829, 274] width 69 height 17
click at [1360, 247] on icon "editPencil" at bounding box center [1364, 251] width 9 height 9
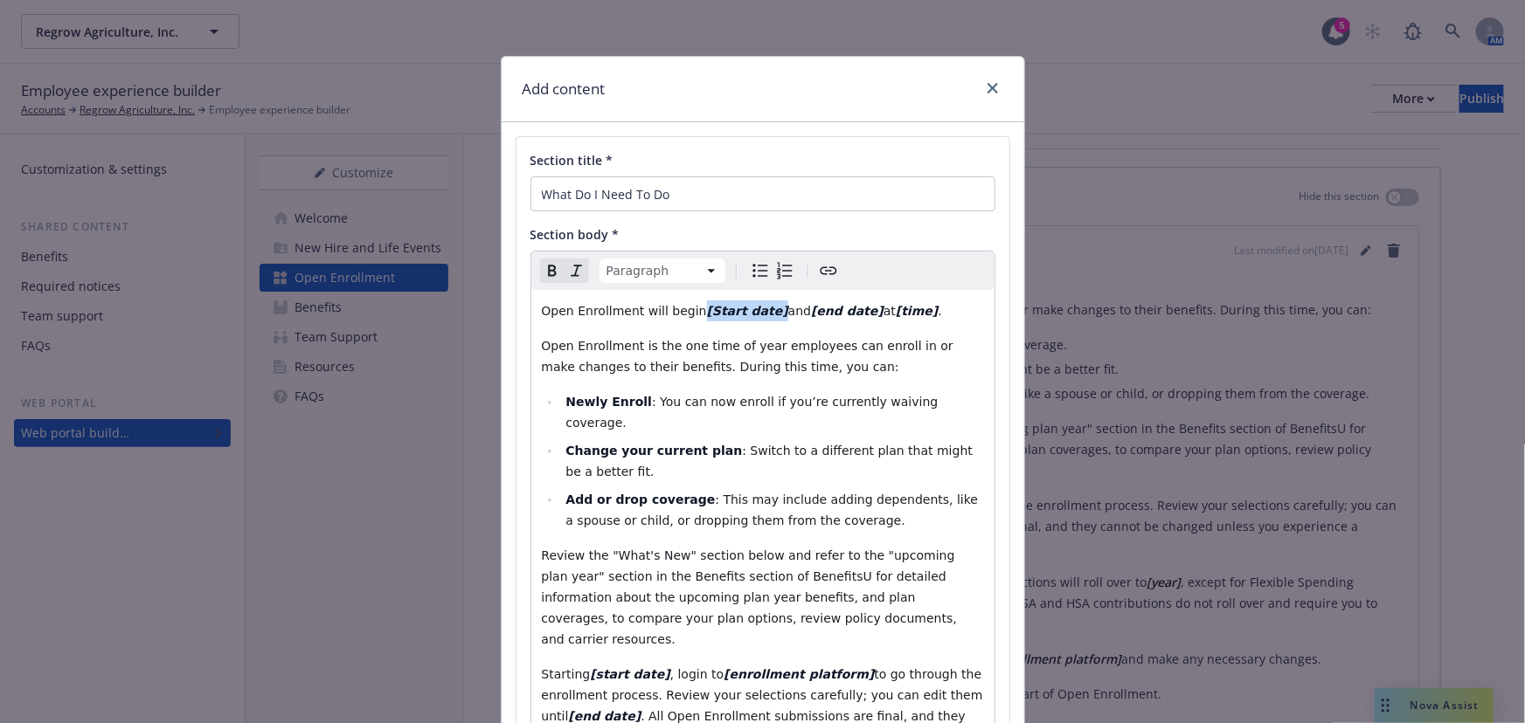
drag, startPoint x: 749, startPoint y: 314, endPoint x: 683, endPoint y: 312, distance: 65.5
click at [683, 312] on p "Open Enrollment will begin [Start date] and [end date] at [time] ." at bounding box center [763, 311] width 442 height 21
drag, startPoint x: 844, startPoint y: 314, endPoint x: 787, endPoint y: 314, distance: 56.8
click at [787, 314] on strong "[end date]" at bounding box center [812, 311] width 73 height 14
click at [822, 308] on strong "October17th" at bounding box center [799, 311] width 46 height 14
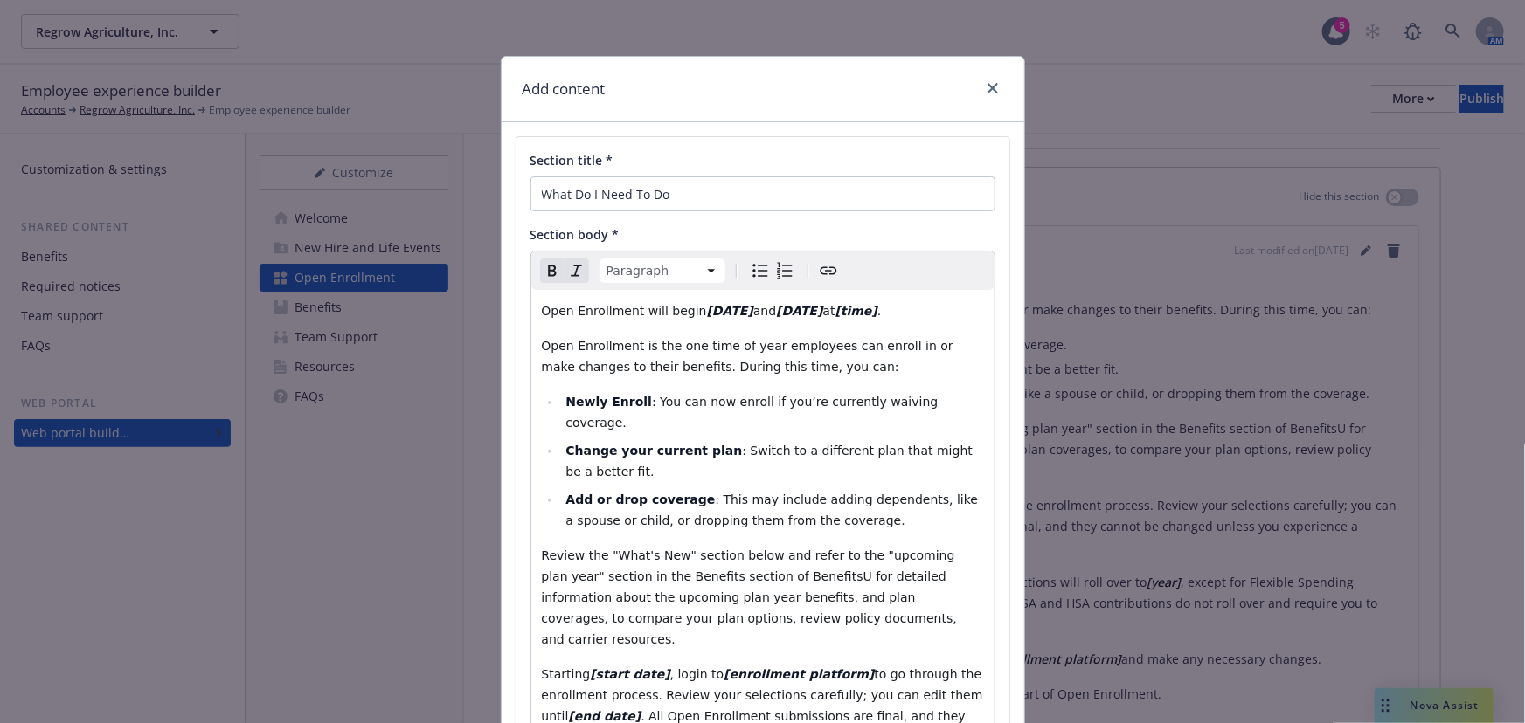
click at [822, 309] on strong "October17th" at bounding box center [799, 311] width 46 height 14
drag, startPoint x: 911, startPoint y: 308, endPoint x: 878, endPoint y: 308, distance: 33.2
click at [877, 308] on strong "[time]" at bounding box center [856, 311] width 42 height 14
click at [864, 306] on p "Open Enrollment will begin October 10th and October 17th ." at bounding box center [763, 311] width 442 height 21
click at [629, 314] on span "Open Enrollment will begin" at bounding box center [624, 311] width 165 height 14
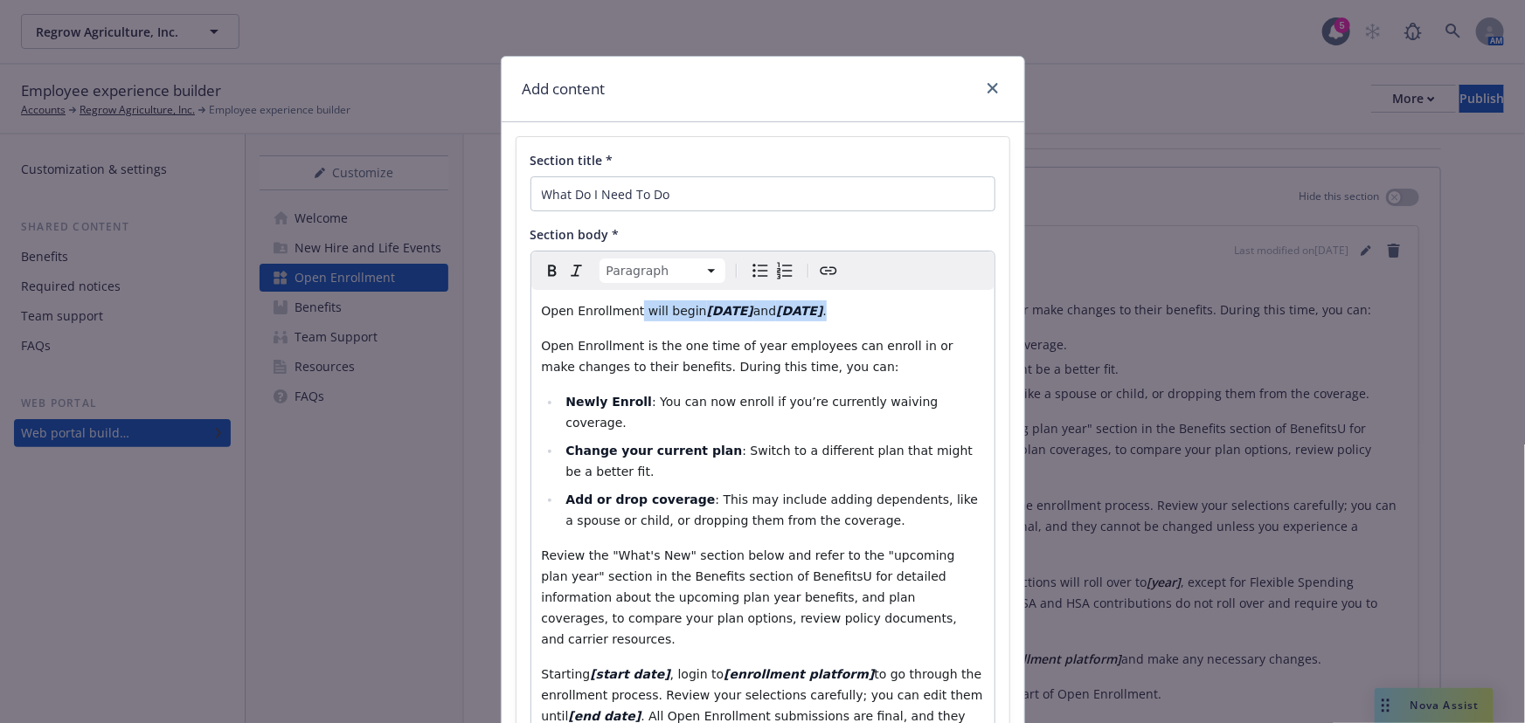
drag, startPoint x: 626, startPoint y: 315, endPoint x: 880, endPoint y: 315, distance: 253.4
click at [880, 315] on p "Open Enrollment will begin October 10th and October 17th ." at bounding box center [763, 311] width 442 height 21
click at [566, 270] on icon "Italic" at bounding box center [576, 270] width 21 height 21
click at [566, 270] on icon "Remove italic" at bounding box center [576, 270] width 21 height 21
click at [904, 339] on span "Open Enrollment is the one time of year employees can enroll in or make changes…" at bounding box center [750, 356] width 416 height 35
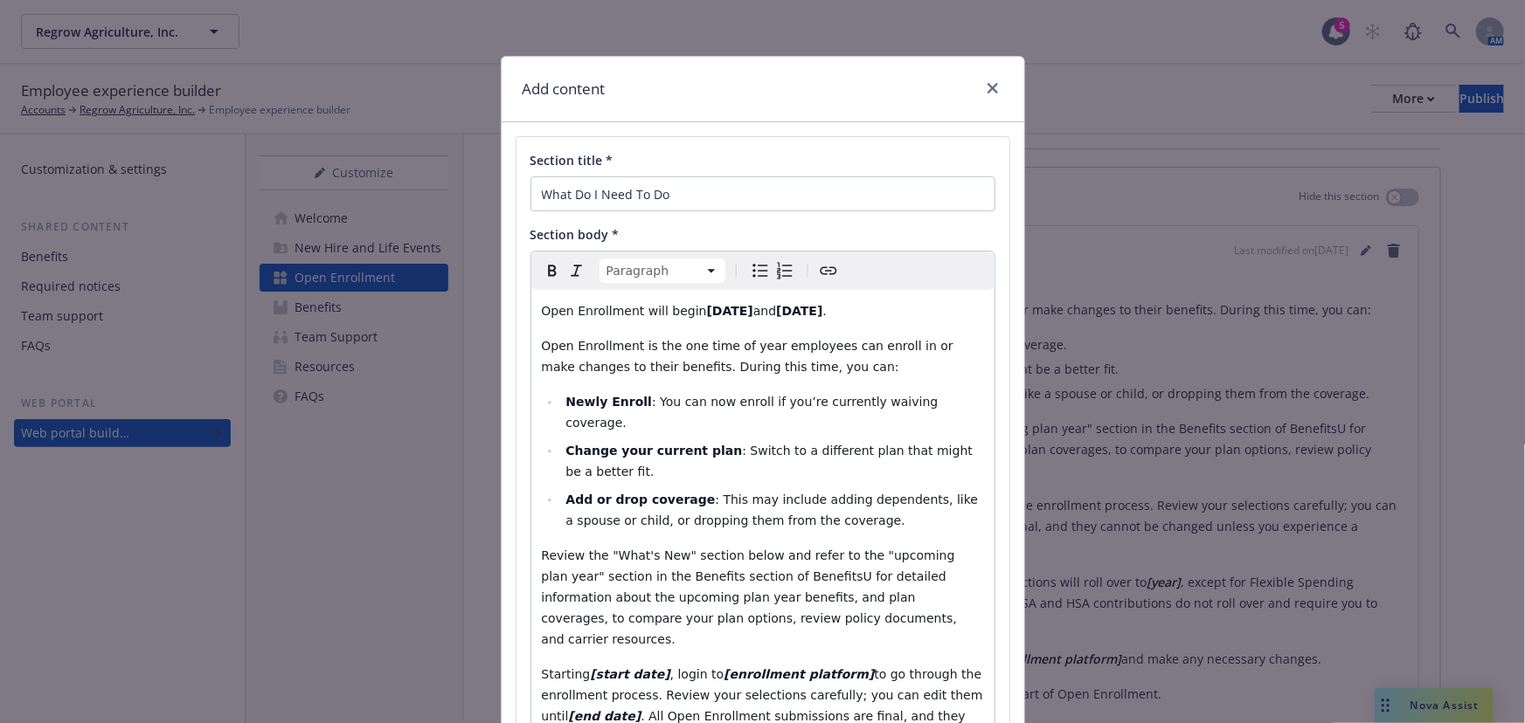
click at [909, 306] on p "Open Enrollment will begin October 10th and October 17th ." at bounding box center [763, 311] width 442 height 21
click at [789, 304] on strong "October 17th" at bounding box center [799, 311] width 46 height 14
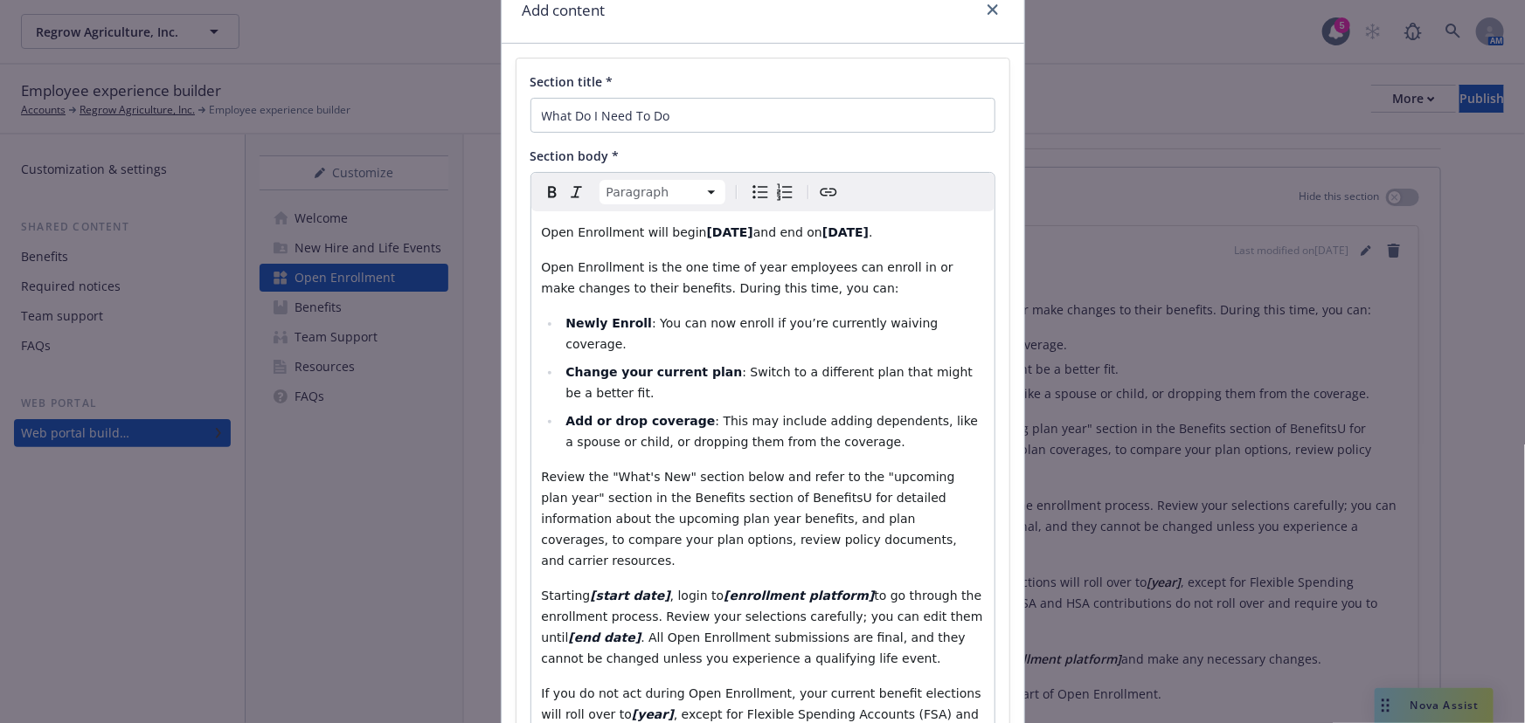
click at [882, 438] on div "Open Enrollment will begin October 10th and end on October 17th . Open Enrollme…" at bounding box center [762, 560] width 463 height 699
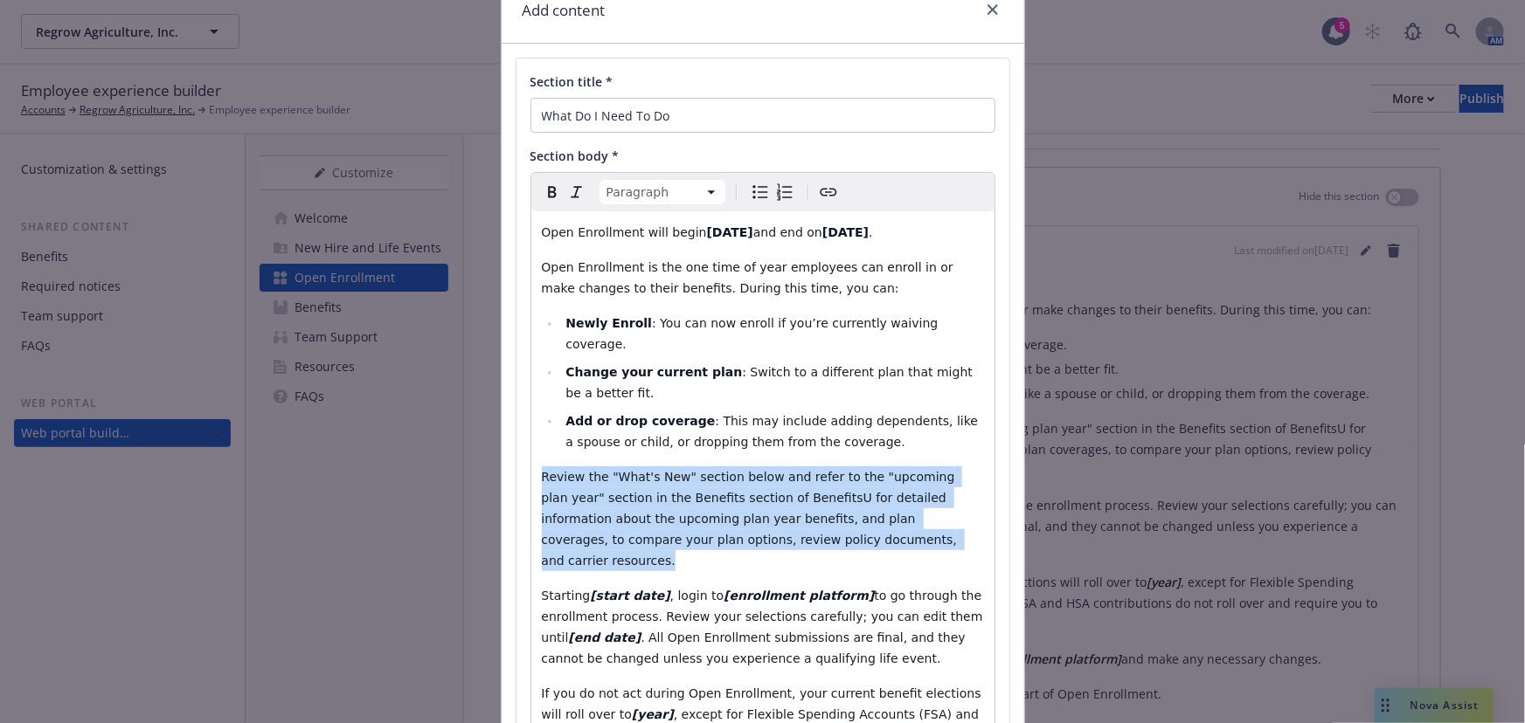
drag, startPoint x: 814, startPoint y: 509, endPoint x: 524, endPoint y: 460, distance: 294.1
click at [531, 460] on div "Open Enrollment will begin October 10th and end on October 17th . Open Enrollme…" at bounding box center [762, 560] width 463 height 699
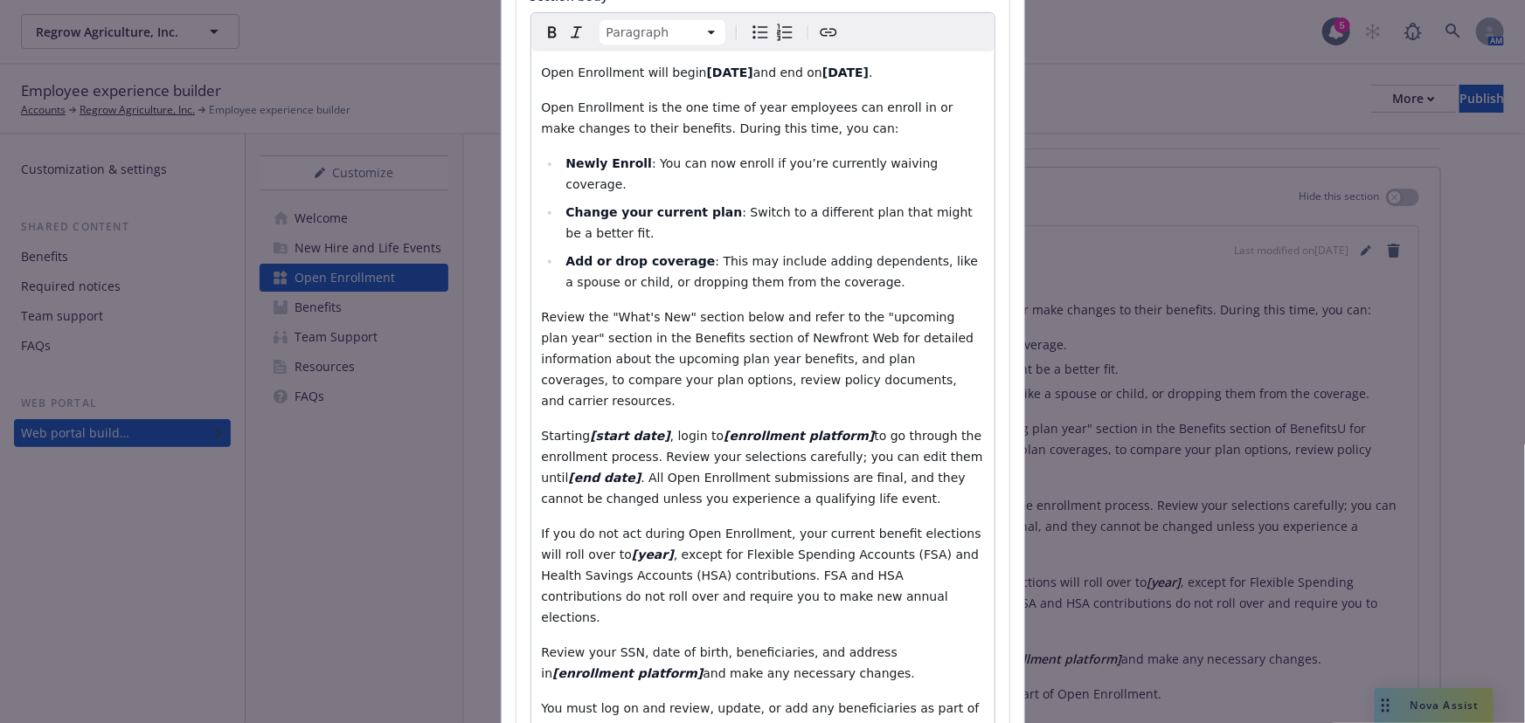
scroll to position [317, 0]
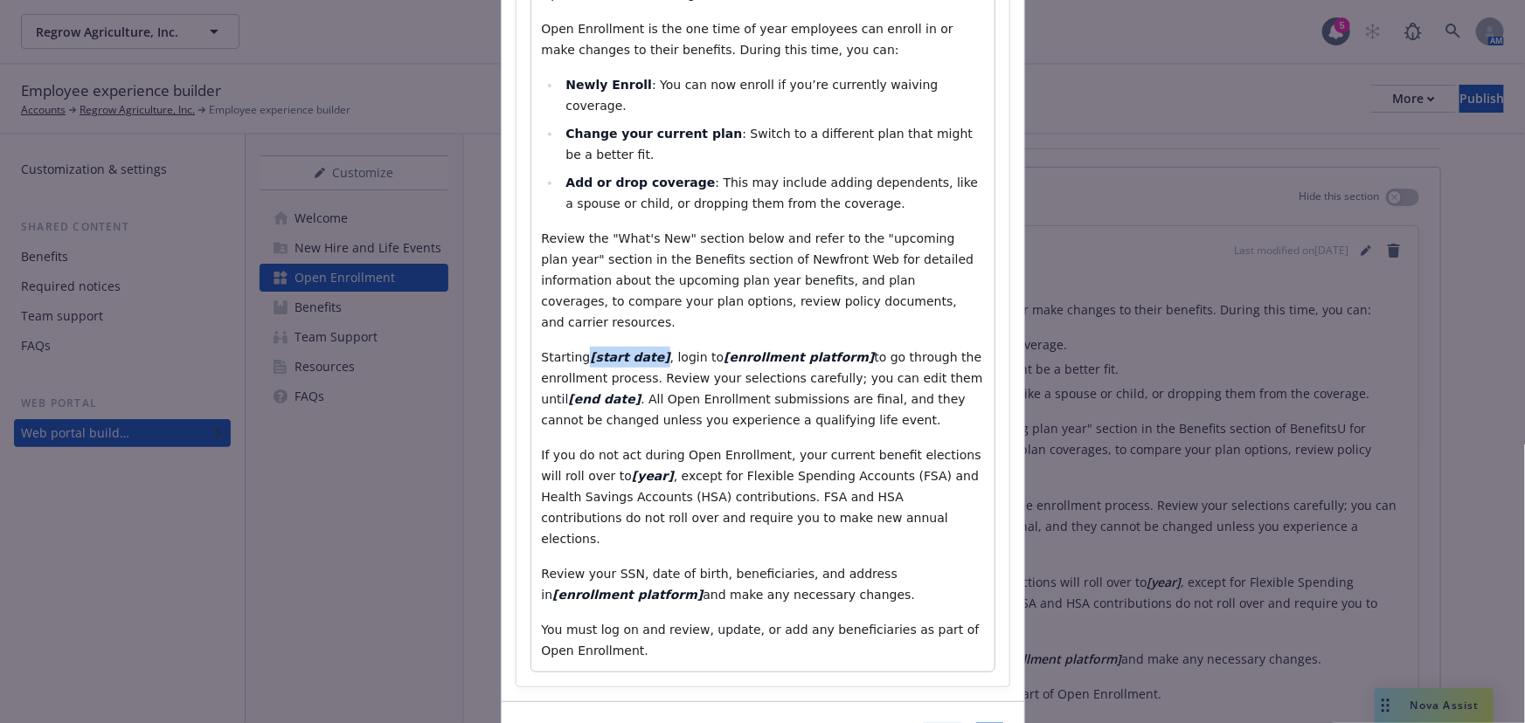
drag, startPoint x: 644, startPoint y: 319, endPoint x: 578, endPoint y: 315, distance: 65.7
click at [578, 347] on p "Starting [start date] , login to [enrollment platform] to go through the enroll…" at bounding box center [763, 389] width 442 height 84
drag, startPoint x: 673, startPoint y: 318, endPoint x: 523, endPoint y: 318, distance: 149.4
click at [530, 318] on div "Paragraph Paragraph Heading 1 Heading 2 Heading 3 Heading 4 Heading 5 Heading 6…" at bounding box center [762, 303] width 465 height 739
click at [723, 350] on span "to go through the enrollment process. Review your selections carefully; you can…" at bounding box center [765, 378] width 446 height 56
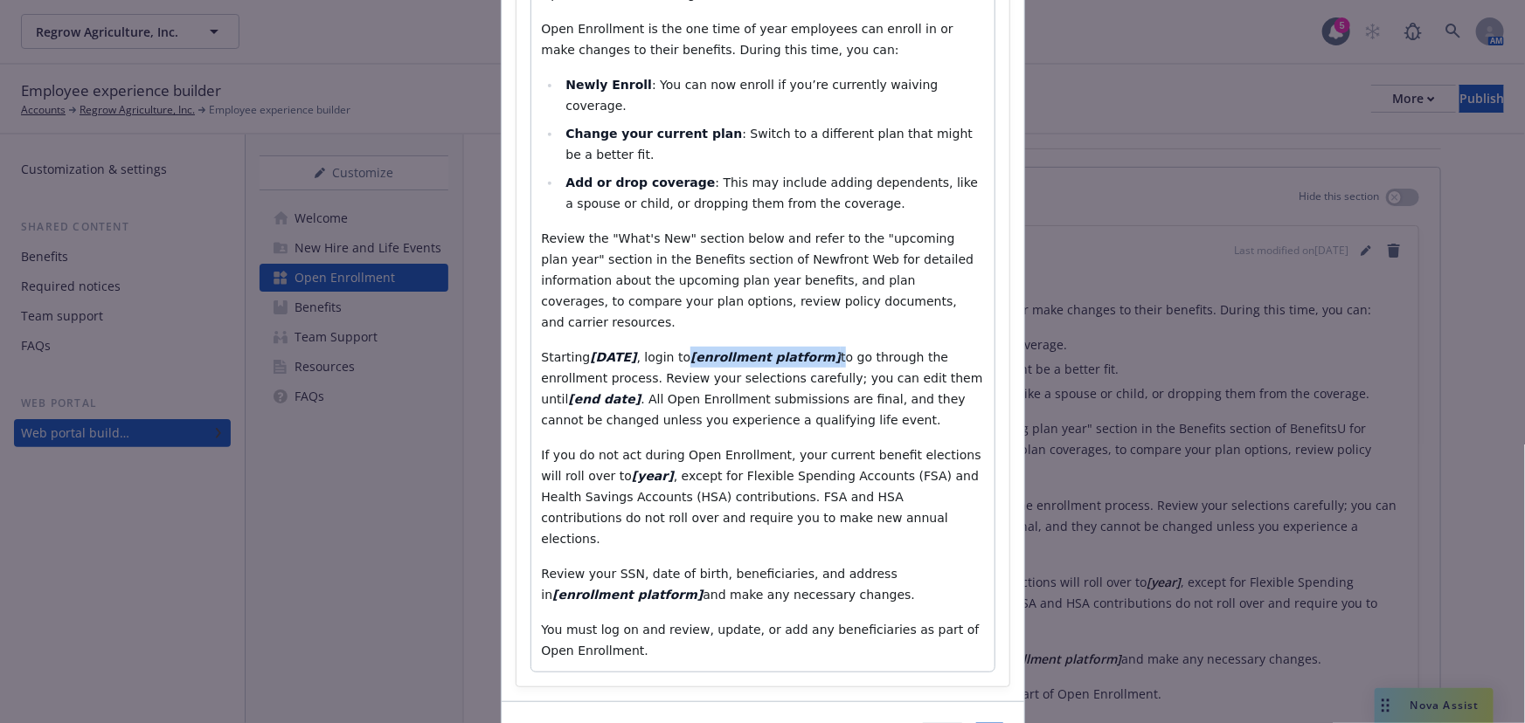
drag, startPoint x: 833, startPoint y: 314, endPoint x: 706, endPoint y: 315, distance: 127.6
click at [706, 347] on p "Starting October 10th , login to [enrollment platform] to go through the enroll…" at bounding box center [763, 389] width 442 height 84
drag, startPoint x: 823, startPoint y: 309, endPoint x: 489, endPoint y: 315, distance: 333.8
click at [489, 315] on div "Add content Section title * What Do I Need To Do Section body * Paragraph Parag…" at bounding box center [762, 361] width 1525 height 723
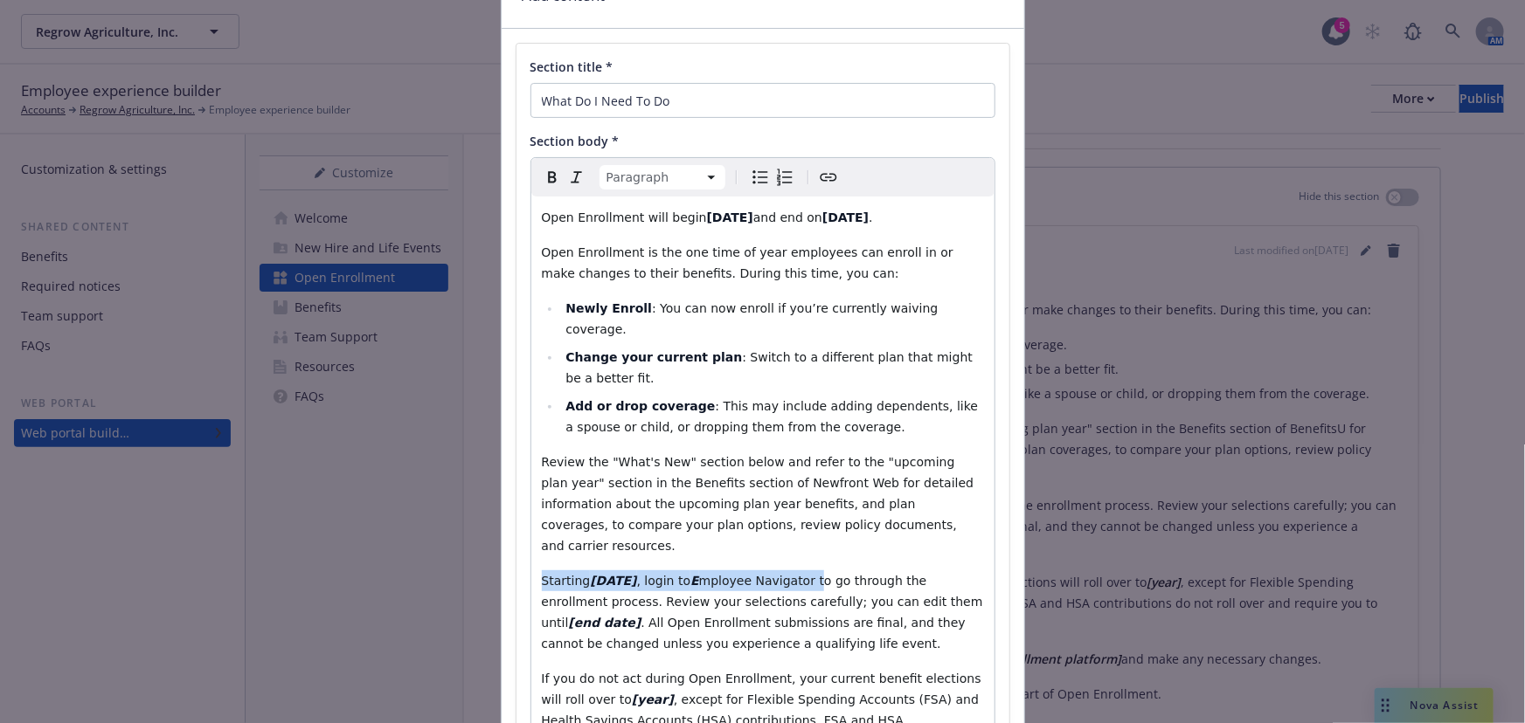
scroll to position [0, 0]
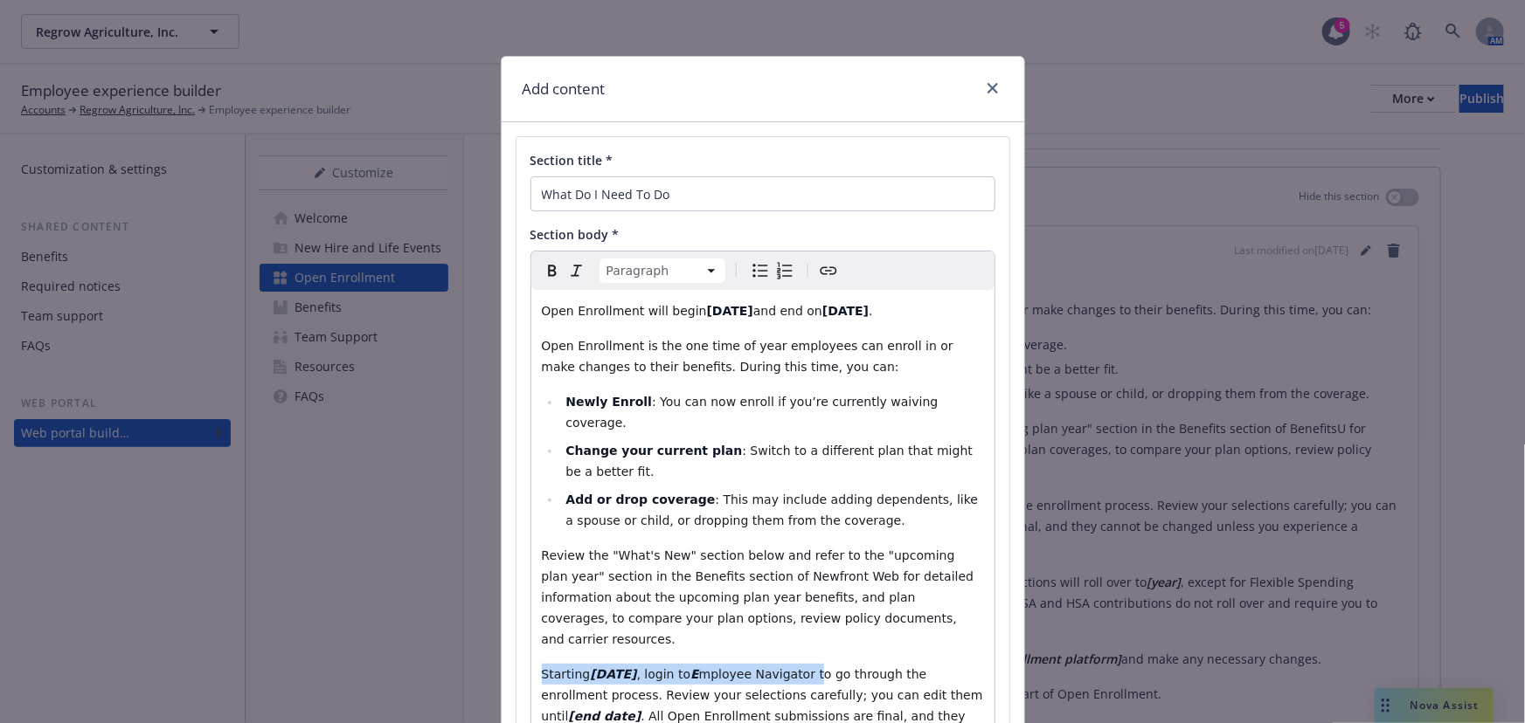
click at [568, 281] on button "Italic" at bounding box center [576, 271] width 24 height 24
click at [569, 280] on icon "Remove italic" at bounding box center [576, 270] width 21 height 21
click at [835, 667] on span "mployee Navigator to go through the enrollment process. Review your selections …" at bounding box center [765, 695] width 446 height 56
drag, startPoint x: 818, startPoint y: 632, endPoint x: 708, endPoint y: 629, distance: 110.1
click at [708, 664] on p "Starting October 10th , login to E mployee Navigator to go through the enrollme…" at bounding box center [763, 706] width 442 height 84
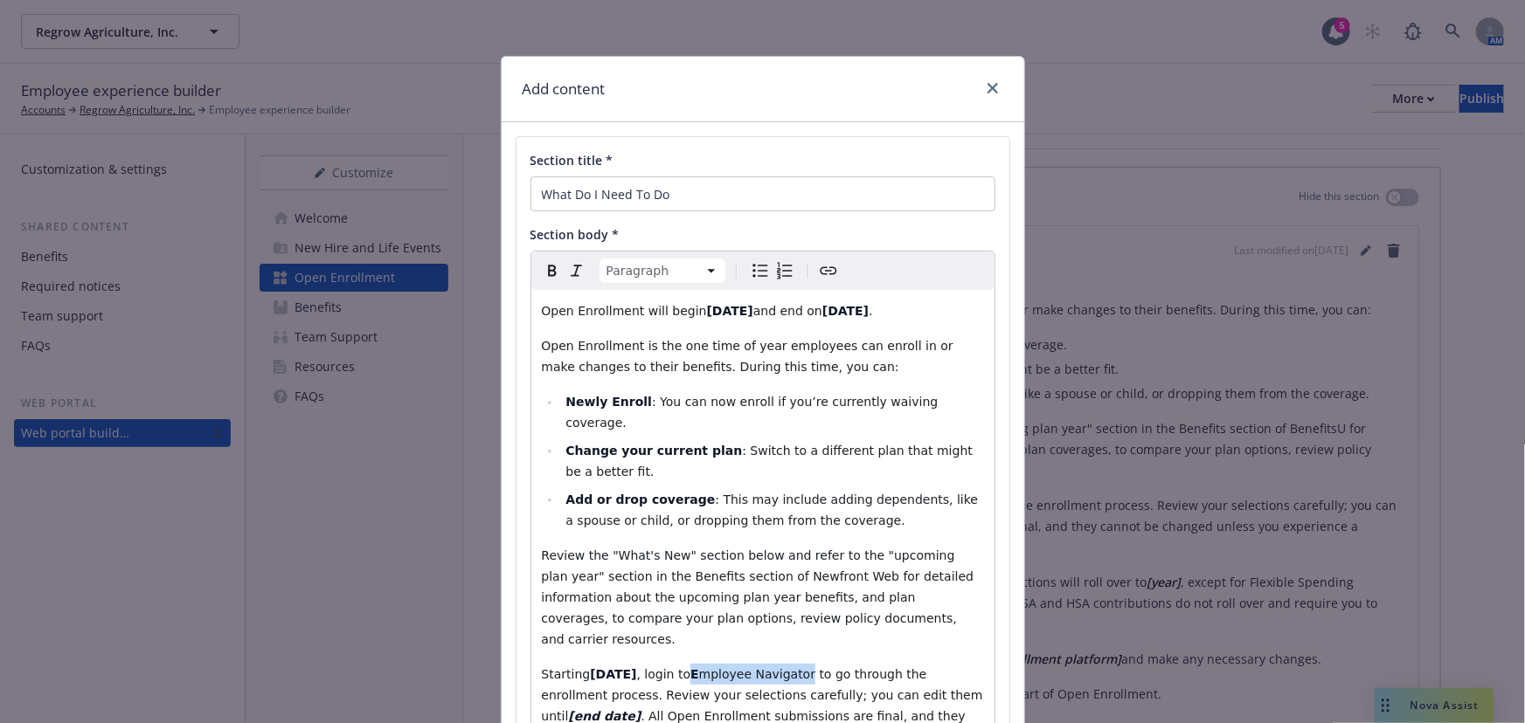
click at [546, 277] on icon "Bold" at bounding box center [552, 270] width 21 height 21
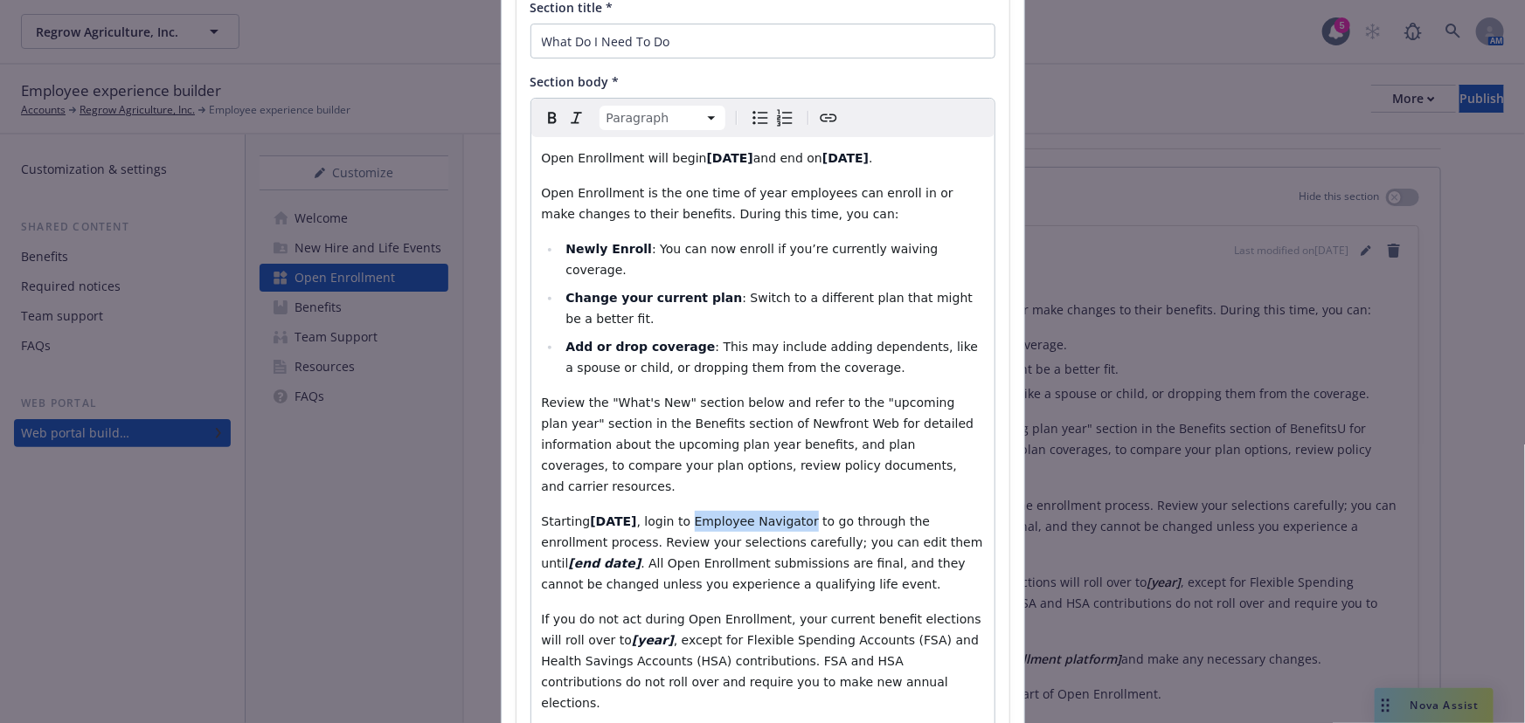
scroll to position [158, 0]
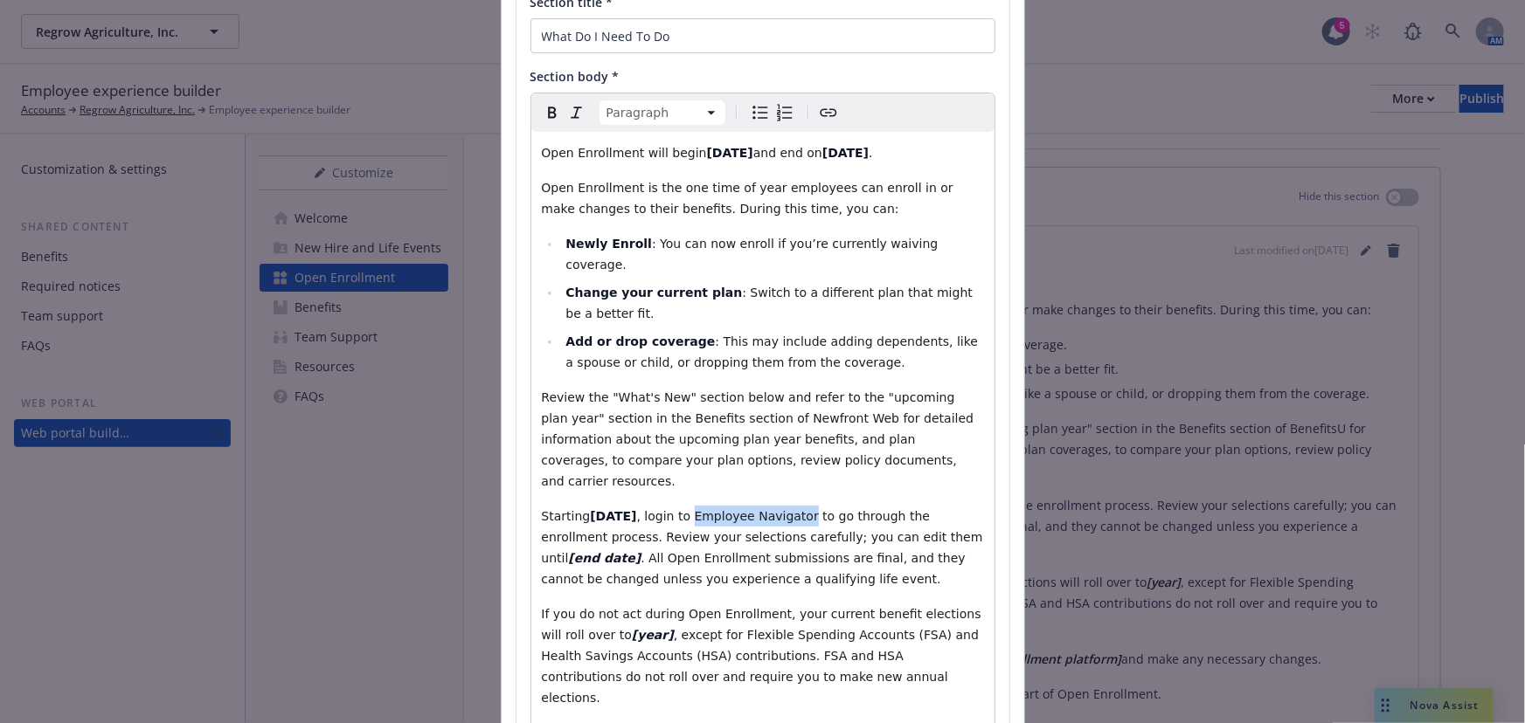
click at [780, 509] on span ", login to Employee Navigator to go through the enrollment process. Review your…" at bounding box center [765, 537] width 446 height 56
drag, startPoint x: 819, startPoint y: 468, endPoint x: 708, endPoint y: 468, distance: 111.0
click at [708, 509] on span ", login to Employee Navigator to go through the enrollment process. Review your…" at bounding box center [765, 537] width 446 height 56
click at [840, 509] on span ", login to Employee Navigator to go through the enrollment process. Review your…" at bounding box center [765, 537] width 446 height 56
drag, startPoint x: 817, startPoint y: 476, endPoint x: 708, endPoint y: 474, distance: 109.2
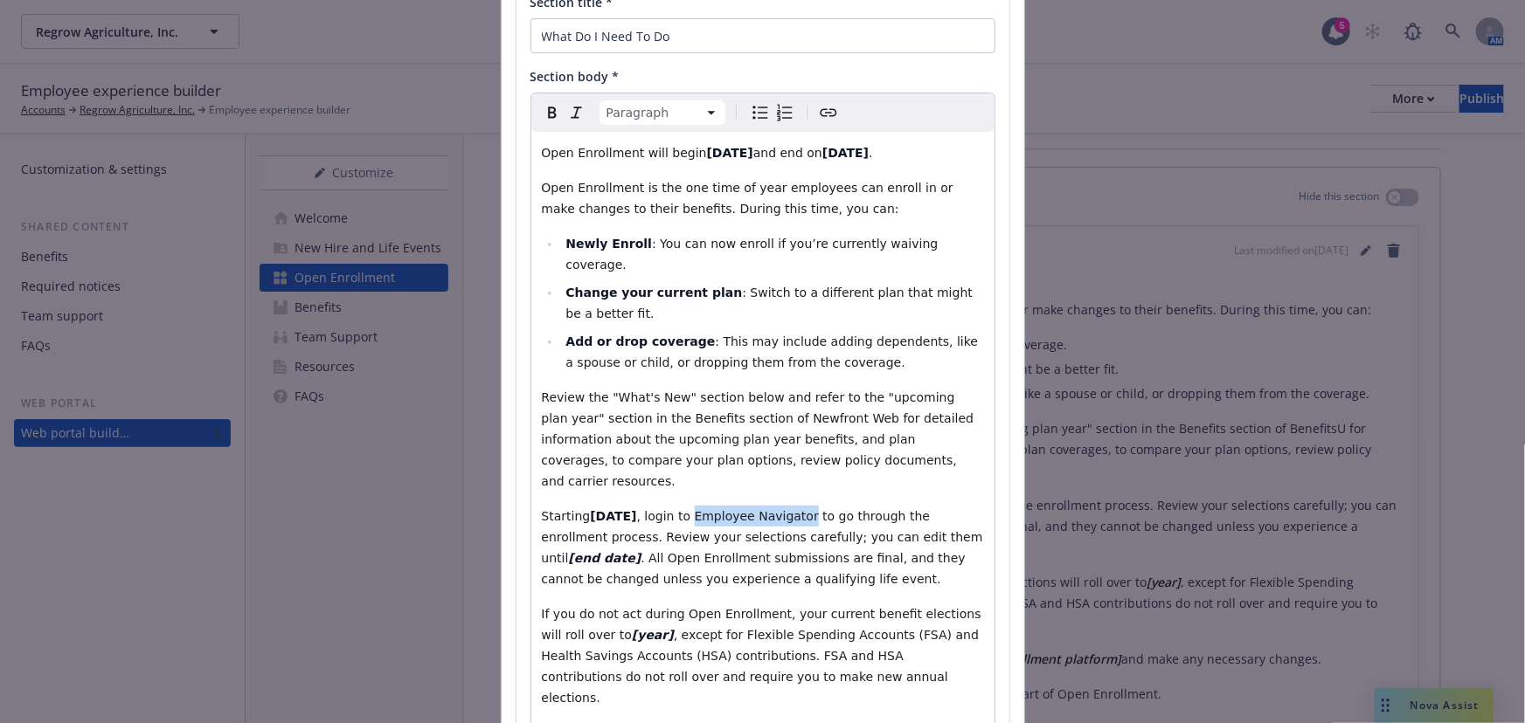
click at [708, 509] on span ", login to Employee Navigator to go through the enrollment process. Review your…" at bounding box center [765, 537] width 446 height 56
click at [823, 106] on icon "Create link" at bounding box center [828, 112] width 21 height 21
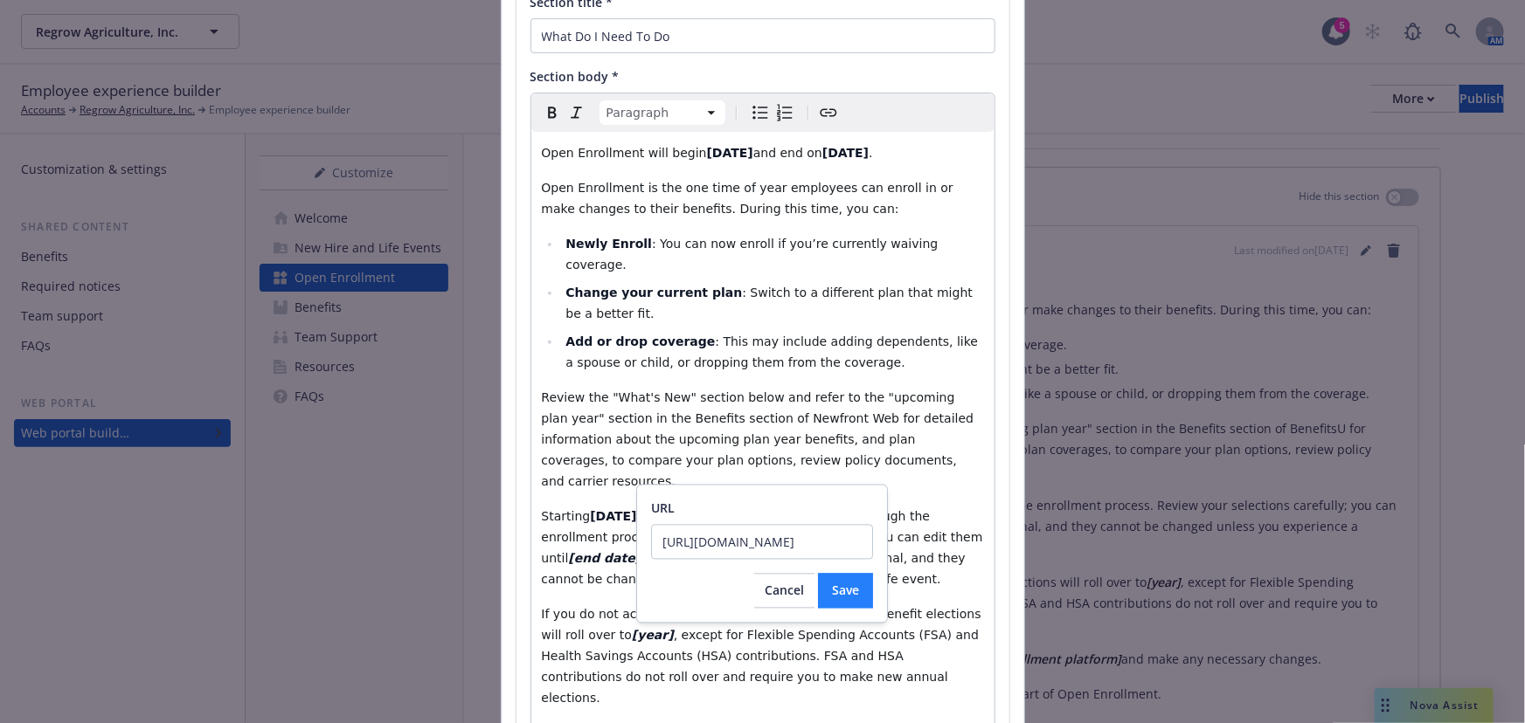
scroll to position [0, 1054]
type input "https://www.employeenavigator.com/identity/Account/Login?ReturnUrl=%2Fidentity%…"
click at [861, 596] on button "Save" at bounding box center [845, 591] width 55 height 35
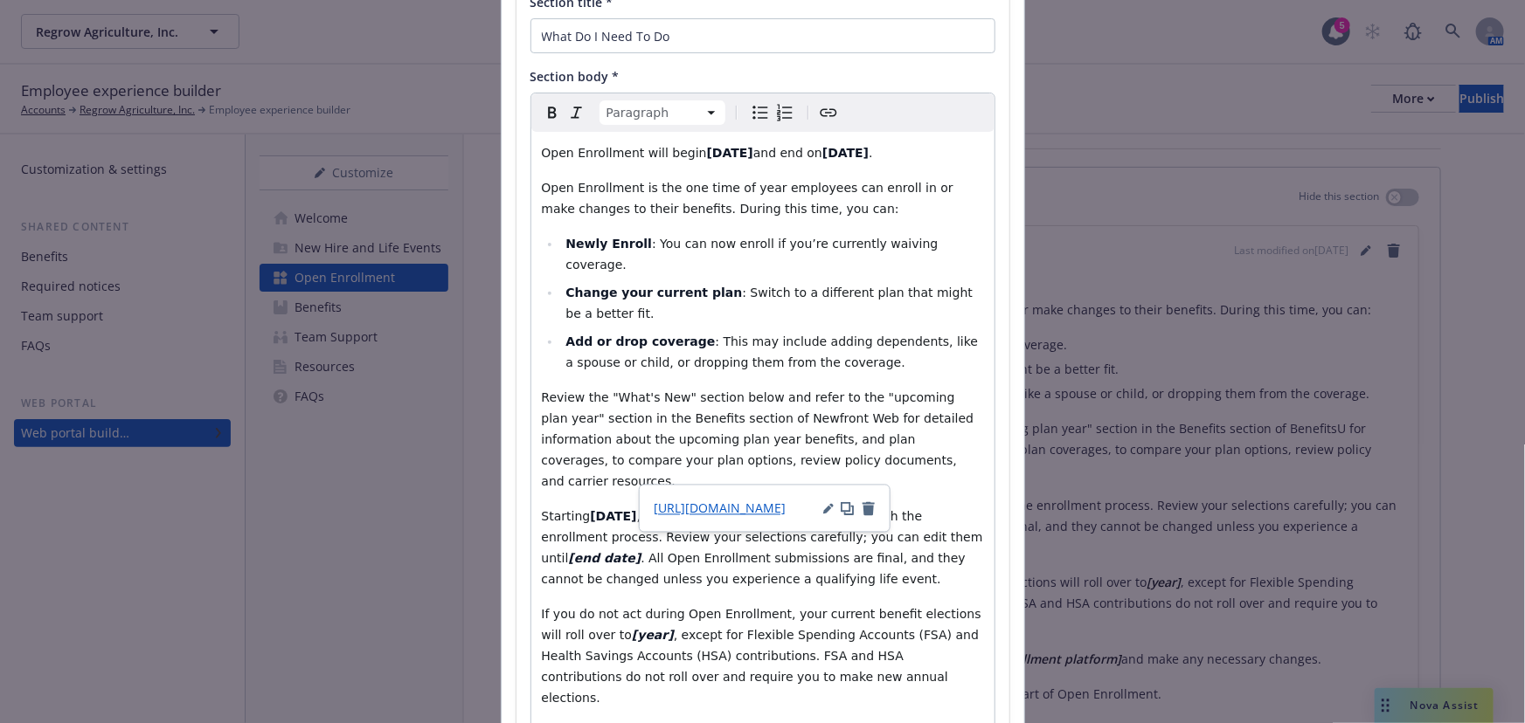
click at [873, 607] on span "If you do not act during Open Enrollment, your current benefit elections will r…" at bounding box center [764, 624] width 444 height 35
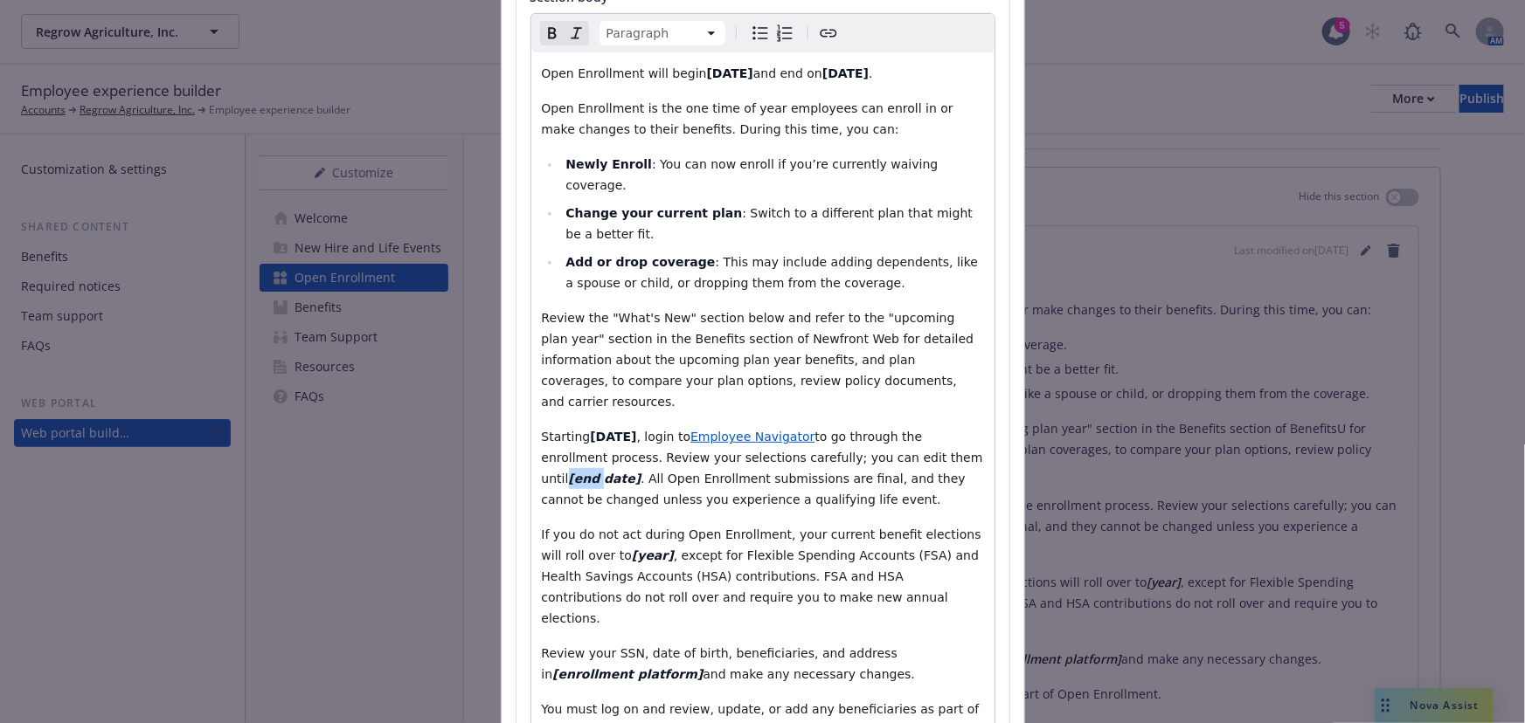
drag, startPoint x: 977, startPoint y: 414, endPoint x: 949, endPoint y: 416, distance: 28.0
click at [641, 472] on strong "[end date]" at bounding box center [605, 479] width 73 height 14
drag, startPoint x: 605, startPoint y: 436, endPoint x: 536, endPoint y: 436, distance: 69.9
click at [542, 436] on span "to go through the enrollment process. Review your selections carefully; you can…" at bounding box center [765, 468] width 446 height 77
click at [545, 35] on icon "Bold" at bounding box center [552, 33] width 21 height 21
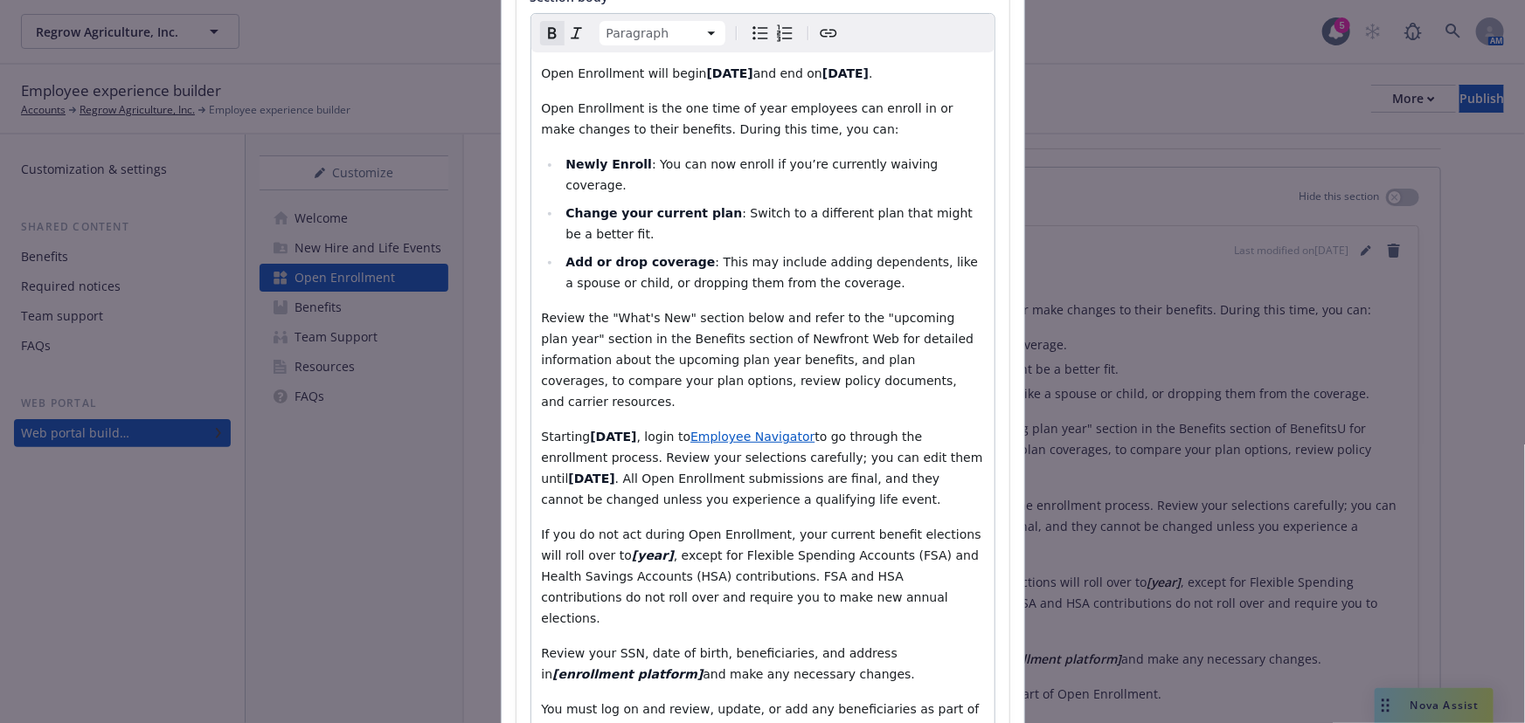
click at [820, 528] on span "If you do not act during Open Enrollment, your current benefit elections will r…" at bounding box center [764, 545] width 444 height 35
click at [847, 460] on p "Starting October 10th , login to Employee Navigator to go through the enrollmen…" at bounding box center [763, 468] width 442 height 84
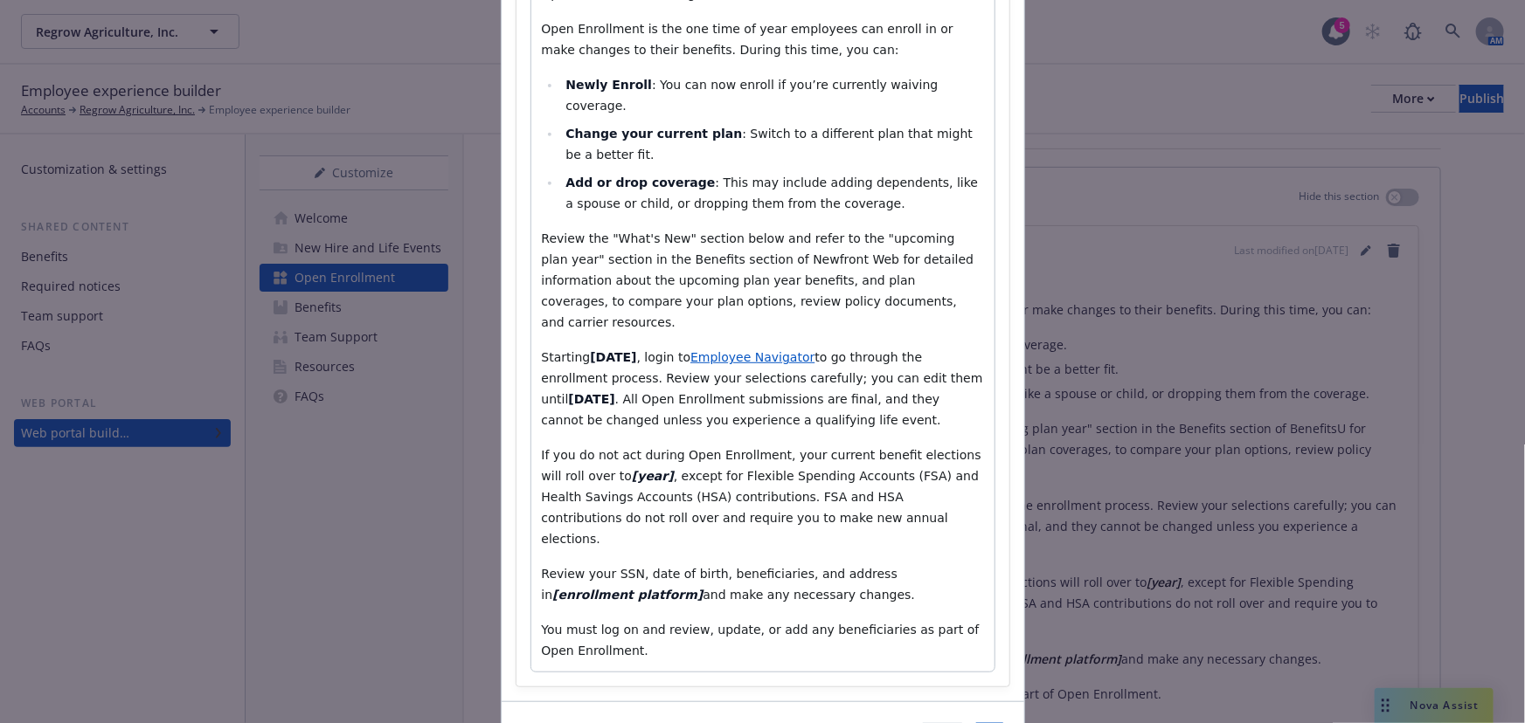
click at [632, 469] on strong "[year]" at bounding box center [653, 476] width 42 height 14
drag, startPoint x: 695, startPoint y: 434, endPoint x: 575, endPoint y: 435, distance: 119.7
click at [575, 445] on p "If you do not act during Open Enrollment, your current benefit elections will r…" at bounding box center [763, 497] width 442 height 105
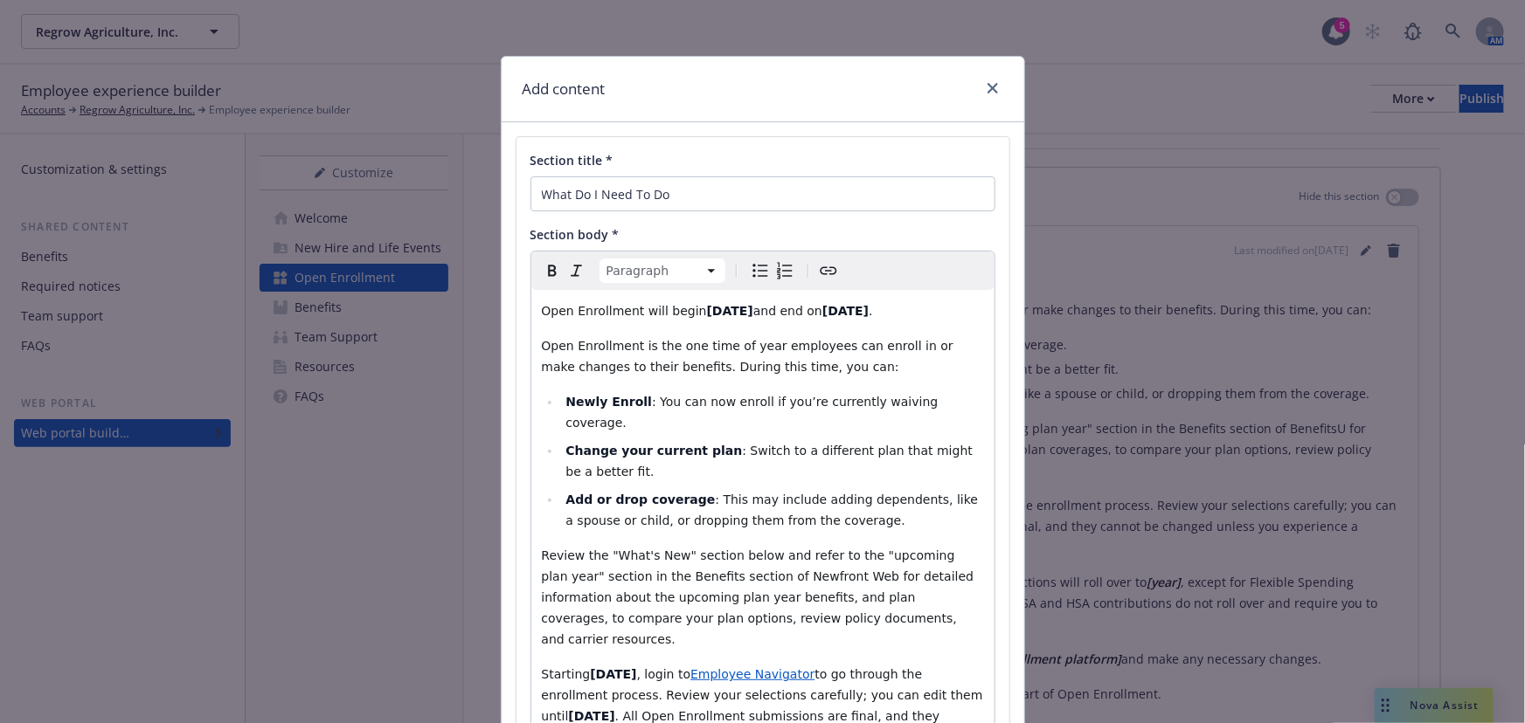
click at [566, 267] on icon "Italic" at bounding box center [576, 270] width 21 height 21
click at [550, 270] on icon "Bold" at bounding box center [552, 270] width 21 height 21
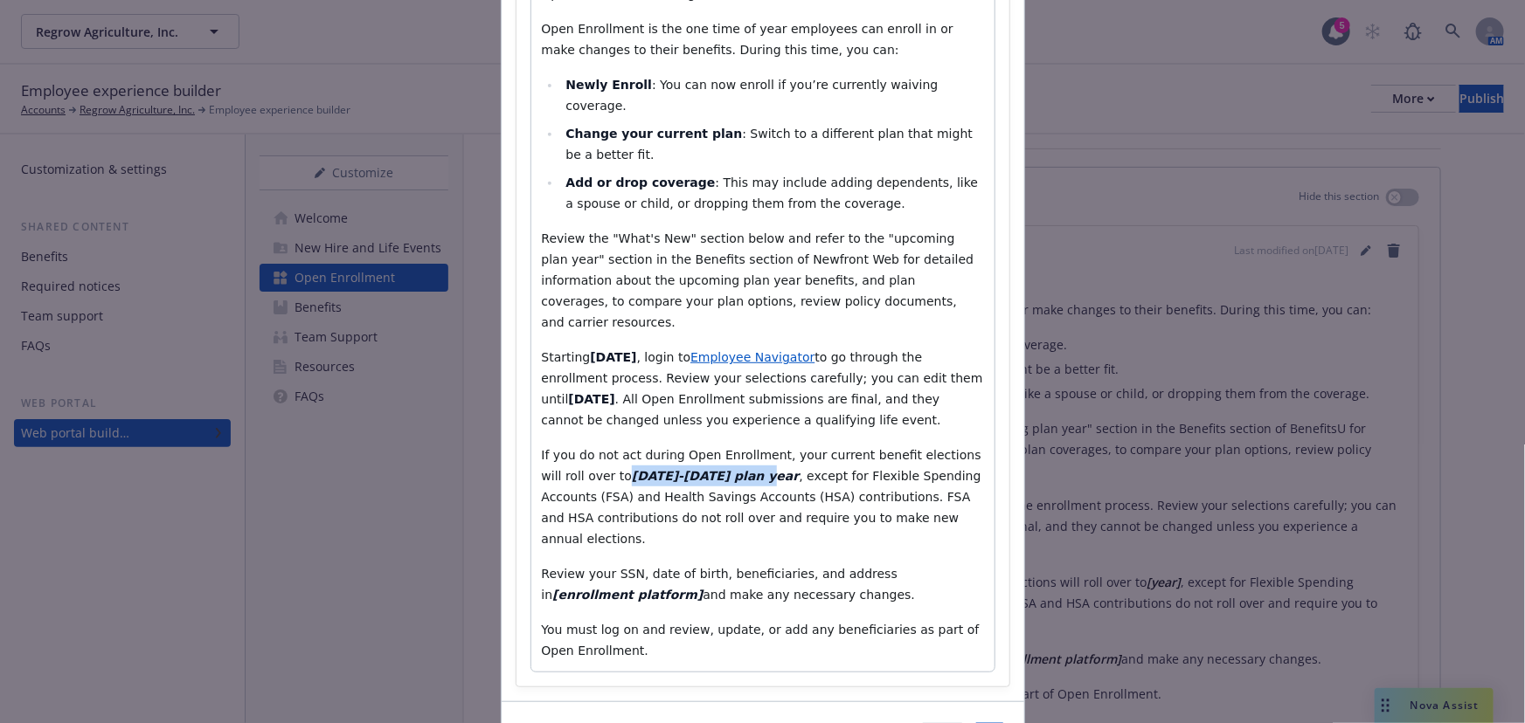
scroll to position [79, 0]
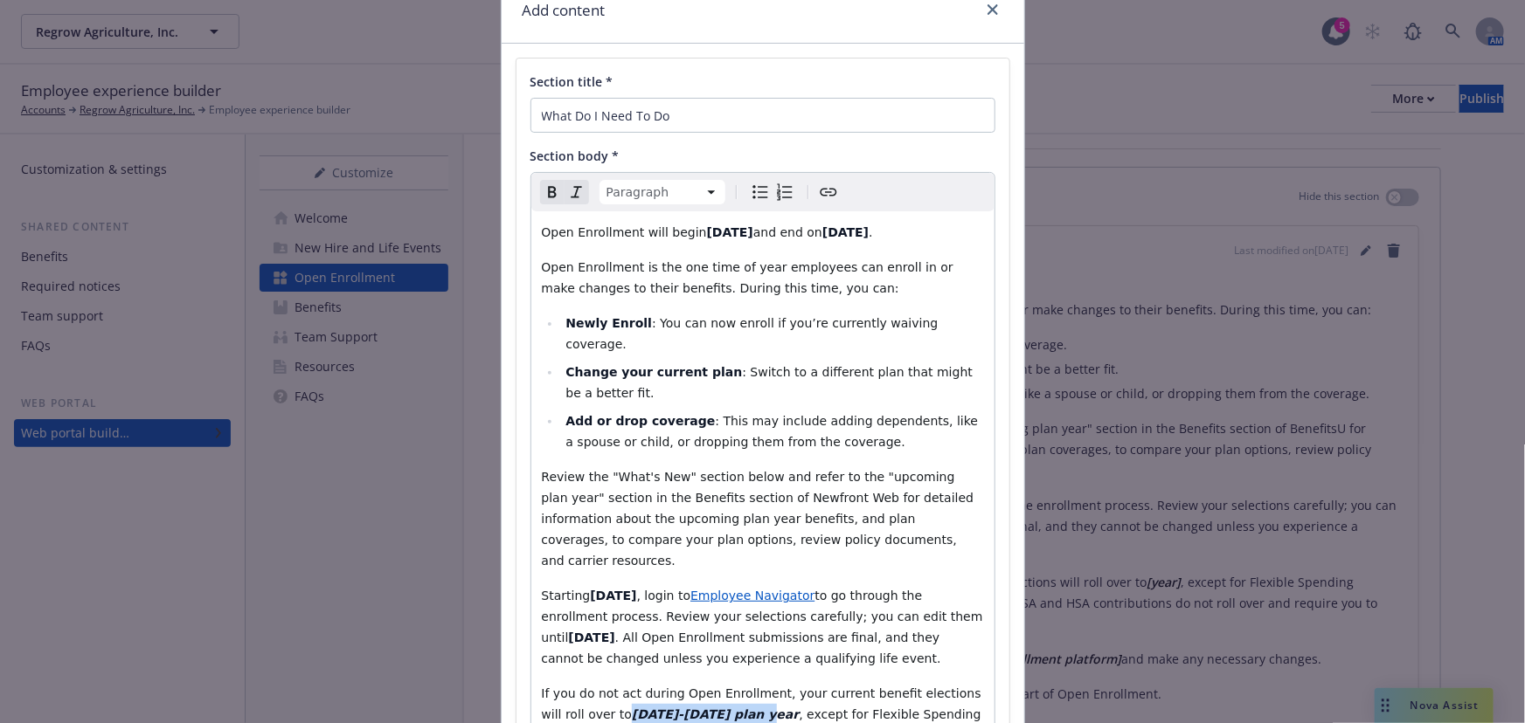
click at [567, 191] on icon "Remove italic" at bounding box center [576, 192] width 21 height 21
click at [545, 190] on icon "Remove bold" at bounding box center [552, 192] width 21 height 21
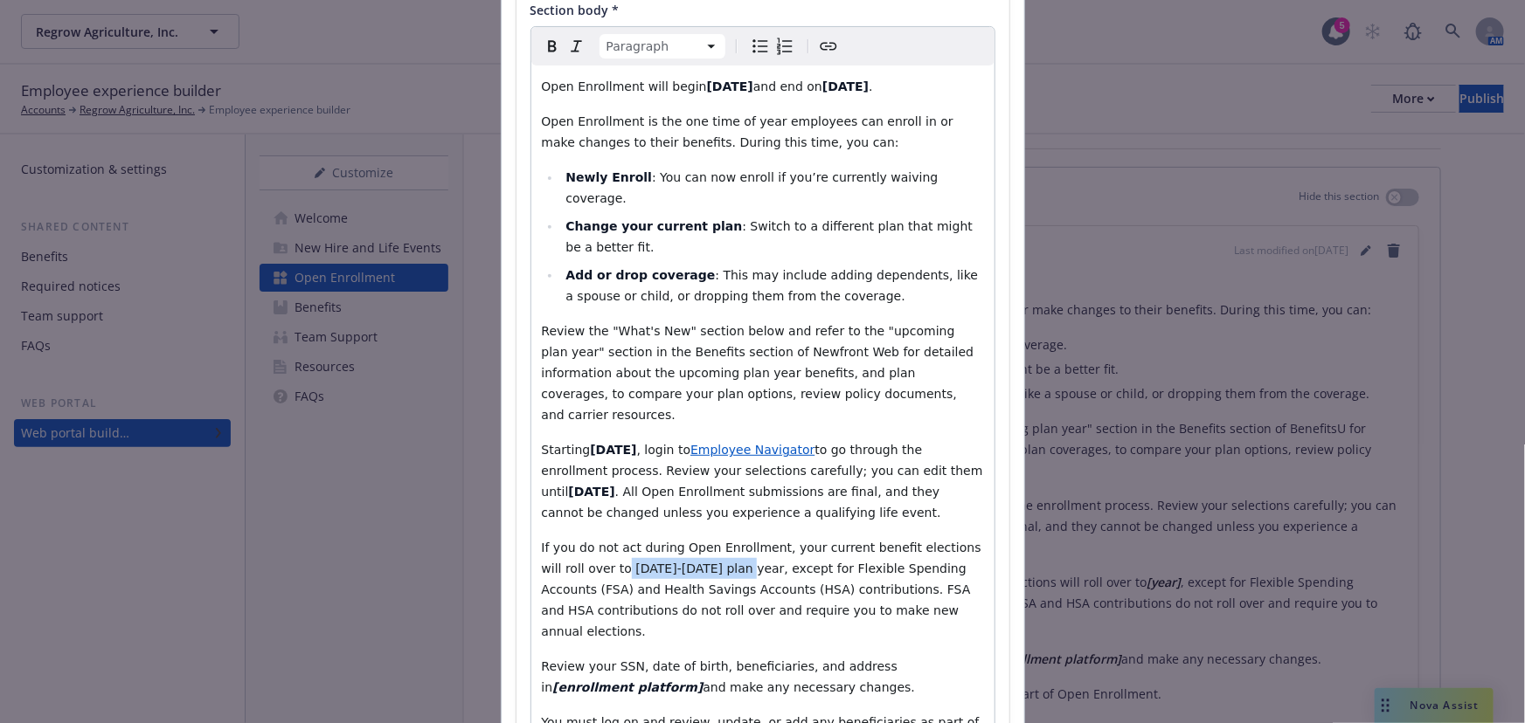
scroll to position [238, 0]
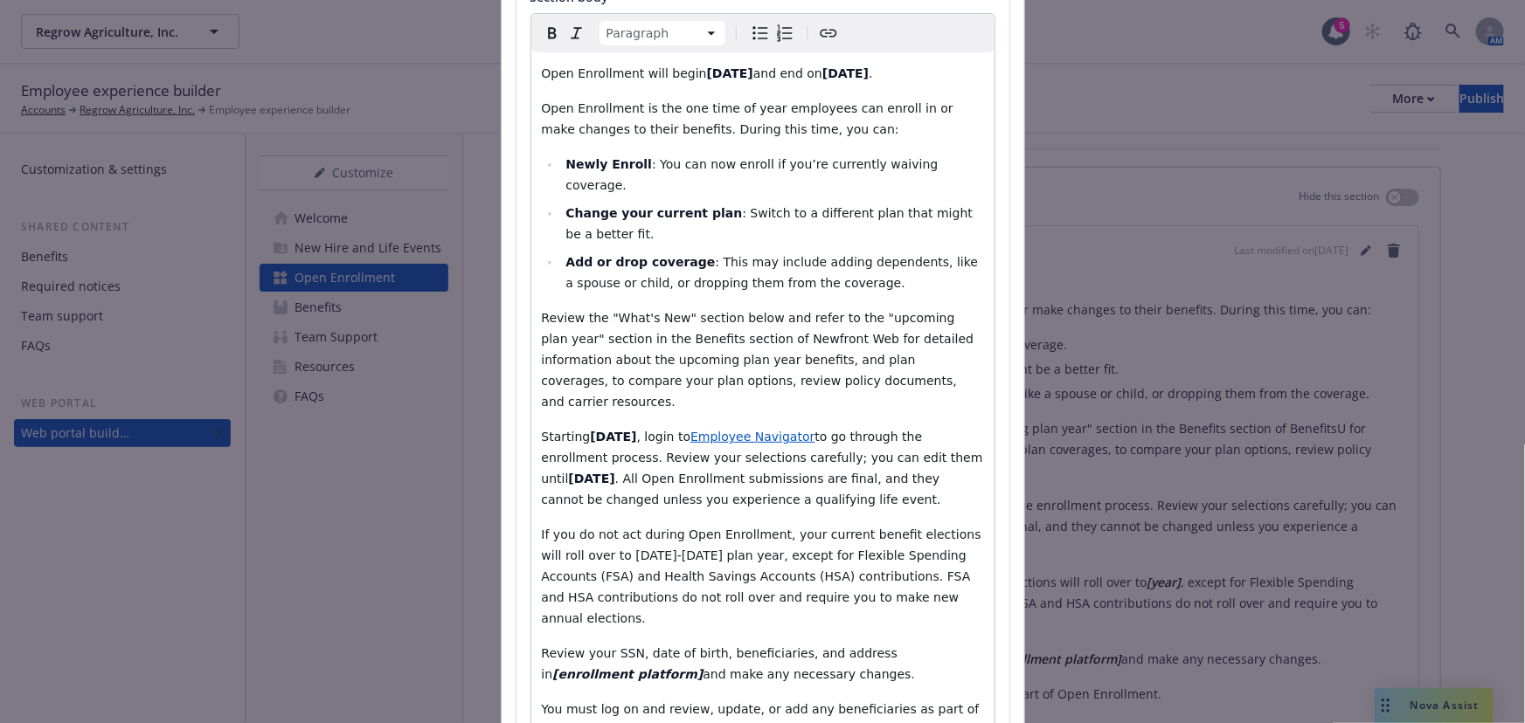
click at [787, 528] on span "If you do not act during Open Enrollment, your current benefit elections will r…" at bounding box center [764, 577] width 444 height 98
click at [577, 528] on span "If you do not act during Open Enrollment, your current benefit elections will r…" at bounding box center [764, 577] width 444 height 98
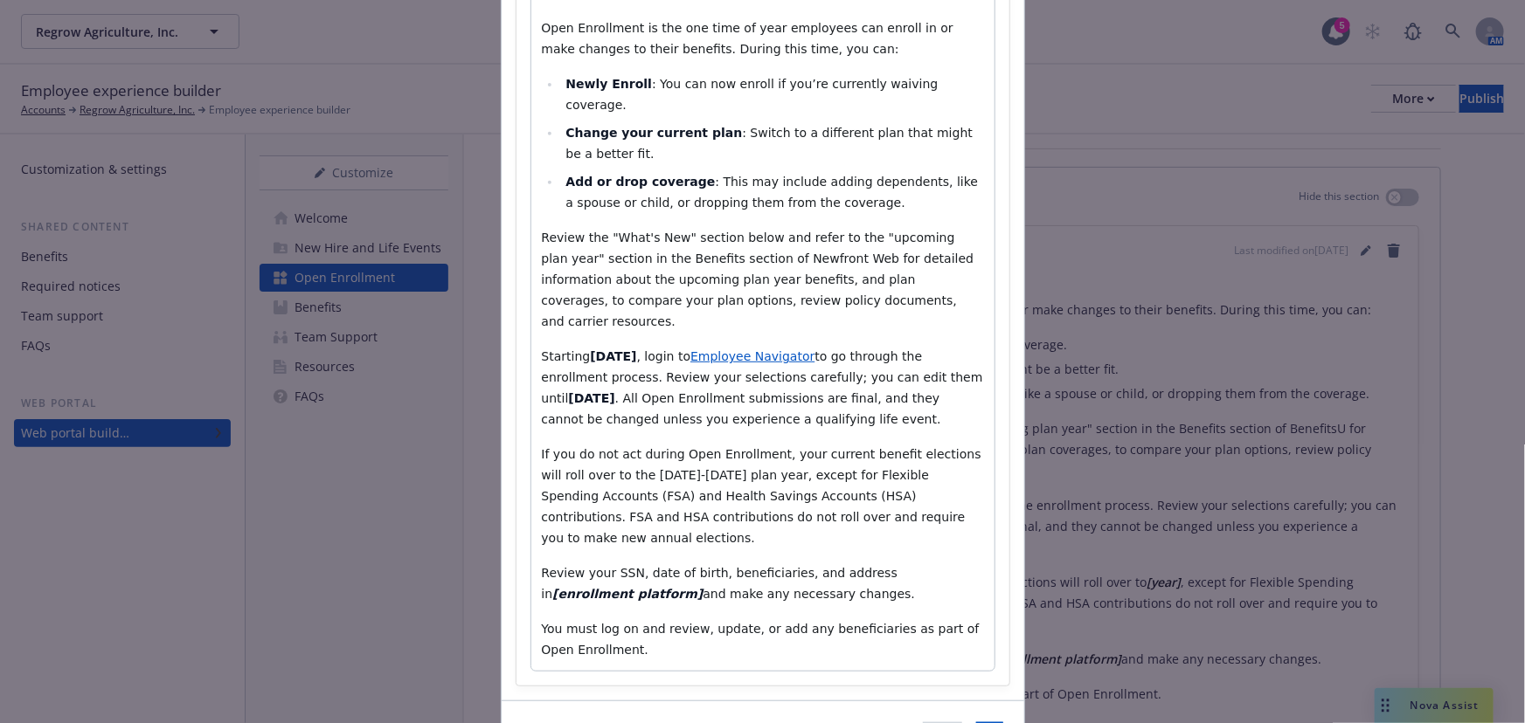
scroll to position [366, 0]
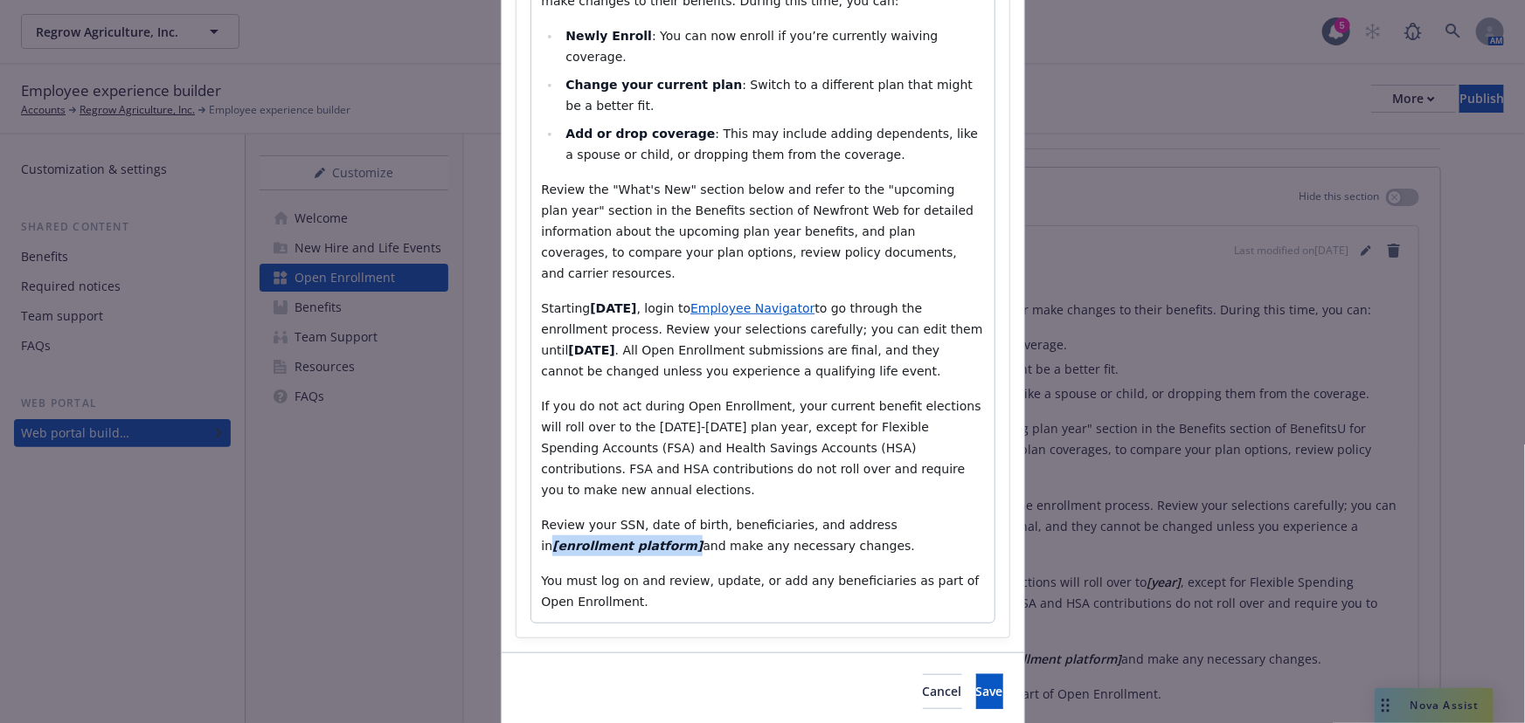
drag, startPoint x: 861, startPoint y: 461, endPoint x: 591, endPoint y: 489, distance: 271.4
click at [591, 515] on p "Review your SSN, date of birth, beneficiaries, and address in [enrollment platf…" at bounding box center [763, 536] width 442 height 42
drag, startPoint x: 859, startPoint y: 466, endPoint x: 982, endPoint y: 466, distance: 123.2
click at [982, 466] on div "Open Enrollment will begin October 10th and end on October 17th . Open Enrollme…" at bounding box center [762, 273] width 463 height 699
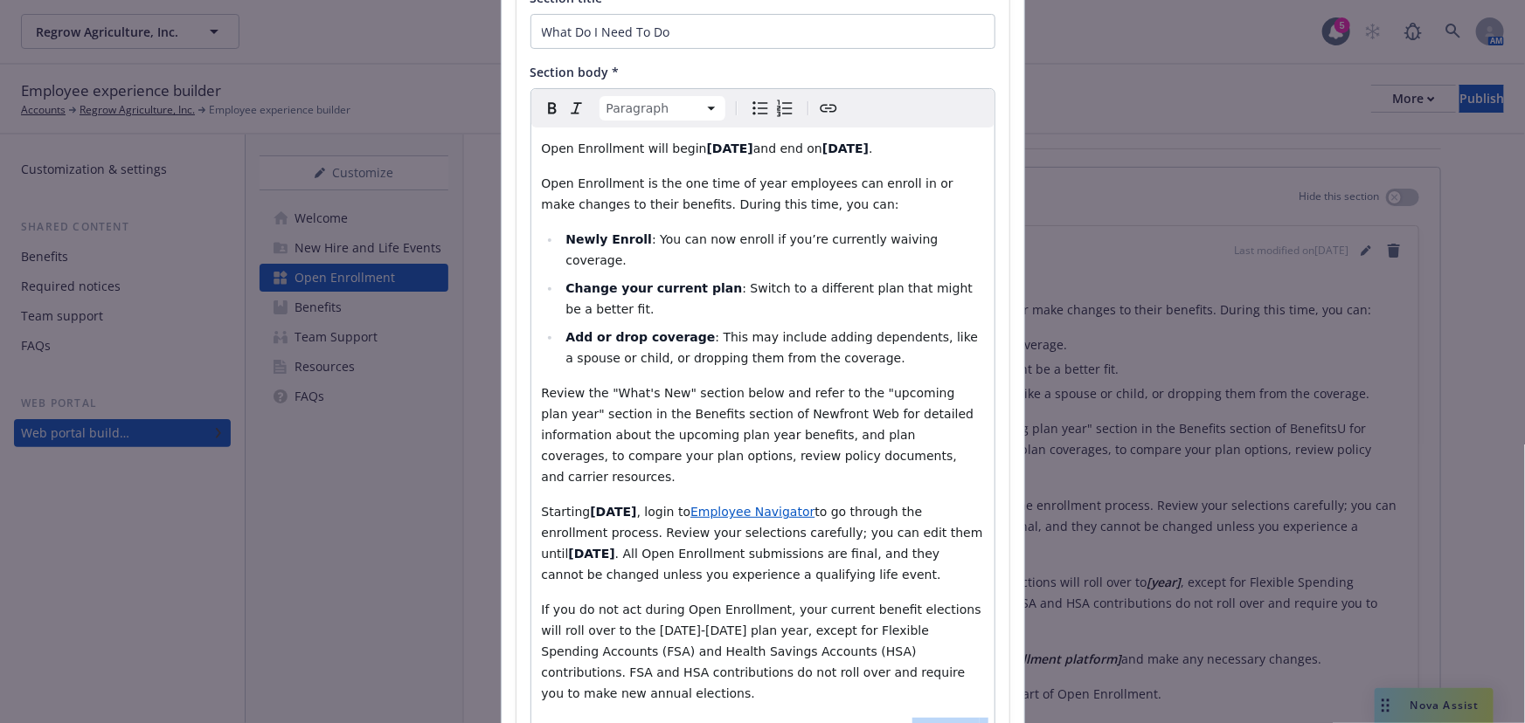
scroll to position [0, 0]
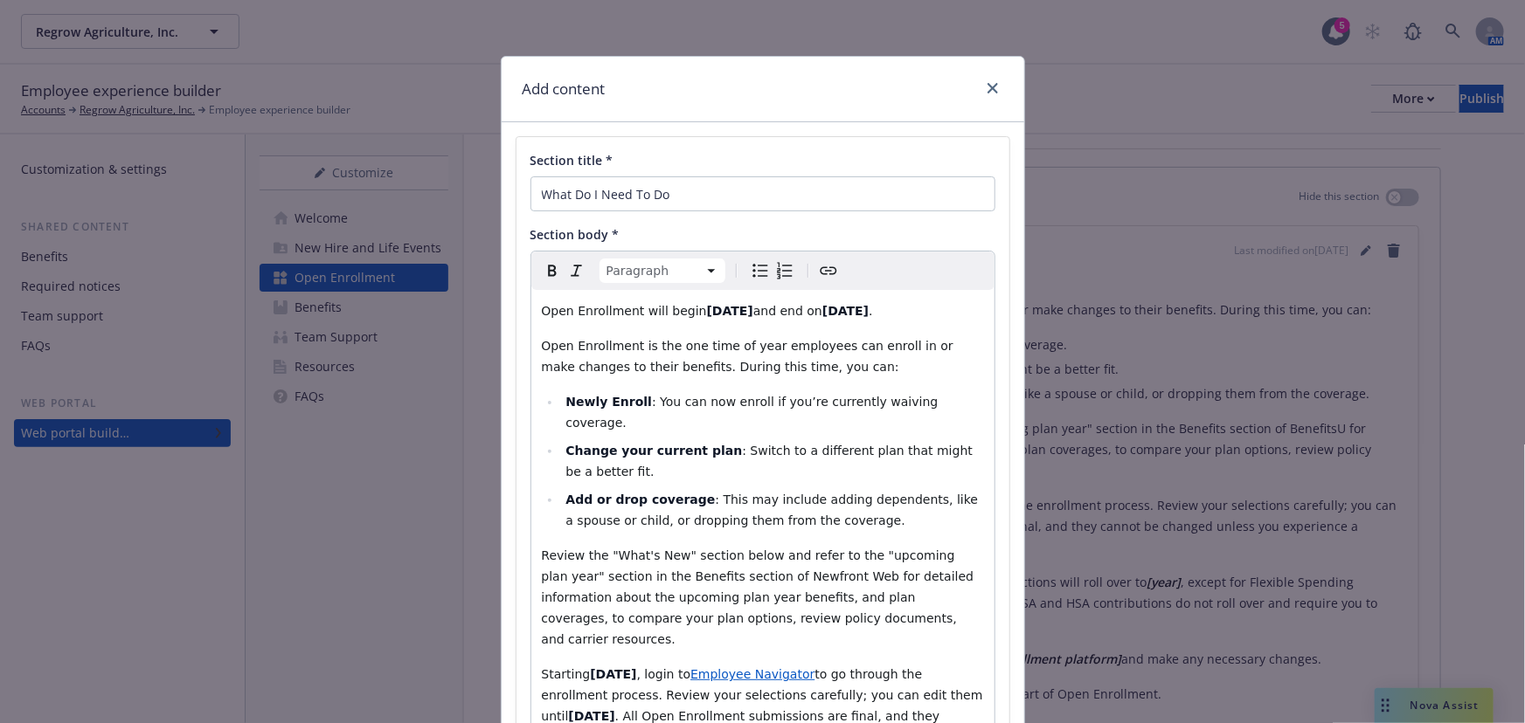
click at [551, 273] on icon "Bold" at bounding box center [552, 270] width 21 height 21
click at [557, 272] on button "Bold" at bounding box center [552, 271] width 24 height 24
click at [566, 272] on icon "Italic" at bounding box center [576, 270] width 21 height 21
click at [542, 271] on icon "Remove bold" at bounding box center [552, 270] width 21 height 21
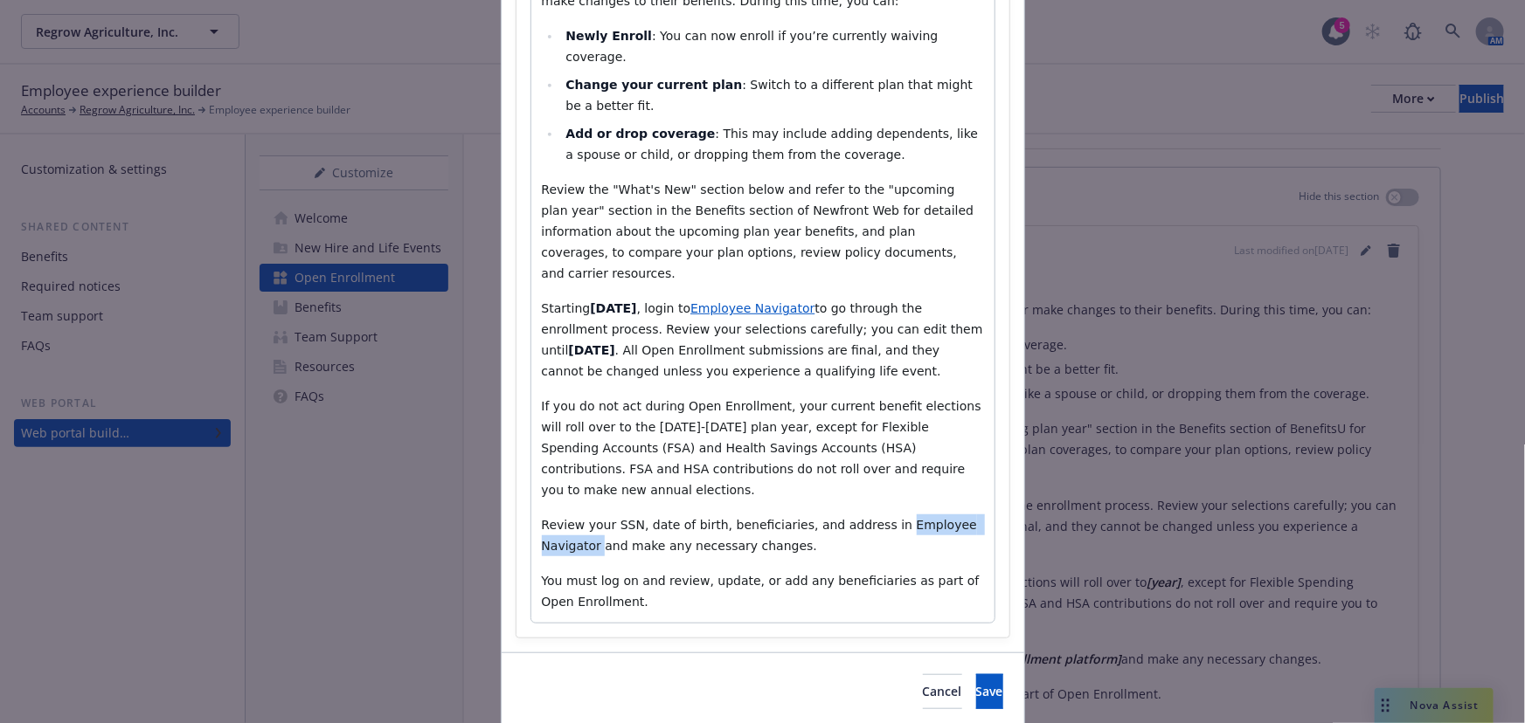
drag, startPoint x: 865, startPoint y: 451, endPoint x: 898, endPoint y: 463, distance: 35.4
click at [865, 515] on p "Review your SSN, date of birth, beneficiaries, and address in Employee Navigato…" at bounding box center [763, 536] width 442 height 42
drag, startPoint x: 960, startPoint y: 461, endPoint x: 926, endPoint y: 461, distance: 34.1
click at [926, 518] on span "Review your SSN, date of birth, beneficiaries, and address in Employee Navigato…" at bounding box center [761, 535] width 439 height 35
click at [885, 518] on span "Review your SSN, date of birth, beneficiaries, and address in Employee Navigato…" at bounding box center [761, 535] width 439 height 35
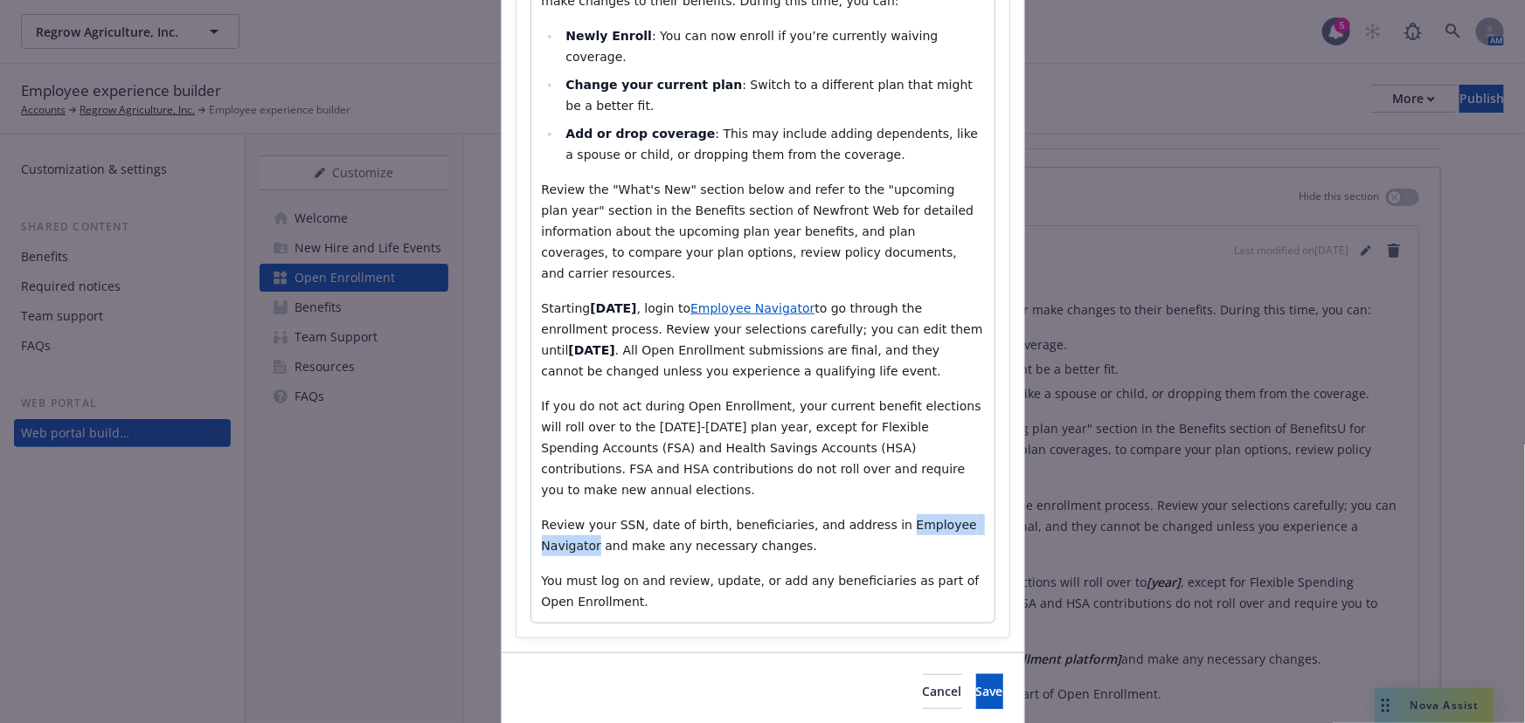
drag, startPoint x: 861, startPoint y: 459, endPoint x: 968, endPoint y: 463, distance: 106.7
click at [968, 518] on span "Review your SSN, date of birth, beneficiaries, and address in Employee Navigato…" at bounding box center [761, 535] width 439 height 35
drag, startPoint x: 951, startPoint y: 461, endPoint x: 916, endPoint y: 420, distance: 53.4
click at [916, 420] on p "If you do not act during Open Enrollment, your current benefit elections will r…" at bounding box center [763, 448] width 442 height 105
drag, startPoint x: 971, startPoint y: 463, endPoint x: 907, endPoint y: 469, distance: 64.9
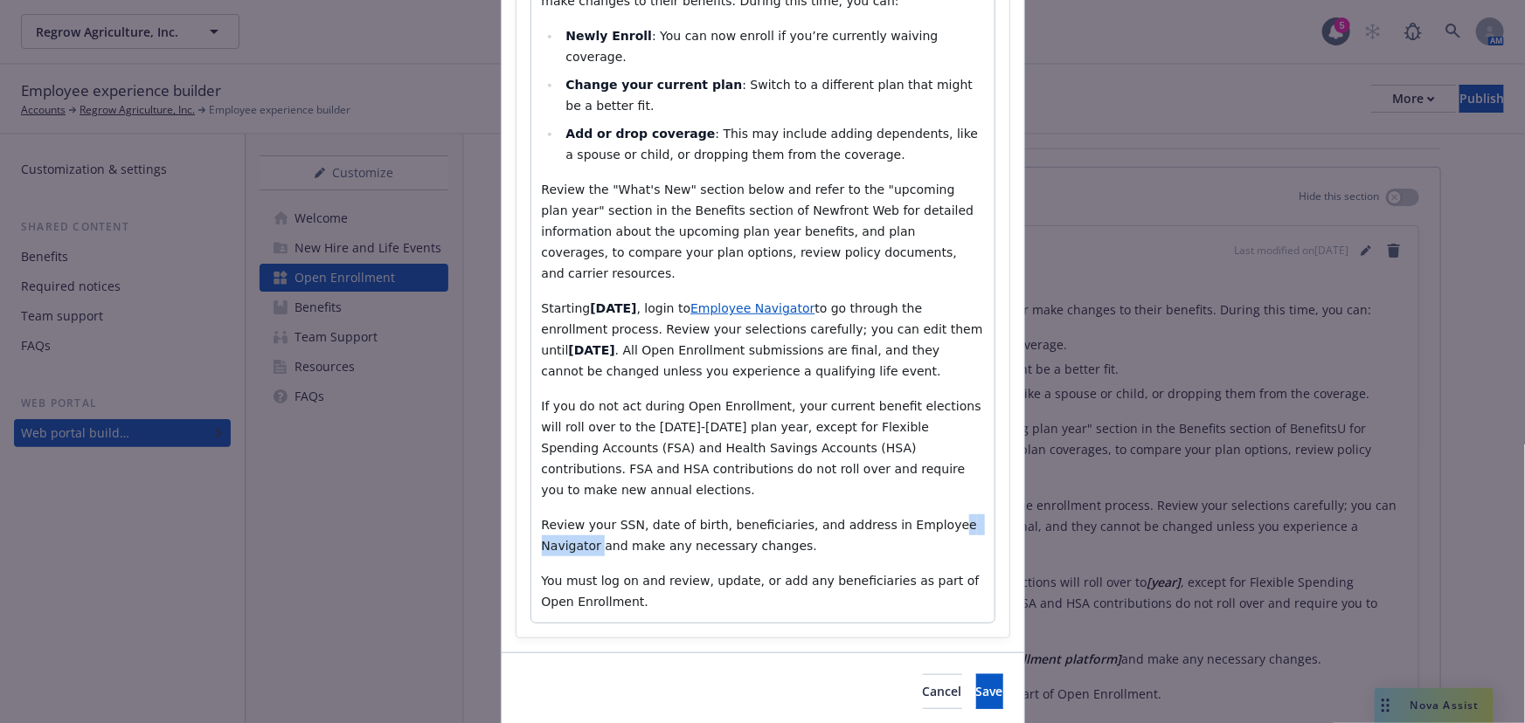
click at [907, 518] on span "Review your SSN, date of birth, beneficiaries, and address in Employee Navigato…" at bounding box center [761, 535] width 439 height 35
drag, startPoint x: 892, startPoint y: 470, endPoint x: 872, endPoint y: 470, distance: 20.1
click at [891, 515] on p "Review your SSN, date of birth, beneficiaries, and address in Employee Navigato…" at bounding box center [763, 536] width 442 height 42
drag, startPoint x: 861, startPoint y: 460, endPoint x: 968, endPoint y: 455, distance: 106.7
click at [968, 518] on span "Review your SSN, date of birth, beneficiaries, and address in Employee Navigato…" at bounding box center [761, 535] width 439 height 35
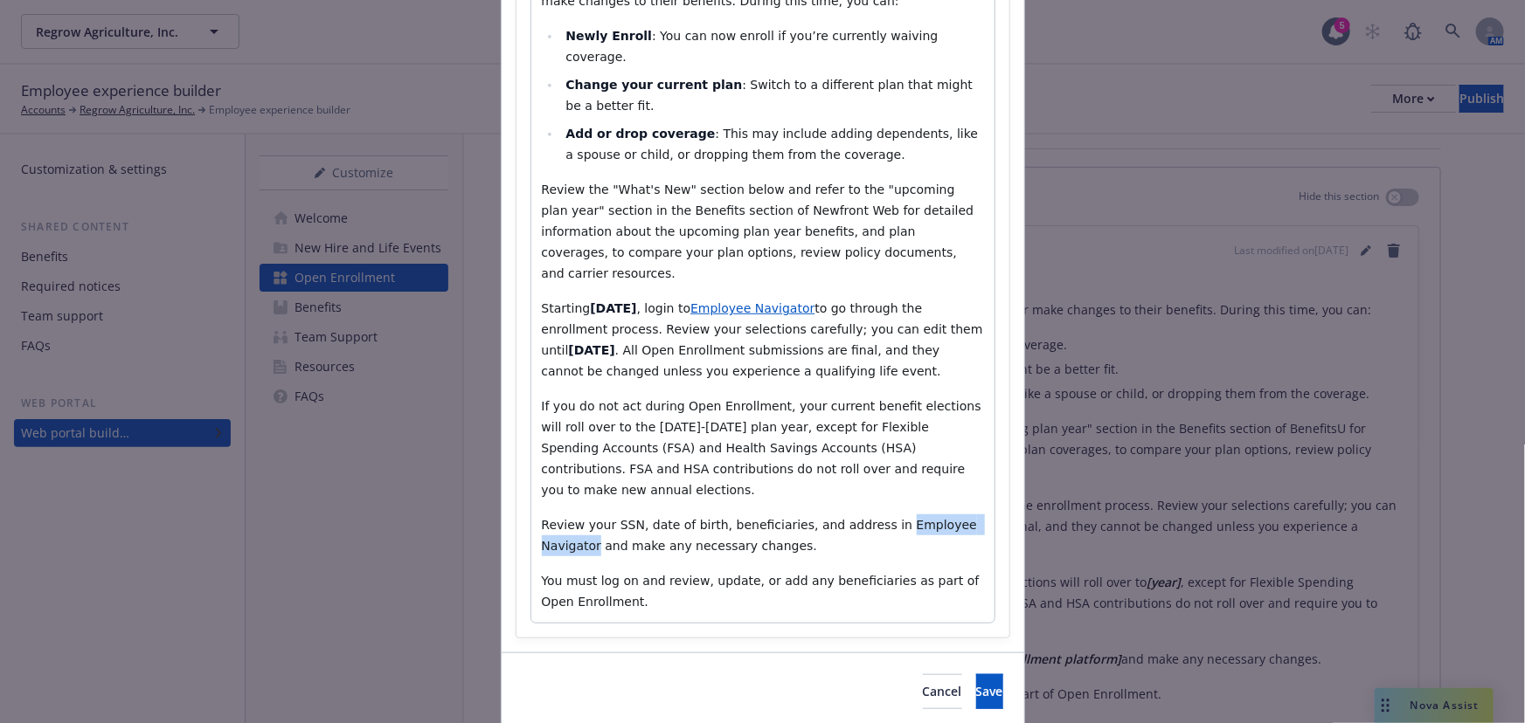
scroll to position [48, 0]
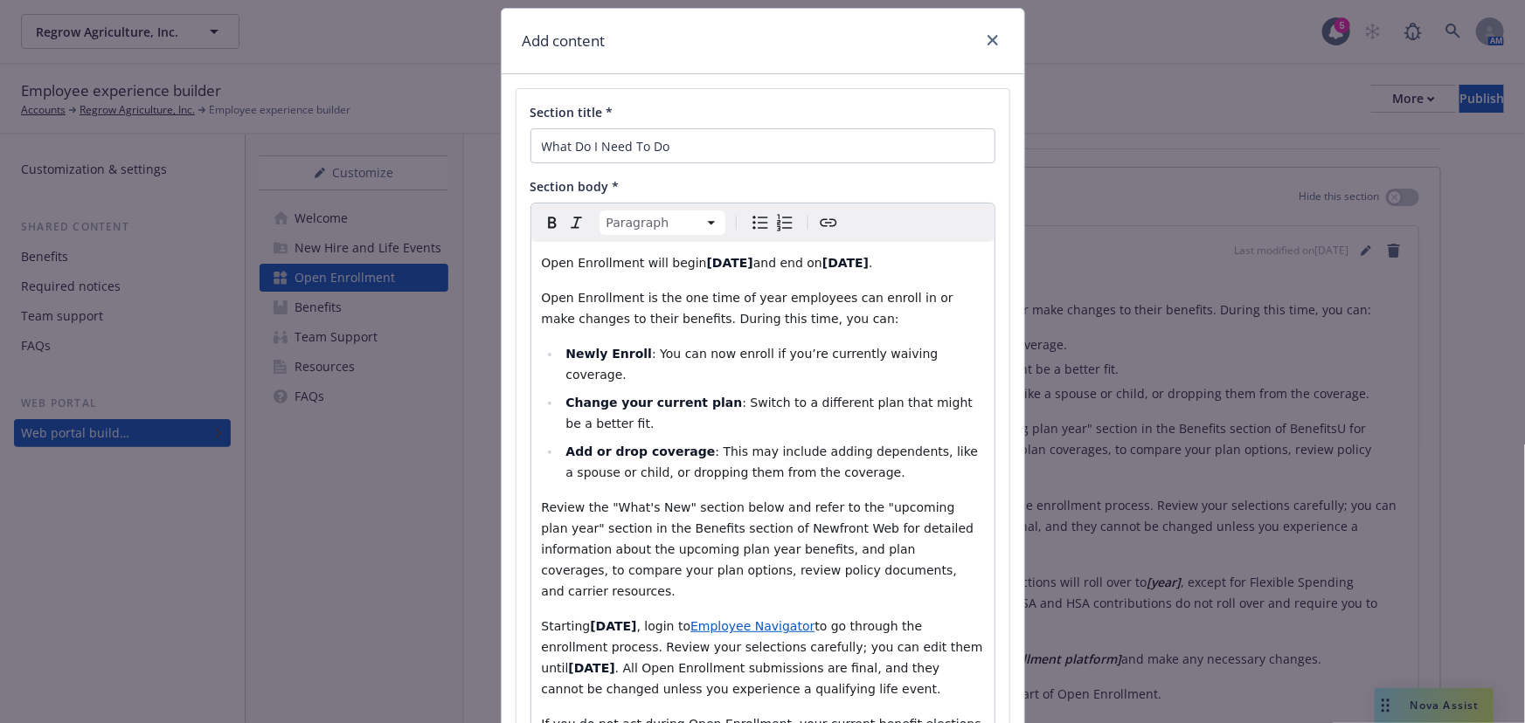
click at [819, 224] on icon "Create link" at bounding box center [828, 222] width 21 height 21
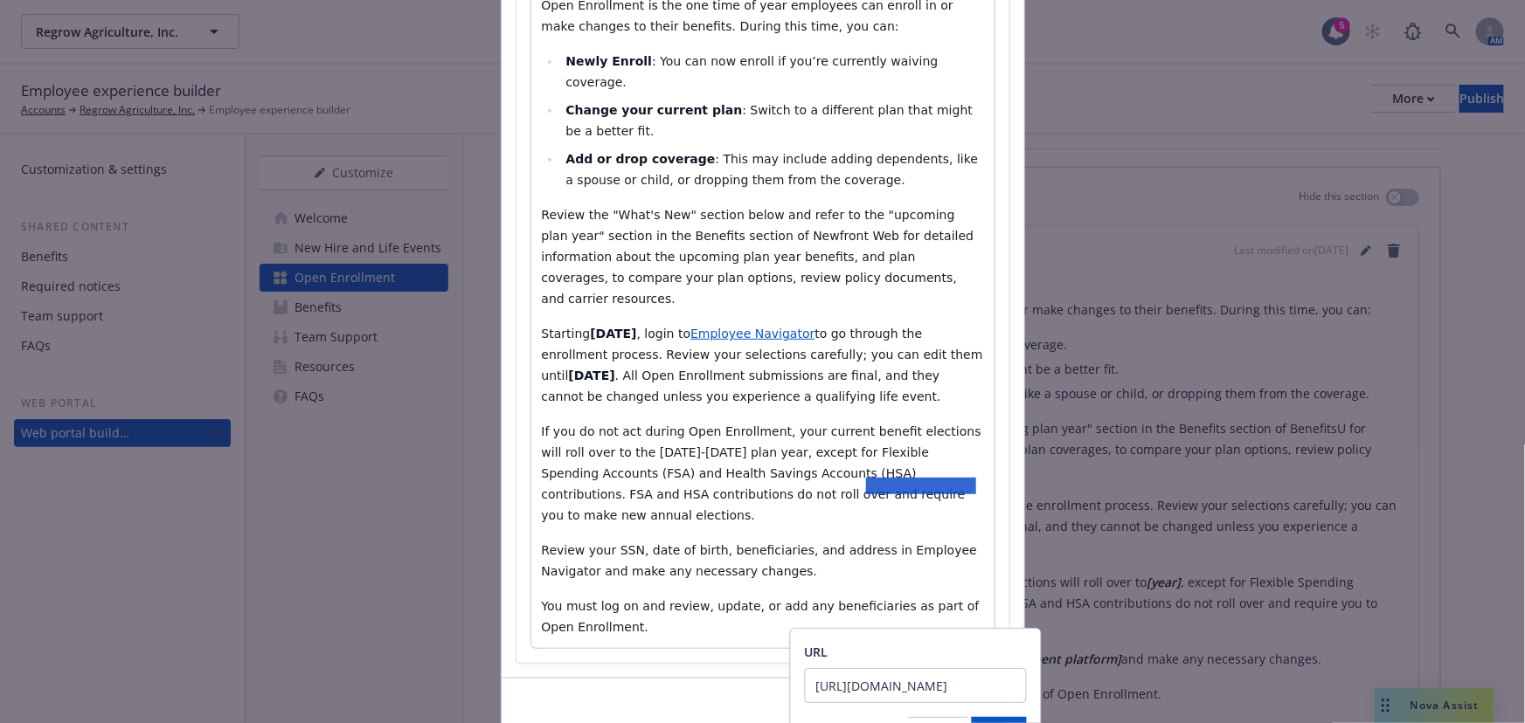
scroll to position [366, 0]
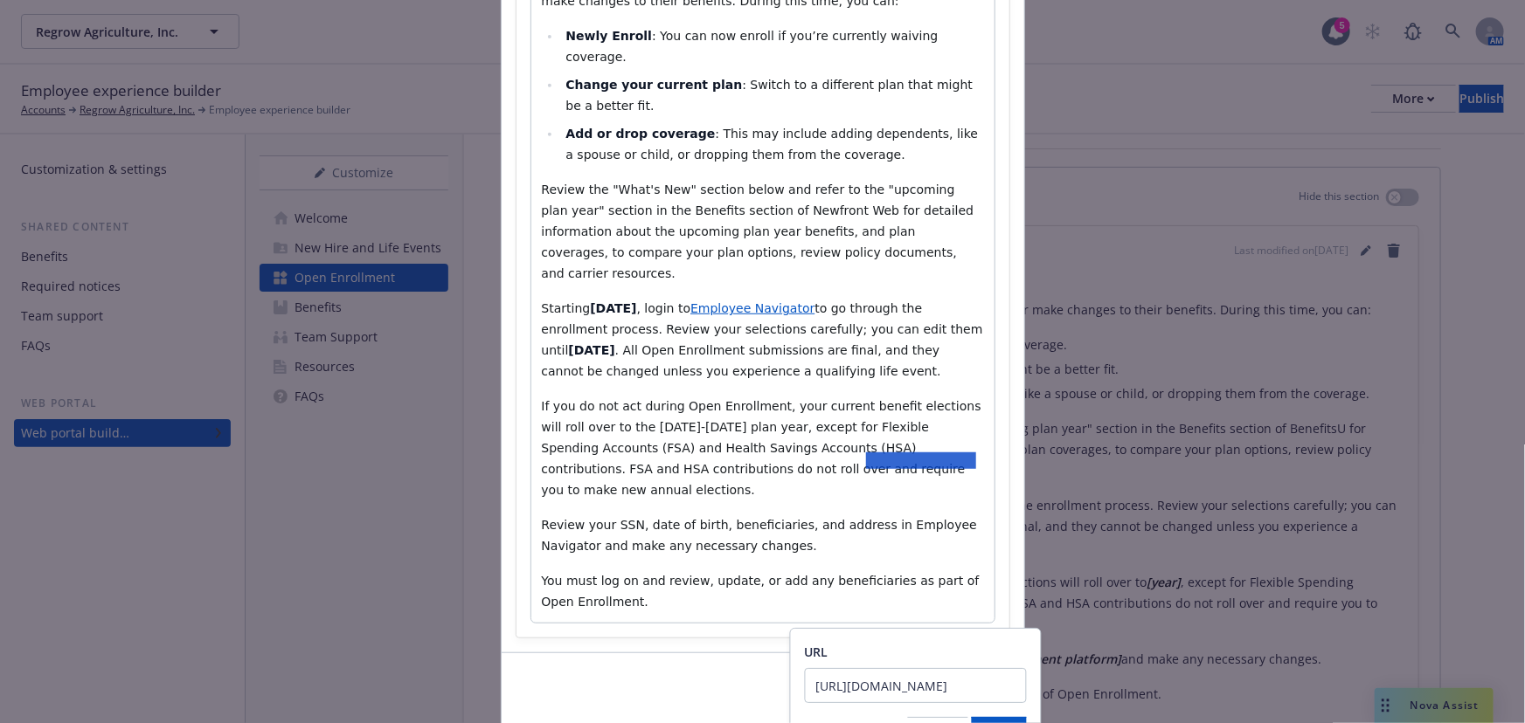
type input "https://www.employeenavigator.com/identity/Account/Login?ReturnUrl=%2Fidentity%…"
click at [996, 716] on div "URL https://www.employeenavigator.com/identity/Account/Login?ReturnUrl=%2Fident…" at bounding box center [916, 697] width 222 height 109
click at [999, 719] on button "Save" at bounding box center [998, 734] width 55 height 35
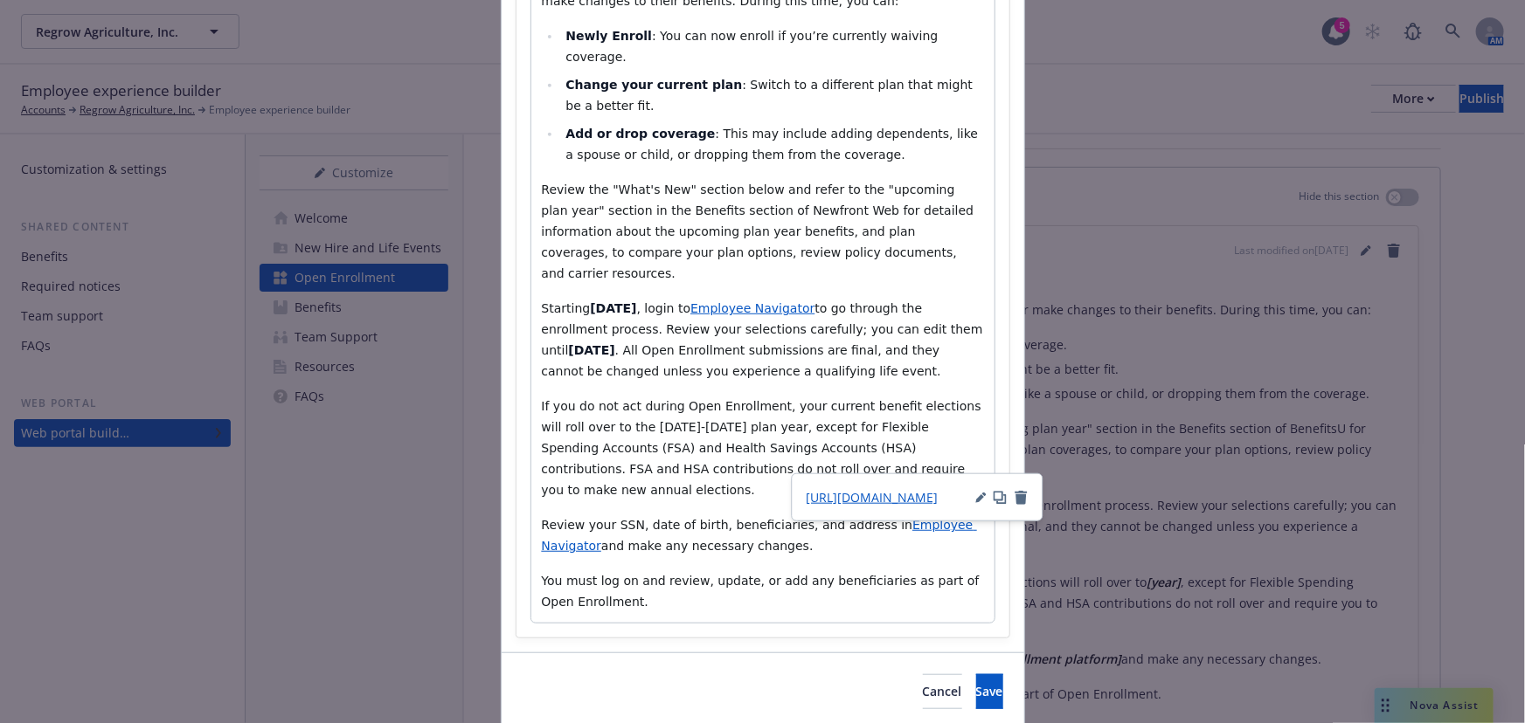
click at [912, 580] on div "Section title * What Do I Need To Do Section body * Paragraph Paragraph Heading…" at bounding box center [762, 204] width 522 height 896
click at [916, 566] on div "Section title * What Do I Need To Do Section body * Paragraph Paragraph Heading…" at bounding box center [762, 204] width 493 height 867
click at [848, 396] on p "If you do not act during Open Enrollment, your current benefit elections will r…" at bounding box center [763, 448] width 442 height 105
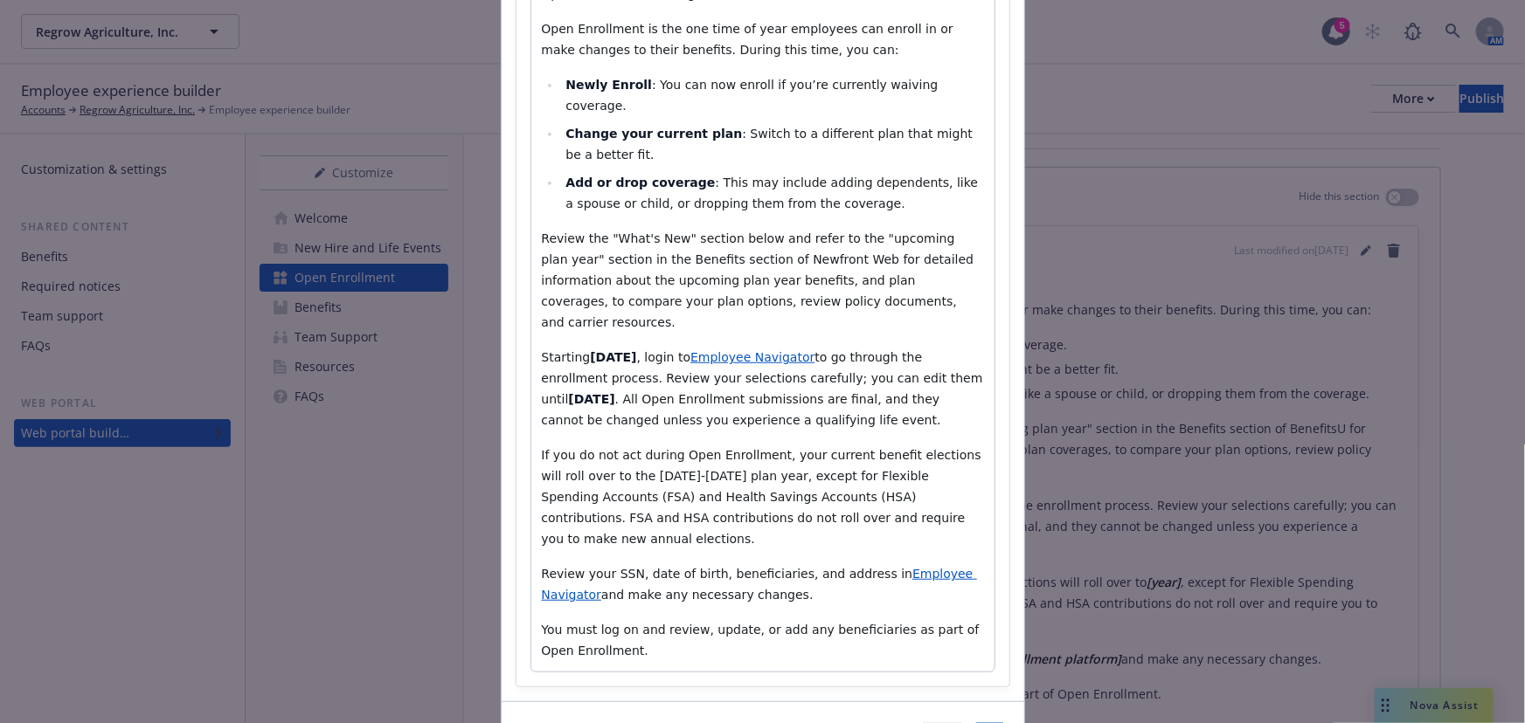
scroll to position [366, 0]
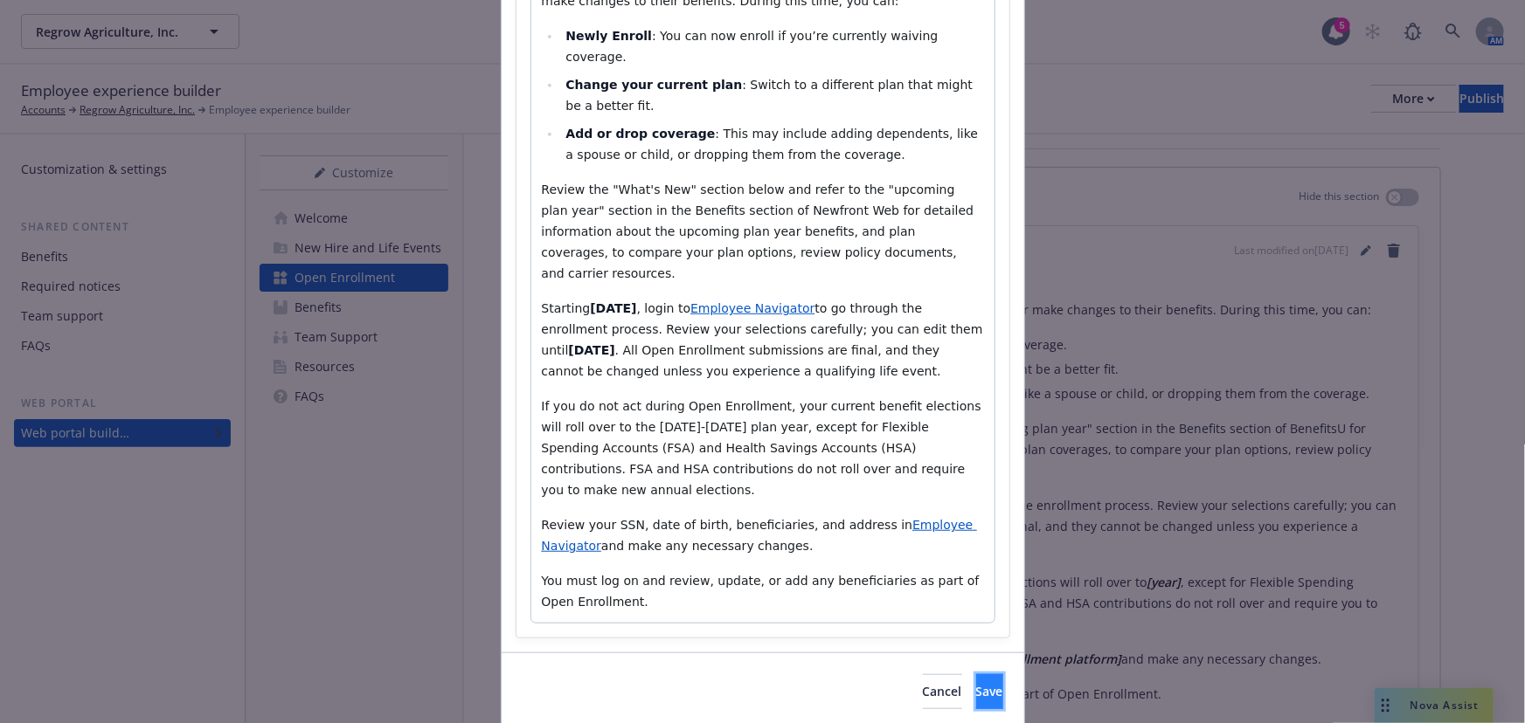
click at [976, 683] on span "Save" at bounding box center [989, 691] width 27 height 17
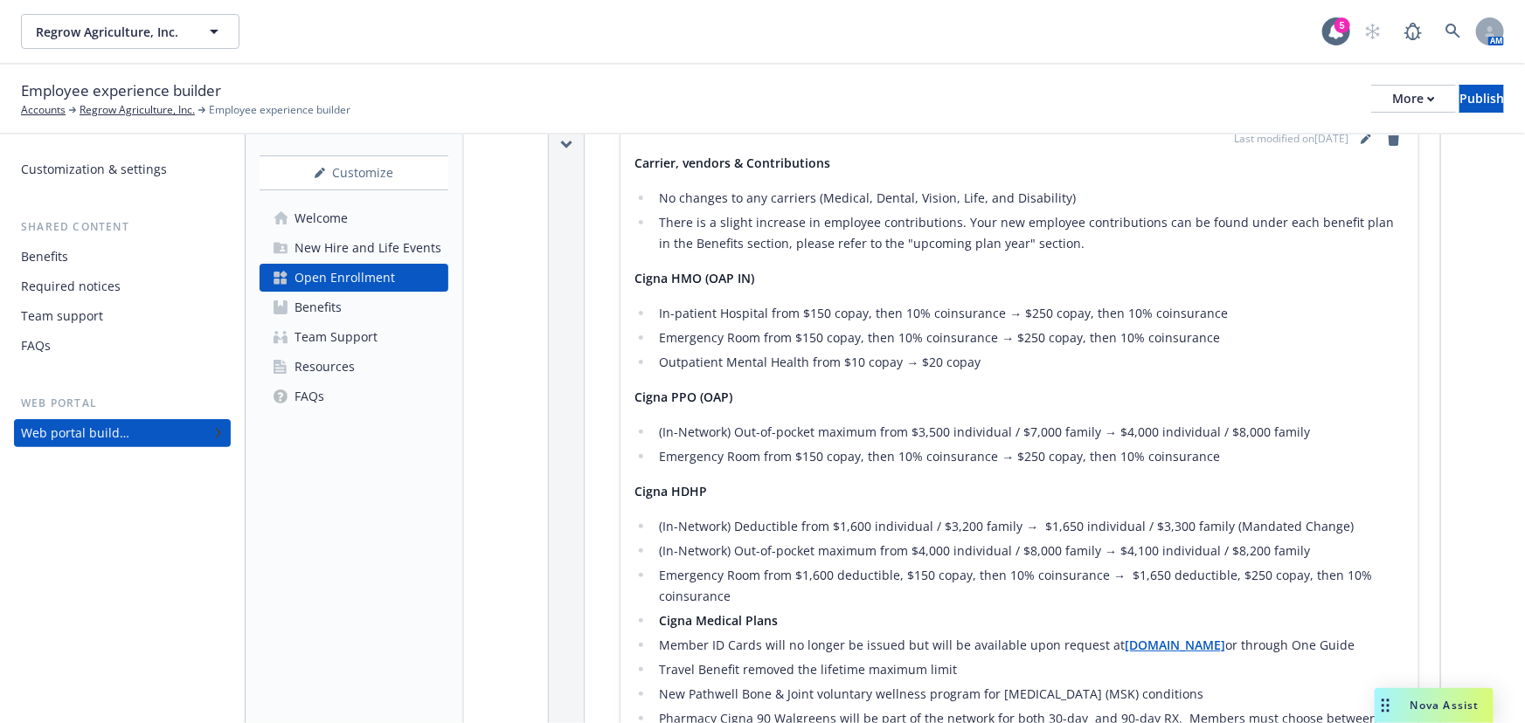
scroll to position [874, 0]
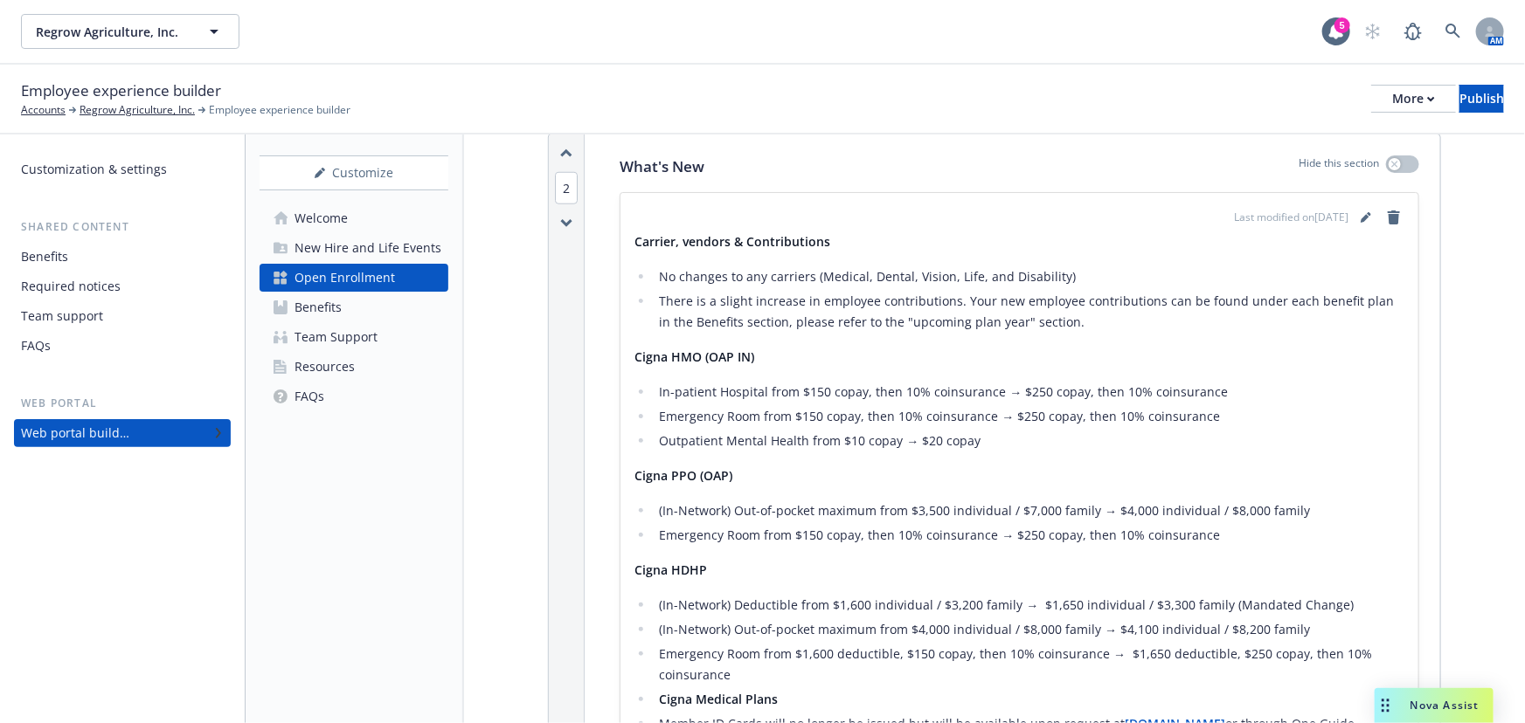
click at [829, 323] on li "There is a slight increase in employee contributions. Your new employee contrib…" at bounding box center [1028, 312] width 750 height 42
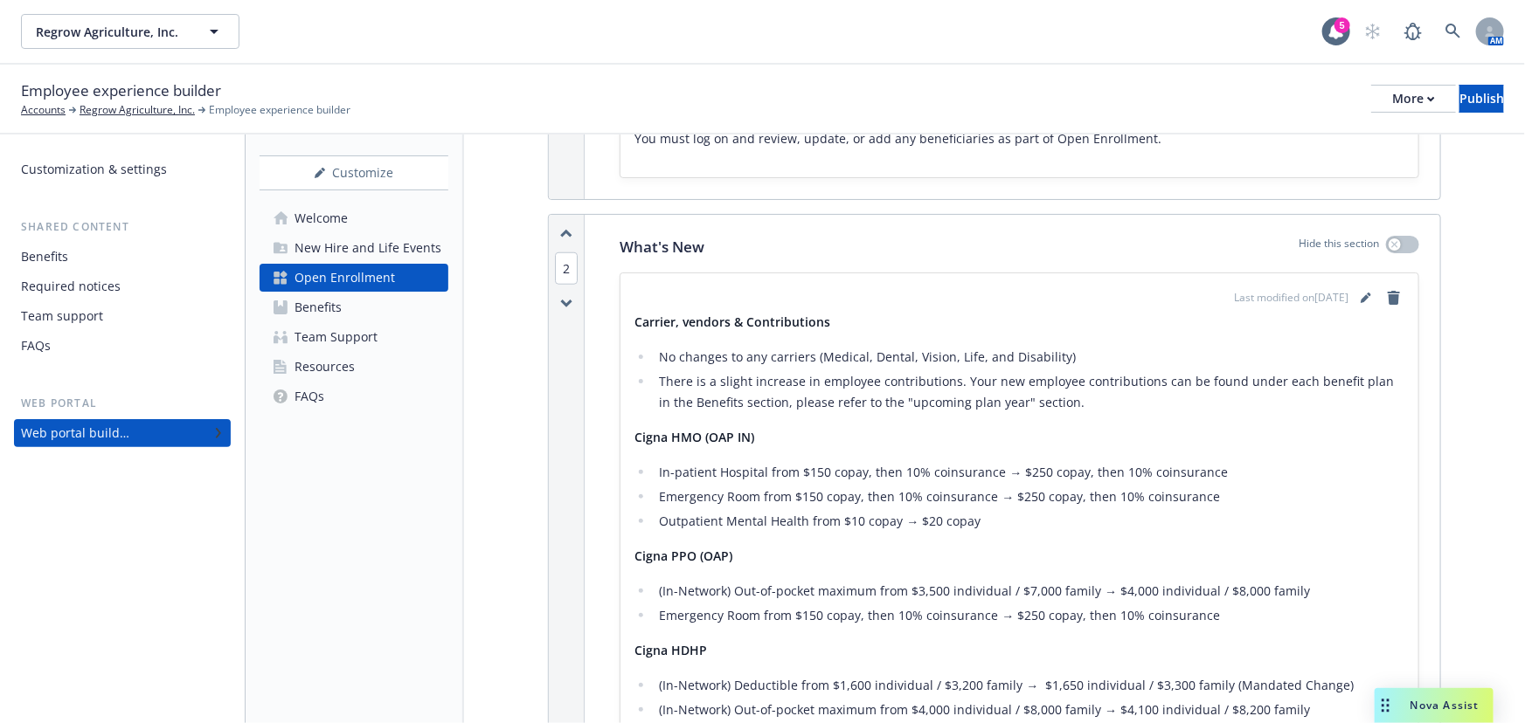
scroll to position [794, 0]
click at [1355, 297] on link "editPencil" at bounding box center [1365, 297] width 21 height 21
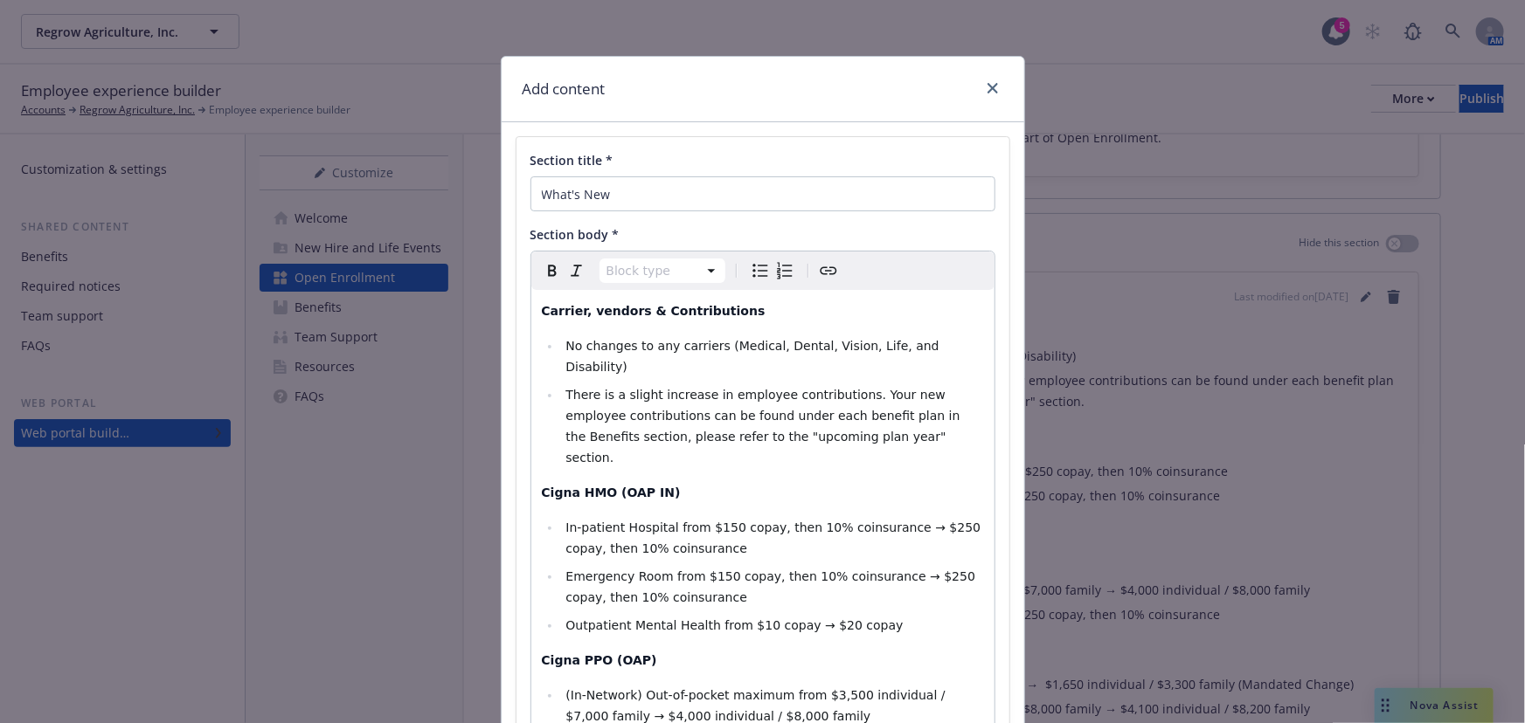
click at [588, 309] on strong "Carrier, vendors & Contributions" at bounding box center [654, 311] width 224 height 14
drag, startPoint x: 830, startPoint y: 418, endPoint x: 576, endPoint y: 379, distance: 257.3
click at [561, 384] on li "There is a slight increase in employee contributions. Your new employee contrib…" at bounding box center [772, 426] width 423 height 84
click at [849, 396] on span "There is a slight increase in employee contributions. Your new employee contrib…" at bounding box center [764, 426] width 398 height 77
click at [840, 416] on li "There is a slight increase in employee contributions. Your new employee contrib…" at bounding box center [772, 426] width 423 height 84
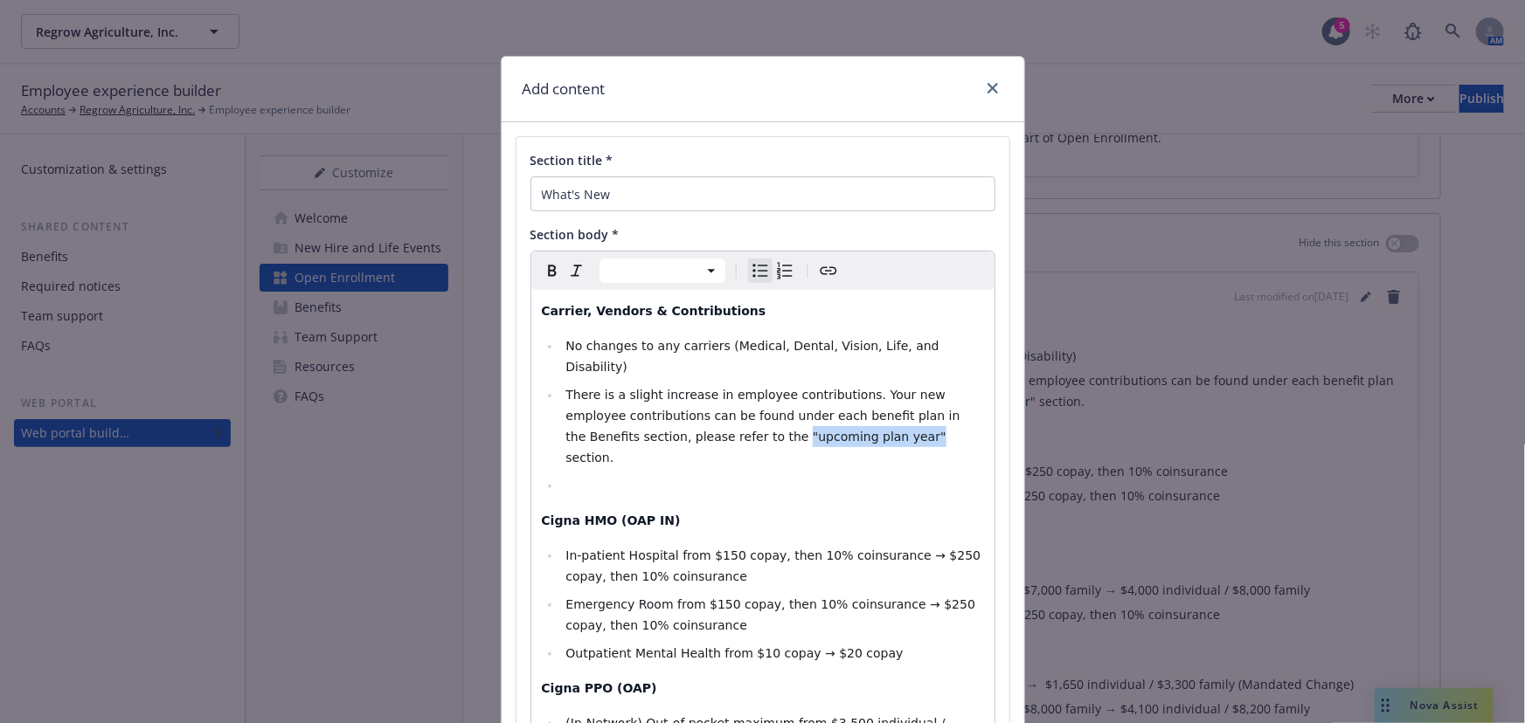
drag, startPoint x: 777, startPoint y: 415, endPoint x: 558, endPoint y: 298, distance: 247.8
click at [660, 413] on span "There is a slight increase in employee contributions. Your new employee contrib…" at bounding box center [764, 426] width 398 height 77
click at [550, 280] on icon "Bold" at bounding box center [552, 270] width 21 height 21
select select "paragraph"
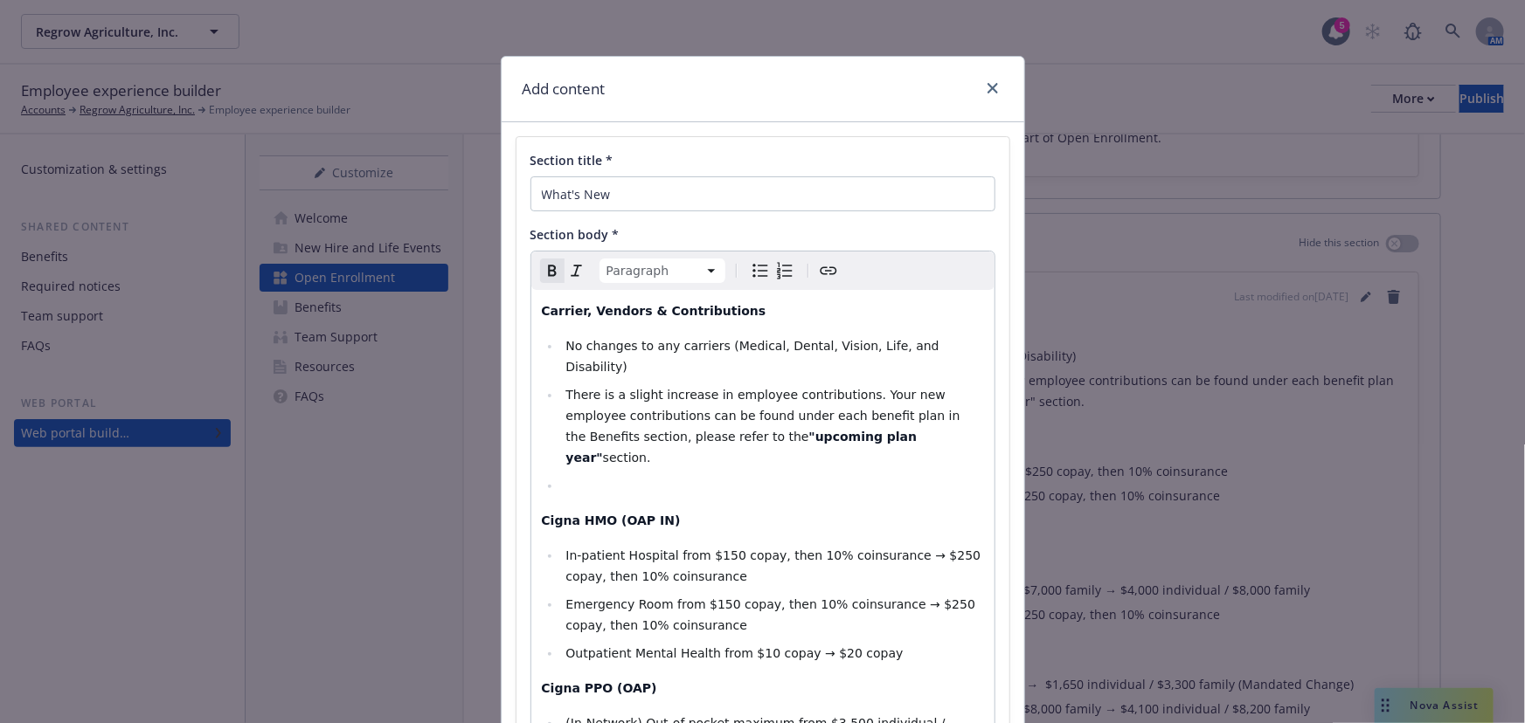
click at [612, 475] on li "editable markdown" at bounding box center [772, 485] width 423 height 21
drag, startPoint x: 675, startPoint y: 439, endPoint x: 659, endPoint y: 448, distance: 19.2
click at [675, 475] on li "editable markdown" at bounding box center [772, 485] width 423 height 21
click at [614, 475] on li "editable markdown" at bounding box center [772, 485] width 423 height 21
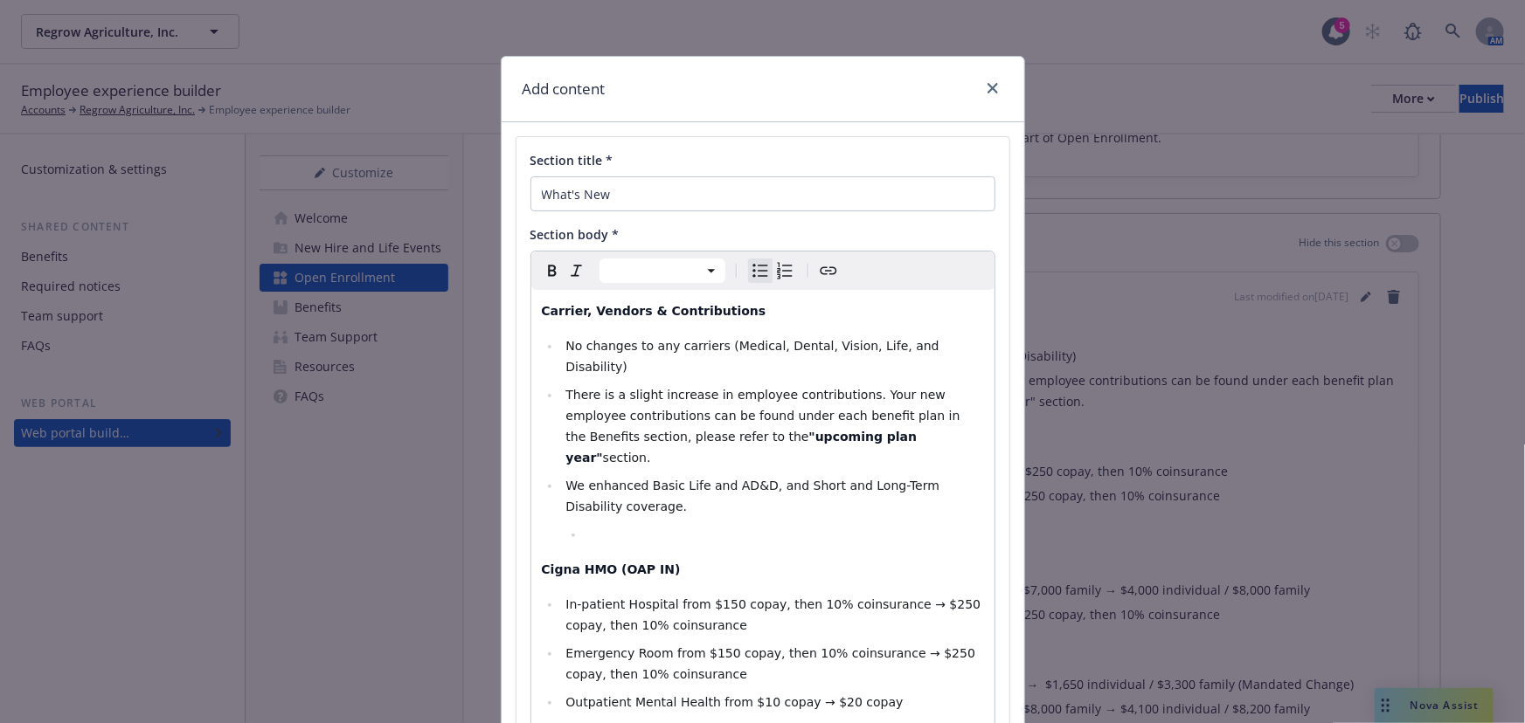
select select "paragraph"
click at [639, 524] on li "editable markdown" at bounding box center [783, 534] width 398 height 21
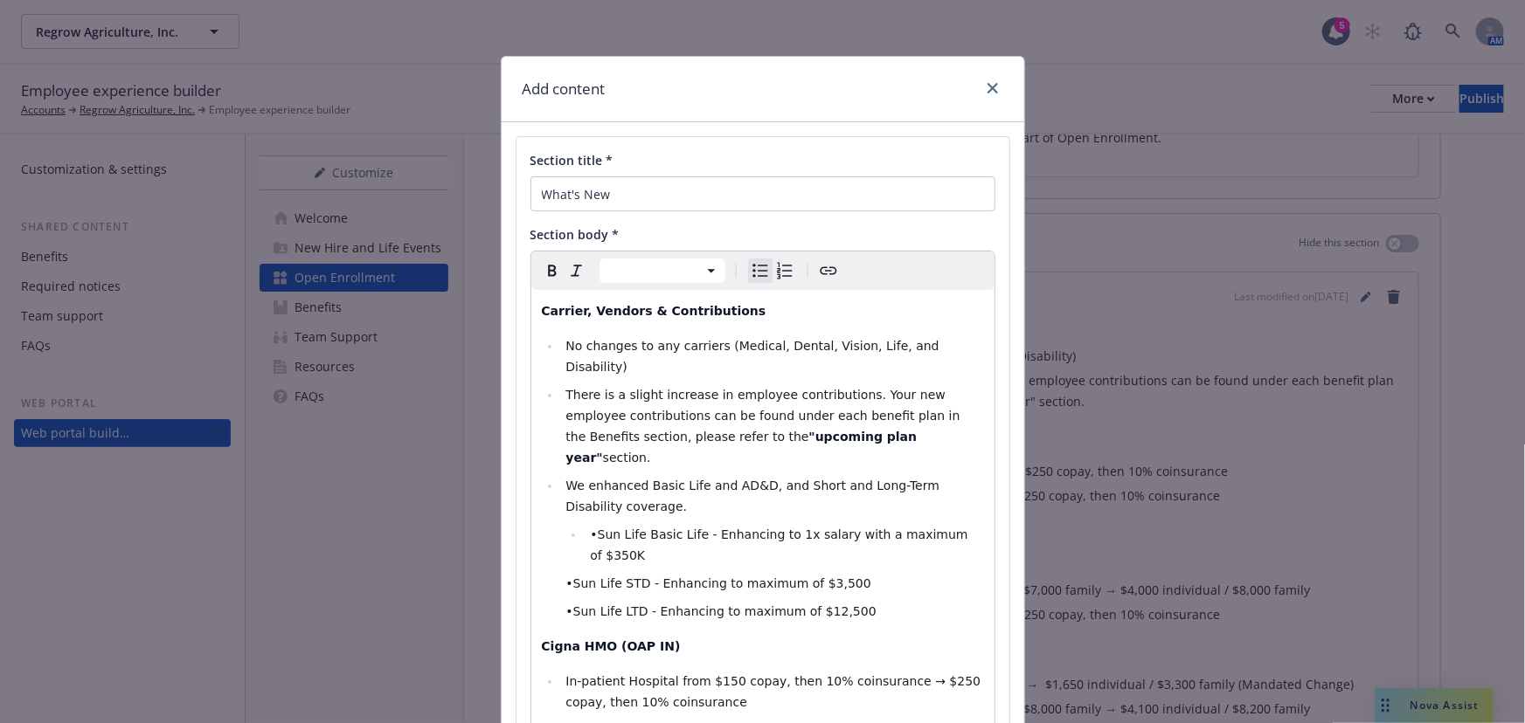
click at [565, 577] on span "•Sun Life STD - Enhancing to maximum of $3,500" at bounding box center [717, 584] width 305 height 14
click at [592, 528] on span "•Sun Life Basic Life - Enhancing to 1x salary with a maximum of $350K" at bounding box center [781, 545] width 382 height 35
click at [569, 577] on span "•Sun Life STD - Enhancing to maximum of $3,500" at bounding box center [717, 584] width 305 height 14
click at [566, 605] on span "•Sun Life LTD - Enhancing to maximum of $12,500" at bounding box center [720, 612] width 310 height 14
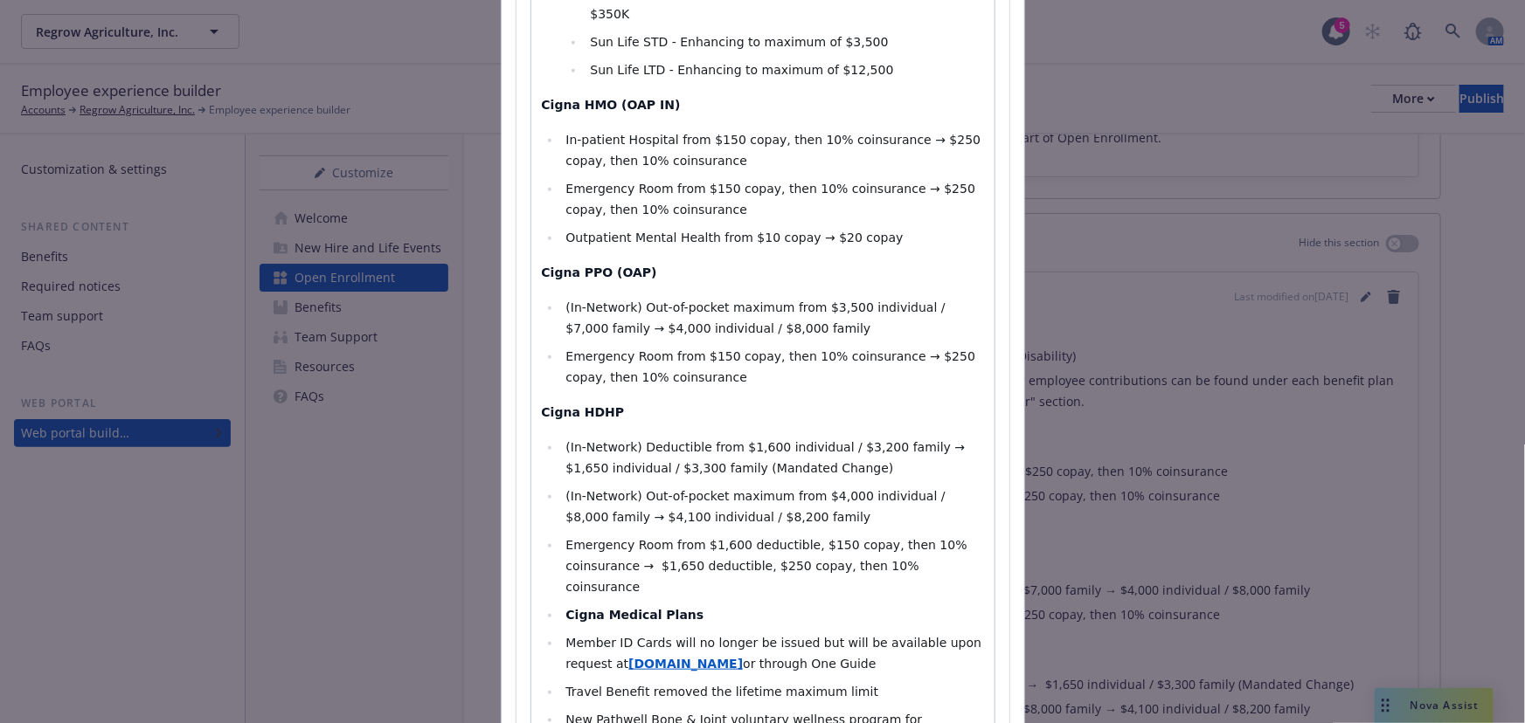
scroll to position [549, 0]
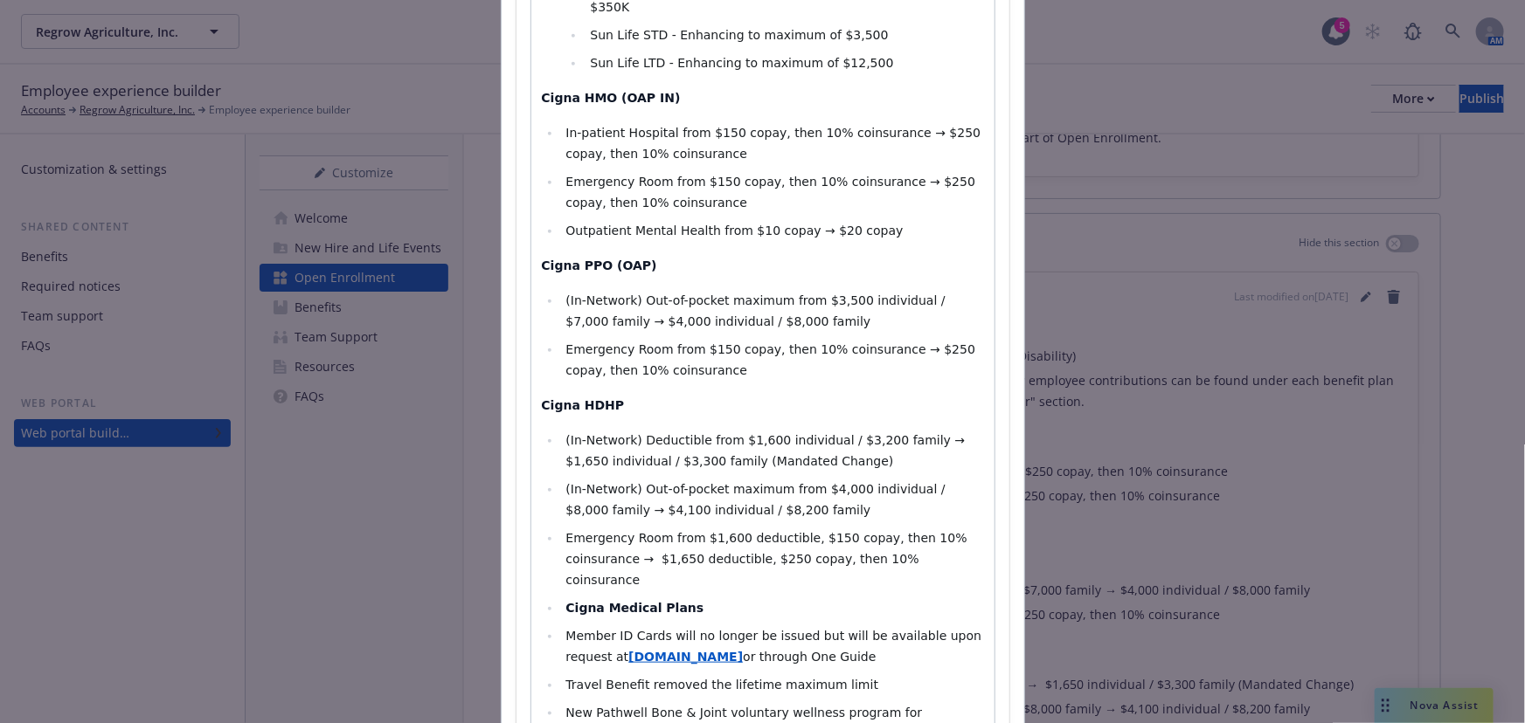
select select "paragraph"
click at [572, 398] on strong "Cigna HDHP​" at bounding box center [583, 405] width 83 height 14
click at [706, 395] on p "Cigna HDHP​" at bounding box center [763, 405] width 442 height 21
click at [689, 598] on li "Cigna Medical Plans" at bounding box center [772, 608] width 423 height 21
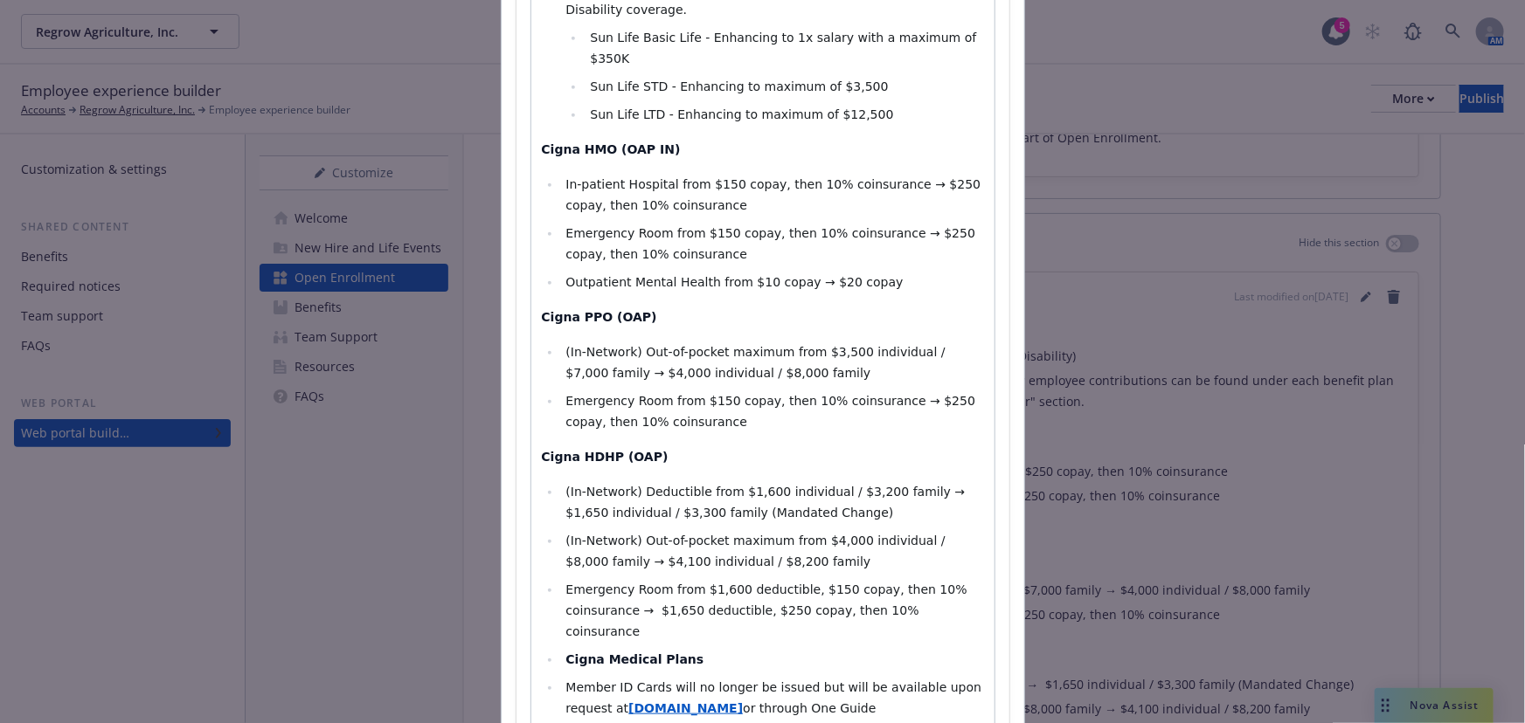
scroll to position [469, 0]
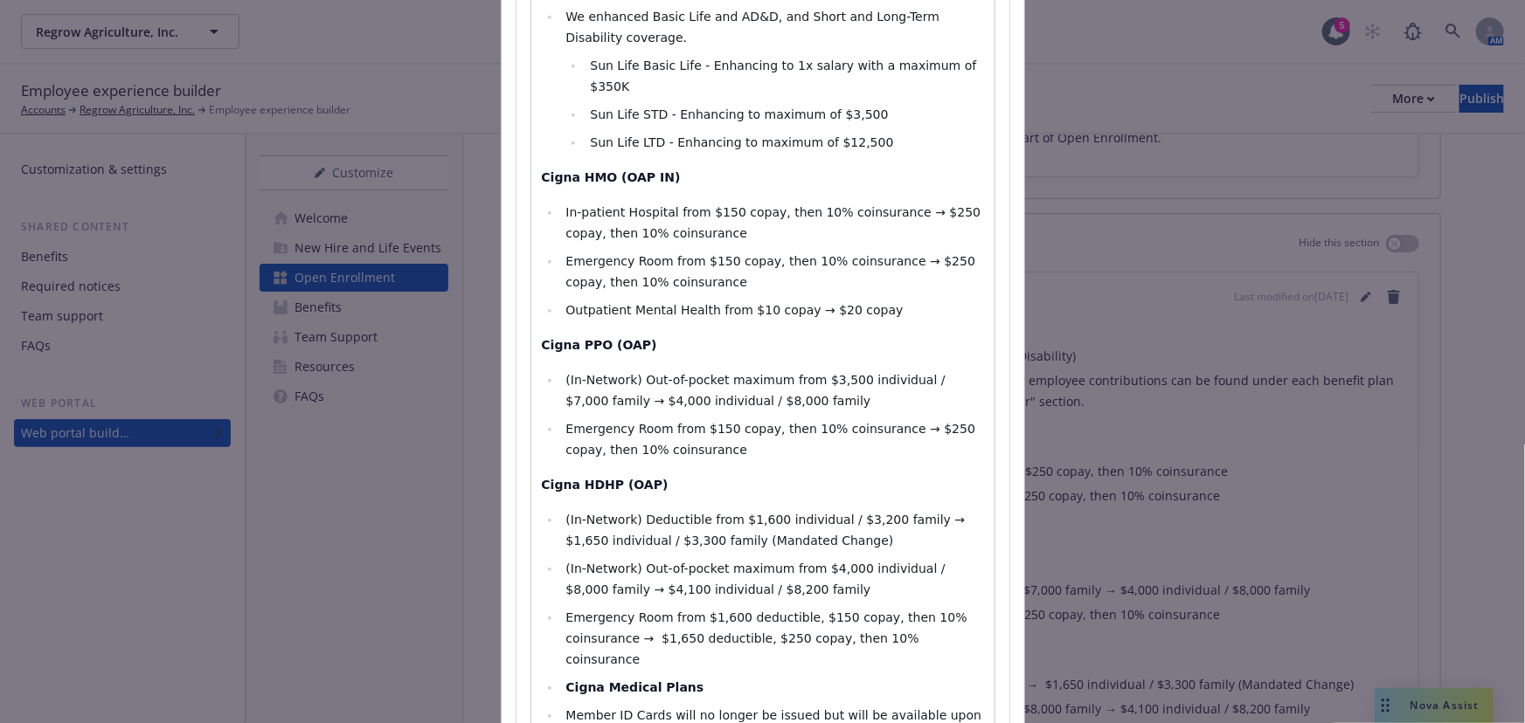
click at [738, 251] on li "Emergency Room from $150 copay, then 10% coinsurance​ → $250 copay, then 10% co…" at bounding box center [772, 272] width 423 height 42
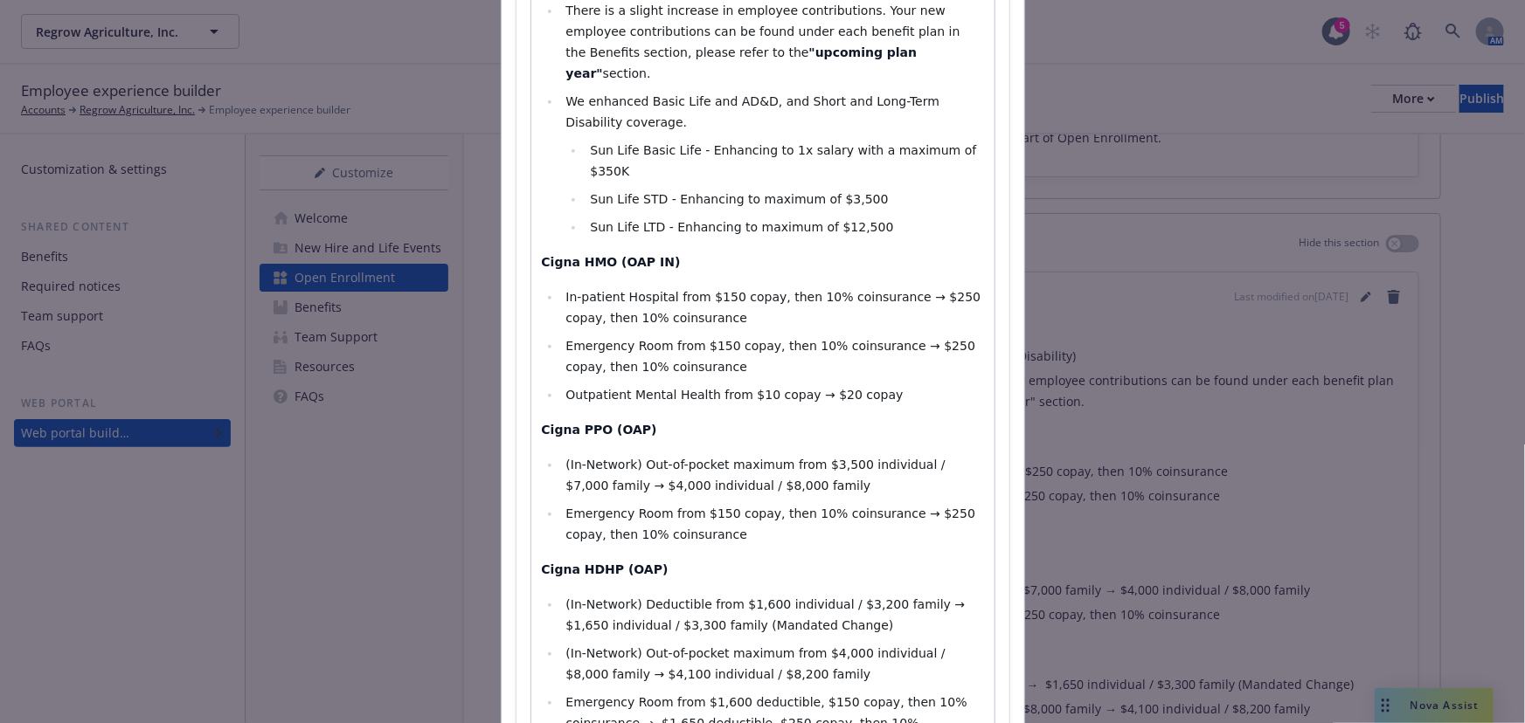
scroll to position [310, 0]
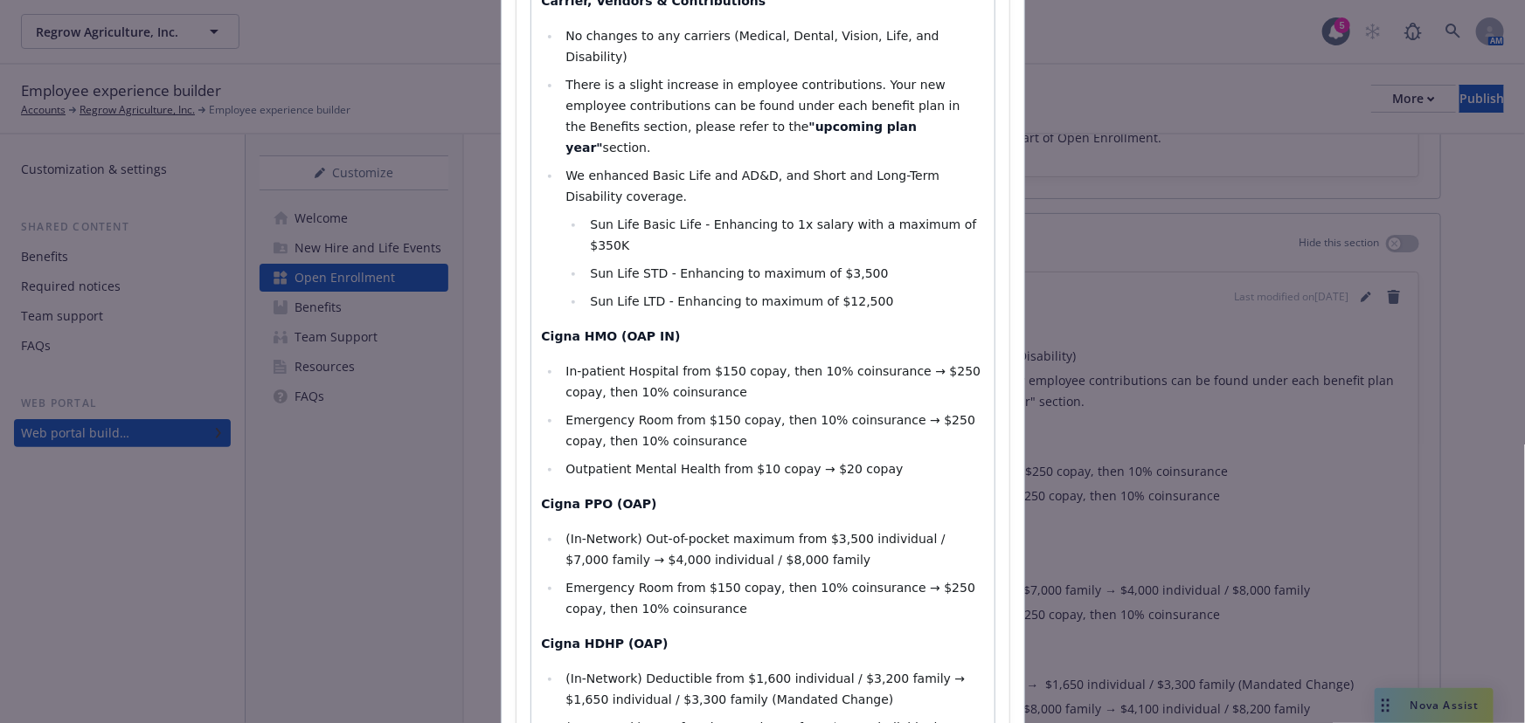
click at [755, 410] on li "Emergency Room from $150 copay, then 10% coinsurance​ → $250 copay, then 10% co…" at bounding box center [772, 431] width 423 height 42
click at [881, 459] on li "Outpatient Mental Health from $10 copay → $20 copay" at bounding box center [772, 469] width 423 height 21
click at [766, 410] on li "Emergency Room from $150 copay, then 10% coinsurance​ → $250 copay, then 10% co…" at bounding box center [772, 431] width 423 height 42
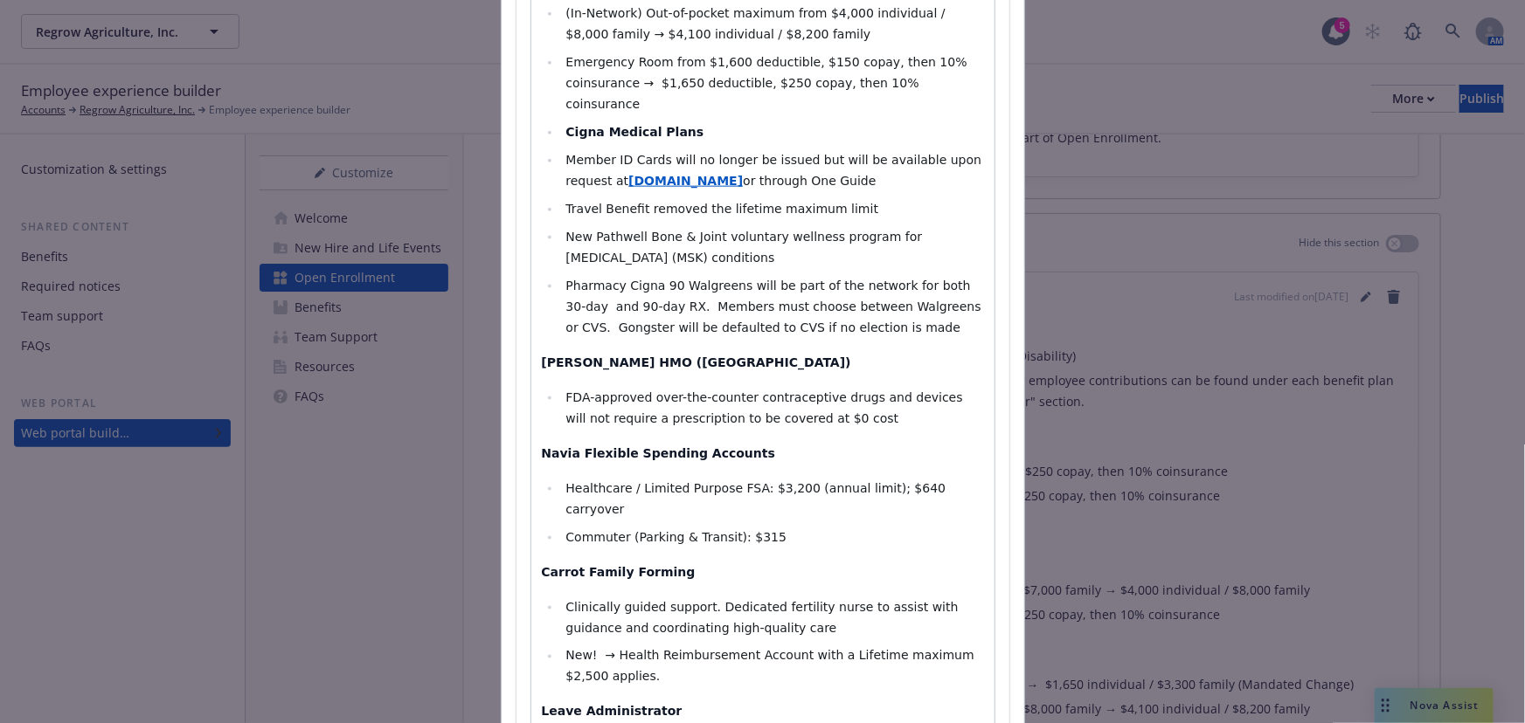
scroll to position [1104, 0]
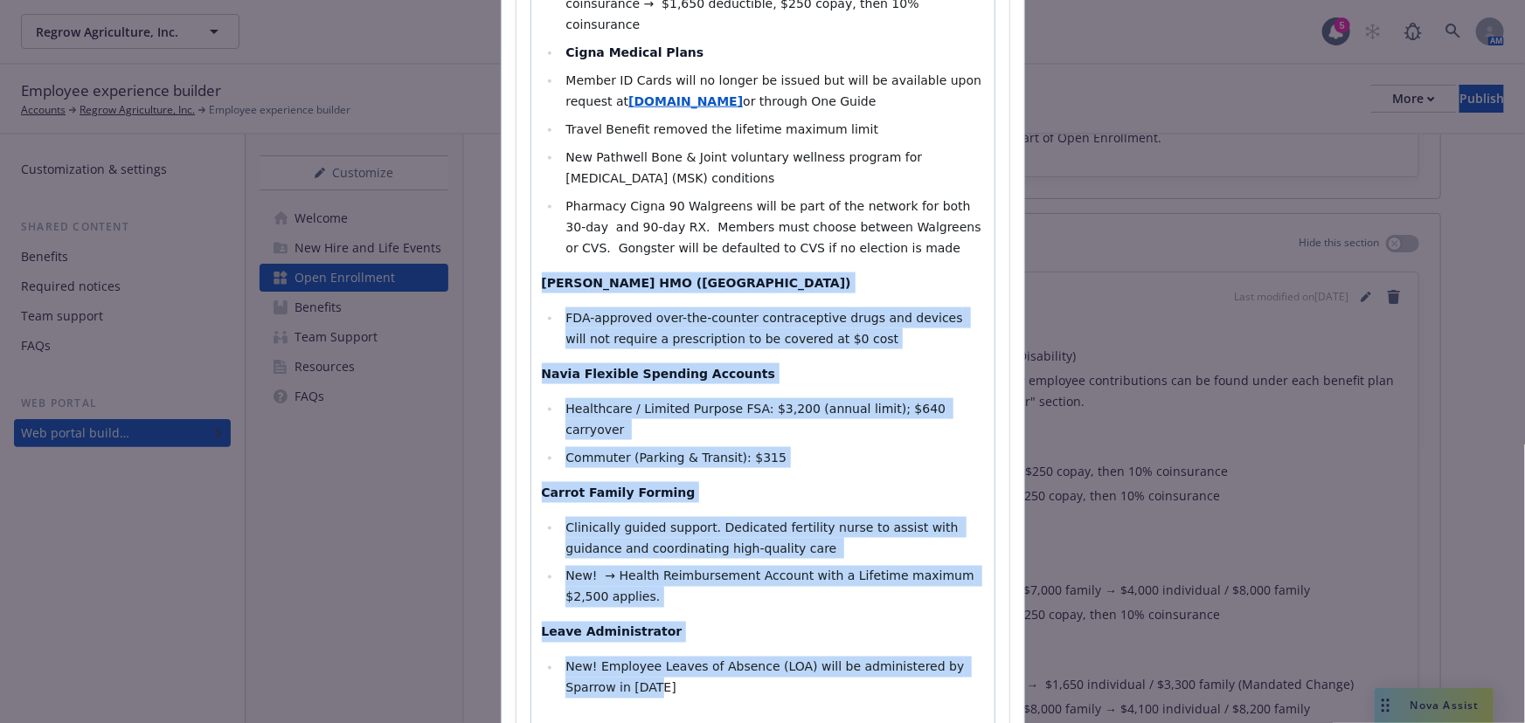
drag, startPoint x: 685, startPoint y: 590, endPoint x: 505, endPoint y: 206, distance: 423.7
select select "paragraph"
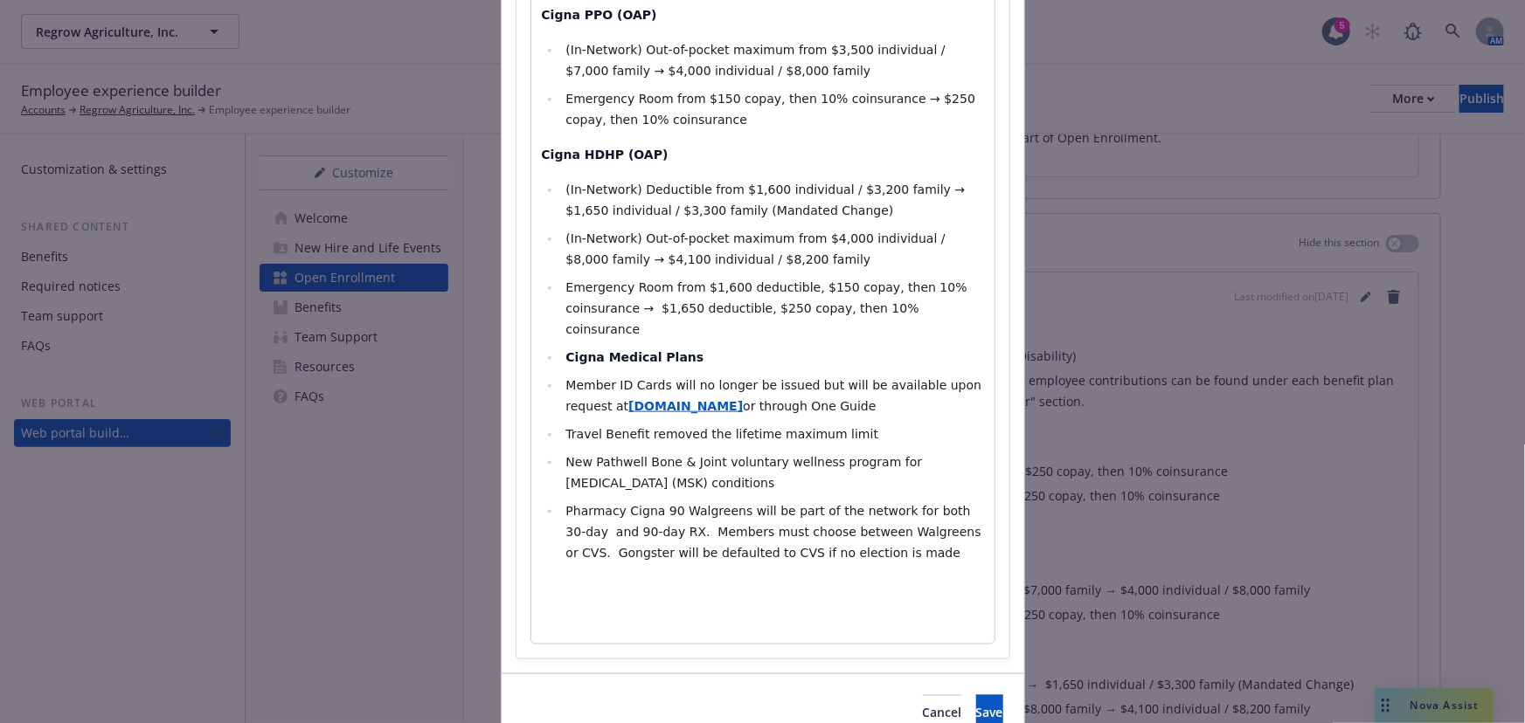
scroll to position [764, 0]
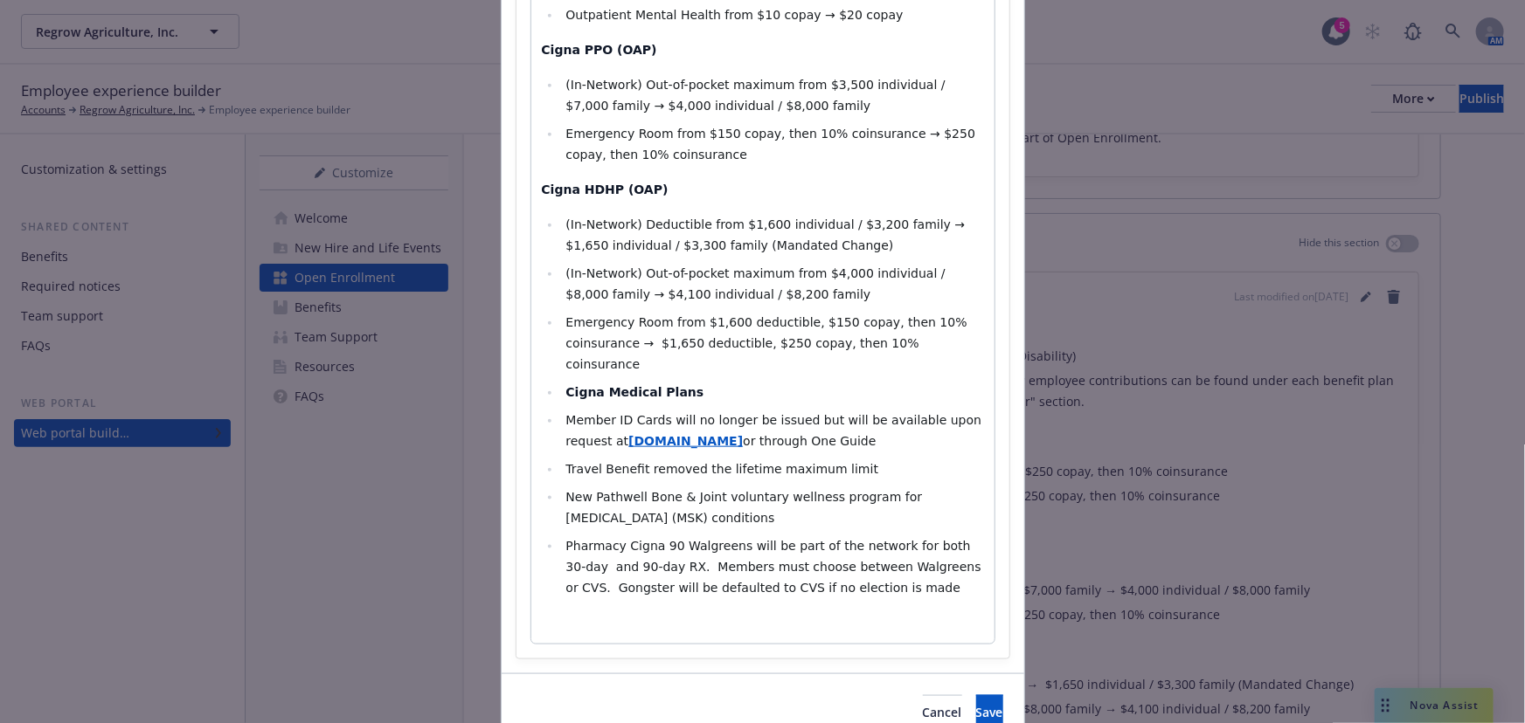
drag, startPoint x: 810, startPoint y: 356, endPoint x: 750, endPoint y: 361, distance: 59.6
click at [750, 410] on li "Member ID Cards will no longer be issued but will be available upon request at …" at bounding box center [772, 431] width 423 height 42
drag, startPoint x: 663, startPoint y: 360, endPoint x: 579, endPoint y: 391, distance: 89.3
click at [579, 391] on span "http://www.mycigna.com/" at bounding box center [528, 392] width 132 height 17
click at [943, 459] on li "Travel Benefit removed the lifetime maximum limit ​" at bounding box center [772, 469] width 423 height 21
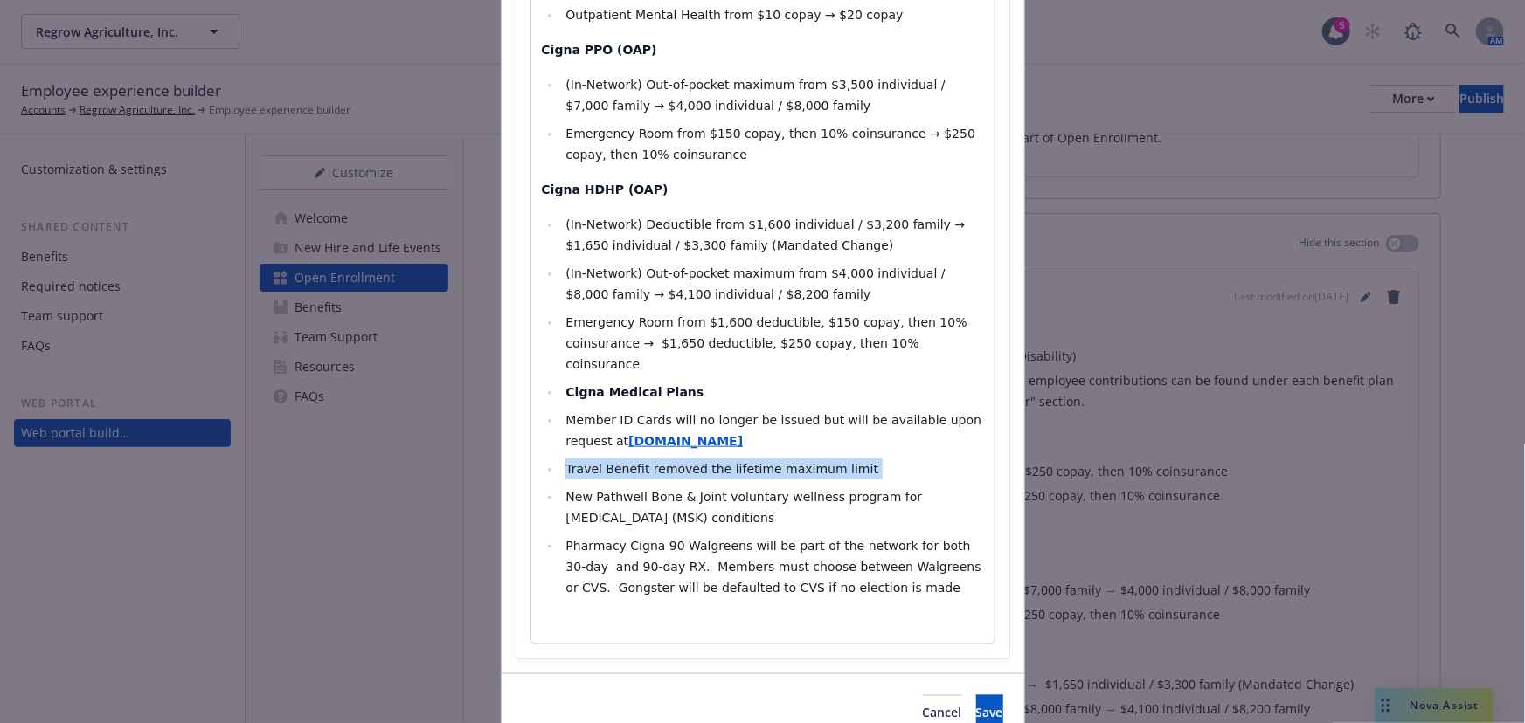
drag, startPoint x: 892, startPoint y: 390, endPoint x: 555, endPoint y: 391, distance: 337.2
click at [561, 459] on li "Travel Benefit removed the lifetime maximum limit ​" at bounding box center [772, 469] width 423 height 21
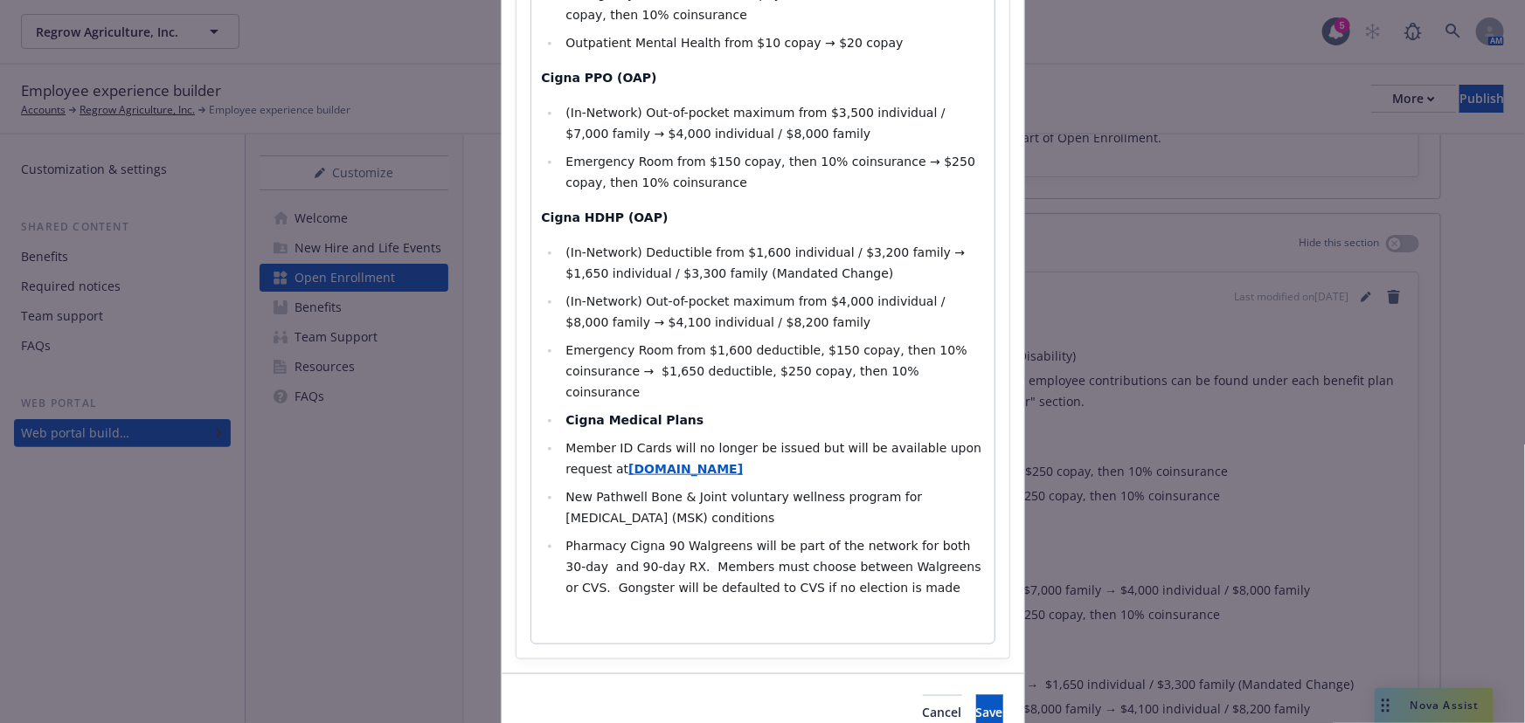
drag, startPoint x: 666, startPoint y: 435, endPoint x: 563, endPoint y: 422, distance: 103.1
click at [563, 487] on li "New Pathwell Bone & Joint voluntary wellness program for musculoskeletal (MSK) …" at bounding box center [772, 508] width 423 height 42
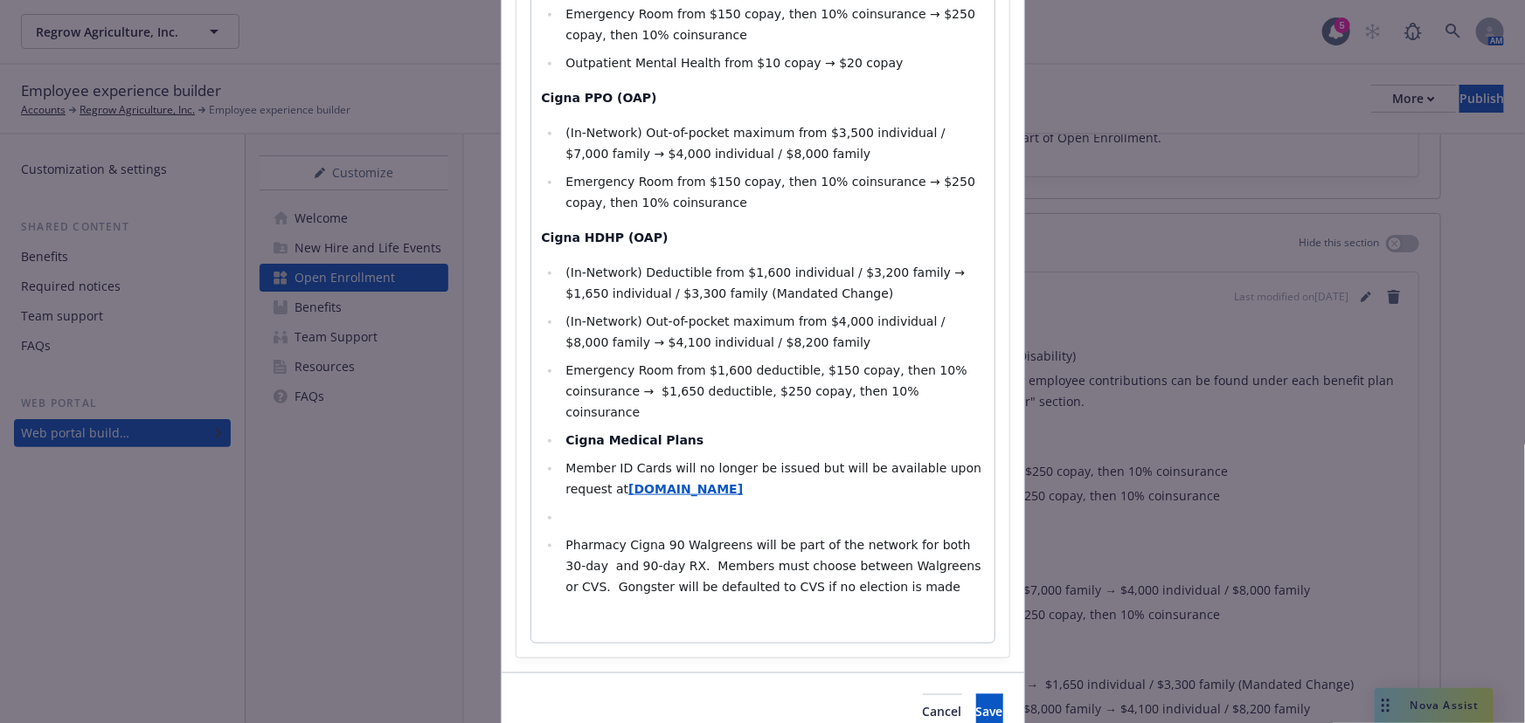
click at [891, 535] on li "Pharmacy Cigna 90 Walgreens will be part of the network for both 30-day and 90-…" at bounding box center [772, 566] width 423 height 63
click at [646, 507] on li "editable markdown" at bounding box center [772, 517] width 423 height 21
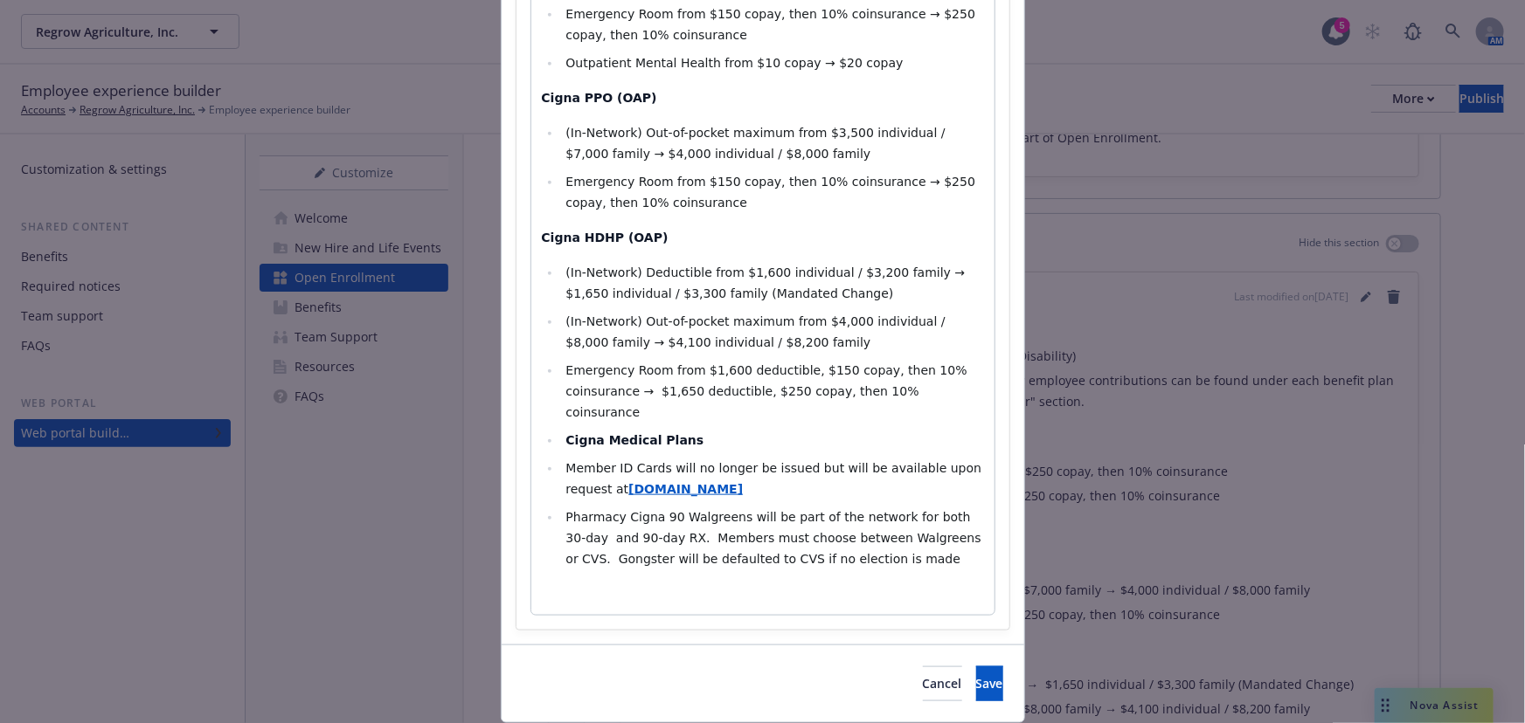
scroll to position [688, 0]
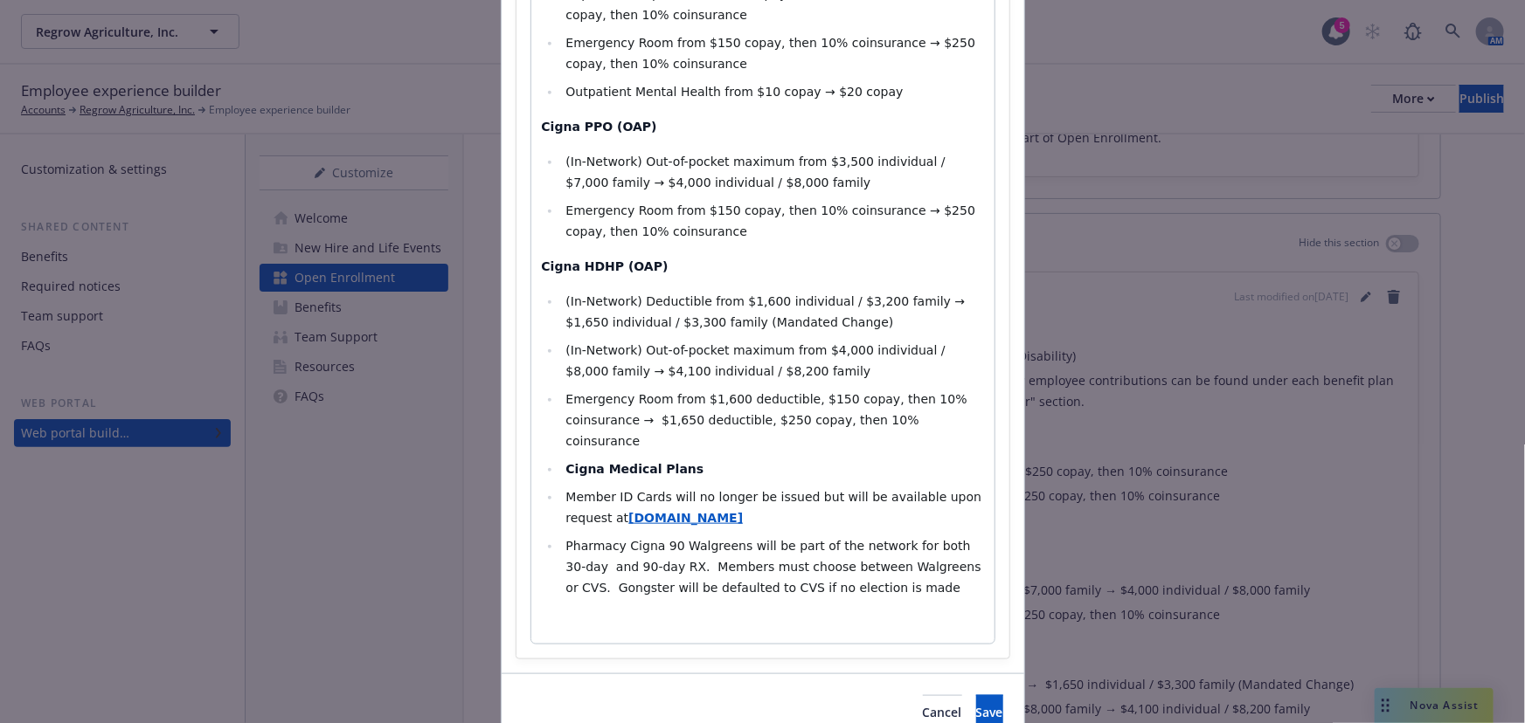
click at [565, 462] on strong "Cigna Medical Plans" at bounding box center [634, 469] width 138 height 14
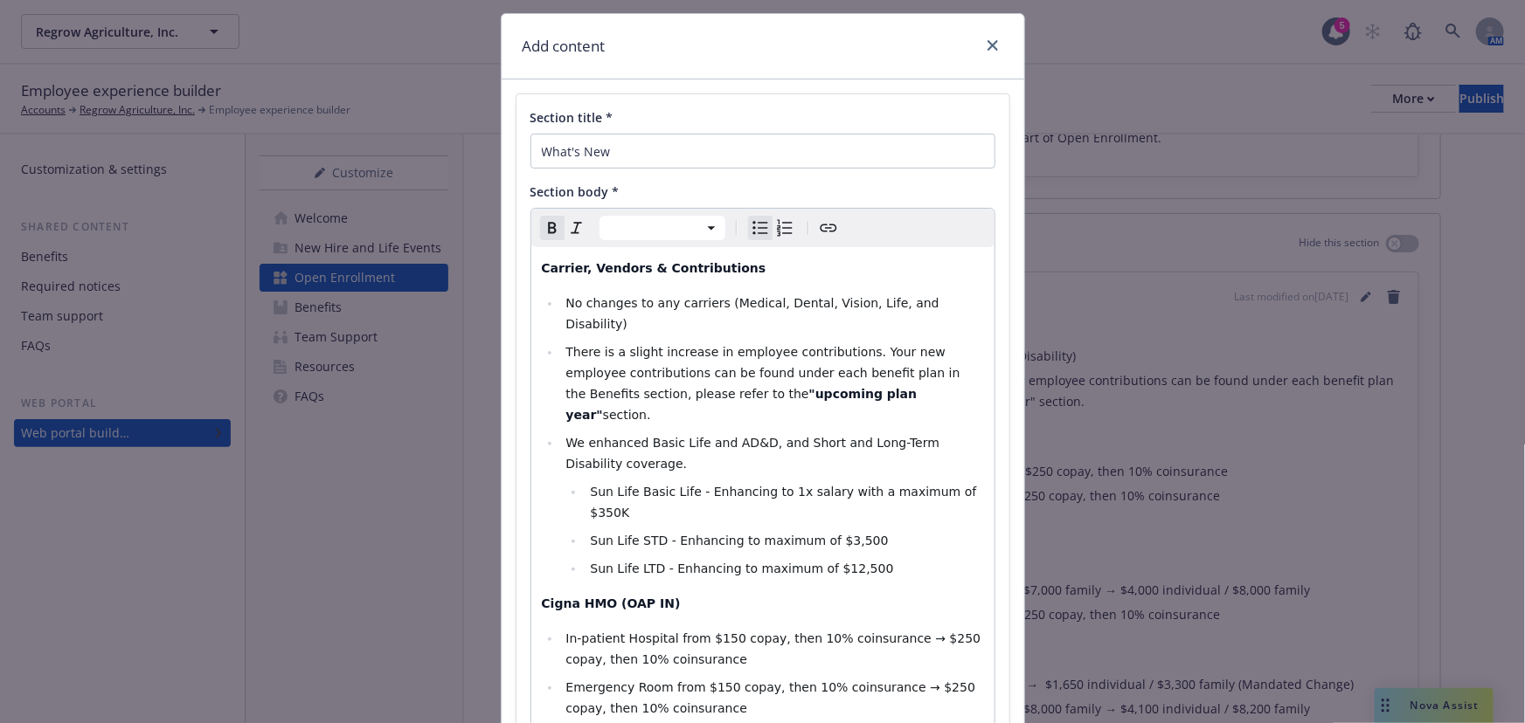
scroll to position [0, 0]
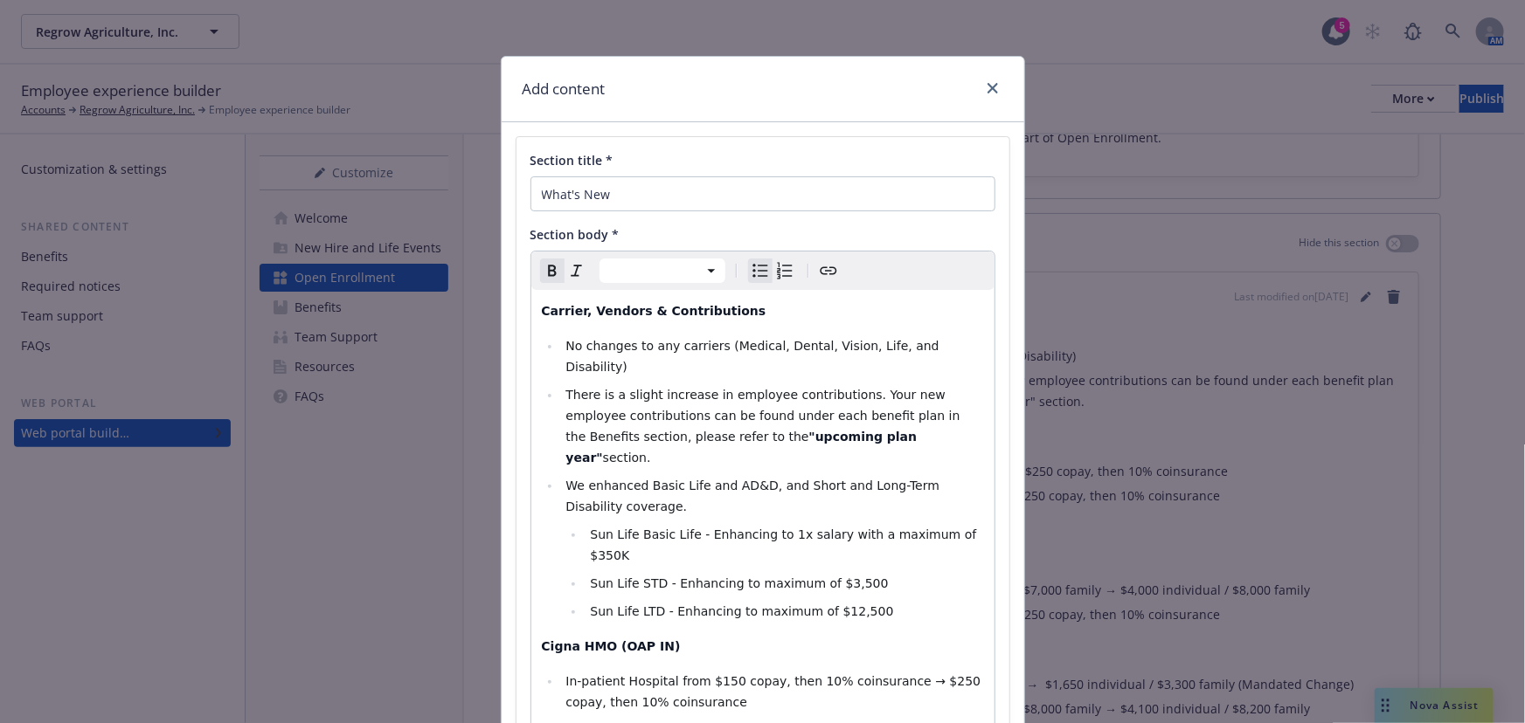
click at [750, 266] on icon "Bulleted list" at bounding box center [760, 270] width 21 height 21
select select "paragraph"
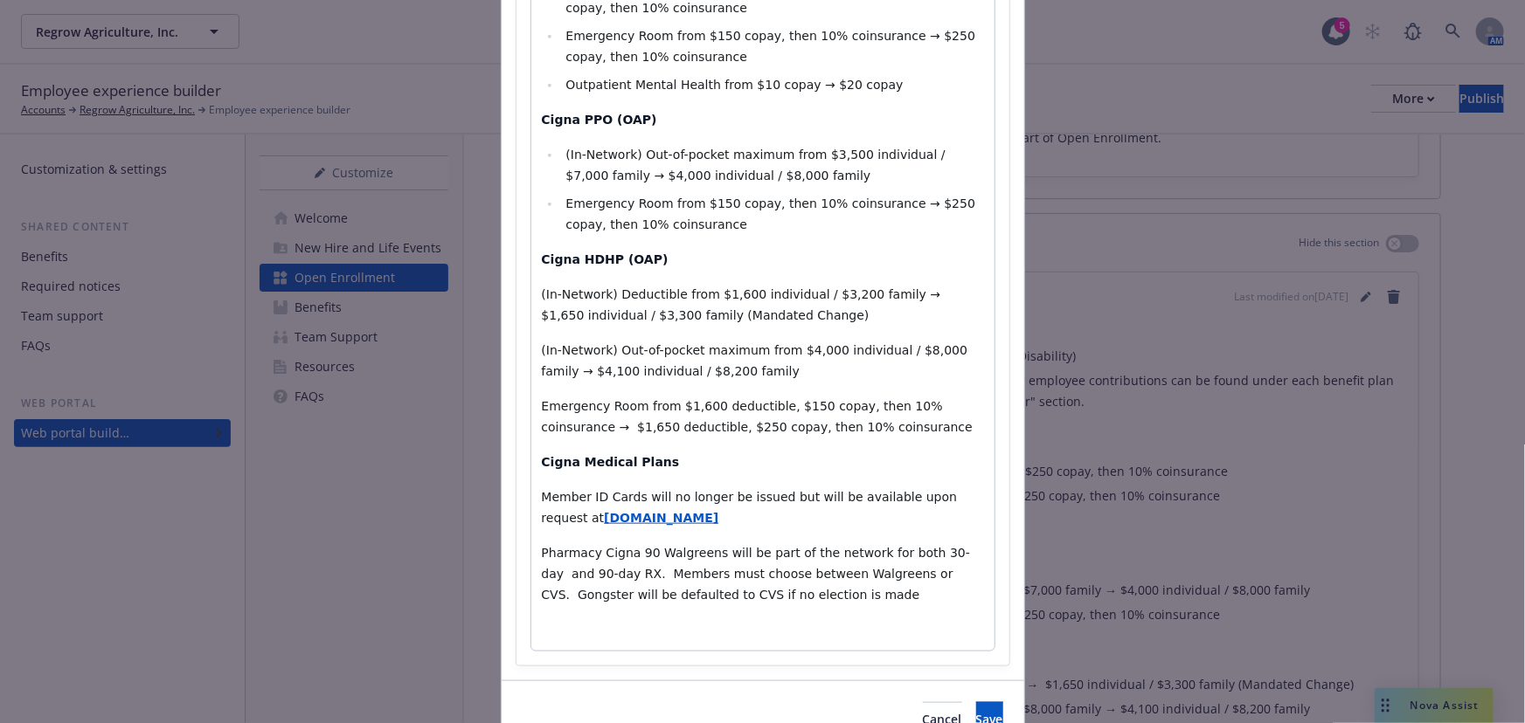
scroll to position [723, 0]
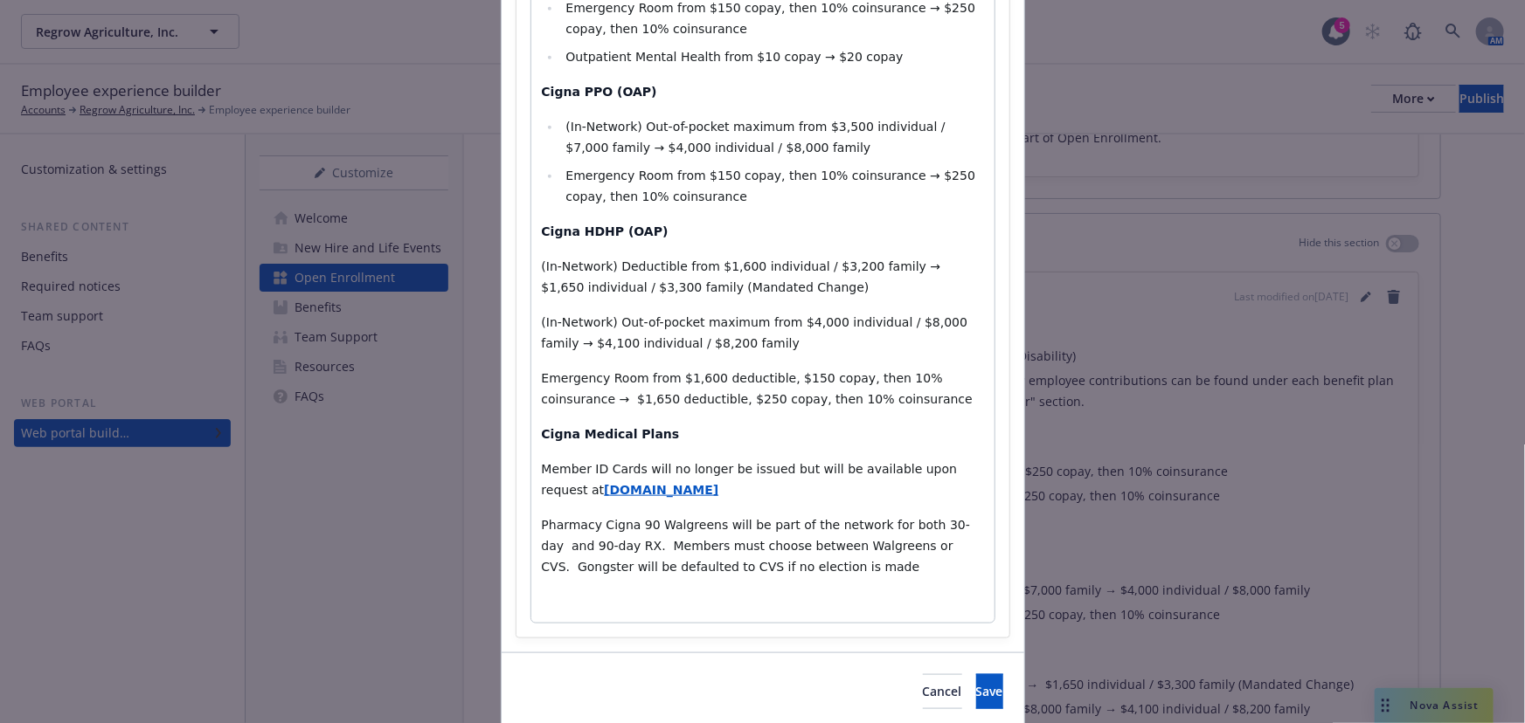
click at [937, 518] on span "Pharmacy Cigna 90 Walgreens will be part of the network for both 30-day and 90-…" at bounding box center [756, 546] width 429 height 56
drag, startPoint x: 883, startPoint y: 490, endPoint x: 774, endPoint y: 495, distance: 109.3
click at [774, 515] on p "Pharmacy Cigna 90 Walgreens will be part of the network for both 30-day and 90-…" at bounding box center [763, 546] width 442 height 63
drag, startPoint x: 768, startPoint y: 514, endPoint x: 524, endPoint y: 466, distance: 248.4
click at [531, 466] on div "Carrier, Vendors & Contributions No changes to any carriers (Medical, Dental, V…" at bounding box center [762, 95] width 463 height 1055
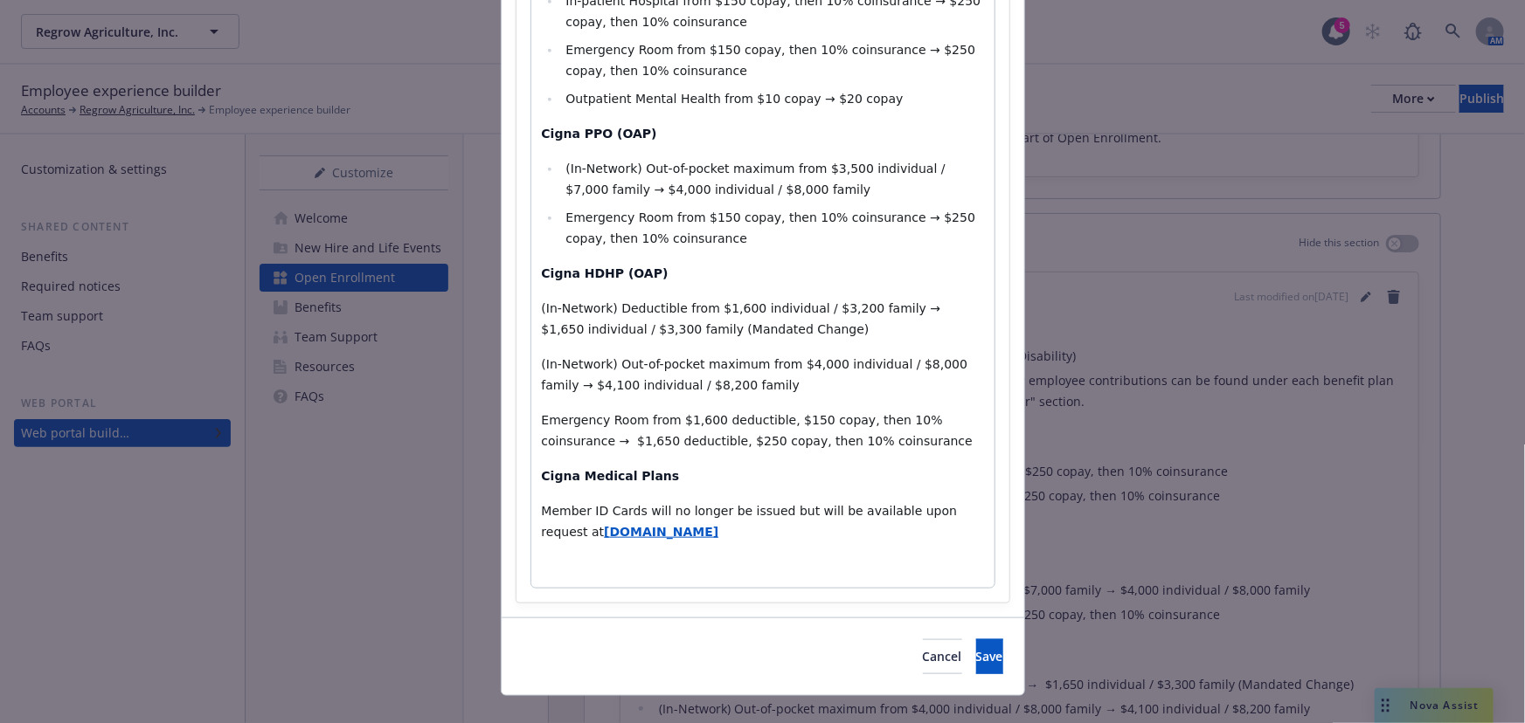
scroll to position [646, 0]
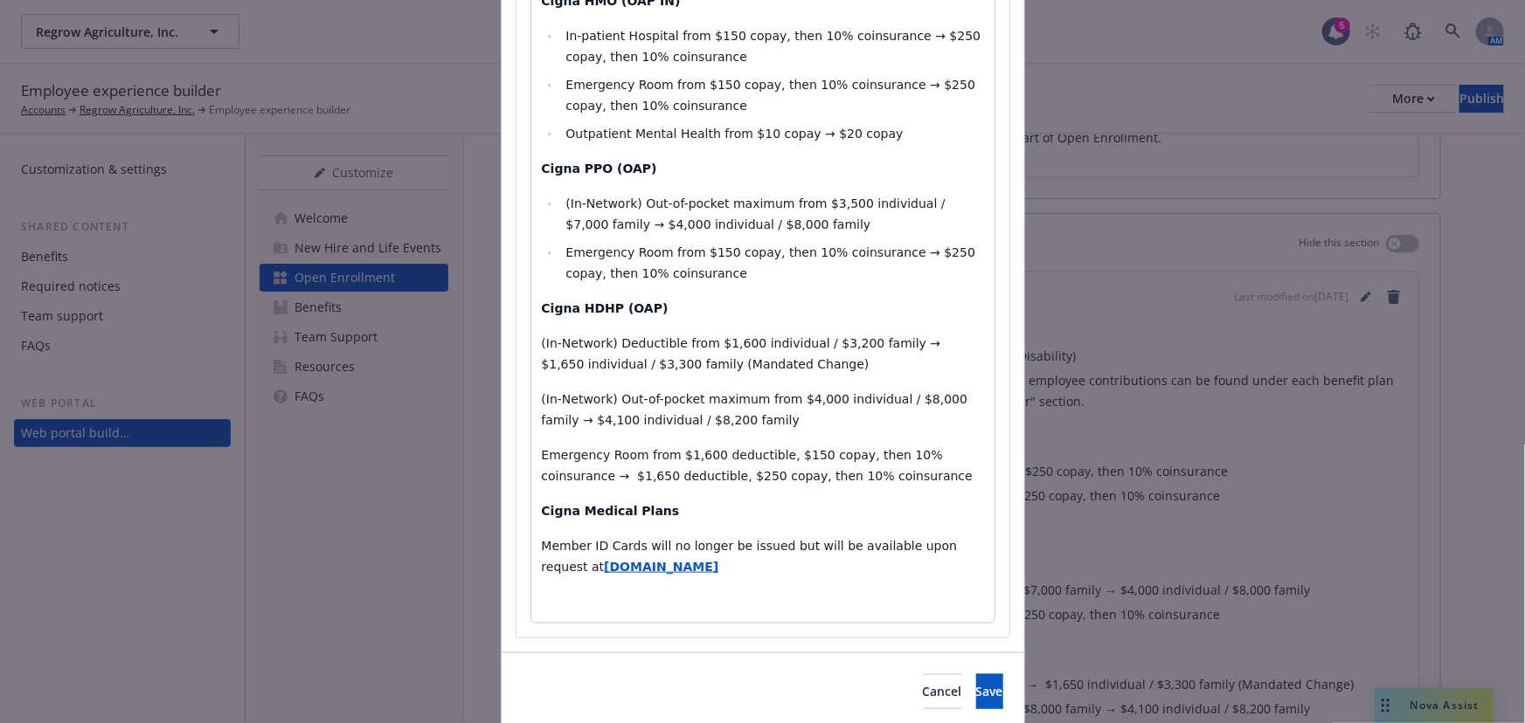
click at [721, 465] on div "Carrier, Vendors & Contributions No changes to any carriers (Medical, Dental, V…" at bounding box center [762, 133] width 463 height 978
click at [976, 683] on span "Save" at bounding box center [989, 691] width 27 height 17
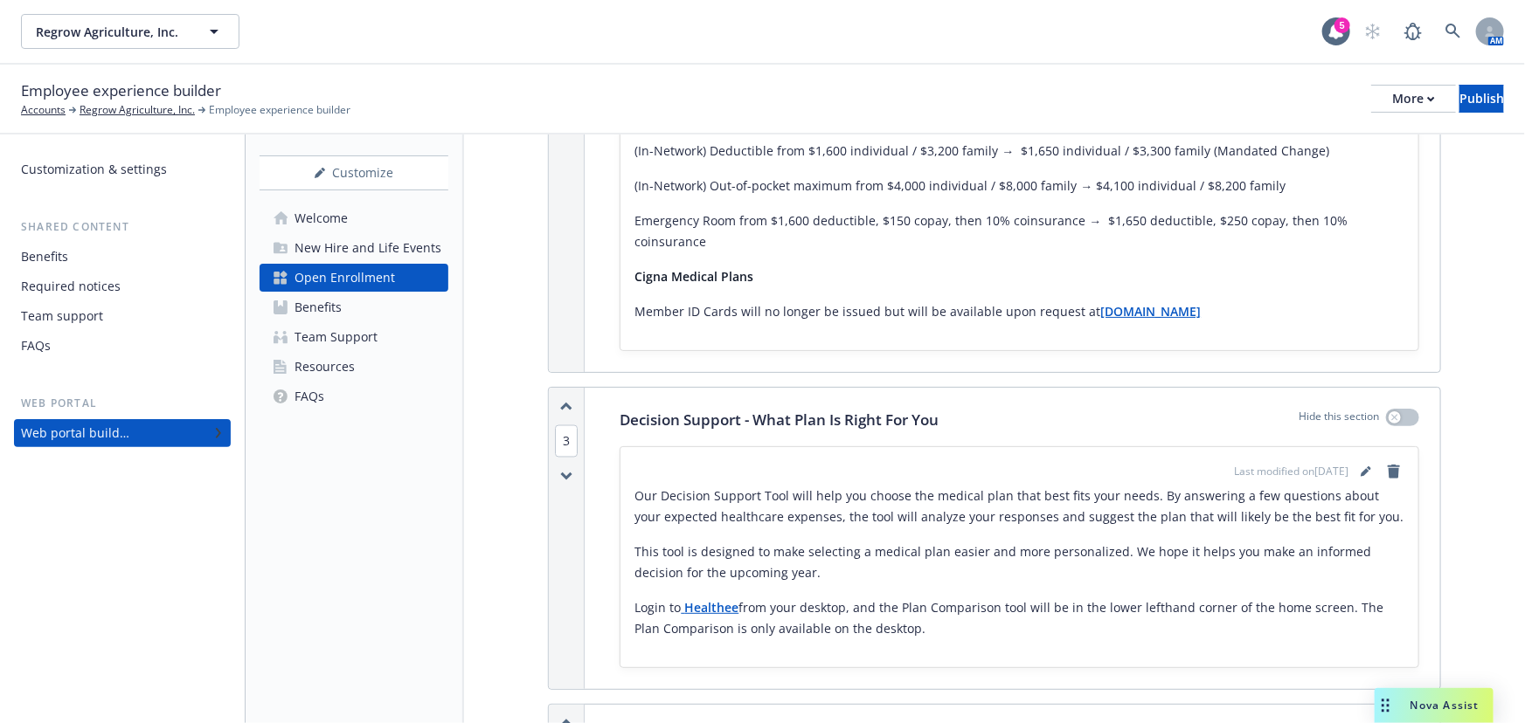
scroll to position [1509, 0]
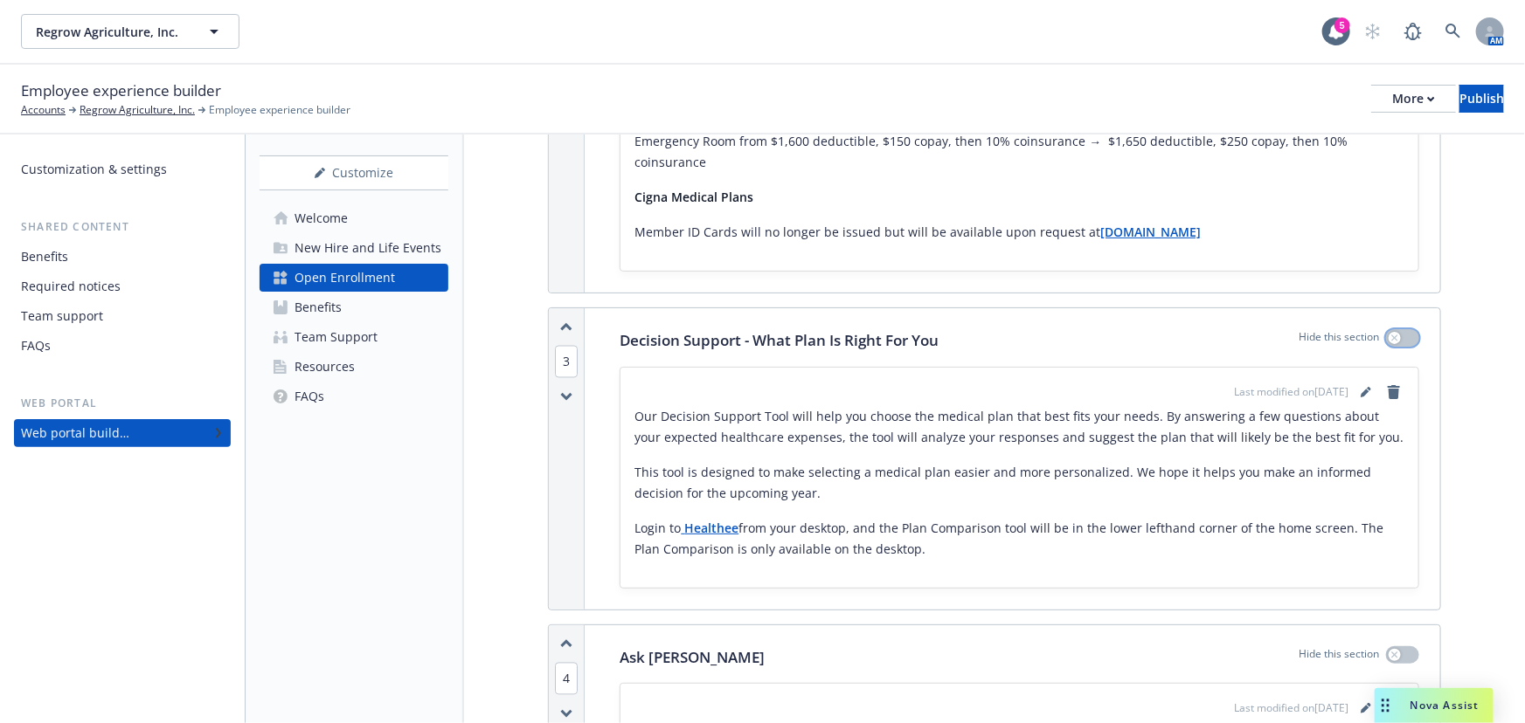
click at [1391, 335] on icon "button" at bounding box center [1394, 338] width 6 height 6
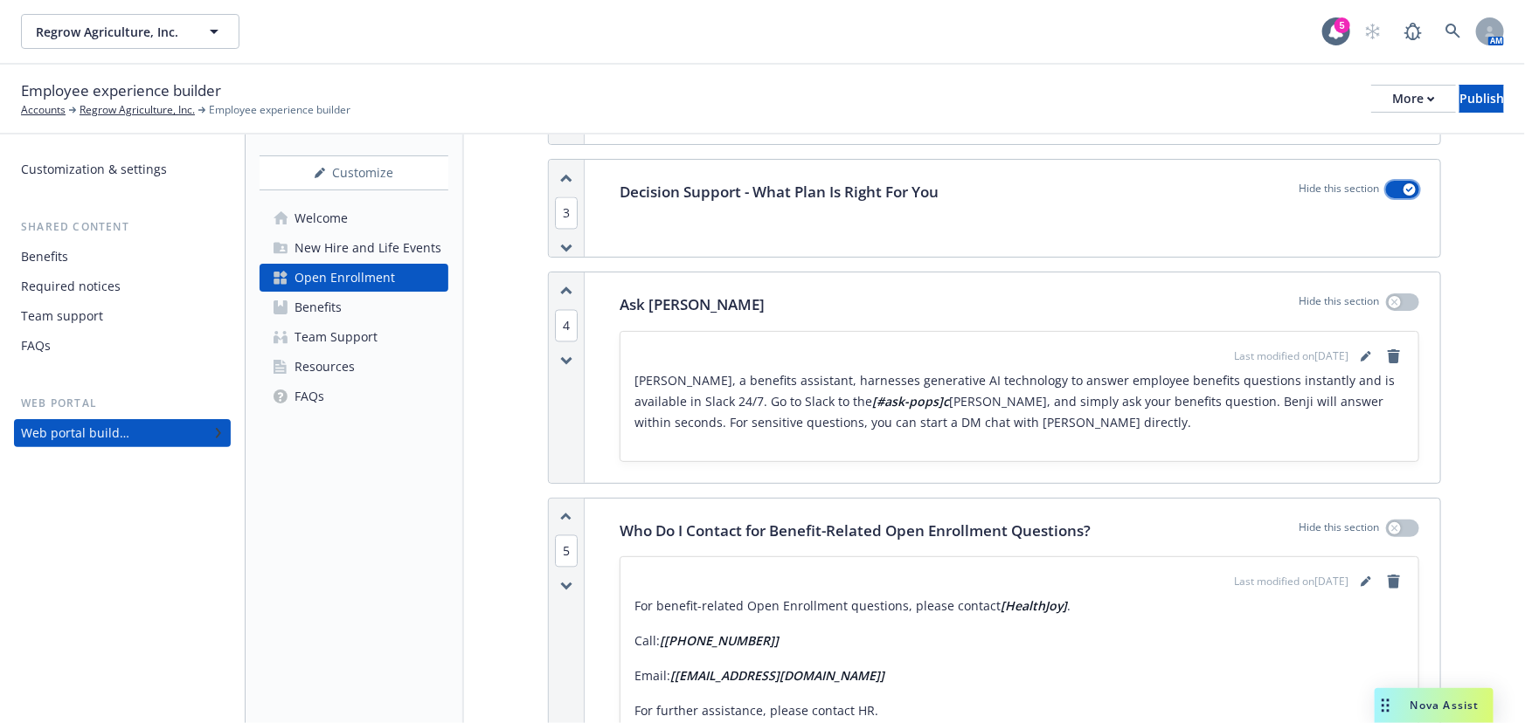
scroll to position [1668, 0]
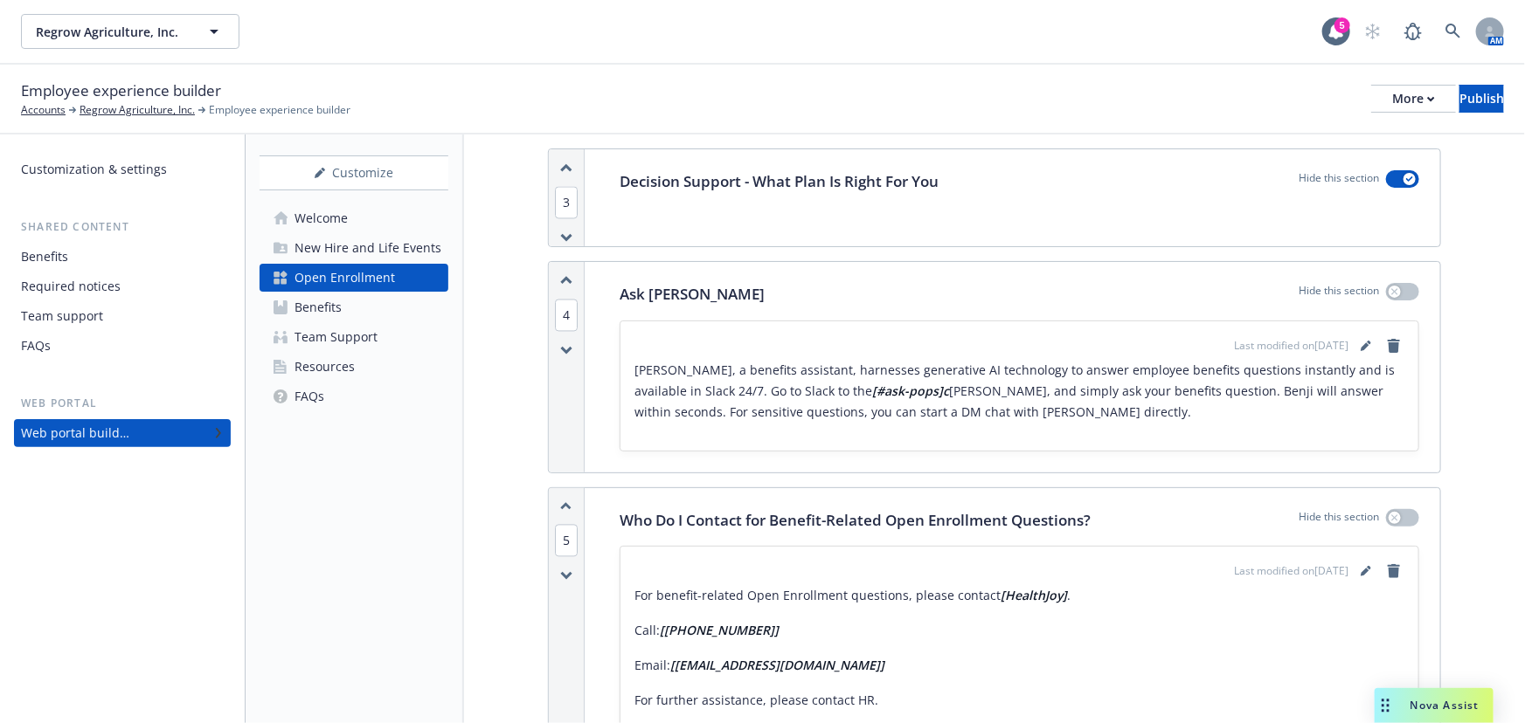
click at [1390, 301] on div "Hide this section" at bounding box center [1358, 294] width 121 height 23
click at [1396, 293] on button "button" at bounding box center [1402, 291] width 33 height 17
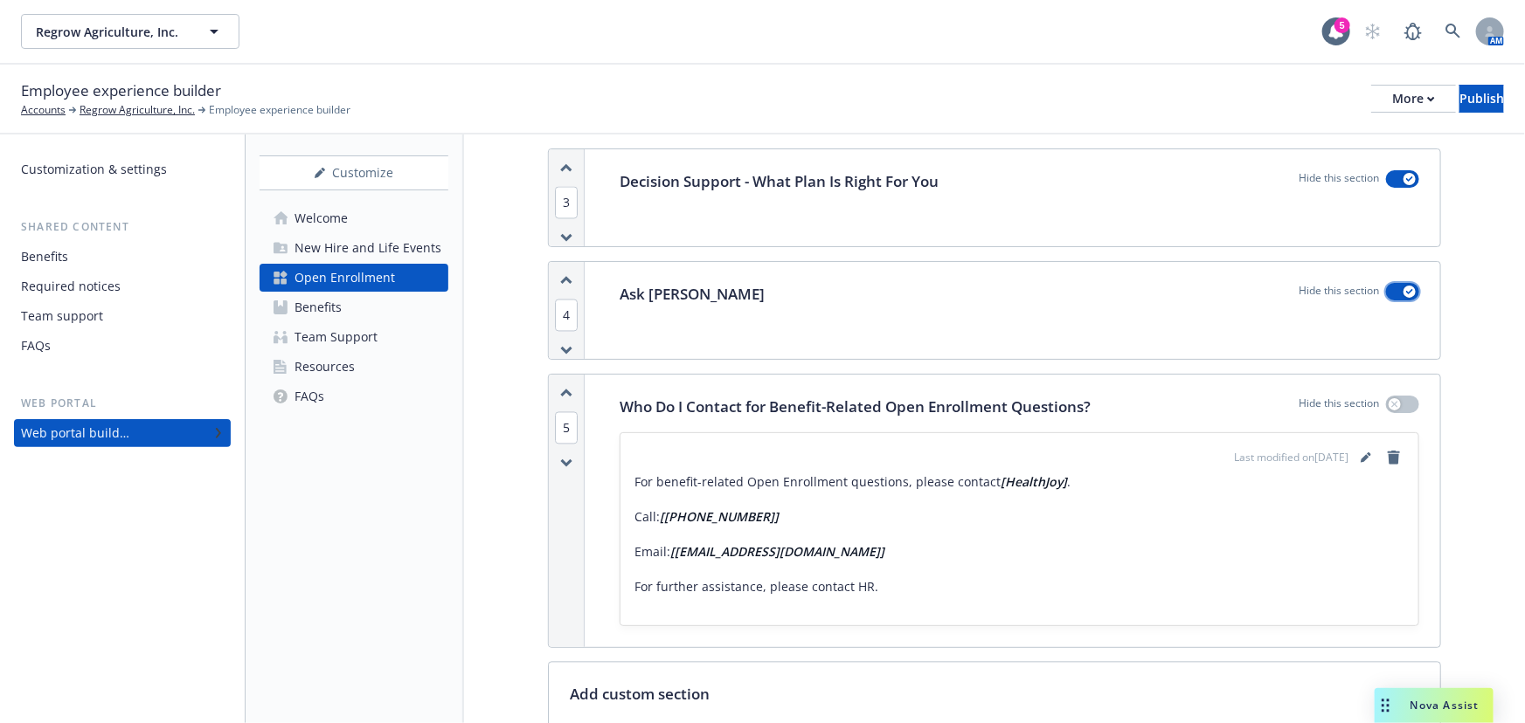
scroll to position [1747, 0]
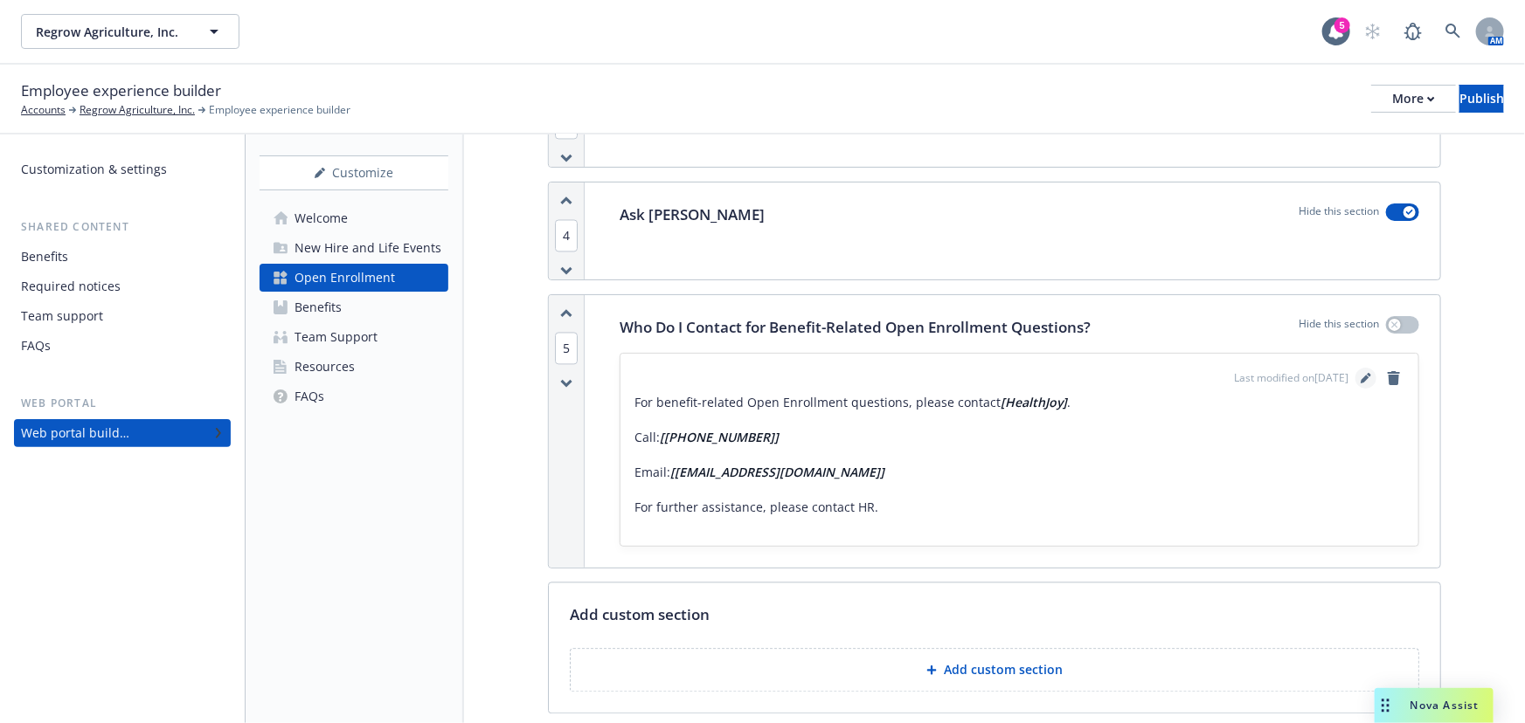
click at [1366, 373] on icon "editPencil" at bounding box center [1368, 375] width 4 height 4
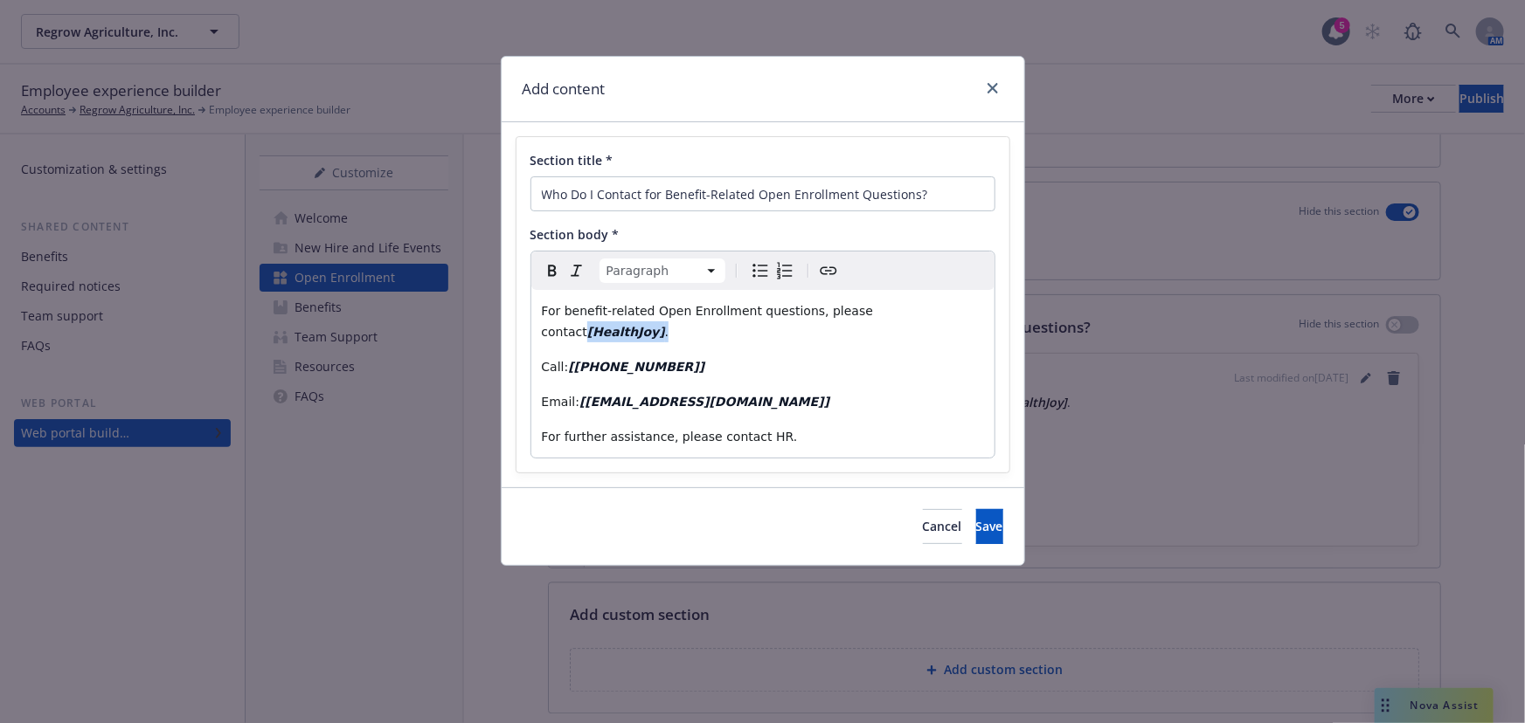
drag, startPoint x: 949, startPoint y: 308, endPoint x: 882, endPoint y: 317, distance: 67.8
click at [882, 317] on p "For benefit-related Open Enrollment questions, please contact [HealthJoy] ." at bounding box center [763, 322] width 442 height 42
click at [856, 322] on p "For benefit-related Open Enrollment questions, please contact o ur broker Newfr…" at bounding box center [763, 322] width 442 height 42
click at [856, 317] on span "For benefit-related Open Enrollment questions, please contact" at bounding box center [732, 311] width 381 height 14
drag, startPoint x: 752, startPoint y: 311, endPoint x: 832, endPoint y: 342, distance: 85.5
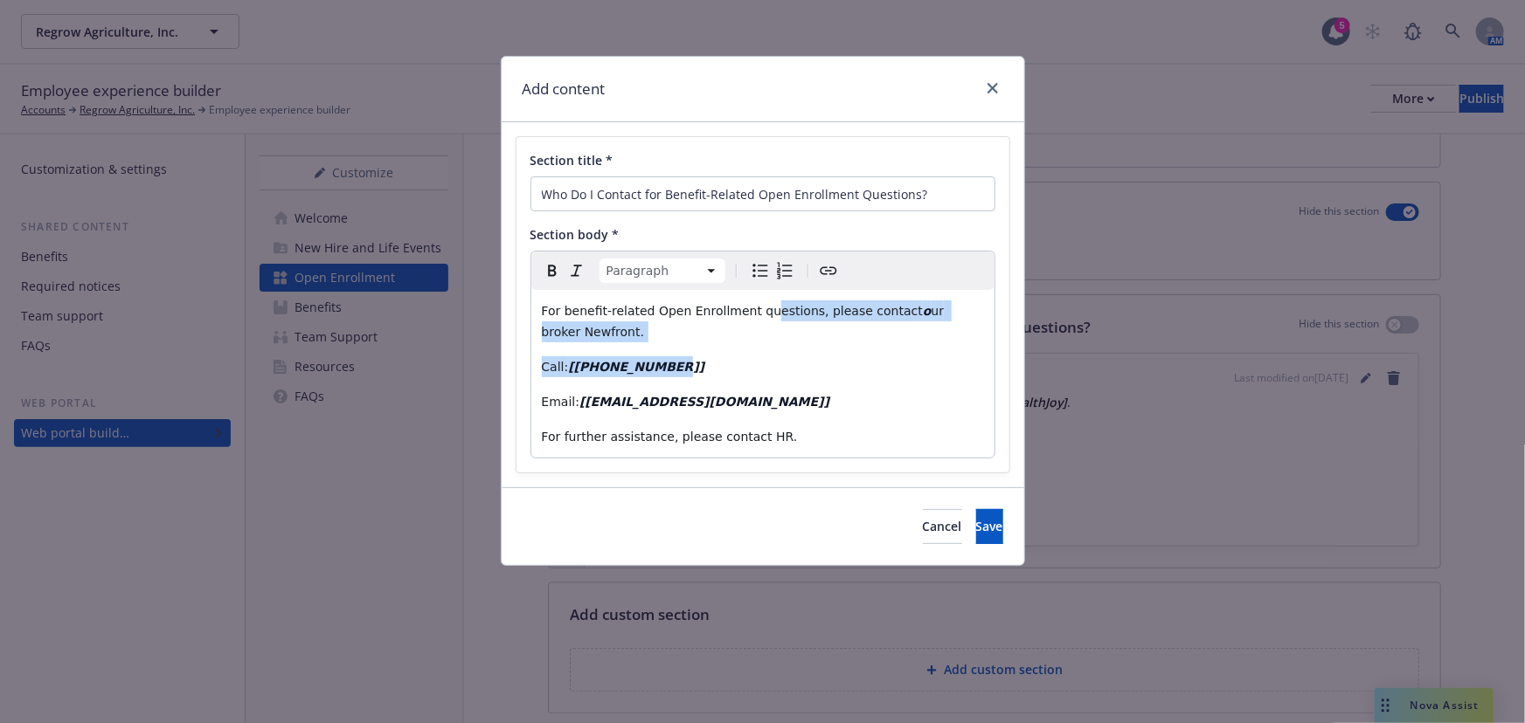
click at [832, 342] on div "For benefit-related Open Enrollment questions, please contact o ur broker Newfr…" at bounding box center [762, 374] width 463 height 168
click at [640, 332] on p "For benefit-related Open Enrollment questions, please contact o ur broker Newfr…" at bounding box center [763, 322] width 442 height 42
drag, startPoint x: 606, startPoint y: 337, endPoint x: 553, endPoint y: 306, distance: 61.9
click at [553, 306] on p "For benefit-related Open Enrollment questions, please contact o ur broker Newfr…" at bounding box center [763, 322] width 442 height 42
click at [554, 267] on icon "Bold" at bounding box center [552, 271] width 8 height 11
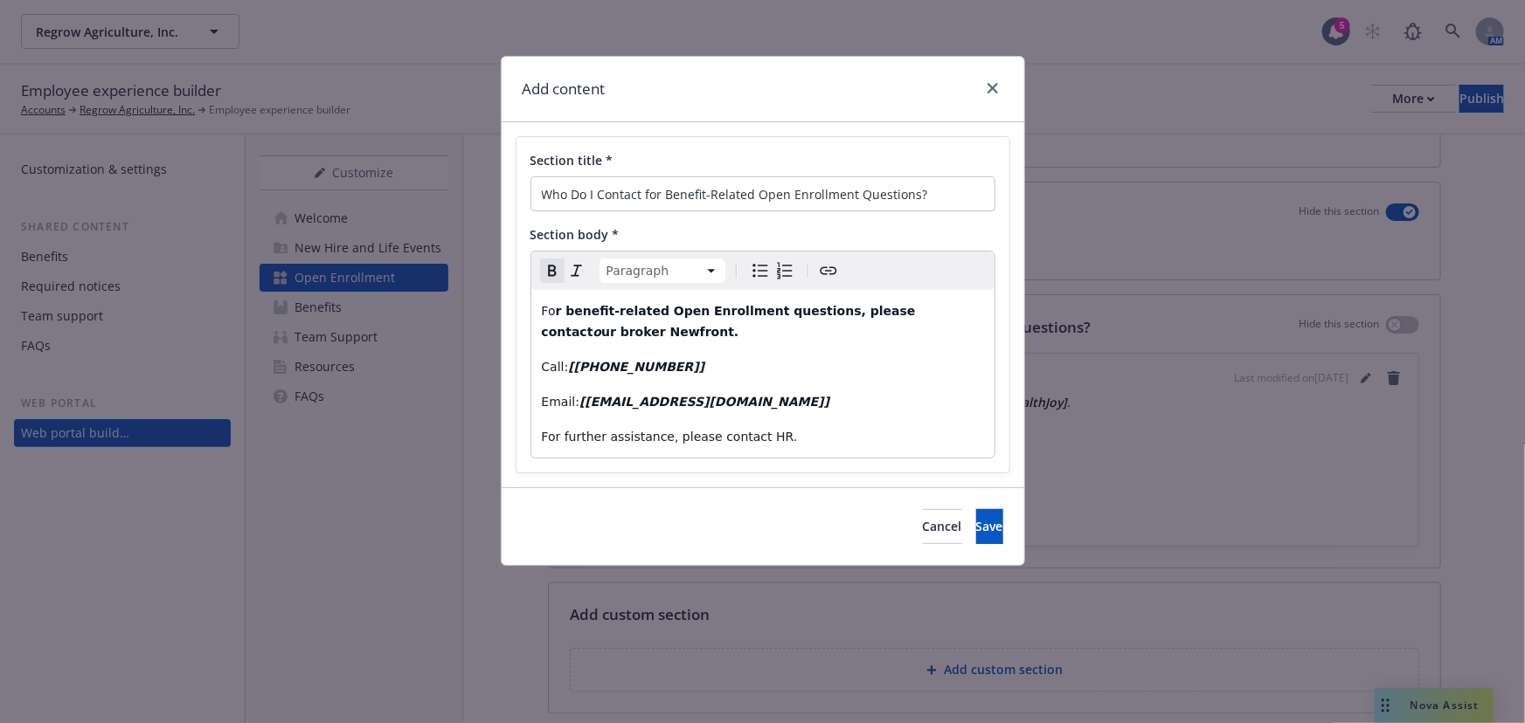
click at [554, 267] on icon "Remove bold" at bounding box center [552, 271] width 8 height 11
click at [612, 341] on p "For benefit-related Open Enrollment questions, please contact o ur broker Newfr…" at bounding box center [763, 322] width 442 height 42
drag, startPoint x: 640, startPoint y: 330, endPoint x: 507, endPoint y: 306, distance: 135.0
click at [507, 306] on div "Section title * Who Do I Contact for Benefit-Related Open Enrollment Questions?…" at bounding box center [762, 304] width 522 height 365
click at [577, 271] on icon "Italic" at bounding box center [576, 270] width 21 height 21
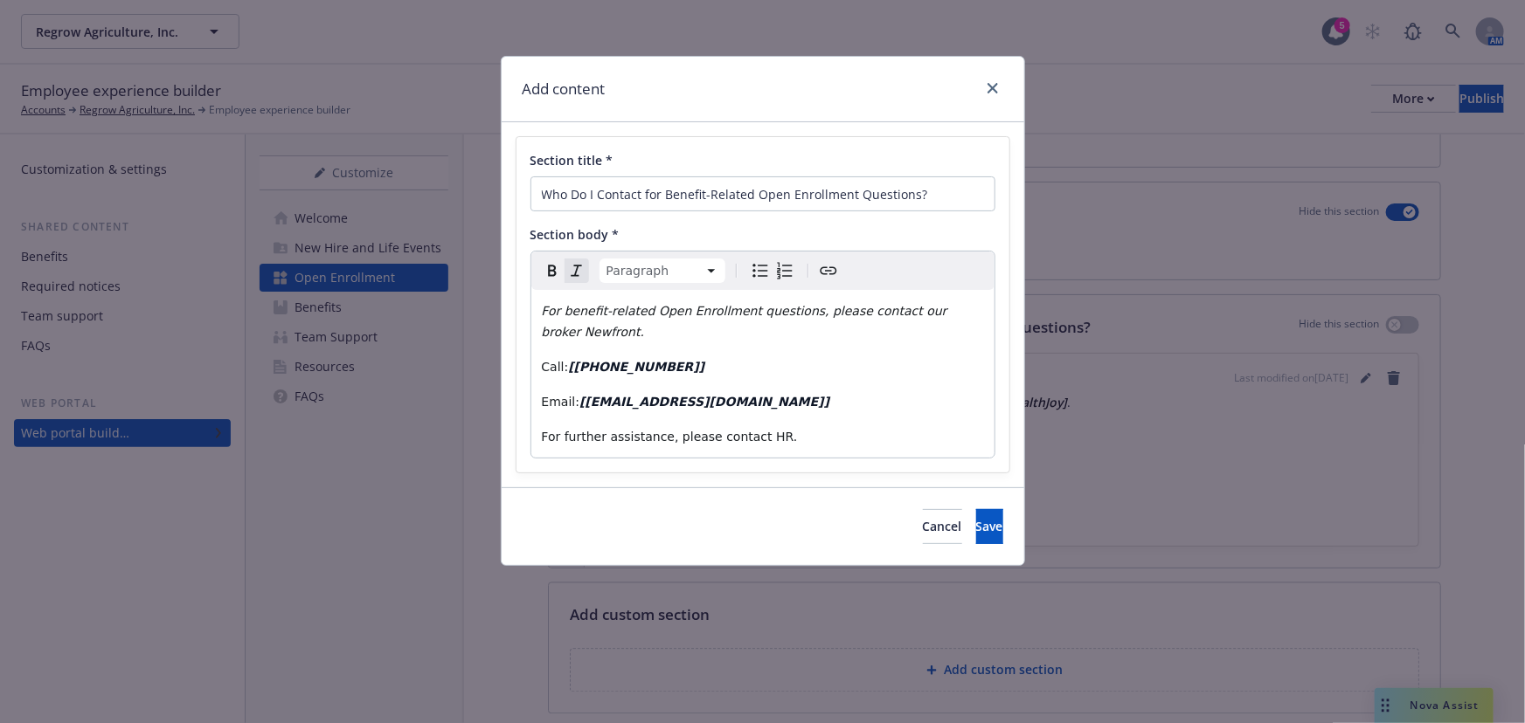
click at [577, 271] on icon "Remove italic" at bounding box center [576, 270] width 21 height 21
click at [631, 349] on div "For benefit-related Open Enrollment questions, please contact our broker Newfro…" at bounding box center [762, 374] width 463 height 168
drag, startPoint x: 661, startPoint y: 365, endPoint x: 537, endPoint y: 371, distance: 124.2
click at [536, 371] on div "For benefit-related Open Enrollment questions, please contact our broker Newfro…" at bounding box center [762, 374] width 463 height 168
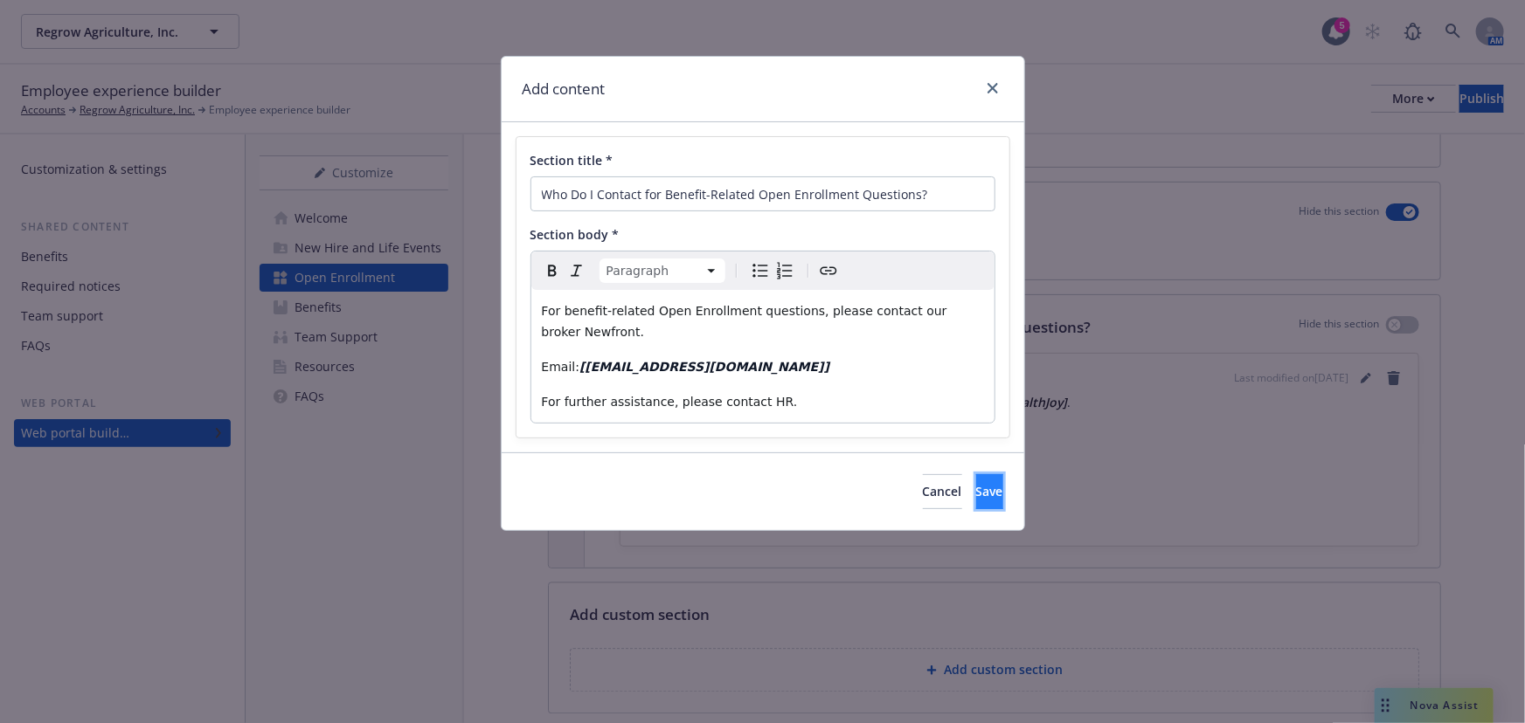
click at [978, 504] on button "Save" at bounding box center [989, 491] width 27 height 35
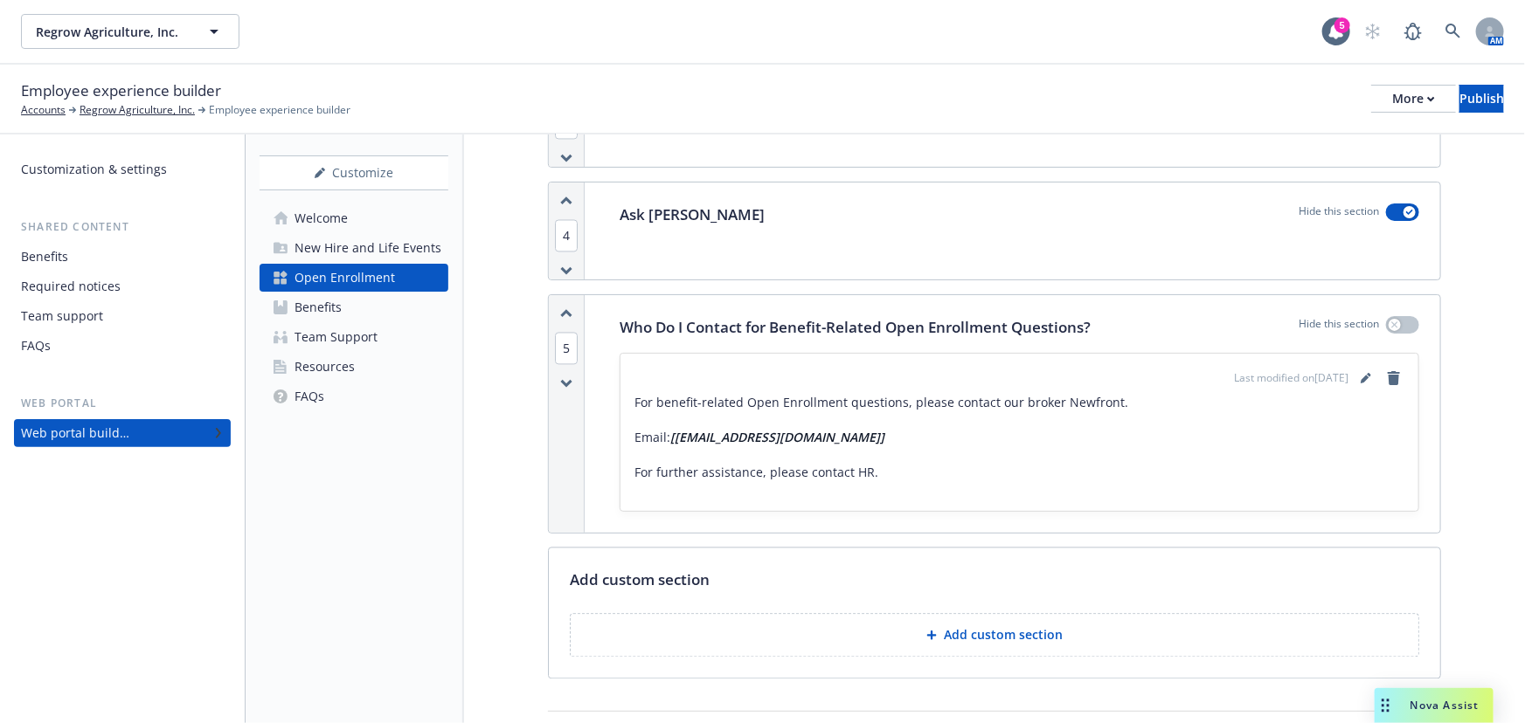
click at [387, 259] on div "New Hire and Life Events" at bounding box center [367, 248] width 147 height 28
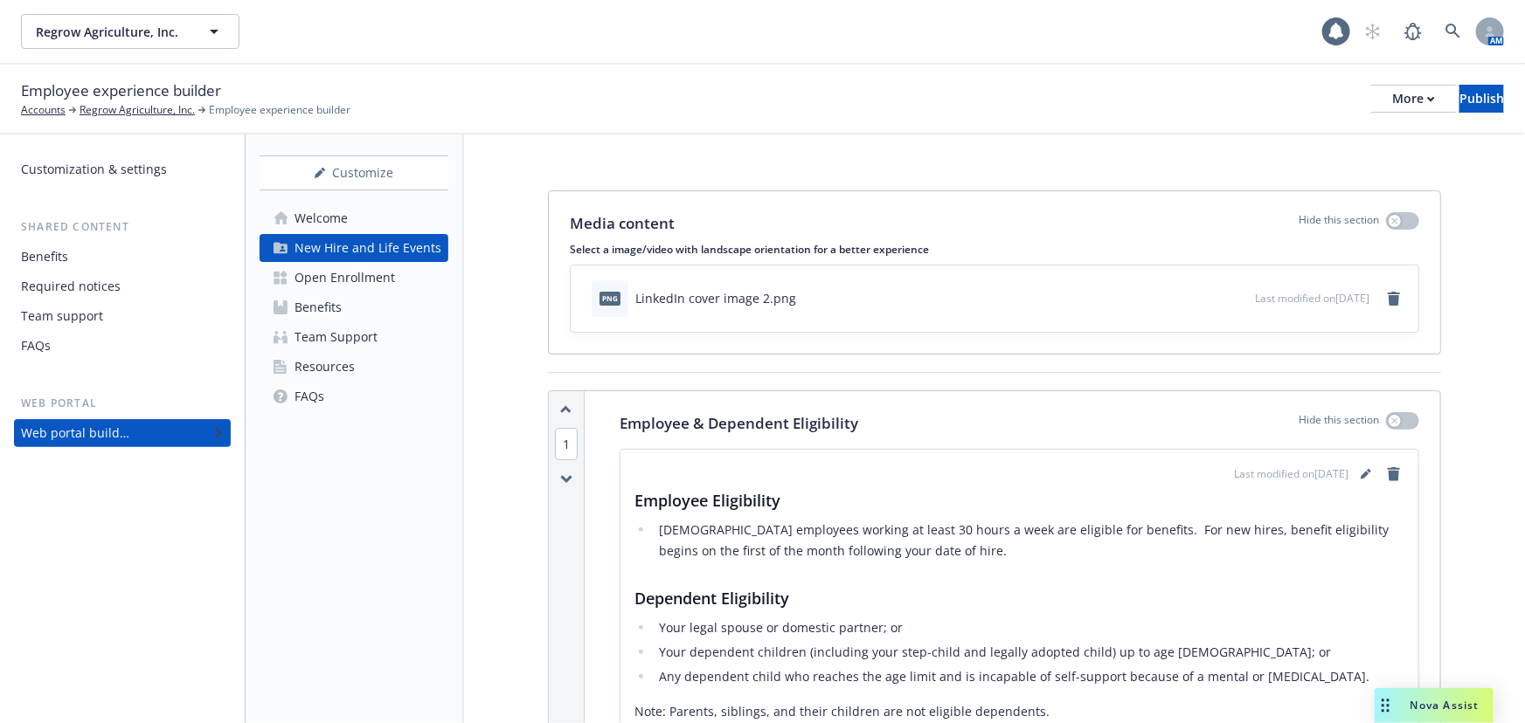
click at [377, 227] on link "Welcome" at bounding box center [353, 218] width 189 height 28
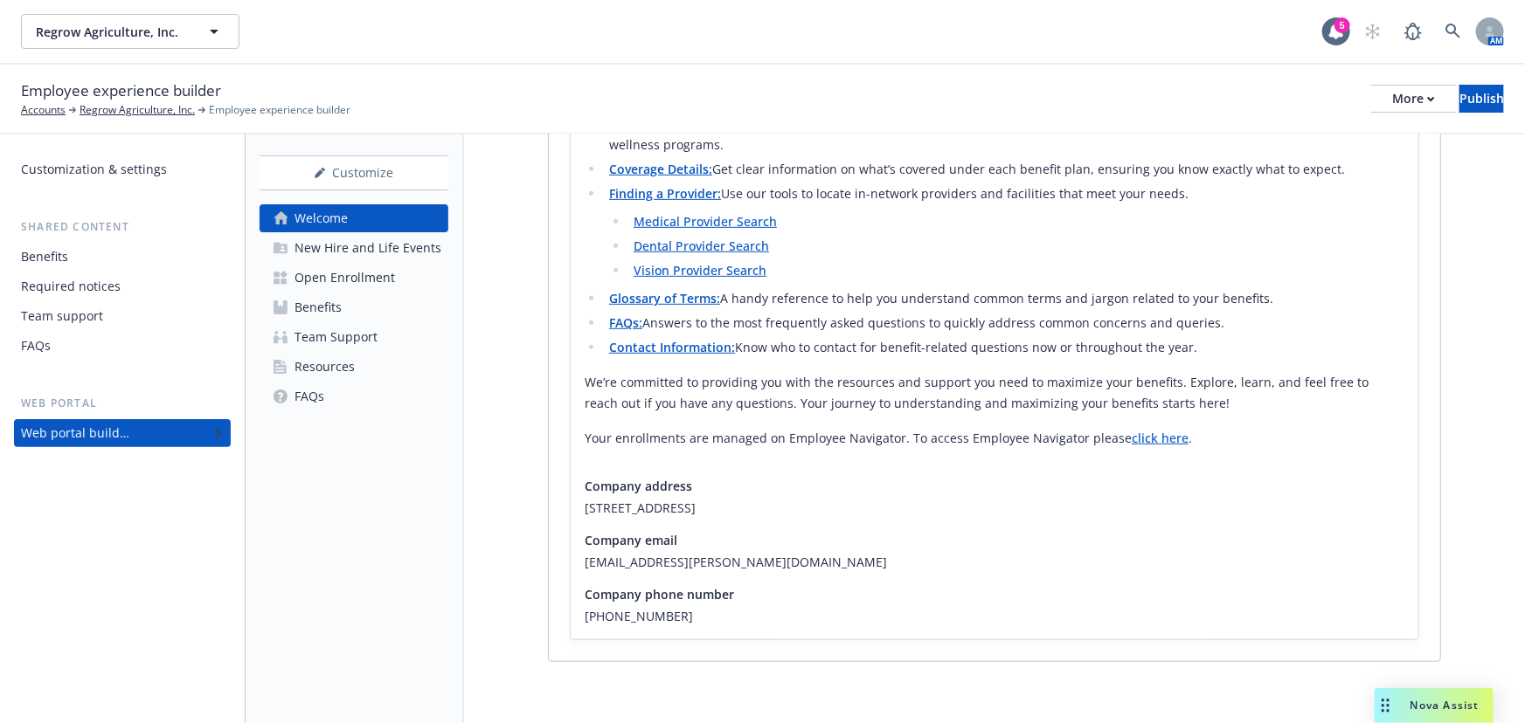
scroll to position [481, 0]
click at [399, 249] on div "New Hire and Life Events" at bounding box center [367, 248] width 147 height 28
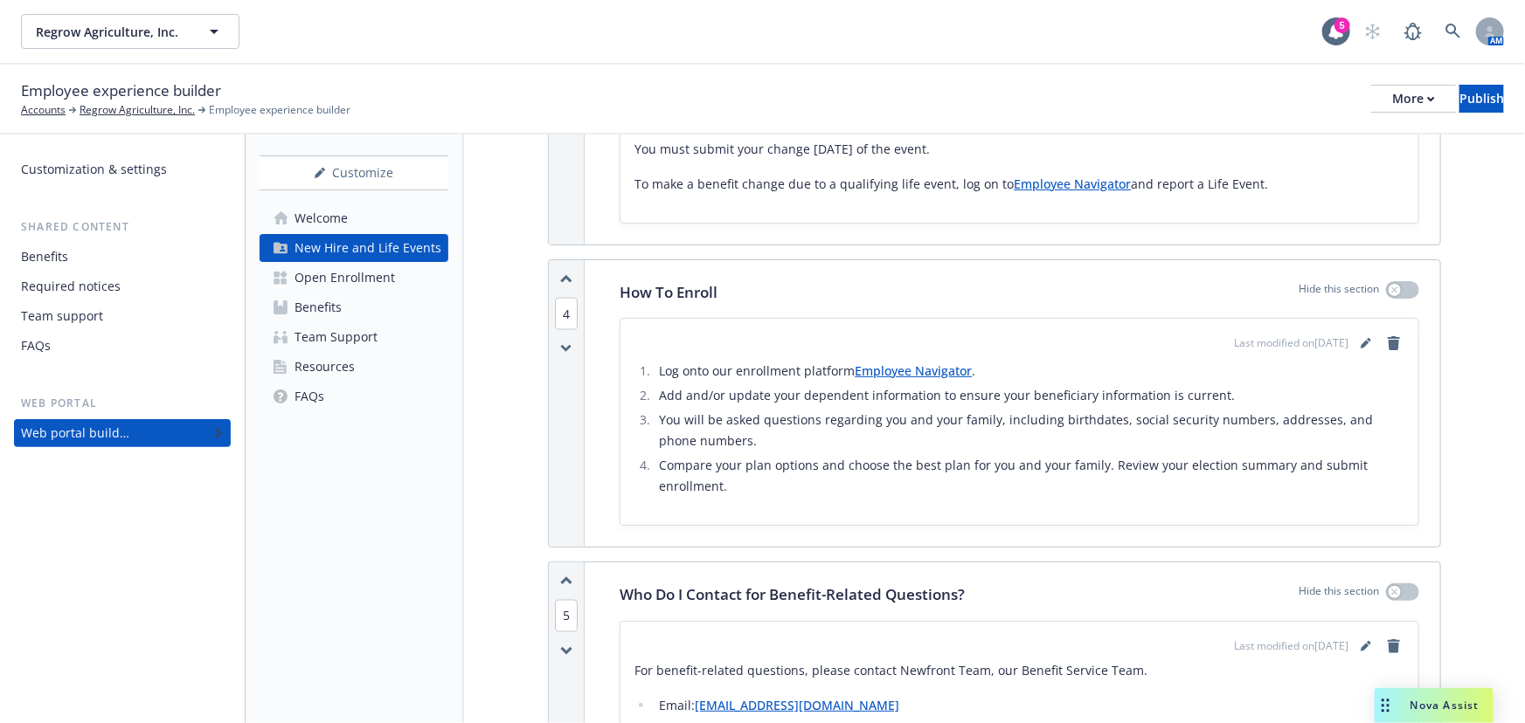
scroll to position [1668, 0]
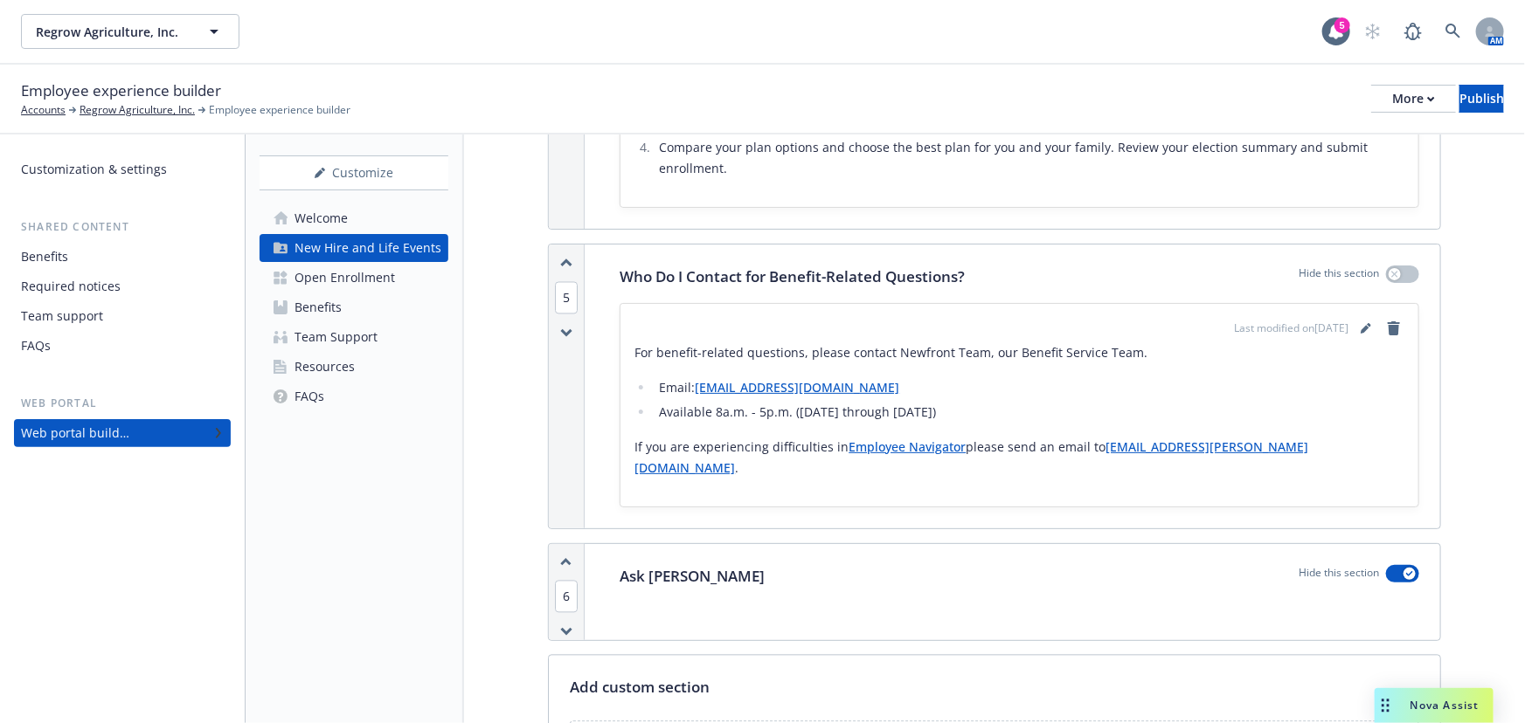
drag, startPoint x: 916, startPoint y: 358, endPoint x: 694, endPoint y: 369, distance: 223.0
click at [694, 377] on li "Email: tr.regrowagriculture@newfront.com" at bounding box center [1028, 387] width 750 height 21
copy li "tr.regrowagriculture@newfront.com"
click at [411, 279] on link "Open Enrollment" at bounding box center [353, 278] width 189 height 28
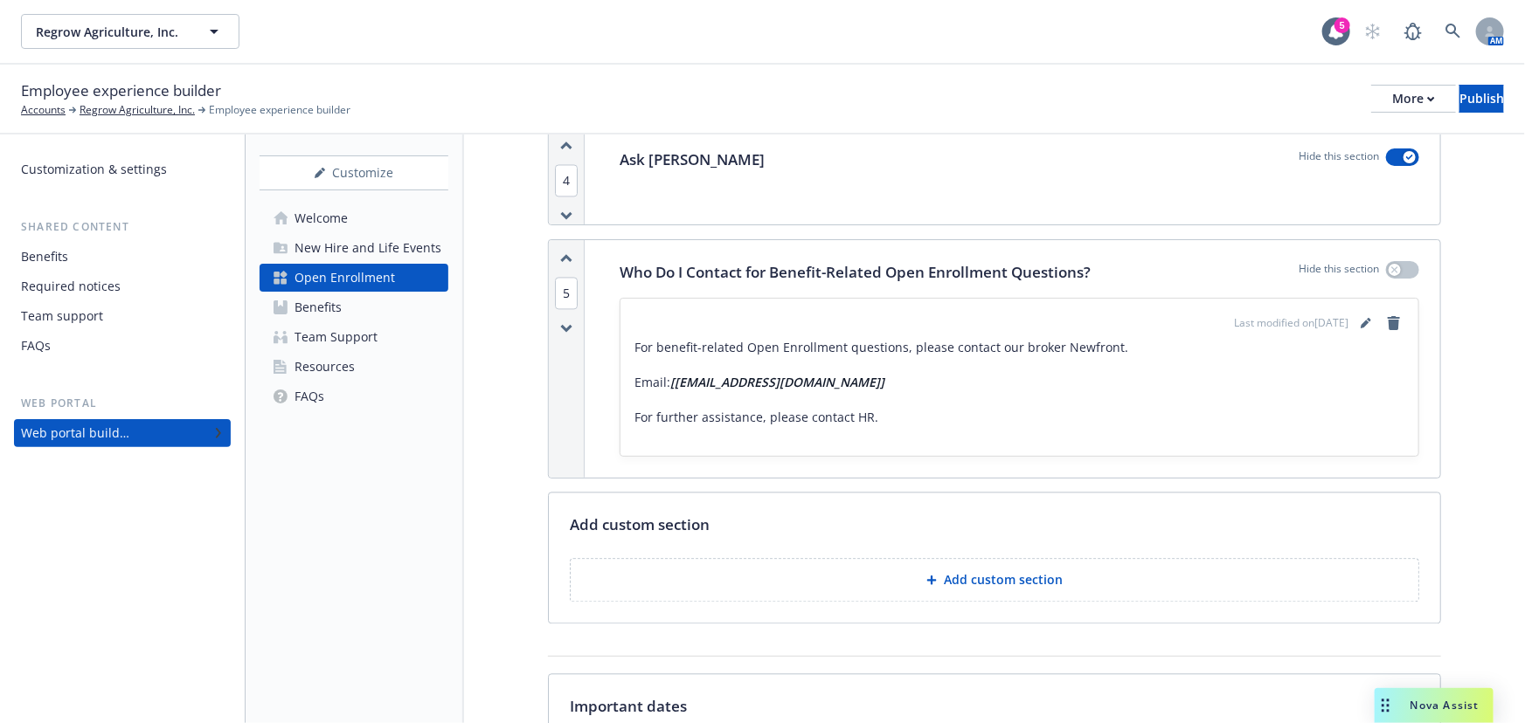
scroll to position [1826, 0]
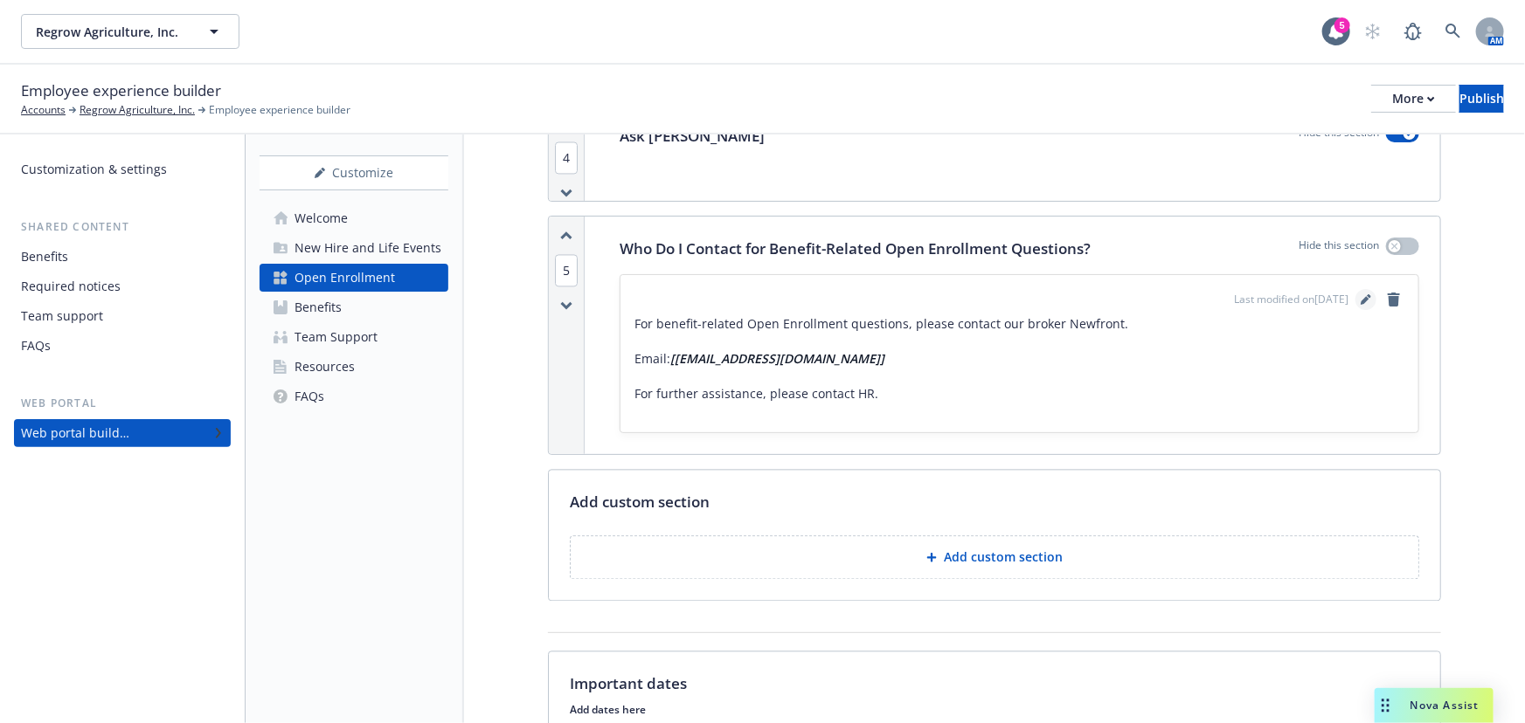
click at [1360, 301] on icon "editPencil" at bounding box center [1365, 299] width 10 height 10
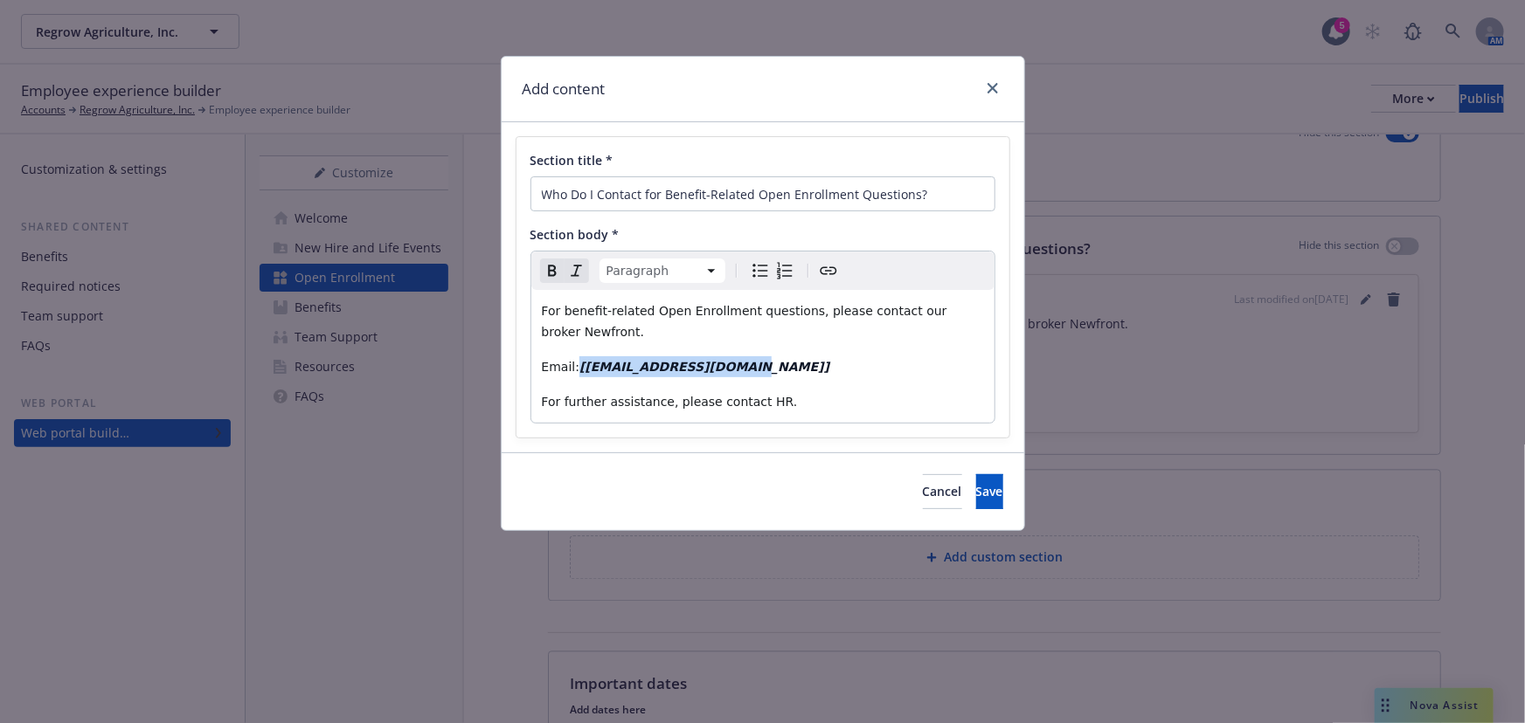
drag, startPoint x: 743, startPoint y: 370, endPoint x: 576, endPoint y: 363, distance: 167.9
click at [576, 363] on p "Email: [support@healthjoy.com]" at bounding box center [763, 366] width 442 height 21
drag, startPoint x: 578, startPoint y: 367, endPoint x: 754, endPoint y: 364, distance: 175.6
click at [754, 364] on p "Email: [support@healthjoy.com]" at bounding box center [763, 366] width 442 height 21
drag, startPoint x: 688, startPoint y: 364, endPoint x: 577, endPoint y: 370, distance: 111.1
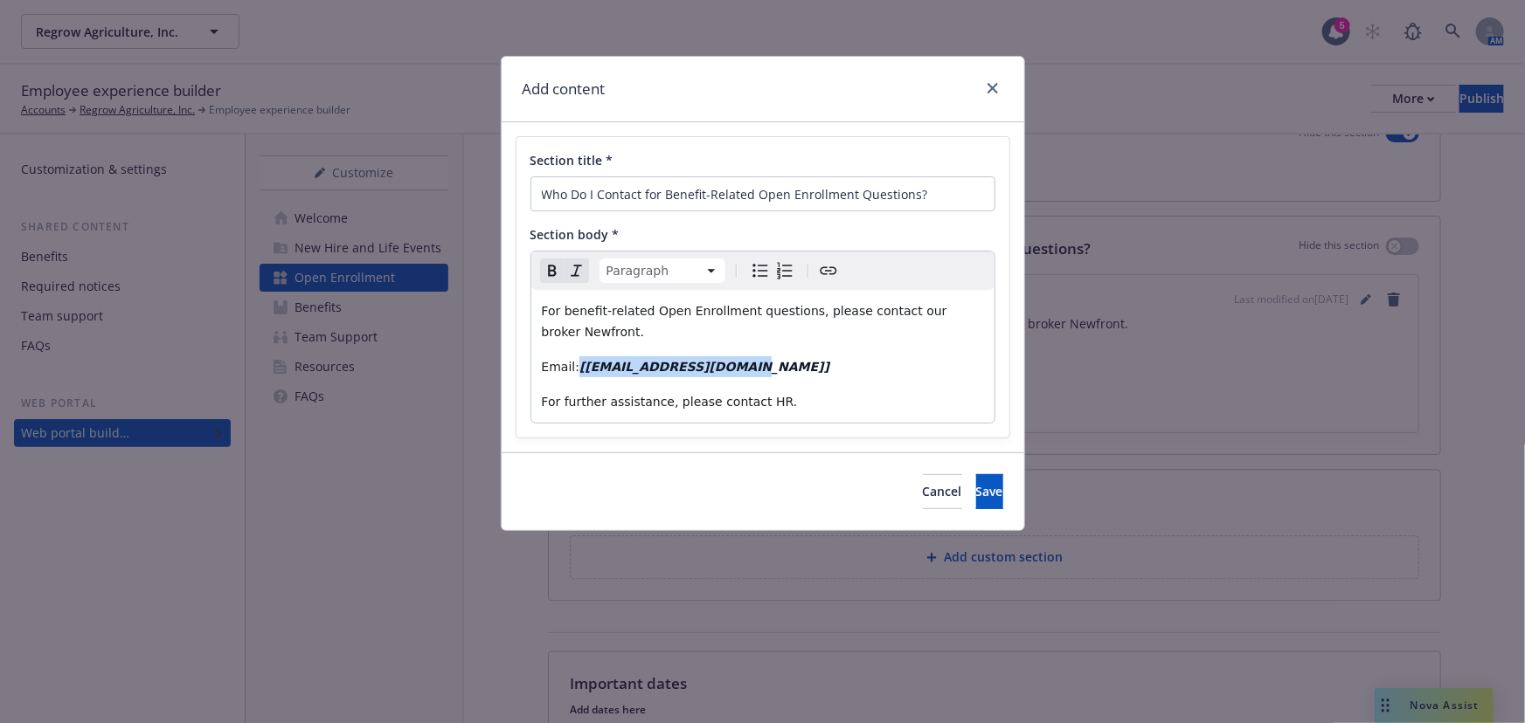
click at [577, 370] on p "Email: [support@healthjoy.com]" at bounding box center [763, 366] width 442 height 21
click at [825, 349] on div "For benefit-related Open Enrollment questions, please contact our broker Newfro…" at bounding box center [762, 356] width 463 height 133
click at [872, 377] on p "Email: tr.regrowagriculture@newfront.com" at bounding box center [763, 366] width 442 height 21
click at [821, 407] on p "For further assistance, please contact HR." at bounding box center [763, 401] width 442 height 21
click at [771, 404] on p "For further assistance, please contact HR." at bounding box center [763, 401] width 442 height 21
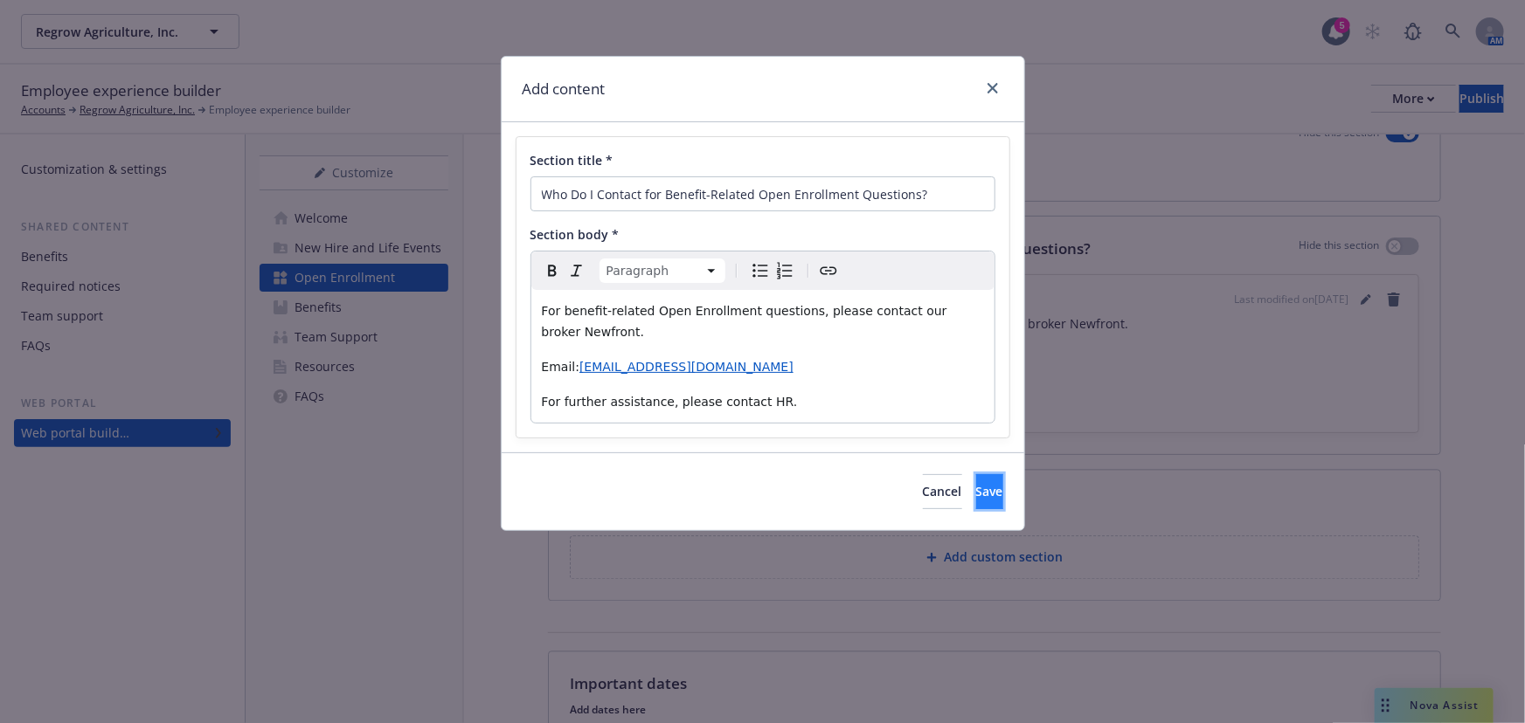
click at [976, 487] on button "Save" at bounding box center [989, 491] width 27 height 35
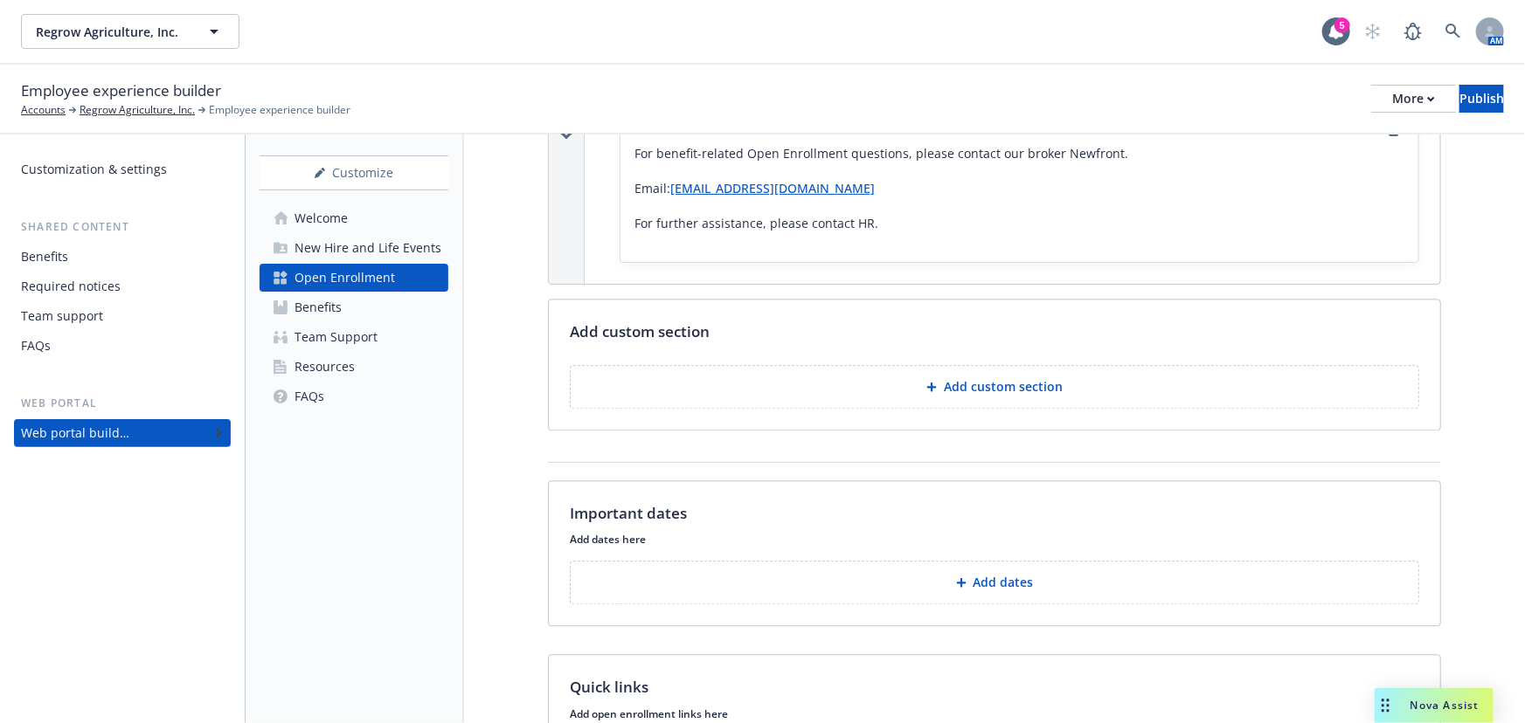
scroll to position [2155, 0]
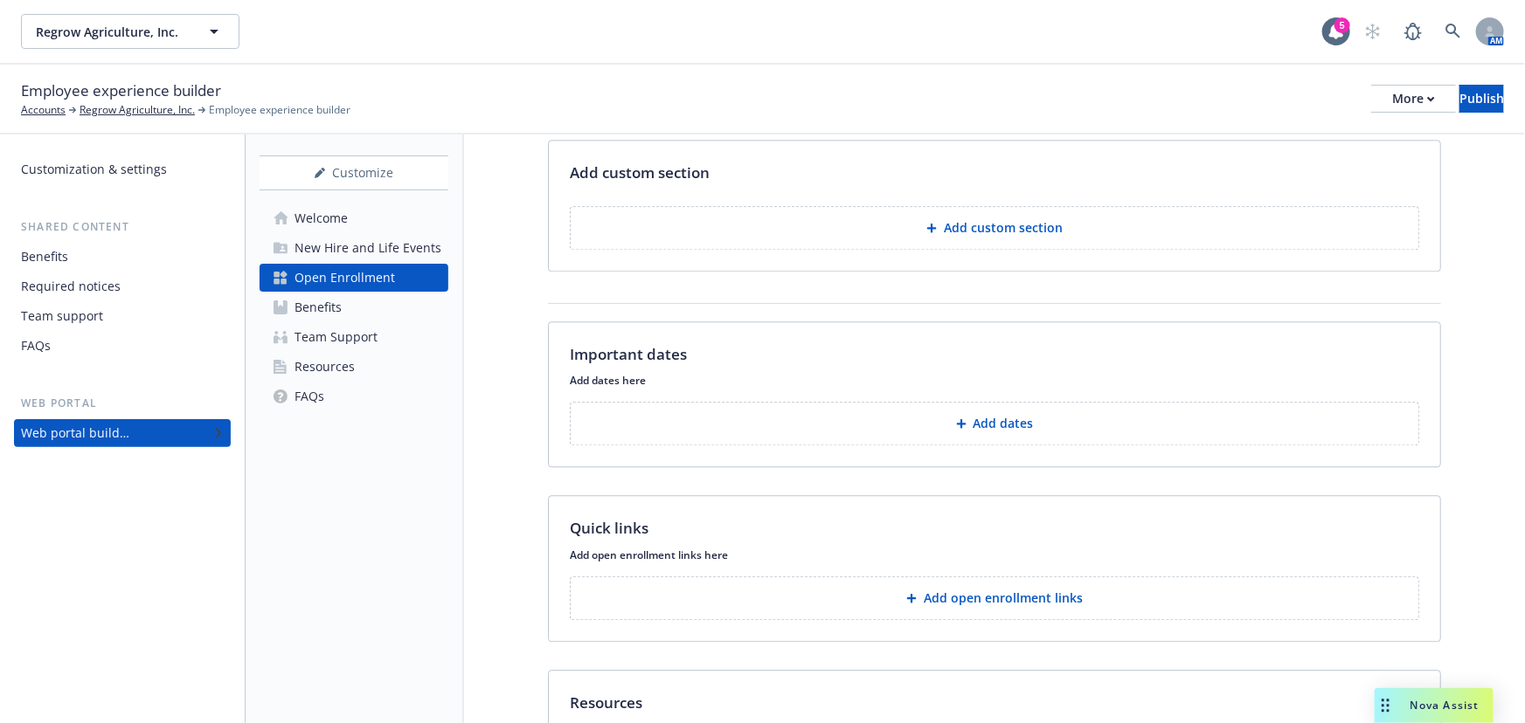
click at [1007, 429] on p "Add dates" at bounding box center [1003, 423] width 60 height 17
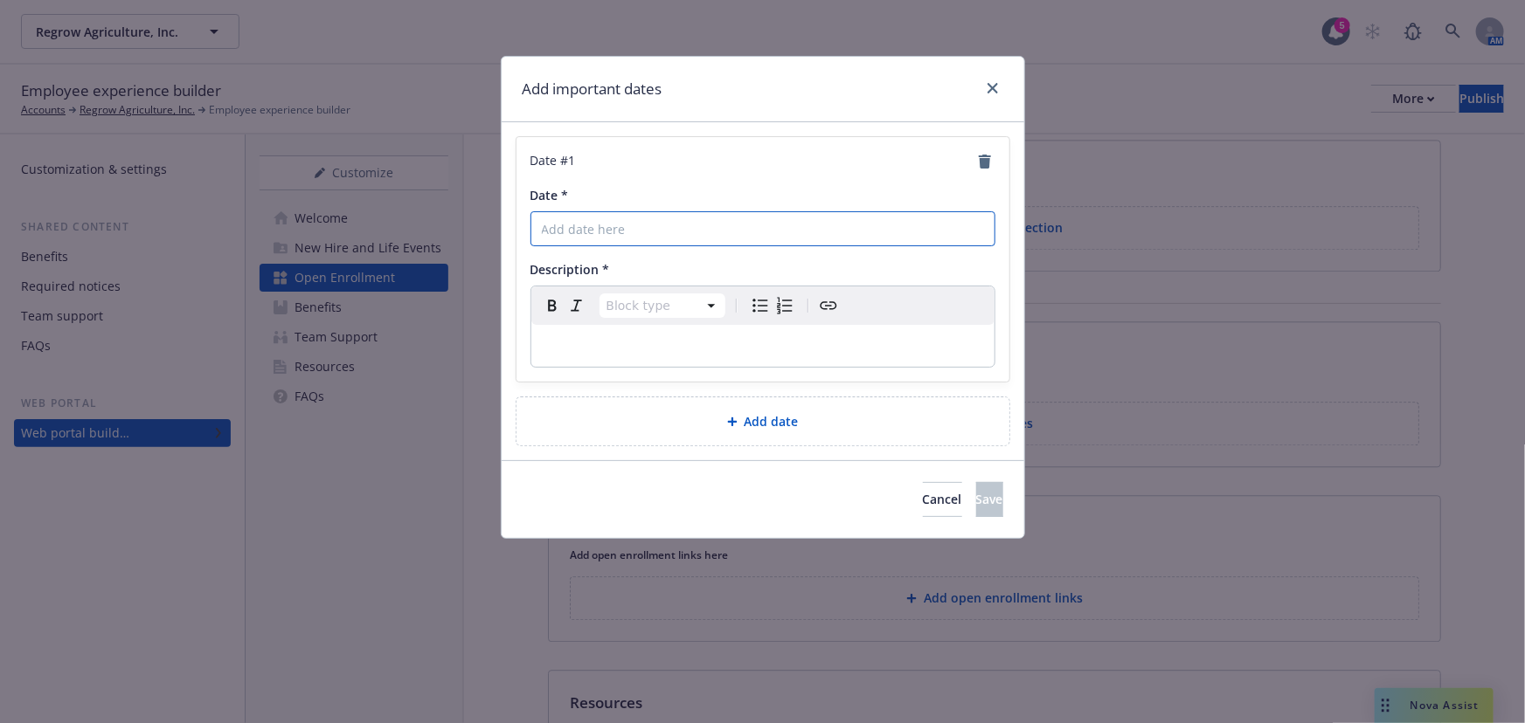
click at [634, 234] on input "Date *" at bounding box center [762, 228] width 465 height 35
type input "OE Start Date"
click at [652, 340] on p "editable markdown" at bounding box center [763, 345] width 442 height 21
click at [750, 426] on span "Add date" at bounding box center [771, 421] width 54 height 18
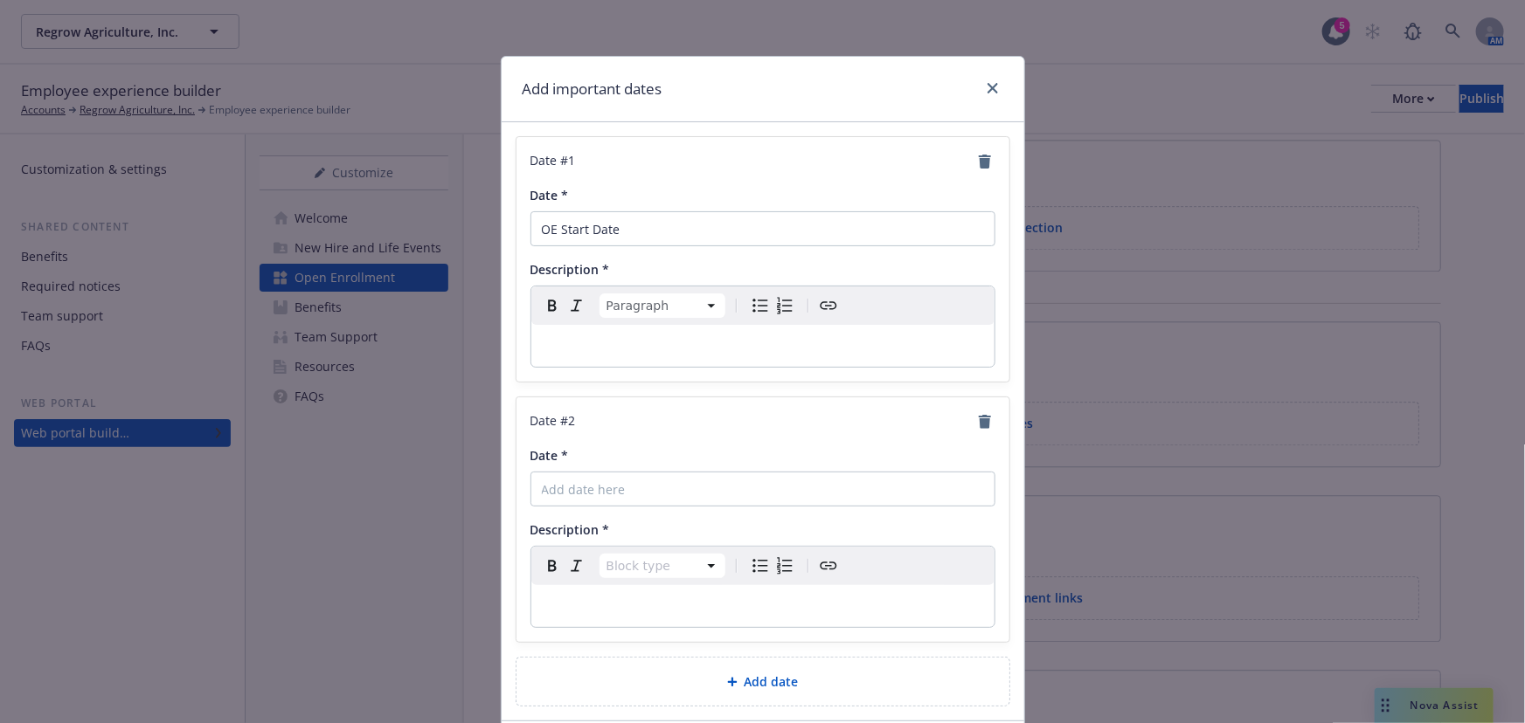
click at [740, 371] on div "Date # 1 Date * OE Start Date Description * Paragraph Paragraph Heading 1 Headi…" at bounding box center [762, 259] width 493 height 245
drag, startPoint x: 640, startPoint y: 239, endPoint x: 524, endPoint y: 239, distance: 116.2
click at [530, 239] on input "OE Start Date" at bounding box center [762, 228] width 465 height 35
click at [591, 478] on input "Date *" at bounding box center [762, 489] width 465 height 35
paste input "OE Start Date"
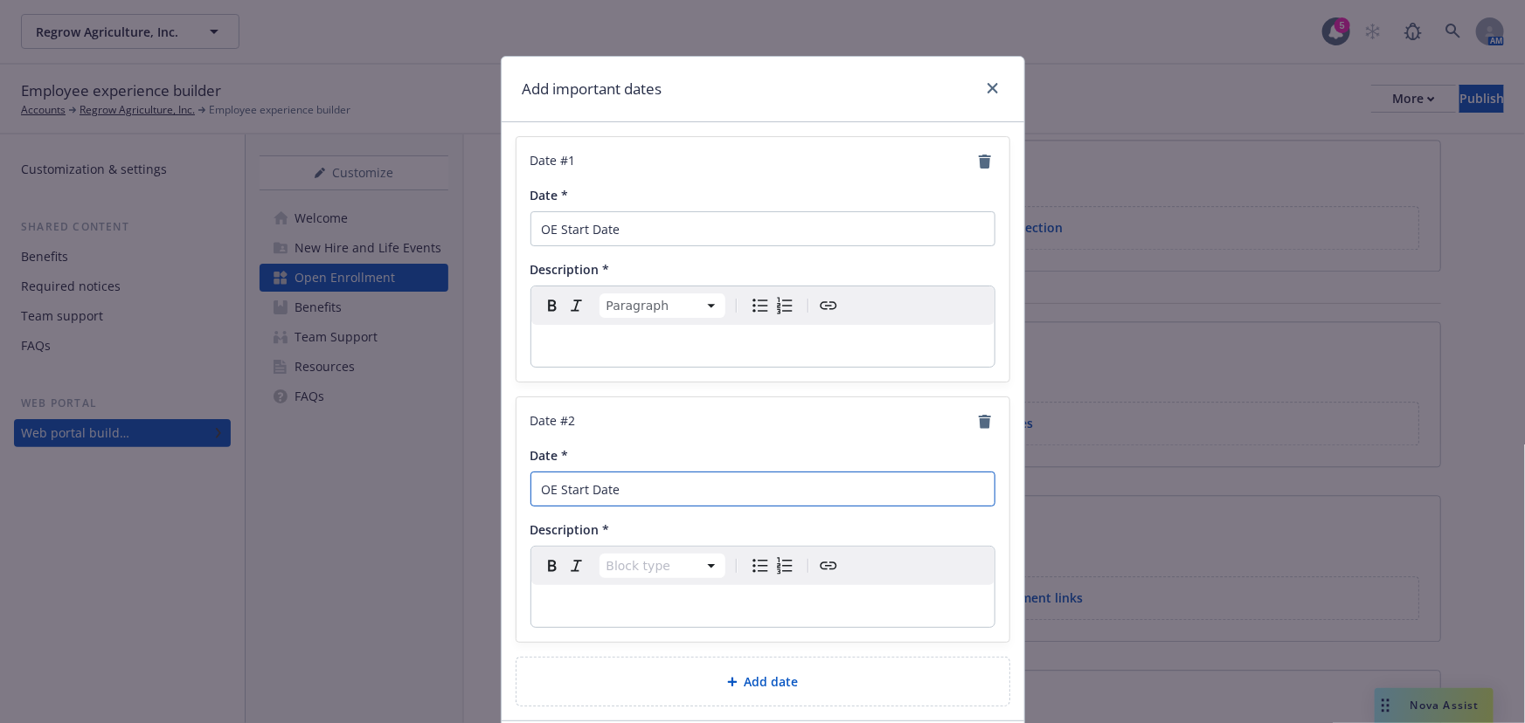
click at [549, 486] on input "OE Start Date" at bounding box center [762, 489] width 465 height 35
drag, startPoint x: 717, startPoint y: 491, endPoint x: 636, endPoint y: 492, distance: 81.3
click at [636, 492] on input "Open Enrollment Start Date" at bounding box center [762, 489] width 465 height 35
type input "Open Enrollment End Date"
click at [549, 232] on input "OE Start Date" at bounding box center [762, 228] width 465 height 35
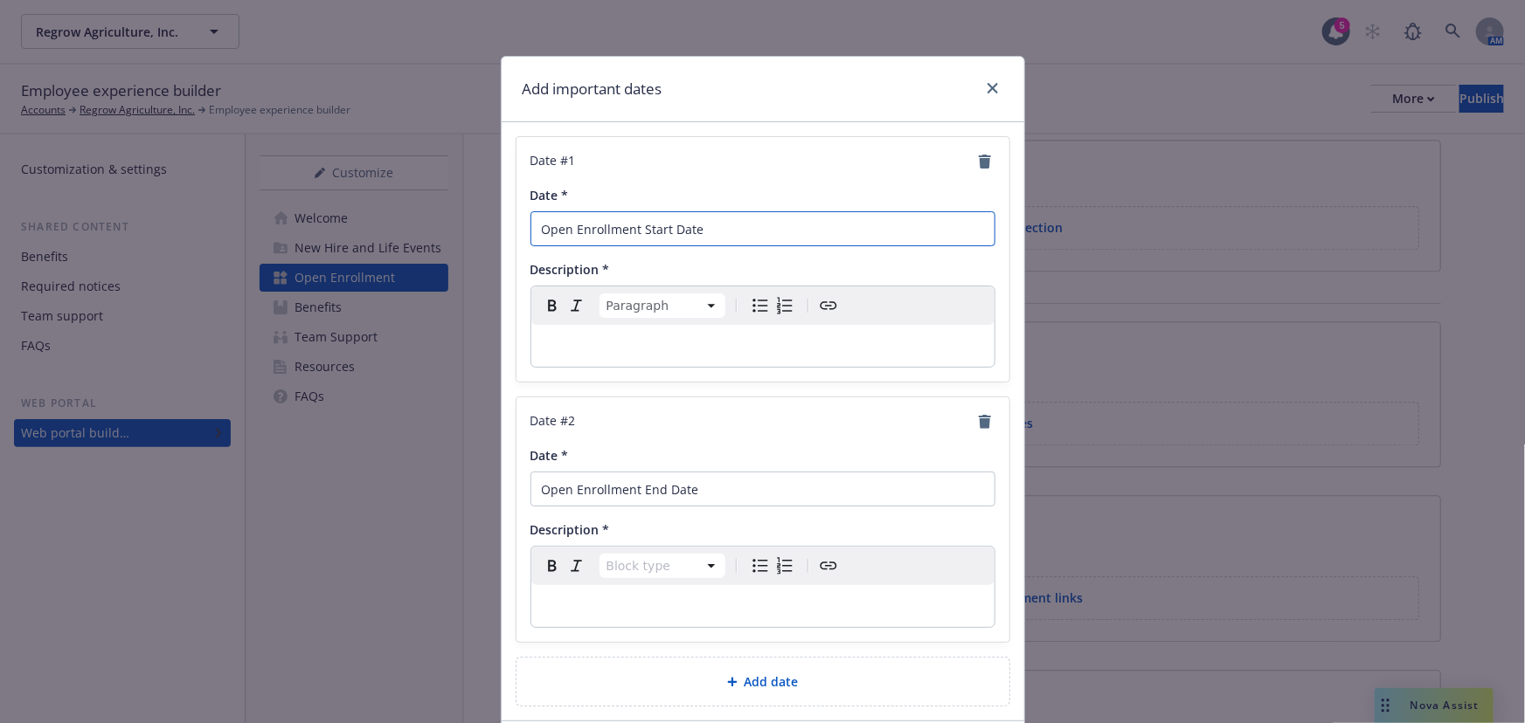
type input "Open Enrollment Start Date"
click at [611, 358] on div "editable markdown" at bounding box center [762, 346] width 463 height 42
click at [640, 609] on p "editable markdown" at bounding box center [763, 606] width 442 height 21
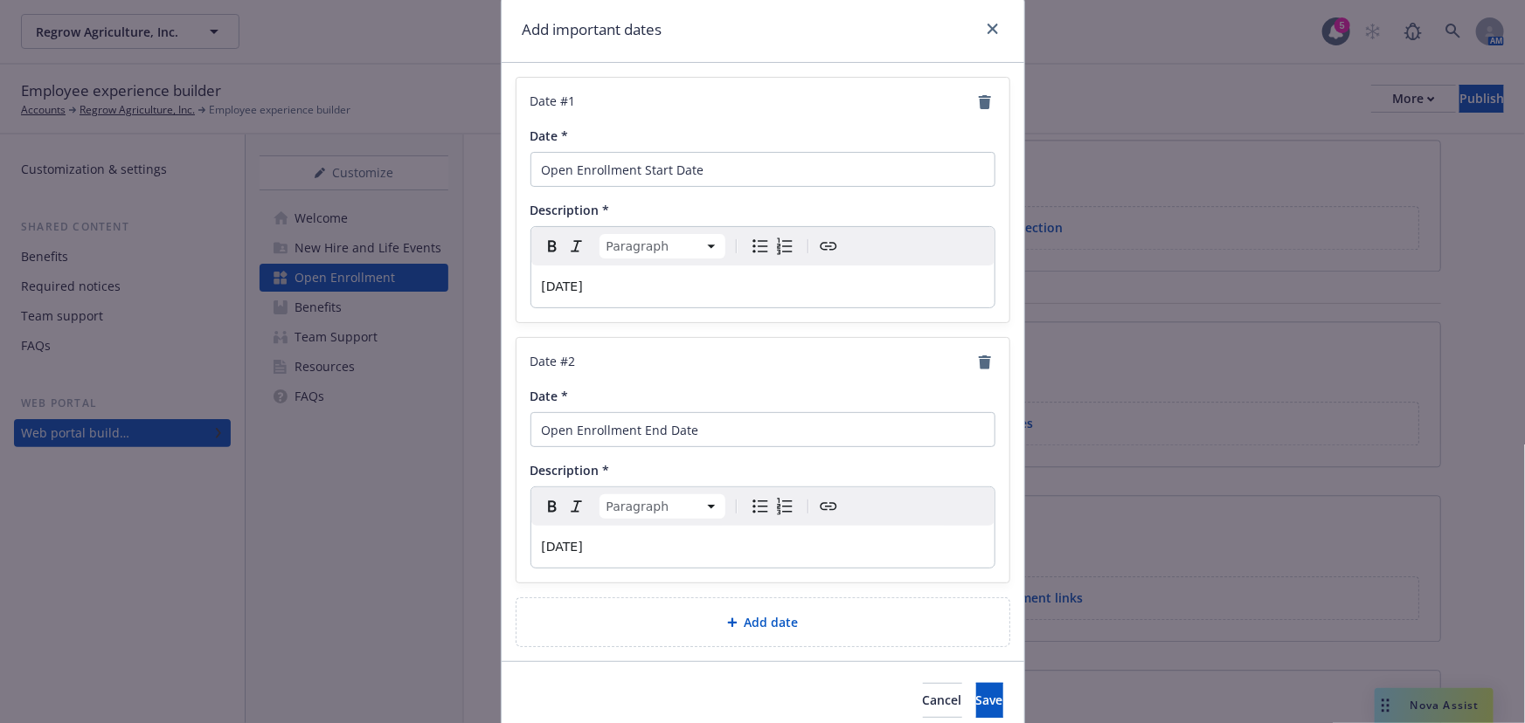
scroll to position [131, 0]
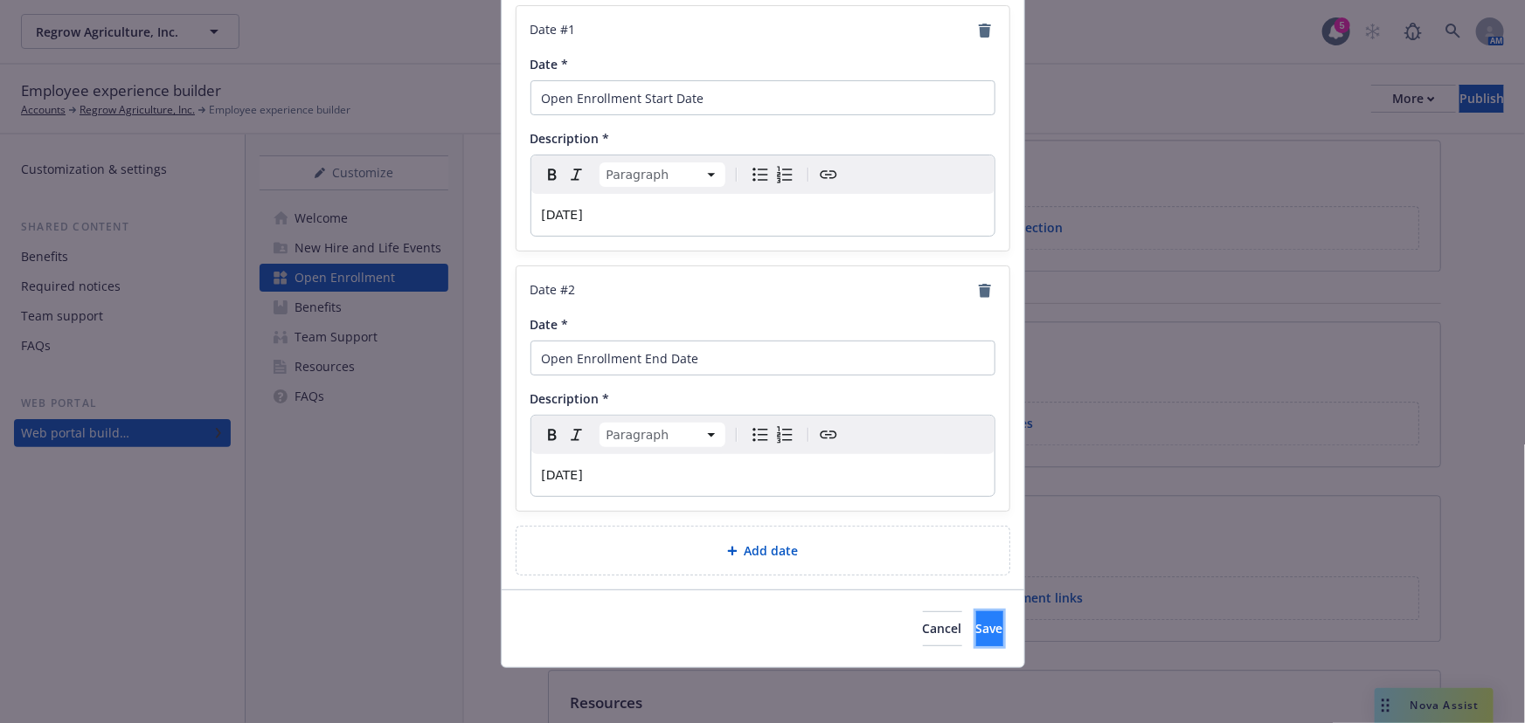
click at [976, 622] on span "Save" at bounding box center [989, 628] width 27 height 17
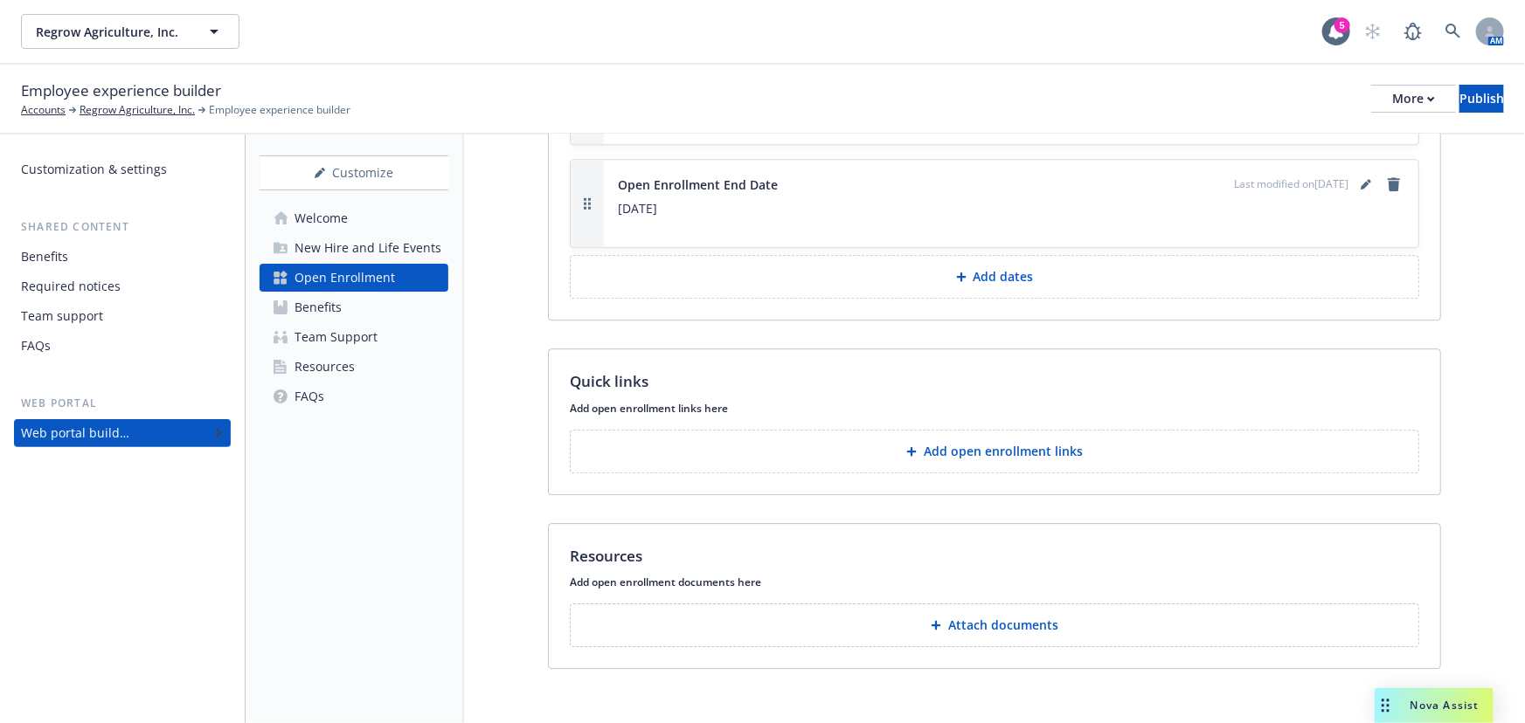
scroll to position [2506, 0]
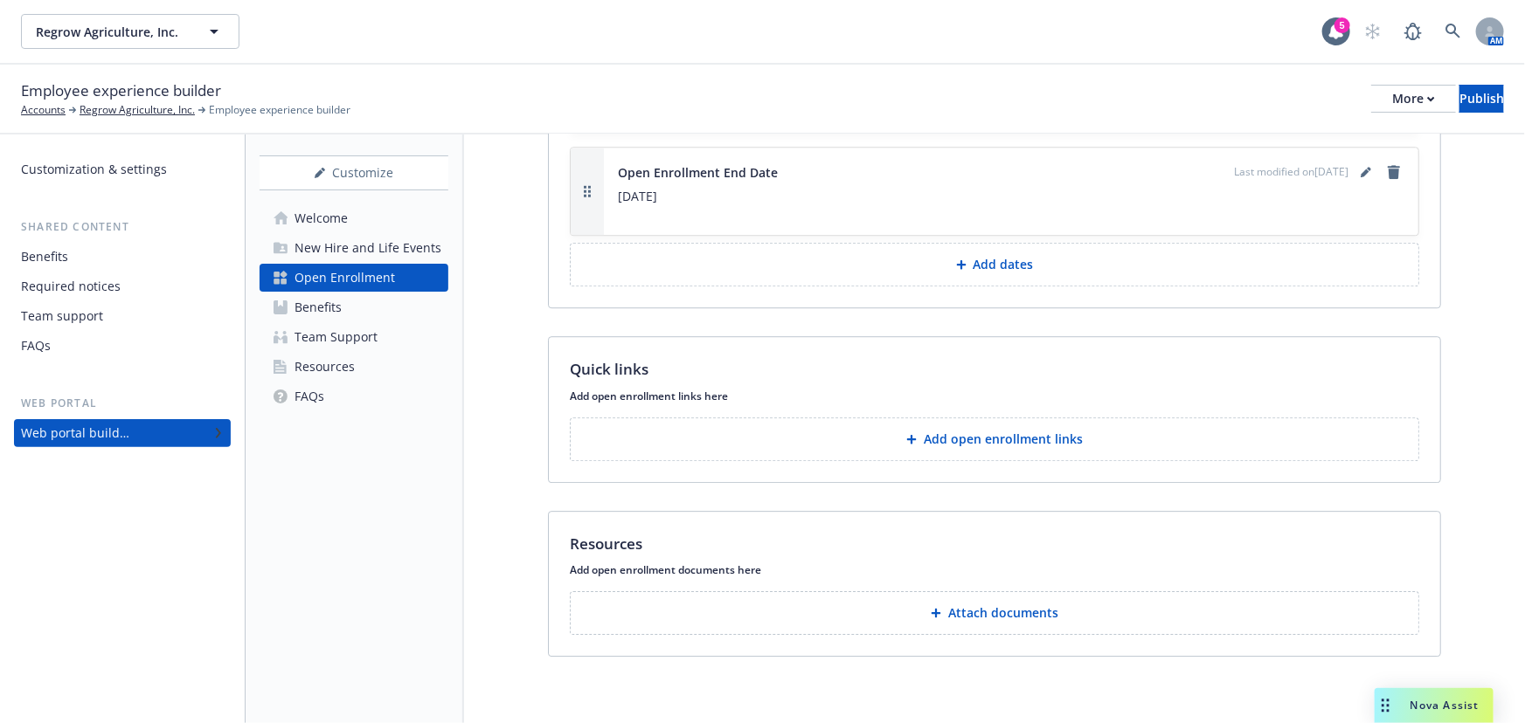
click at [1033, 612] on p "Attach documents" at bounding box center [1003, 613] width 110 height 17
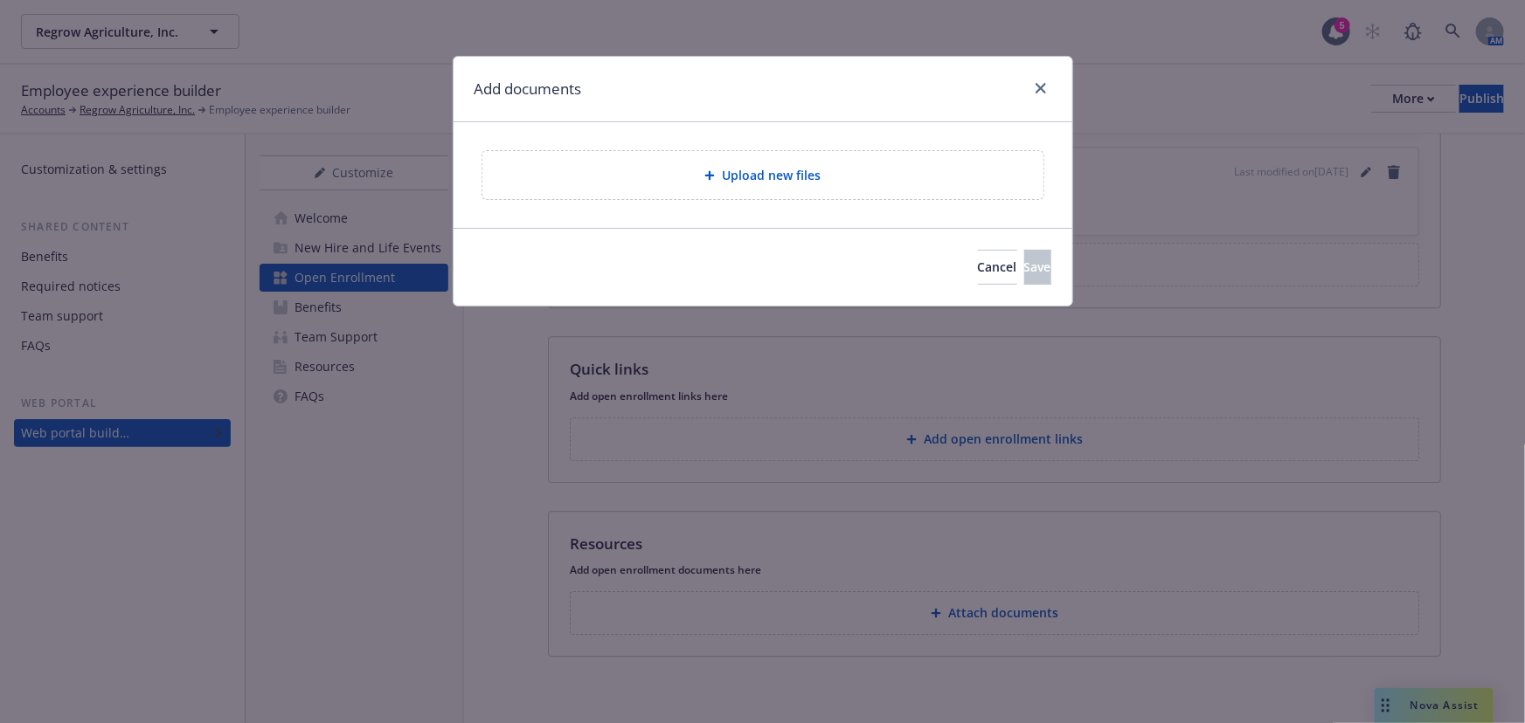
click at [1031, 96] on div at bounding box center [1037, 89] width 28 height 23
click at [1035, 90] on icon "close" at bounding box center [1040, 88] width 10 height 10
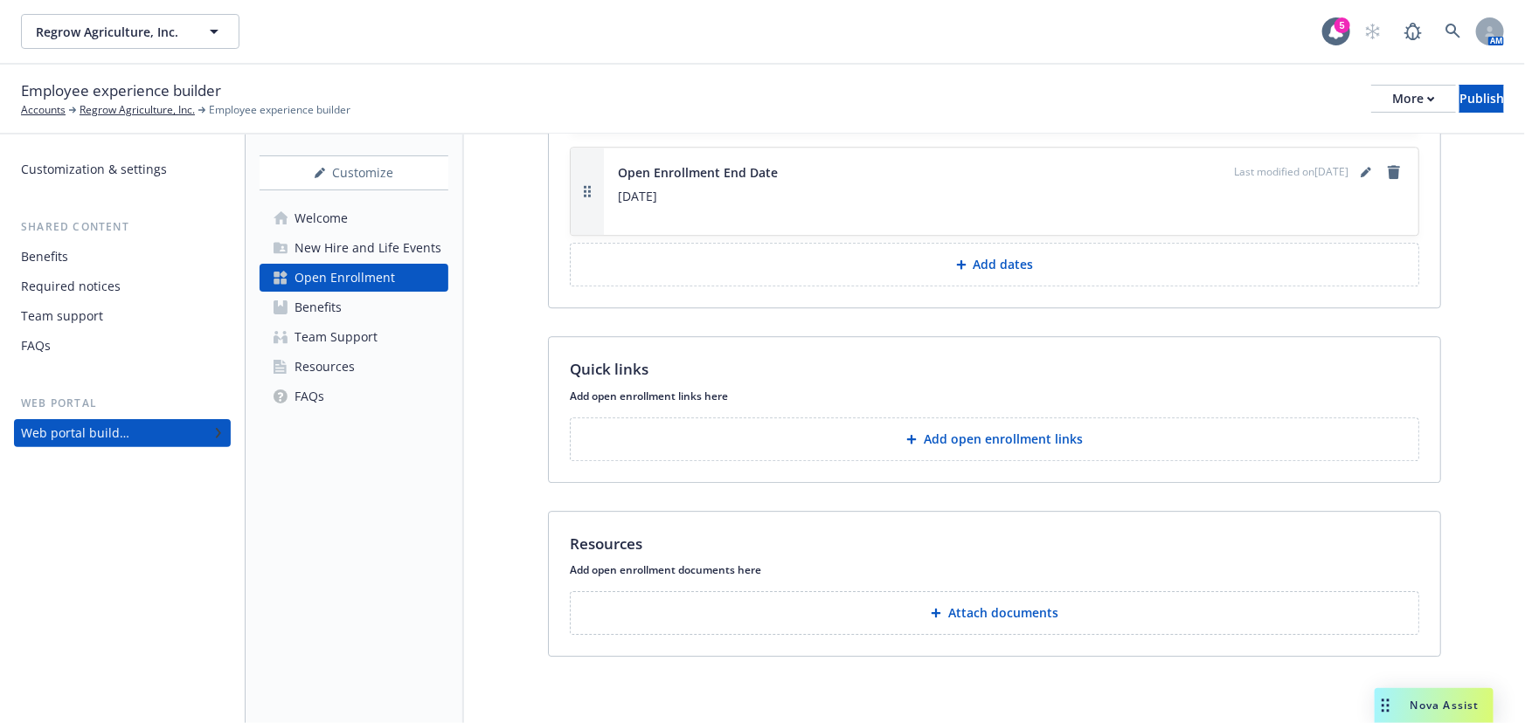
click at [366, 314] on link "Benefits" at bounding box center [353, 308] width 189 height 28
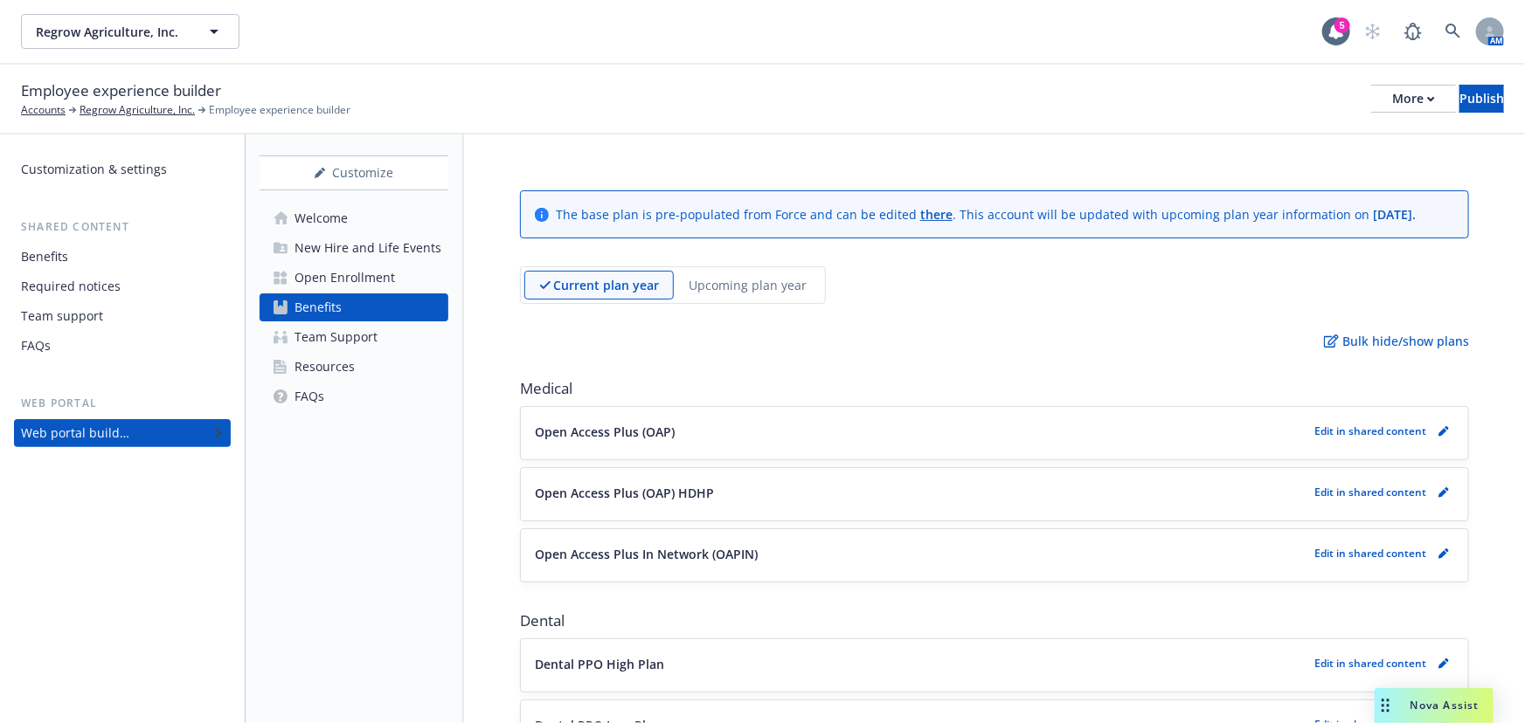
scroll to position [79, 0]
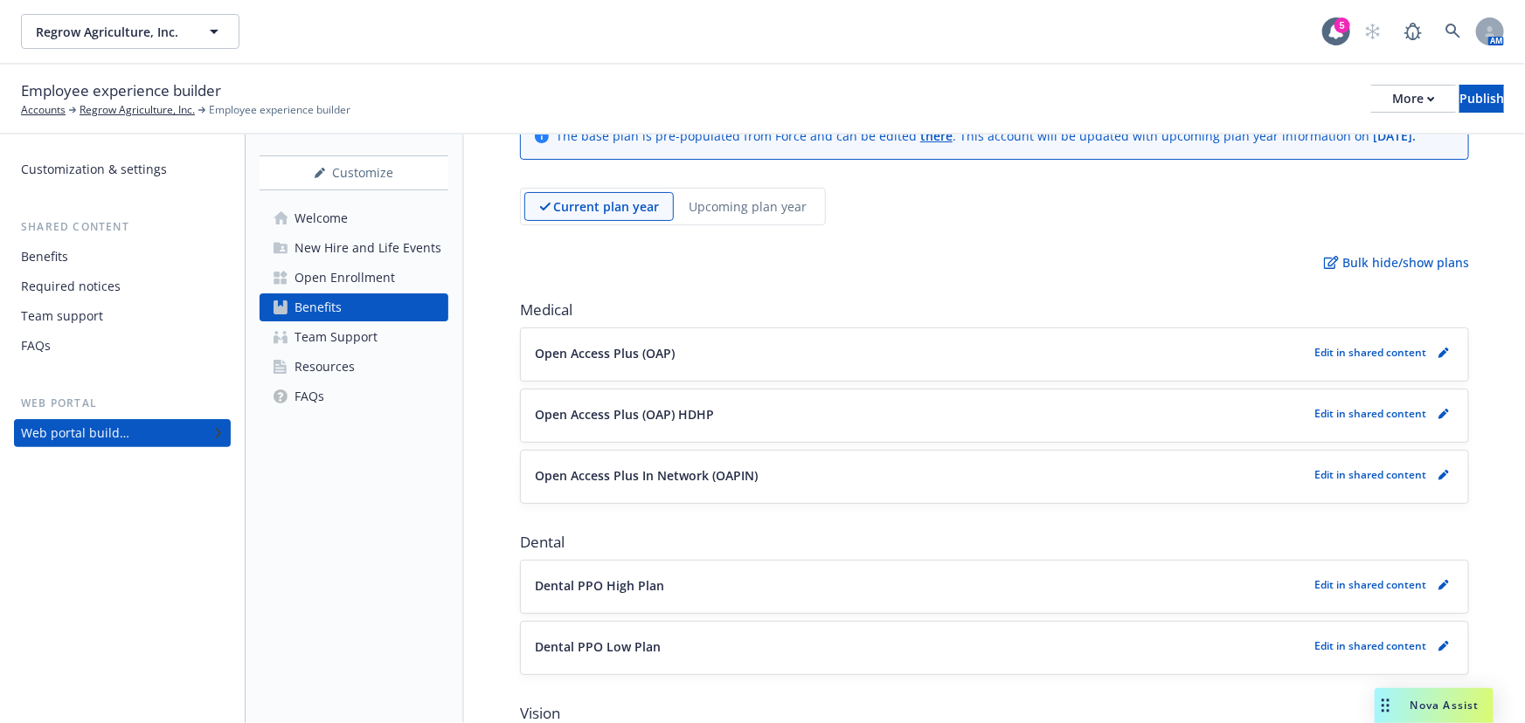
click at [1354, 360] on p "Edit in shared content" at bounding box center [1370, 352] width 112 height 15
click at [1186, 363] on div "Open Access Plus (OAP) Edit in shared content" at bounding box center [994, 352] width 919 height 21
click at [1438, 358] on icon "pencil" at bounding box center [1443, 353] width 10 height 10
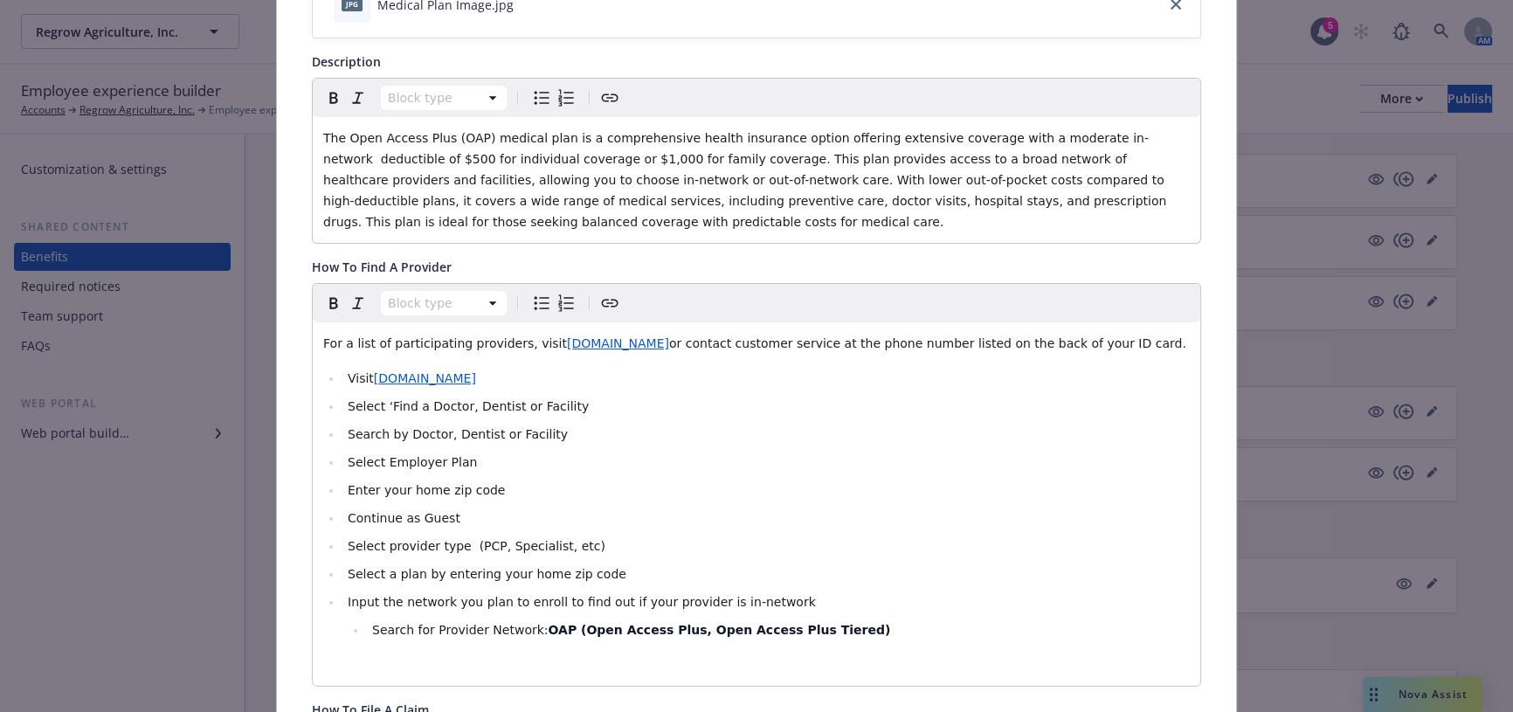
scroll to position [370, 0]
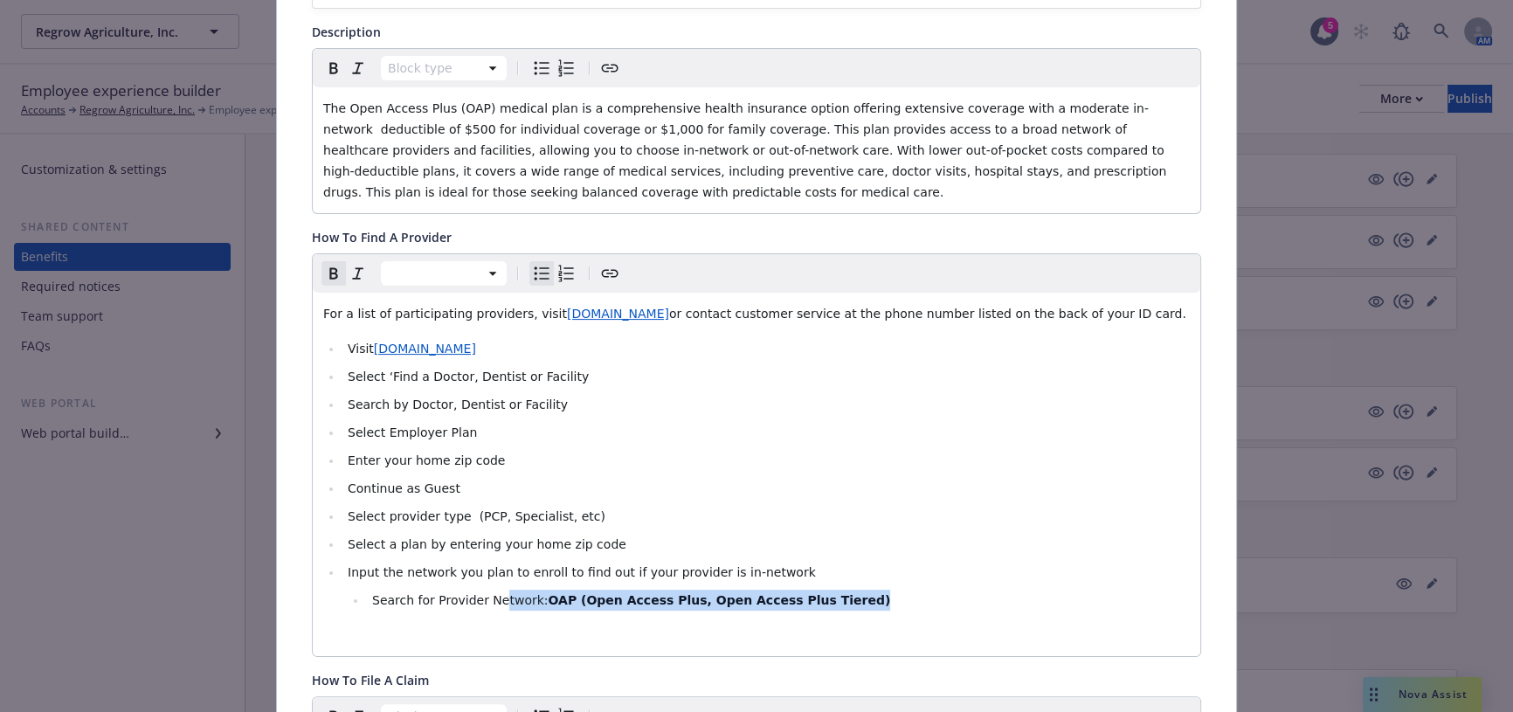
drag, startPoint x: 860, startPoint y: 603, endPoint x: 480, endPoint y: 604, distance: 380.0
click at [484, 606] on li "Search for Provider Network: OAP (Open Access Plus, Open Access Plus Tiered)" at bounding box center [778, 600] width 823 height 21
click at [422, 415] on ul "Visit Cigna.com Select ‘Find a Doctor, Dentist or Facility Search by Doctor, De…" at bounding box center [756, 474] width 867 height 273
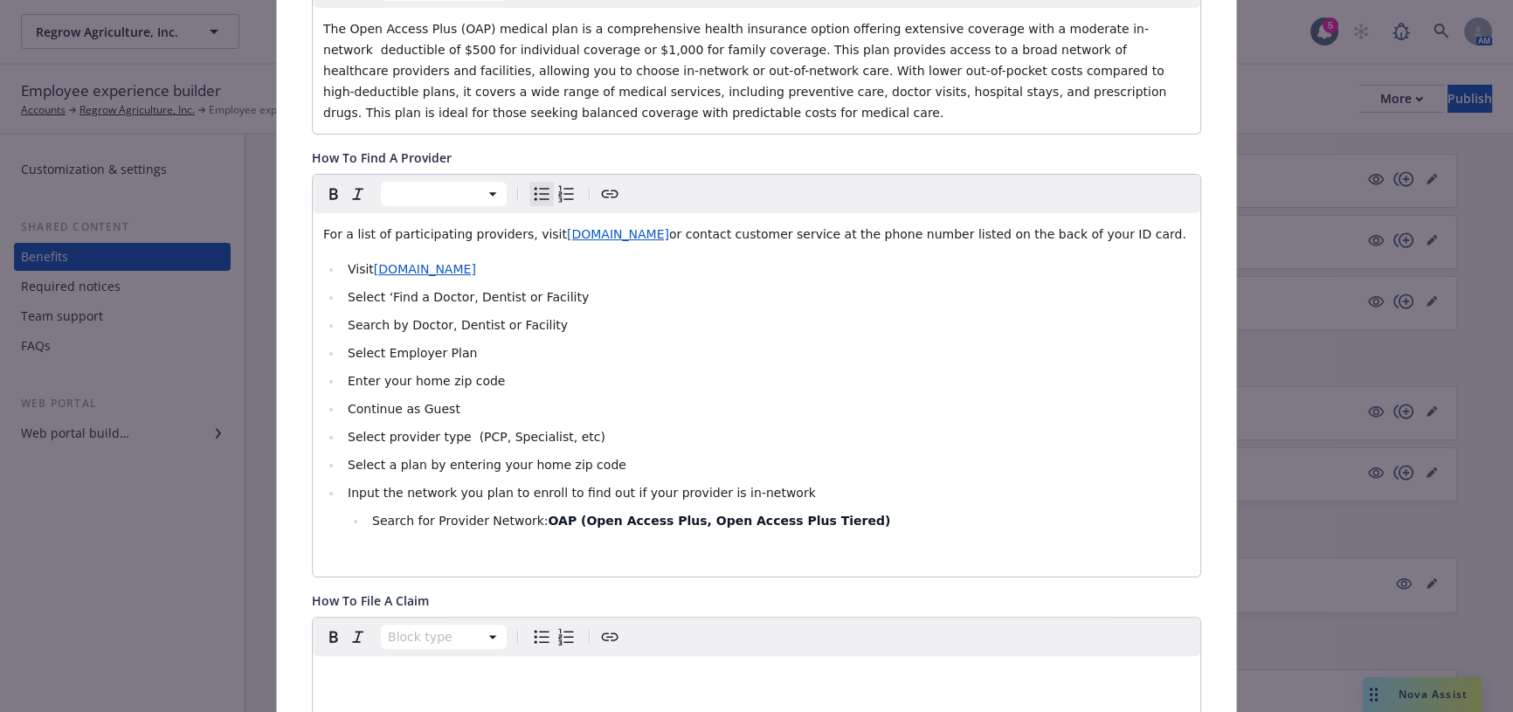
scroll to position [529, 0]
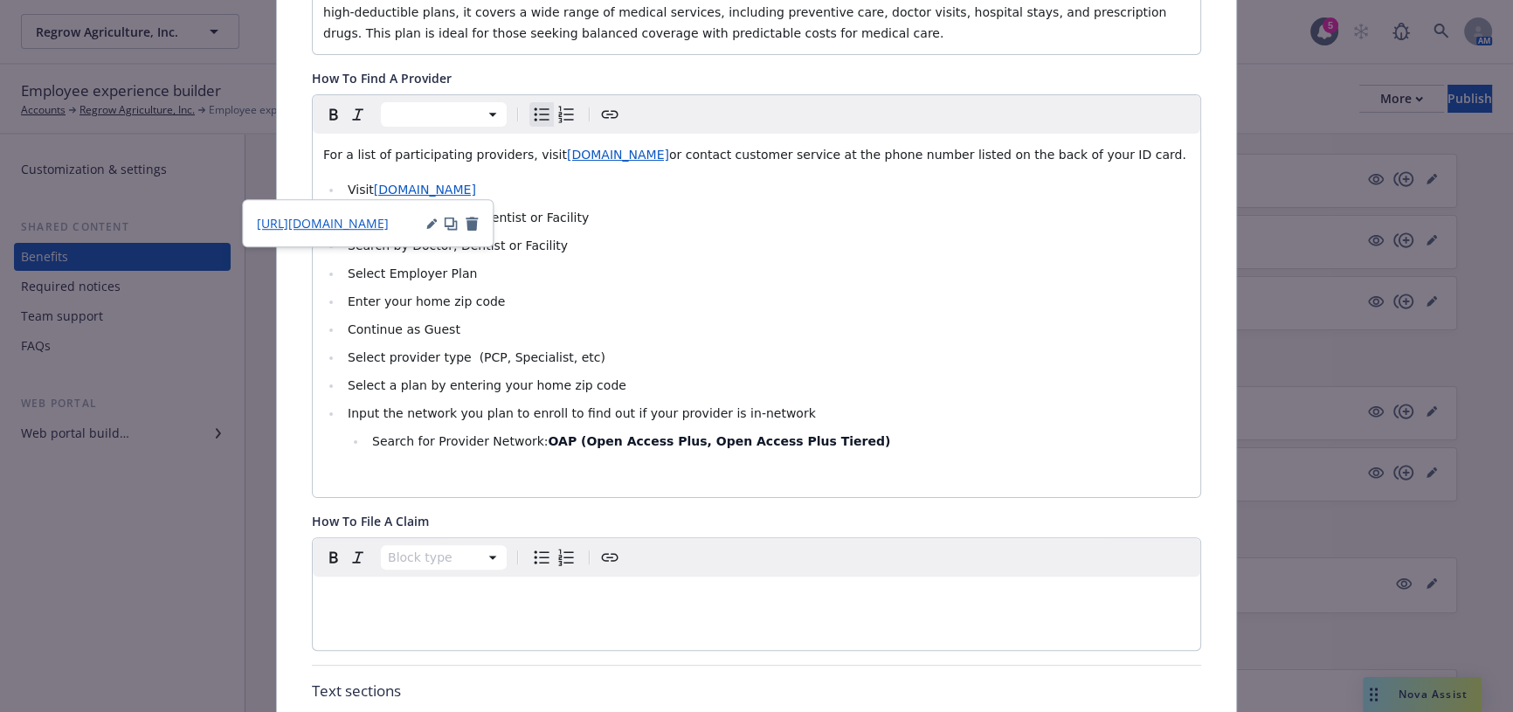
drag, startPoint x: 410, startPoint y: 191, endPoint x: 380, endPoint y: 222, distance: 42.6
click at [380, 222] on span "https://hcpdirectory.cigna.com/web/public/consumer/directory" at bounding box center [323, 223] width 132 height 17
click at [852, 387] on li "Select a plan by entering your home zip code" at bounding box center [765, 385] width 847 height 21
click at [498, 271] on li "Select Employer Plan" at bounding box center [765, 273] width 847 height 21
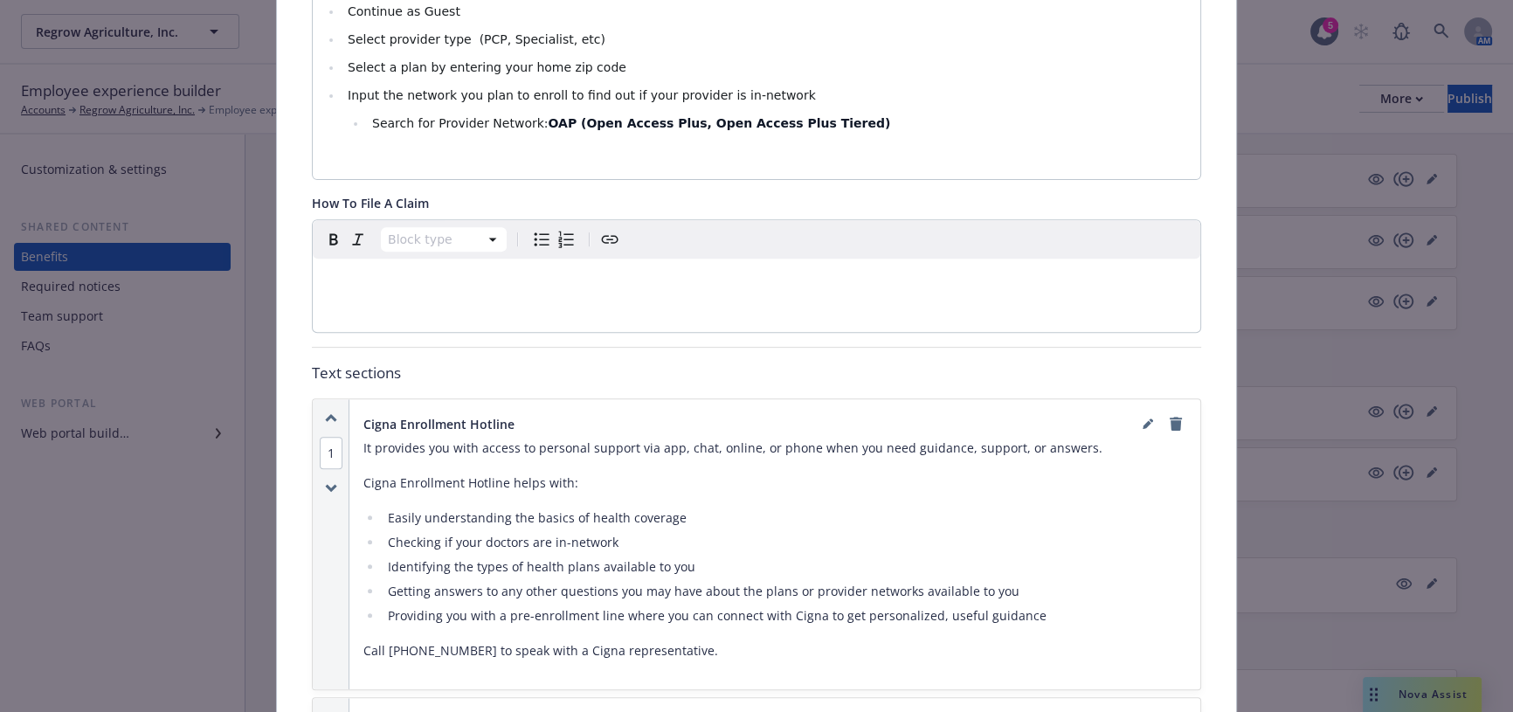
scroll to position [1005, 0]
